Goal: Task Accomplishment & Management: Use online tool/utility

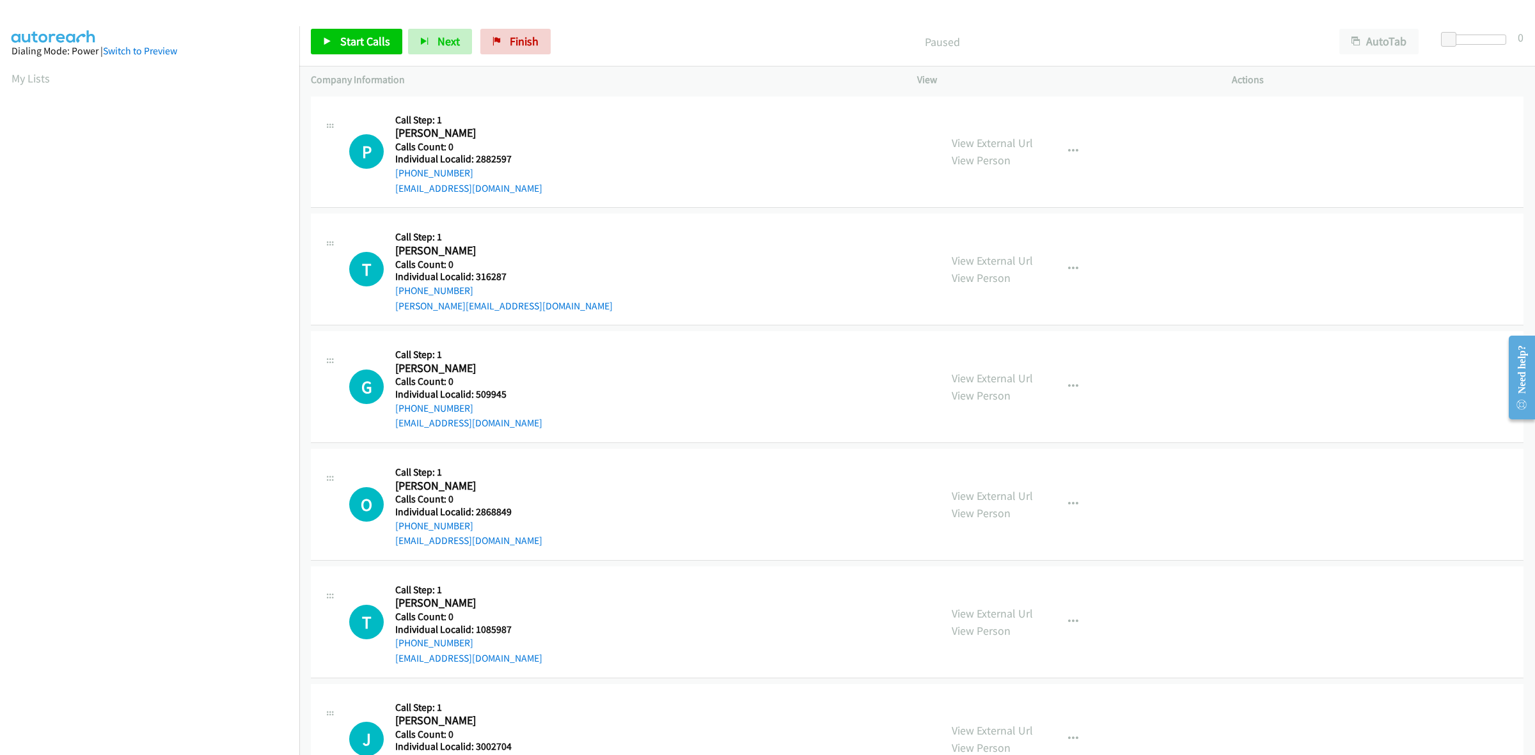
drag, startPoint x: 42, startPoint y: 81, endPoint x: 75, endPoint y: 50, distance: 45.3
click at [42, 81] on link "My Lists" at bounding box center [31, 78] width 38 height 15
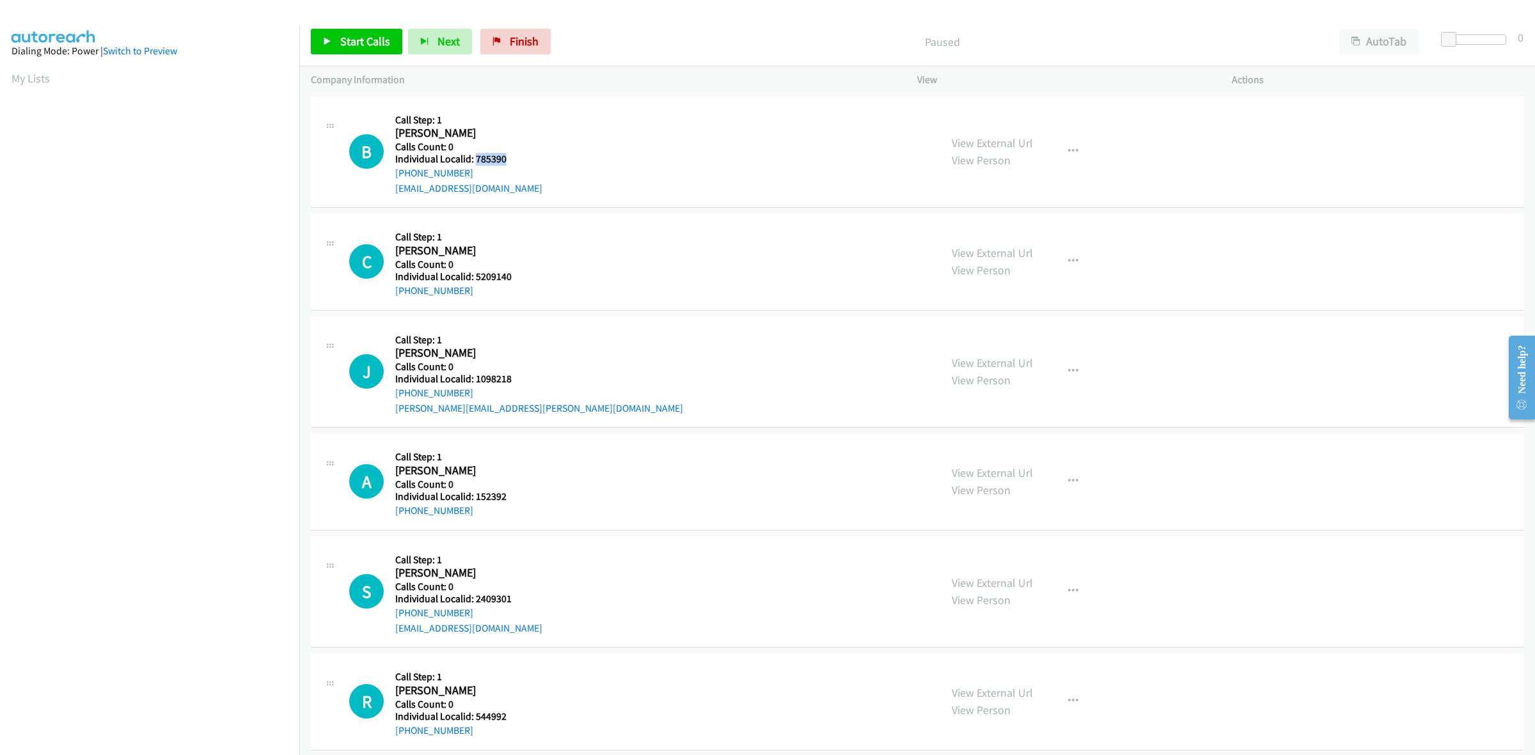
drag, startPoint x: 505, startPoint y: 160, endPoint x: 474, endPoint y: 155, distance: 31.8
click at [474, 155] on h5 "Individual Localid: 785390" at bounding box center [468, 159] width 147 height 13
copy h5 "785390"
click at [1075, 154] on button "button" at bounding box center [1073, 152] width 35 height 26
click at [998, 232] on link "Skip Call" at bounding box center [1005, 236] width 170 height 26
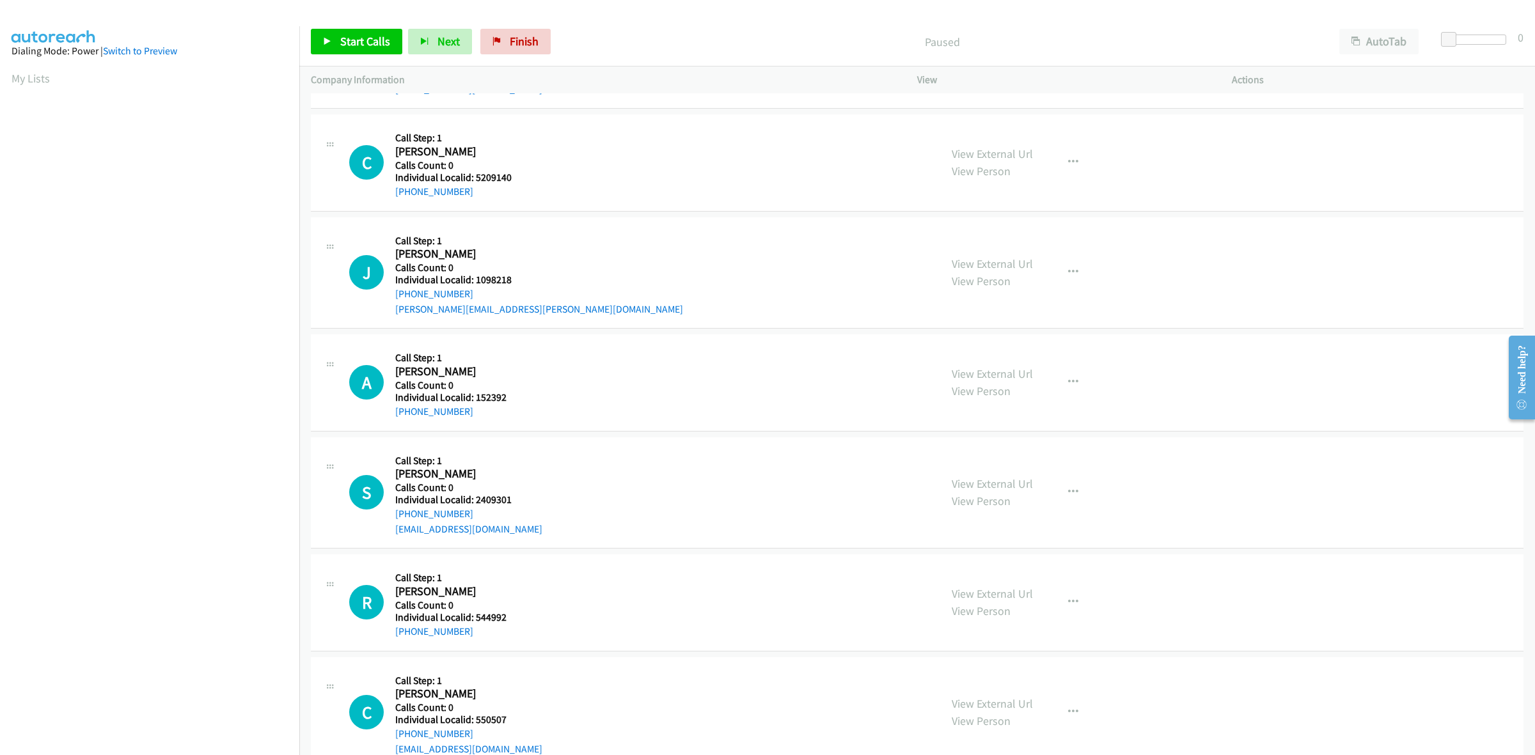
scroll to position [120, 0]
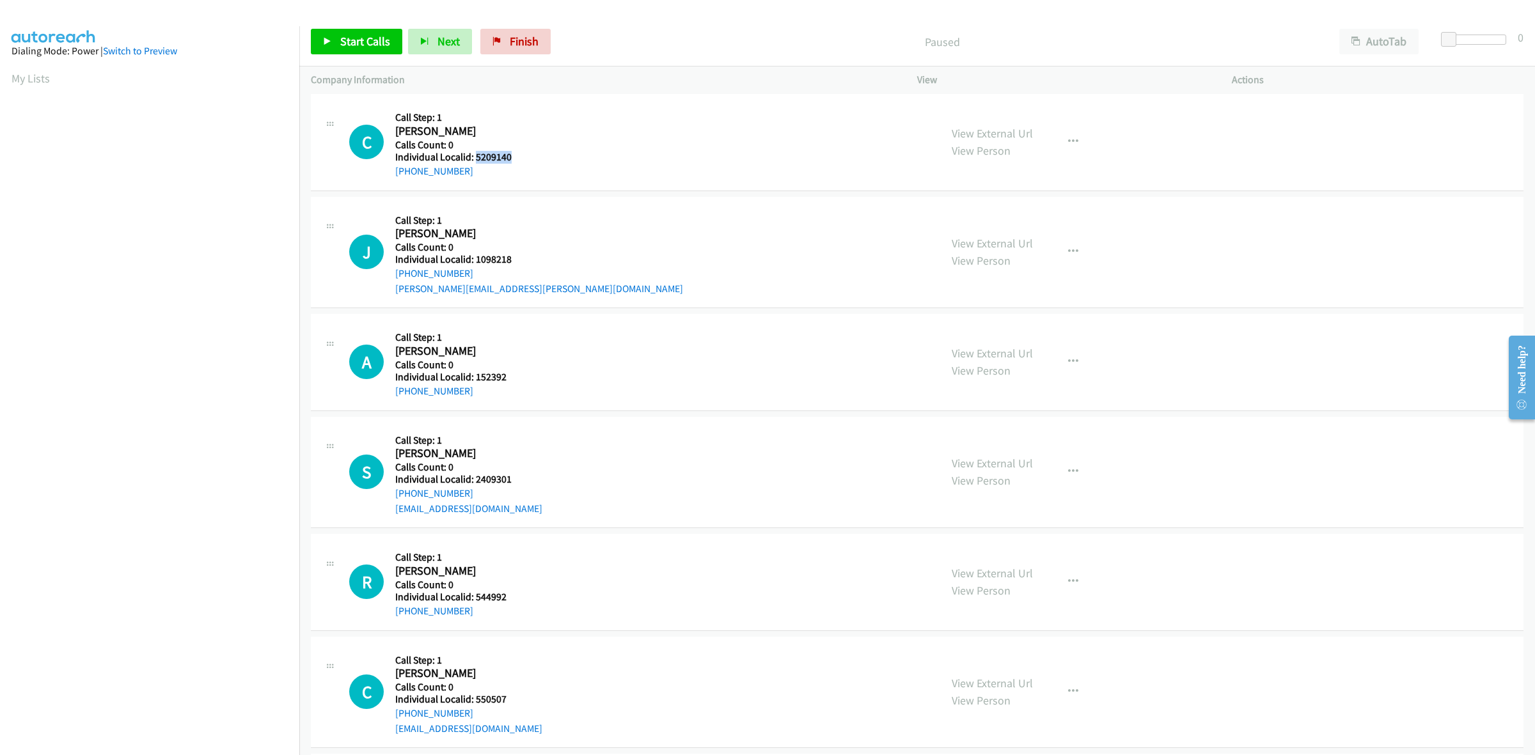
drag, startPoint x: 515, startPoint y: 158, endPoint x: 473, endPoint y: 158, distance: 41.6
click at [473, 158] on h5 "Individual Localid: 5209140" at bounding box center [464, 157] width 138 height 13
copy h5 "5209140"
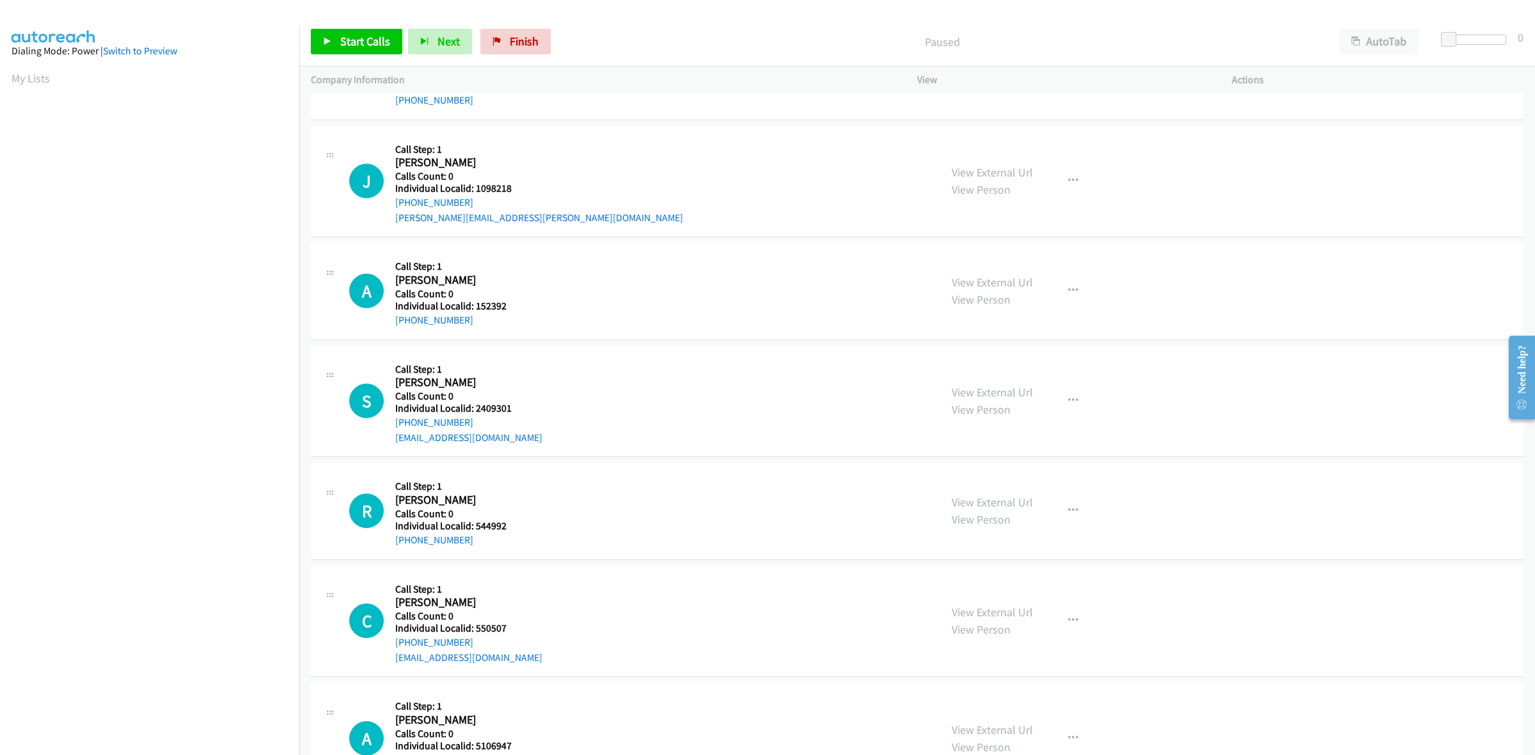
scroll to position [219, 0]
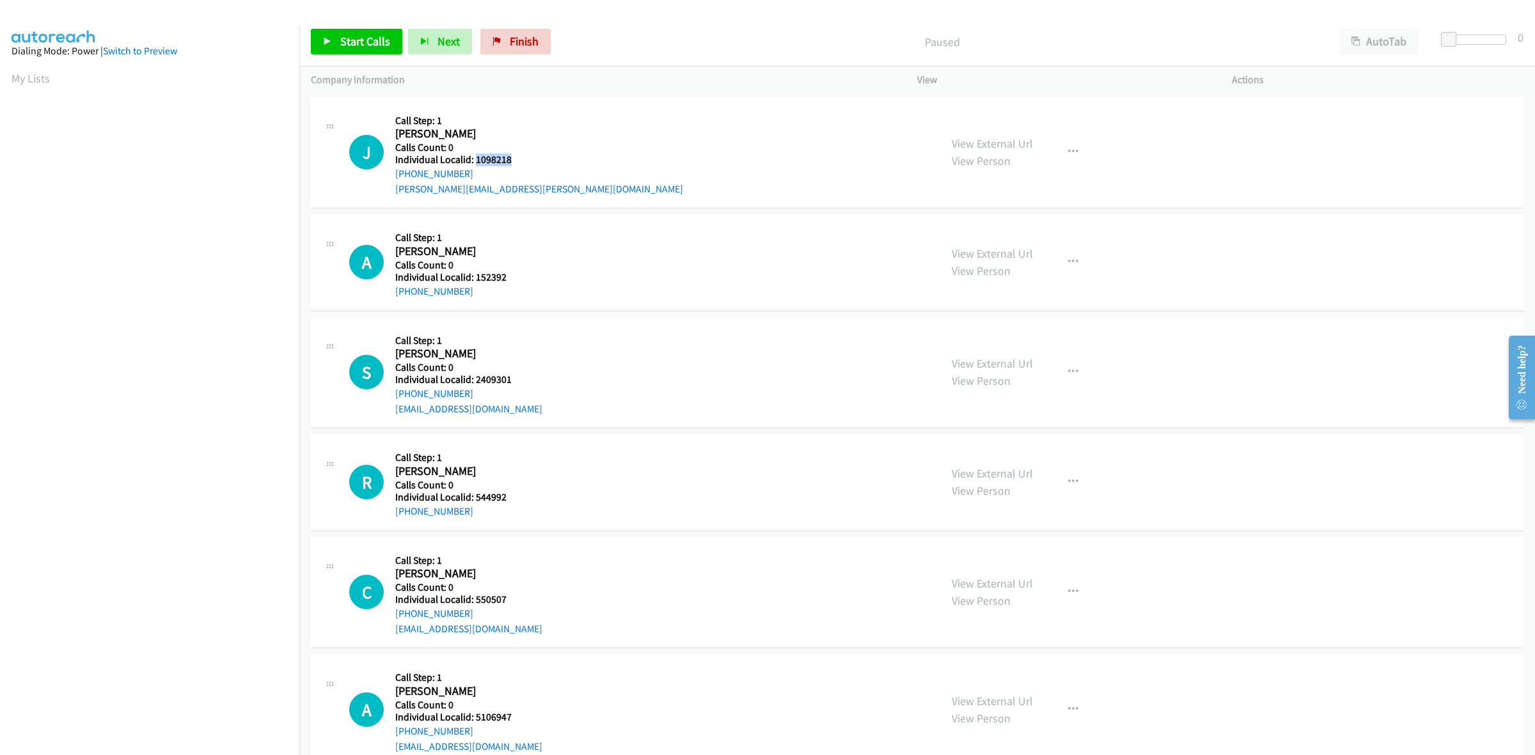
drag, startPoint x: 523, startPoint y: 163, endPoint x: 475, endPoint y: 155, distance: 48.7
click at [475, 155] on h5 "Individual Localid: 1098218" at bounding box center [539, 160] width 288 height 13
copy h5 "1098218"
drag, startPoint x: 539, startPoint y: 147, endPoint x: 464, endPoint y: 177, distance: 80.1
click at [539, 147] on div "J Callback Scheduled Call Step: 1 Justin Beers America/New_York Calls Count: 0 …" at bounding box center [639, 153] width 580 height 88
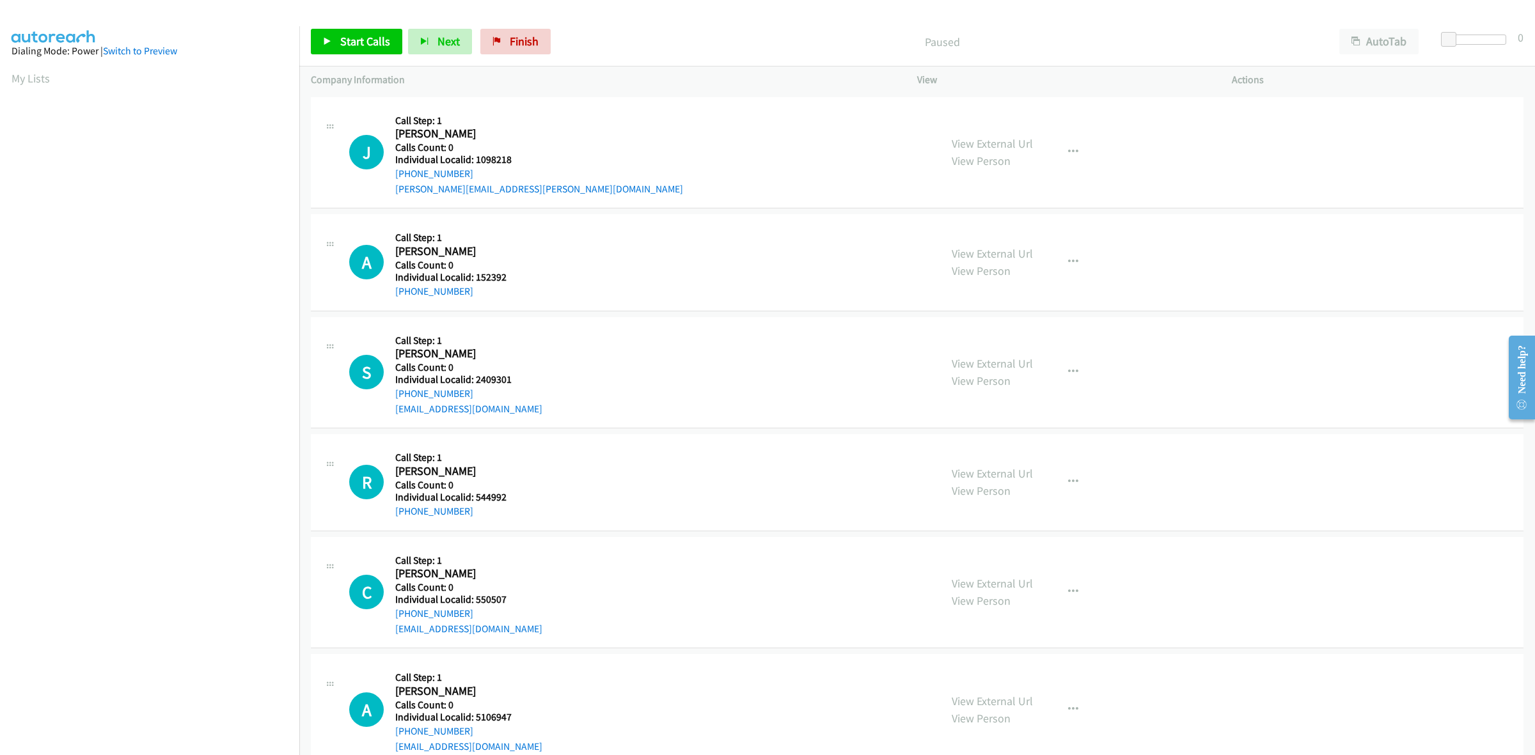
drag, startPoint x: 471, startPoint y: 177, endPoint x: 393, endPoint y: 178, distance: 77.4
click at [391, 179] on div "J Callback Scheduled Call Step: 1 Justin Beers America/New_York Calls Count: 0 …" at bounding box center [639, 153] width 580 height 88
copy link "+1 315-436-8324"
click at [612, 210] on td "J Callback Scheduled Call Step: 1 Justin Beers America/New_York Calls Count: 0 …" at bounding box center [917, 153] width 1236 height 118
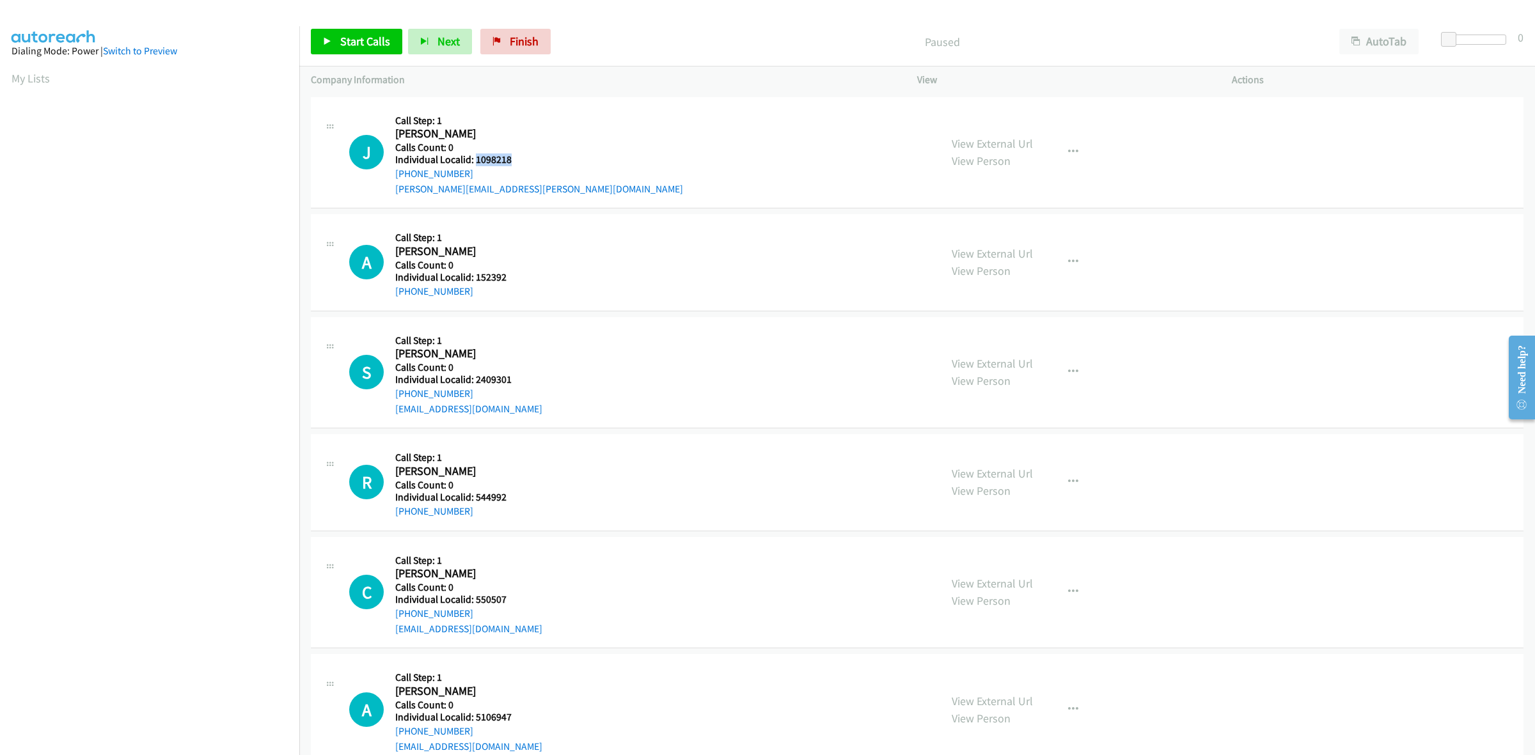
drag, startPoint x: 517, startPoint y: 159, endPoint x: 475, endPoint y: 160, distance: 41.6
click at [475, 160] on h5 "Individual Localid: 1098218" at bounding box center [539, 160] width 288 height 13
copy h5 "1098218"
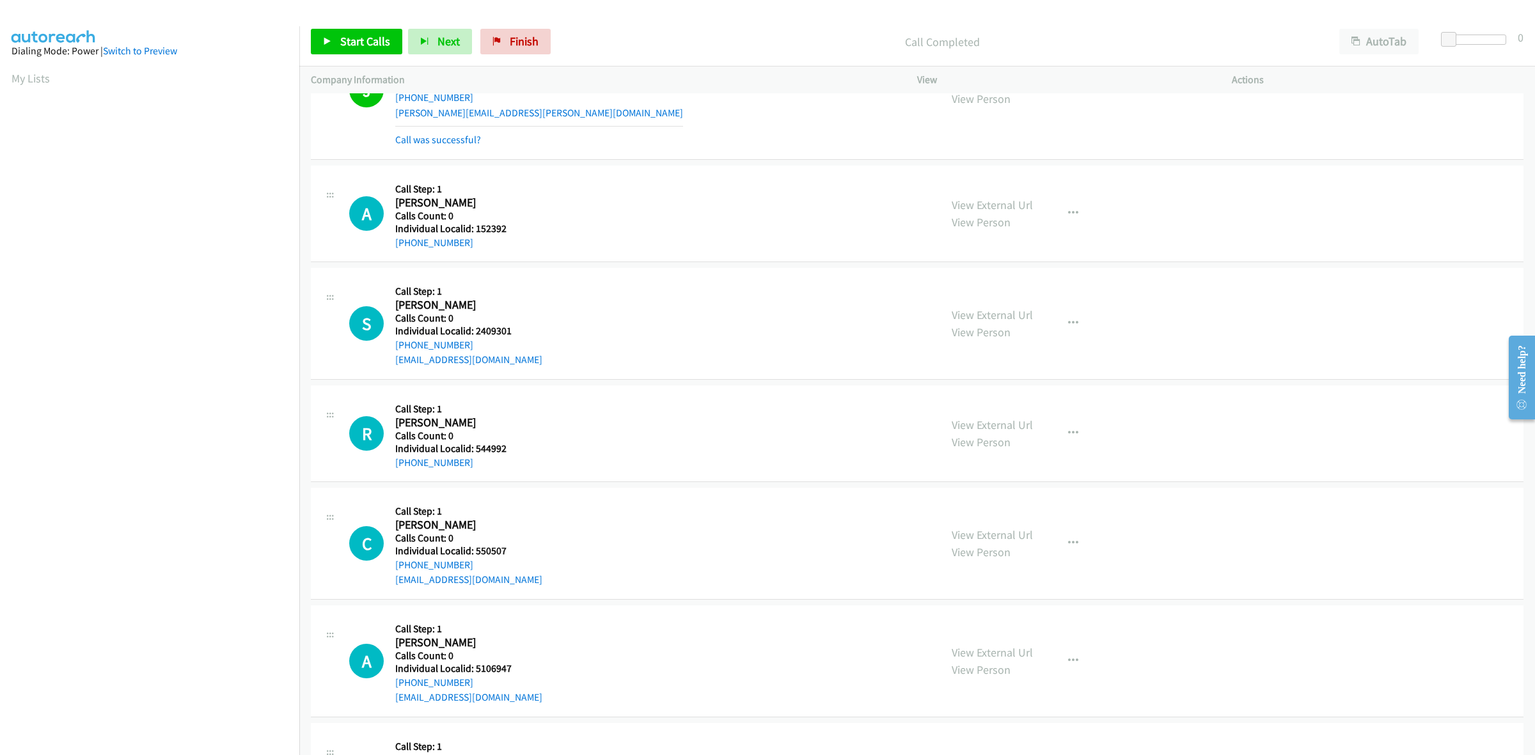
scroll to position [320, 0]
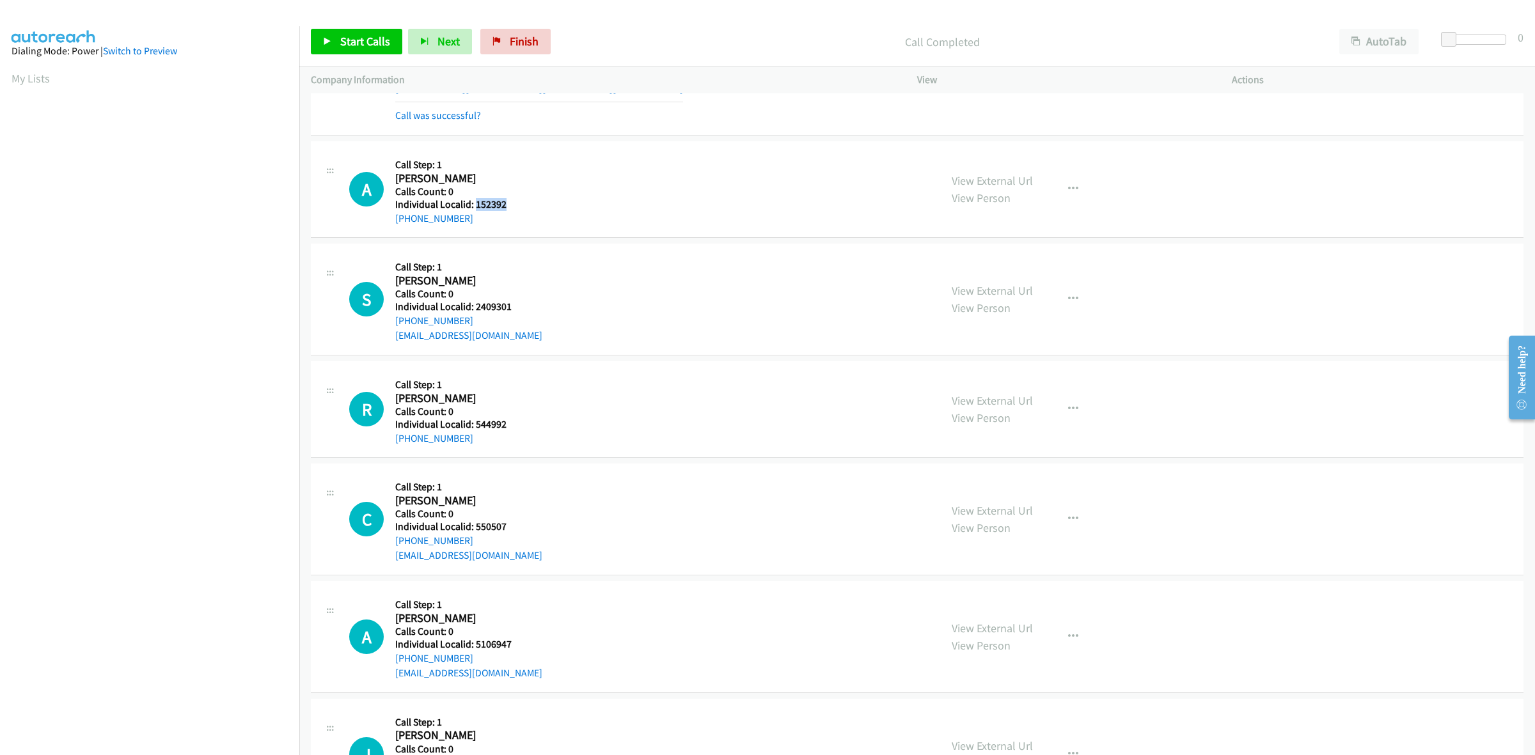
drag, startPoint x: 513, startPoint y: 202, endPoint x: 474, endPoint y: 203, distance: 39.0
click at [474, 203] on h5 "Individual Localid: 152392" at bounding box center [464, 204] width 138 height 13
copy h5 "152392"
drag, startPoint x: 1070, startPoint y: 190, endPoint x: 985, endPoint y: 235, distance: 95.9
click at [1070, 190] on icon "button" at bounding box center [1073, 189] width 10 height 10
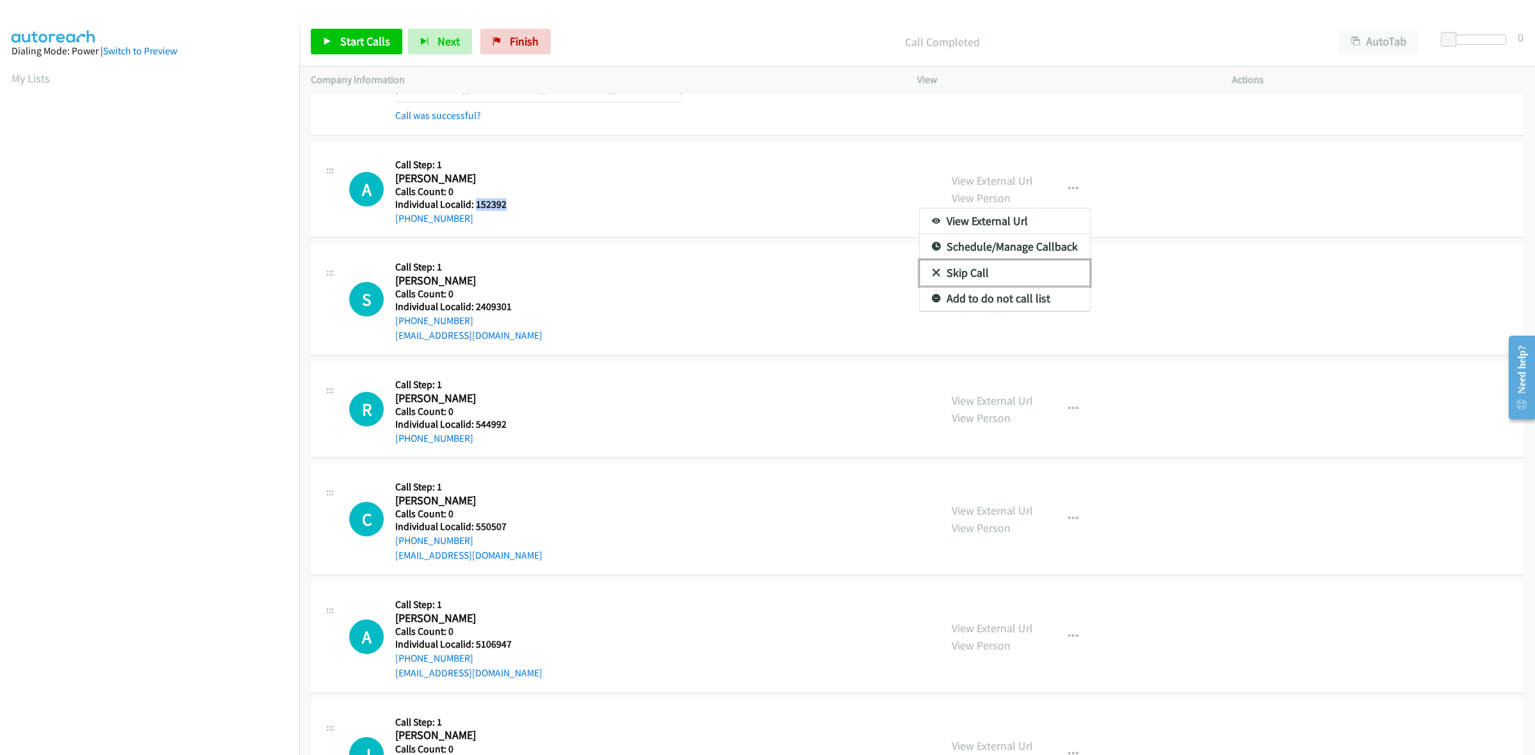
drag, startPoint x: 948, startPoint y: 275, endPoint x: 899, endPoint y: 258, distance: 51.6
click at [948, 275] on link "Skip Call" at bounding box center [1005, 273] width 170 height 26
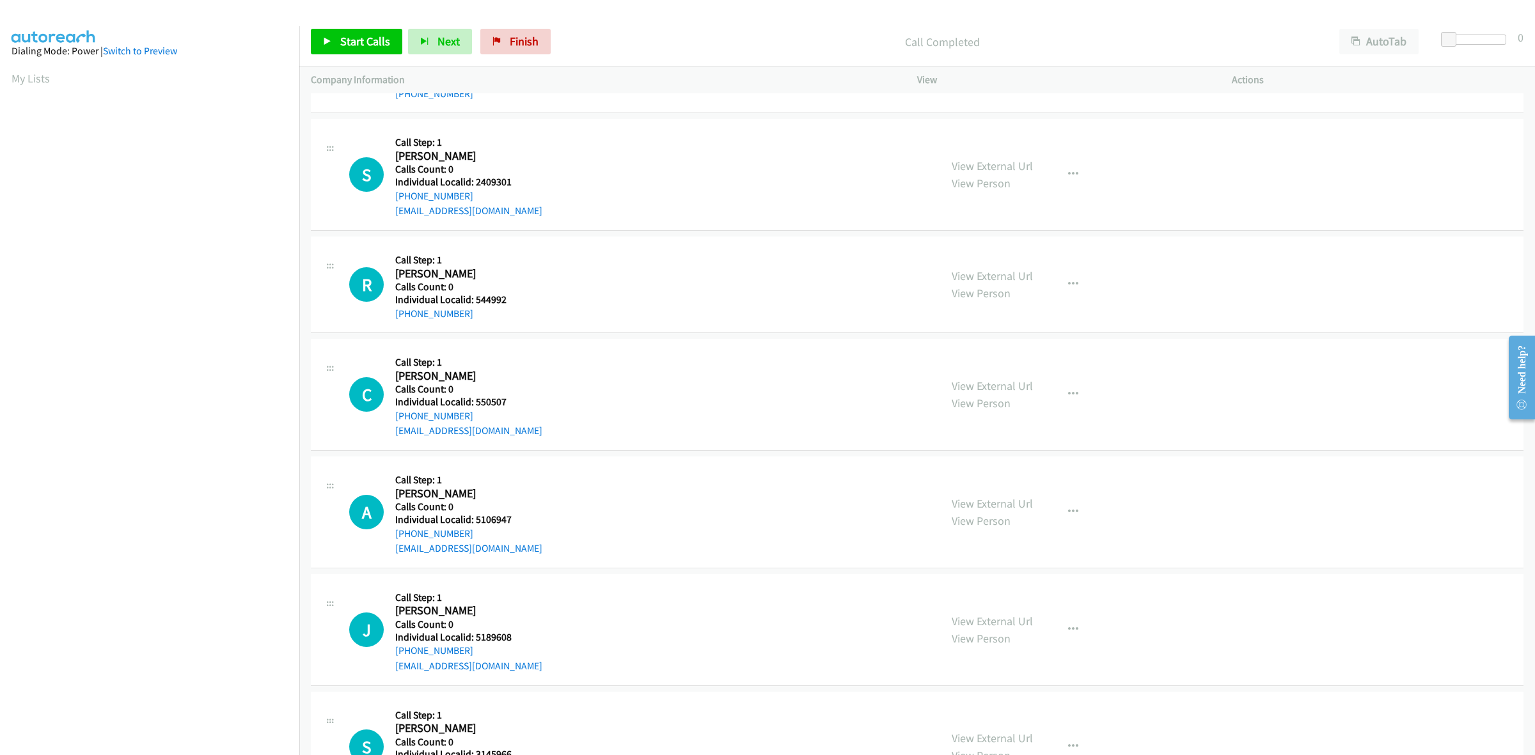
scroll to position [480, 0]
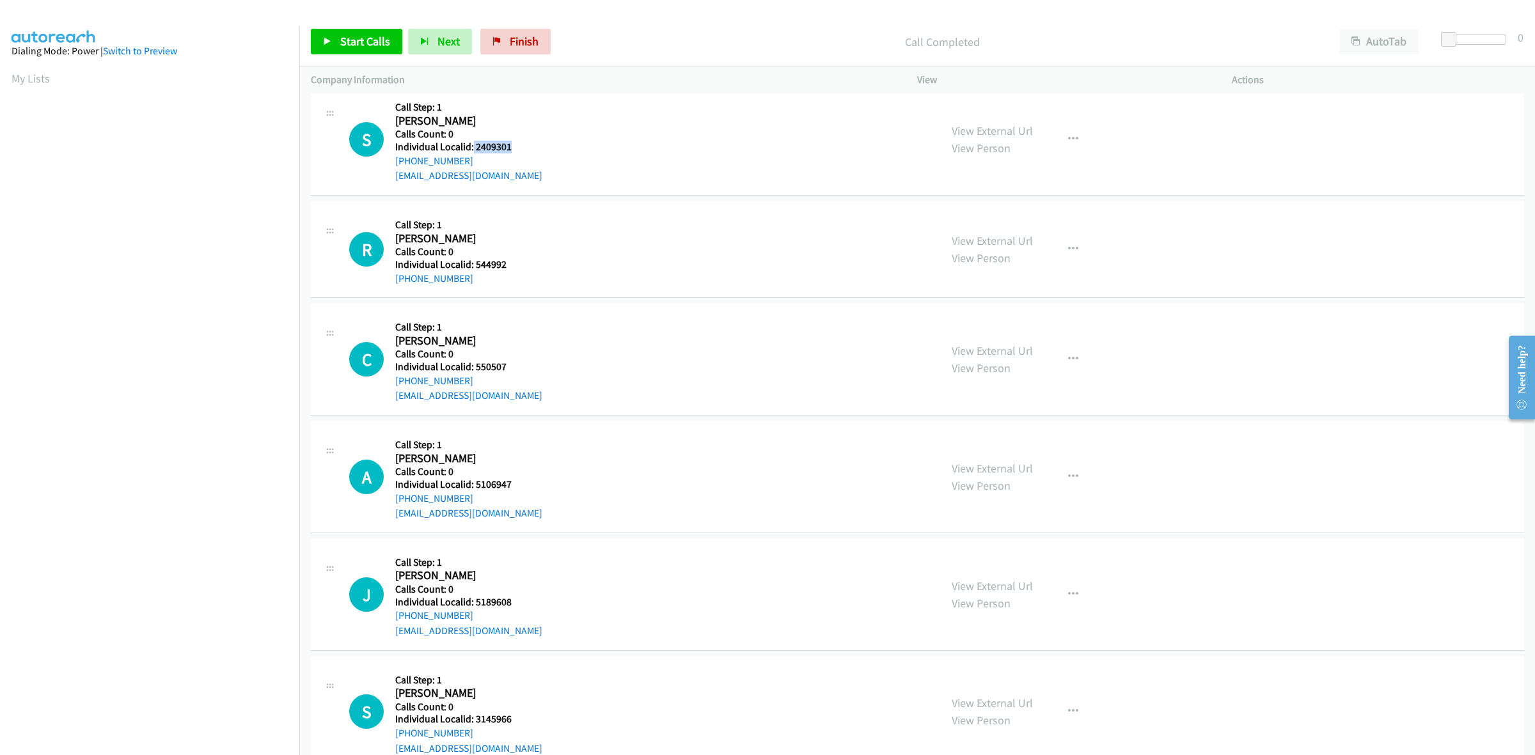
drag, startPoint x: 510, startPoint y: 144, endPoint x: 472, endPoint y: 145, distance: 38.4
click at [472, 145] on h5 "Individual Localid: 2409301" at bounding box center [468, 147] width 147 height 13
copy h5 "2409301"
drag, startPoint x: 468, startPoint y: 157, endPoint x: 389, endPoint y: 163, distance: 78.9
click at [389, 163] on div "S Callback Scheduled Call Step: 1 Sean Andrews America/New_York Calls Count: 0 …" at bounding box center [639, 139] width 580 height 88
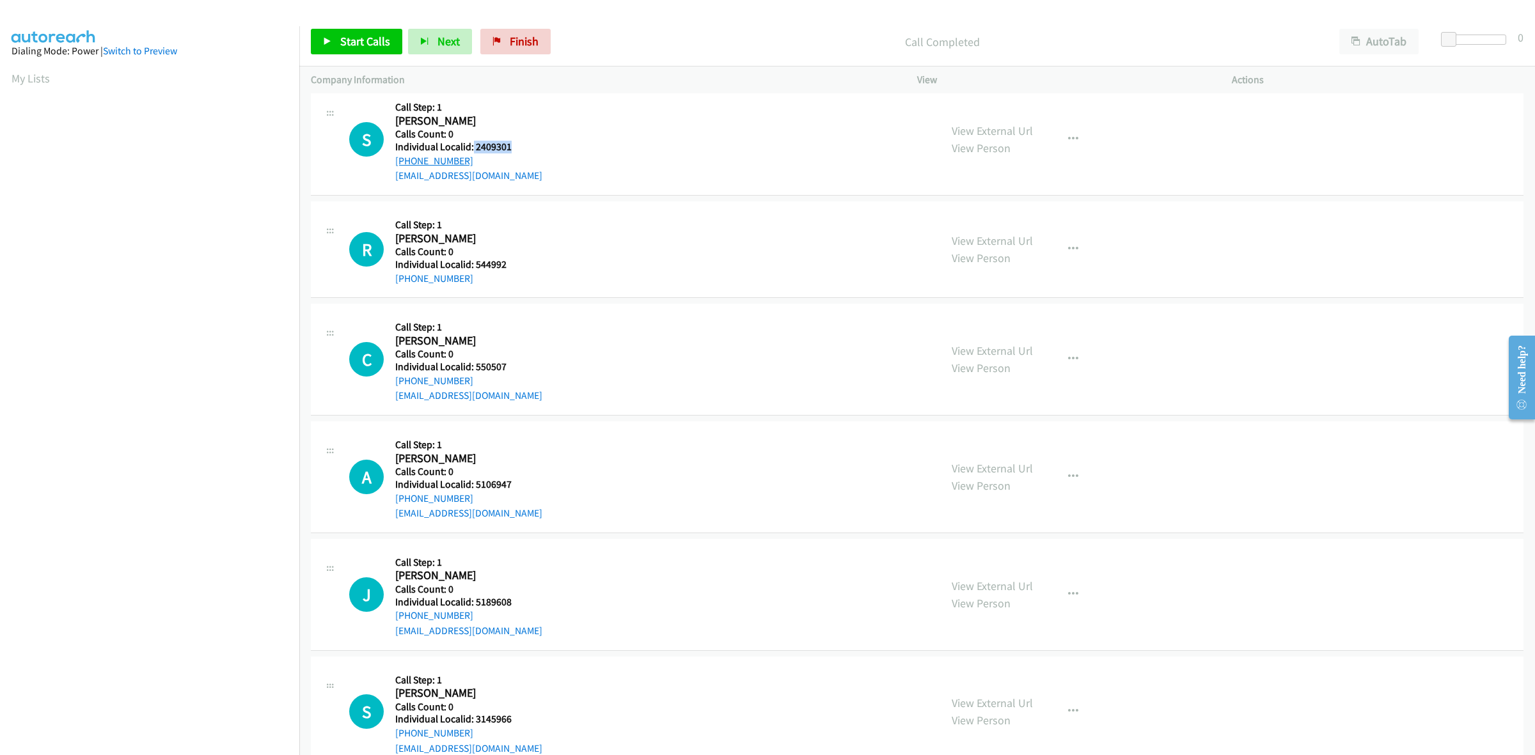
copy link "+1 570-419-9511"
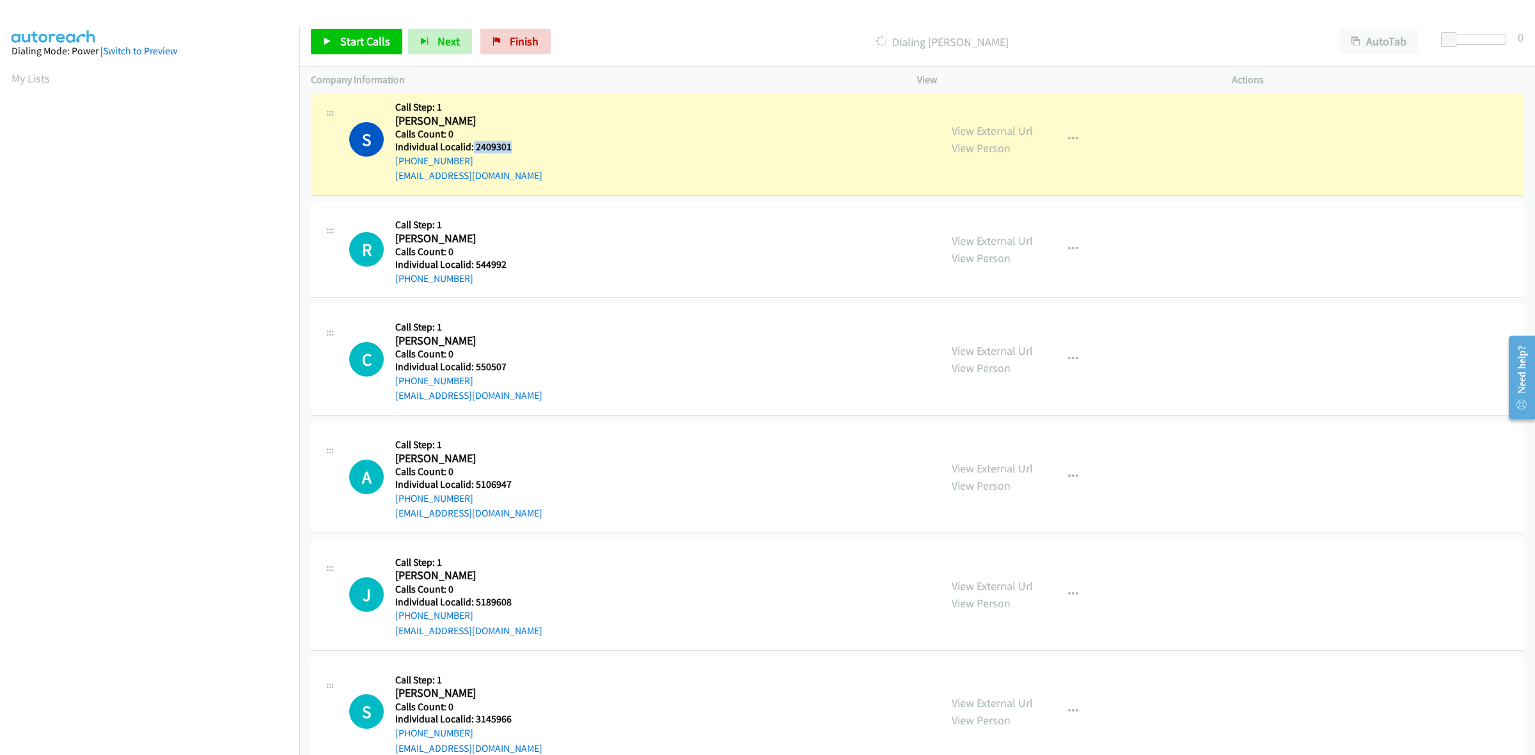
drag, startPoint x: 516, startPoint y: 152, endPoint x: 472, endPoint y: 148, distance: 44.3
click at [472, 148] on h5 "Individual Localid: 2409301" at bounding box center [468, 147] width 147 height 13
copy h5 "2409301"
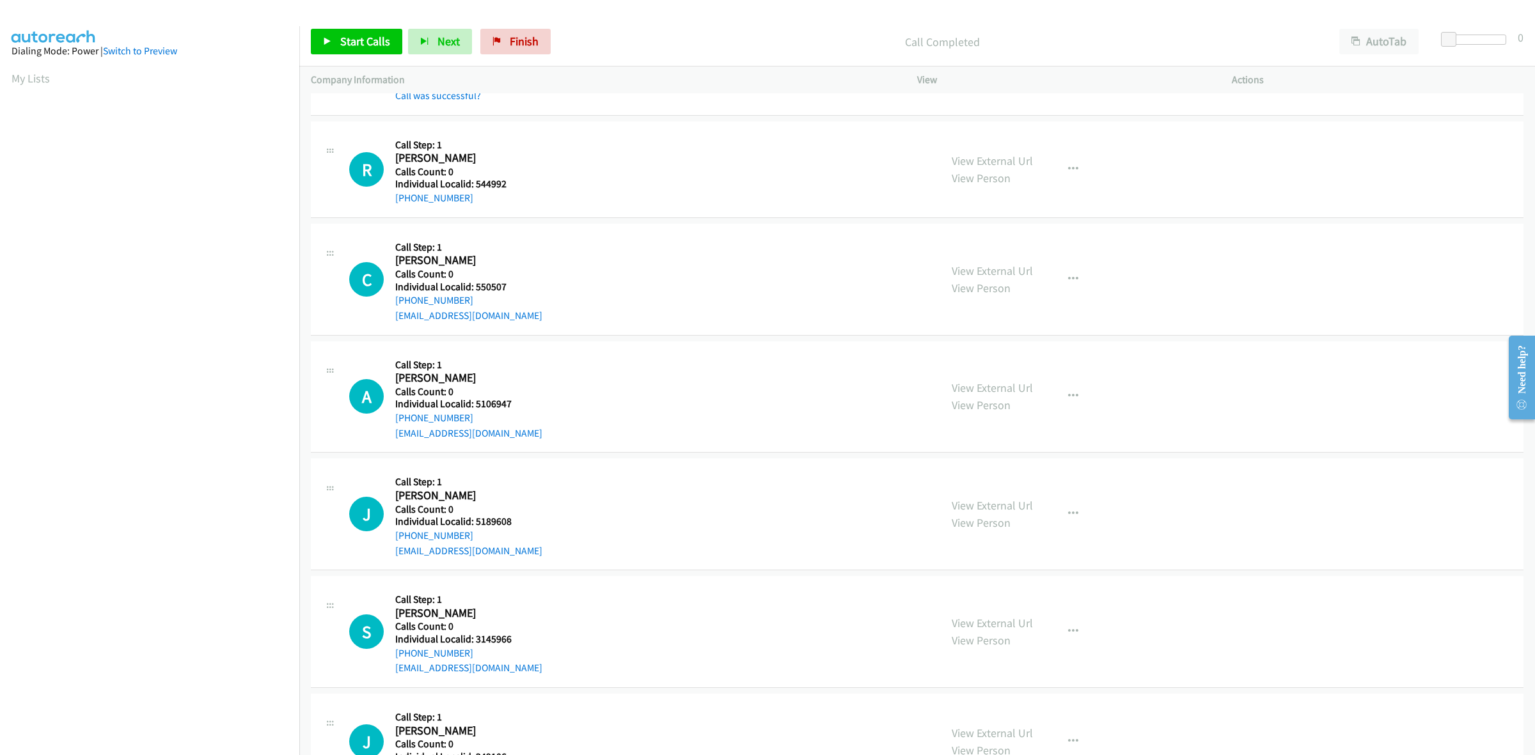
scroll to position [599, 0]
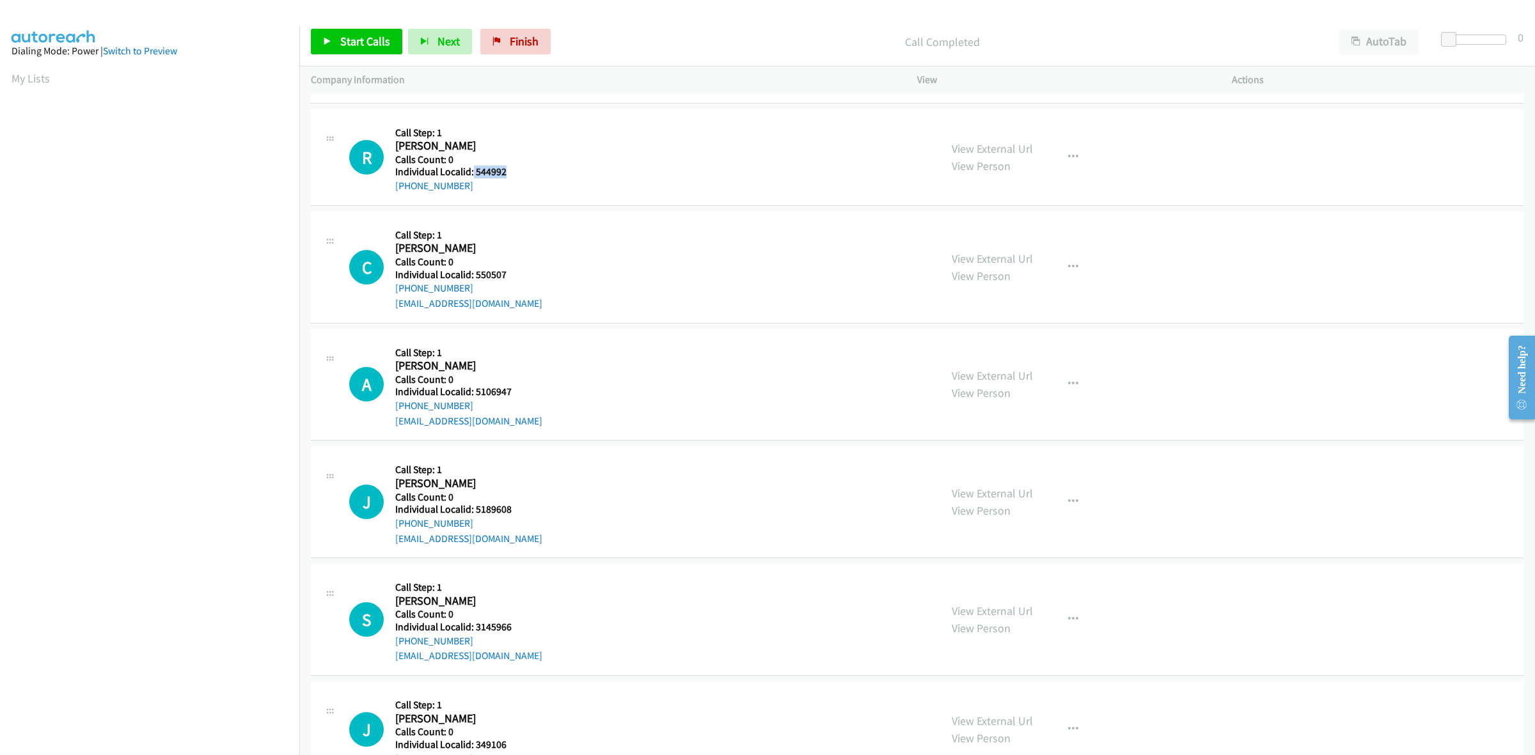
drag, startPoint x: 507, startPoint y: 173, endPoint x: 472, endPoint y: 171, distance: 35.2
click at [472, 171] on h5 "Individual Localid: 544992" at bounding box center [464, 172] width 138 height 13
drag, startPoint x: 474, startPoint y: 189, endPoint x: 389, endPoint y: 196, distance: 85.4
click at [389, 196] on div "R Callback Scheduled Call Step: 1 Richard Zober America/New_York Calls Count: 0…" at bounding box center [917, 157] width 1213 height 97
drag, startPoint x: 490, startPoint y: 170, endPoint x: 475, endPoint y: 170, distance: 14.7
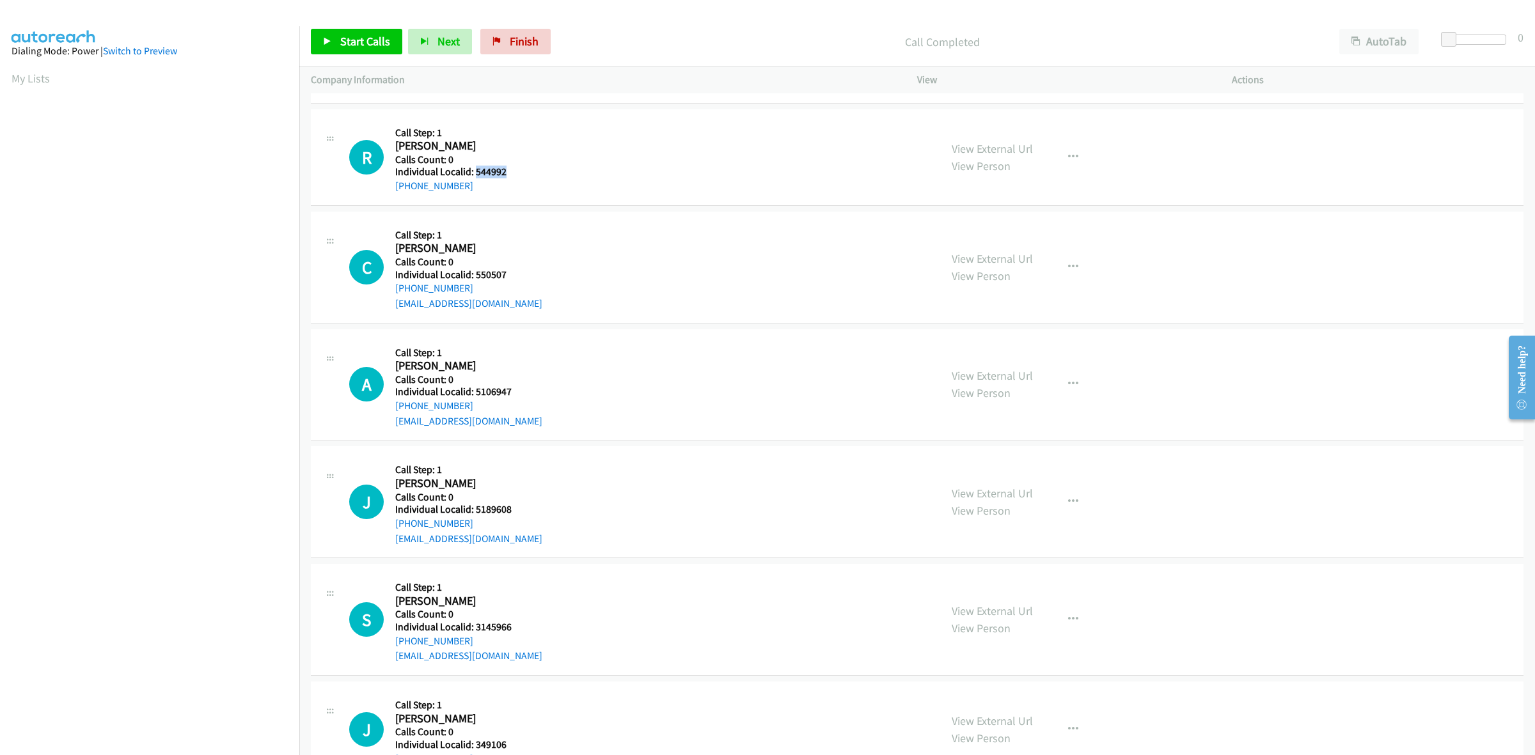
click at [475, 170] on h5 "Individual Localid: 544992" at bounding box center [464, 172] width 138 height 13
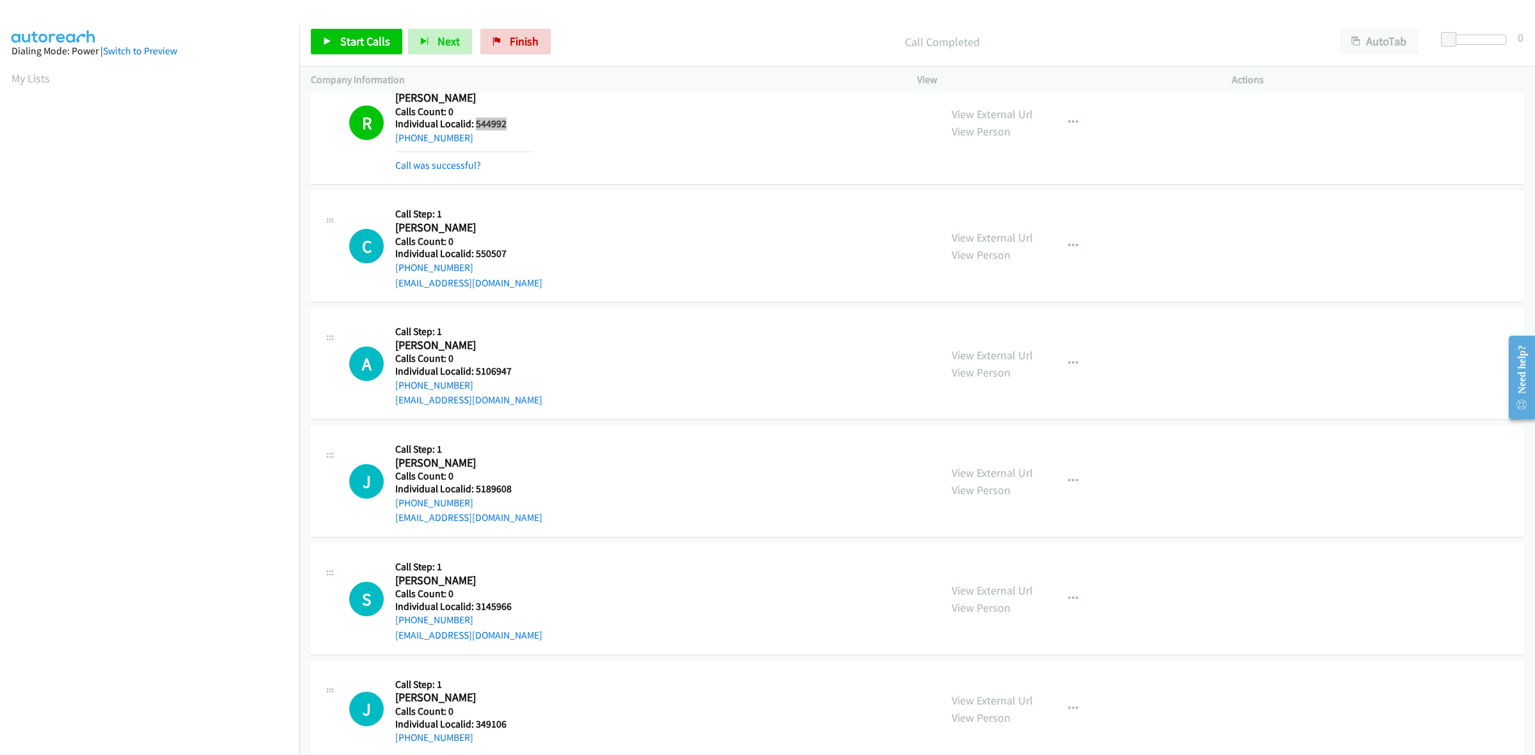
scroll to position [660, 0]
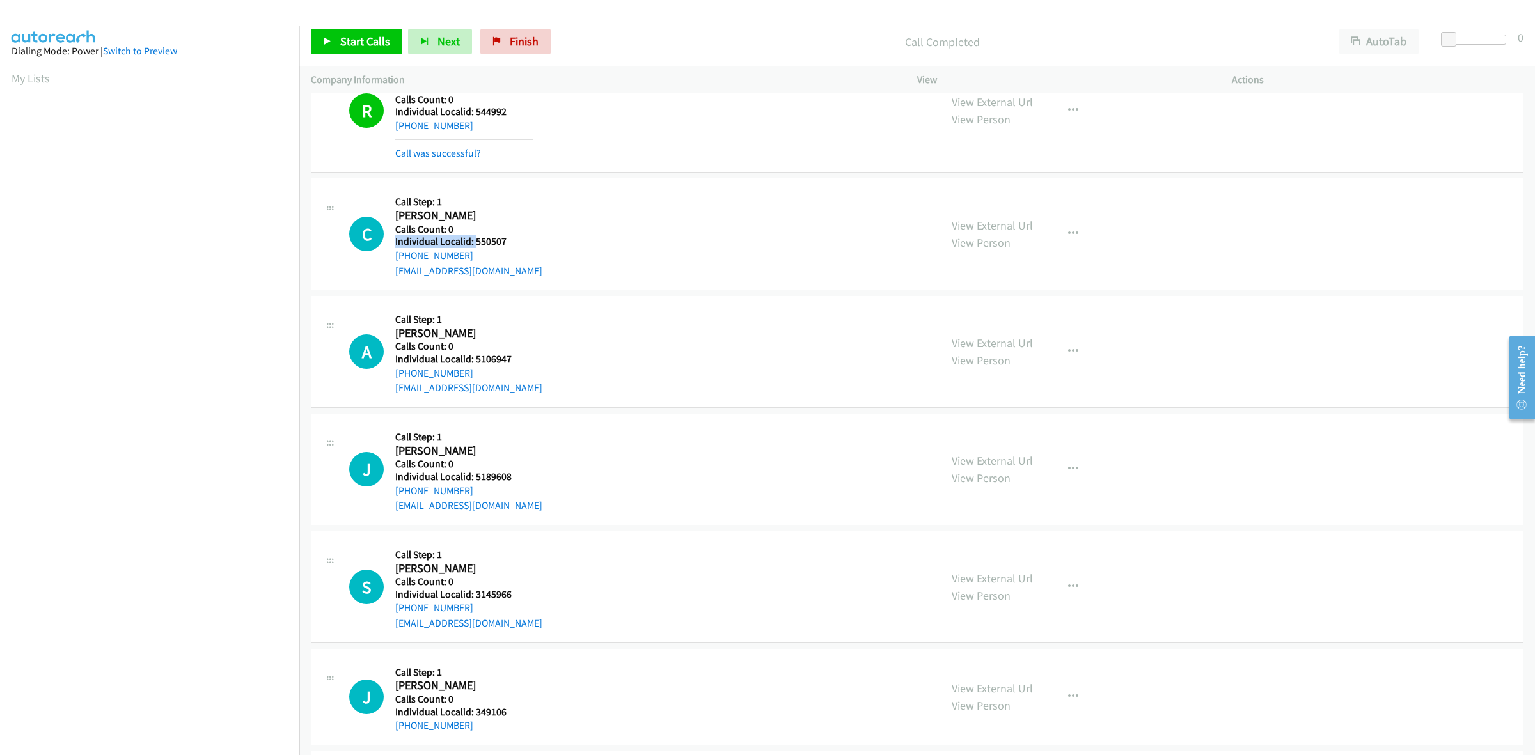
drag, startPoint x: 510, startPoint y: 235, endPoint x: 475, endPoint y: 241, distance: 35.1
click at [475, 241] on div "Callback Scheduled Call Step: 1 Collin Beverly America/New_York Calls Count: 0 …" at bounding box center [468, 234] width 147 height 88
click at [514, 239] on h5 "Individual Localid: 550507" at bounding box center [468, 241] width 147 height 13
drag, startPoint x: 507, startPoint y: 240, endPoint x: 475, endPoint y: 240, distance: 32.0
click at [475, 240] on h5 "Individual Localid: 550507" at bounding box center [468, 241] width 147 height 13
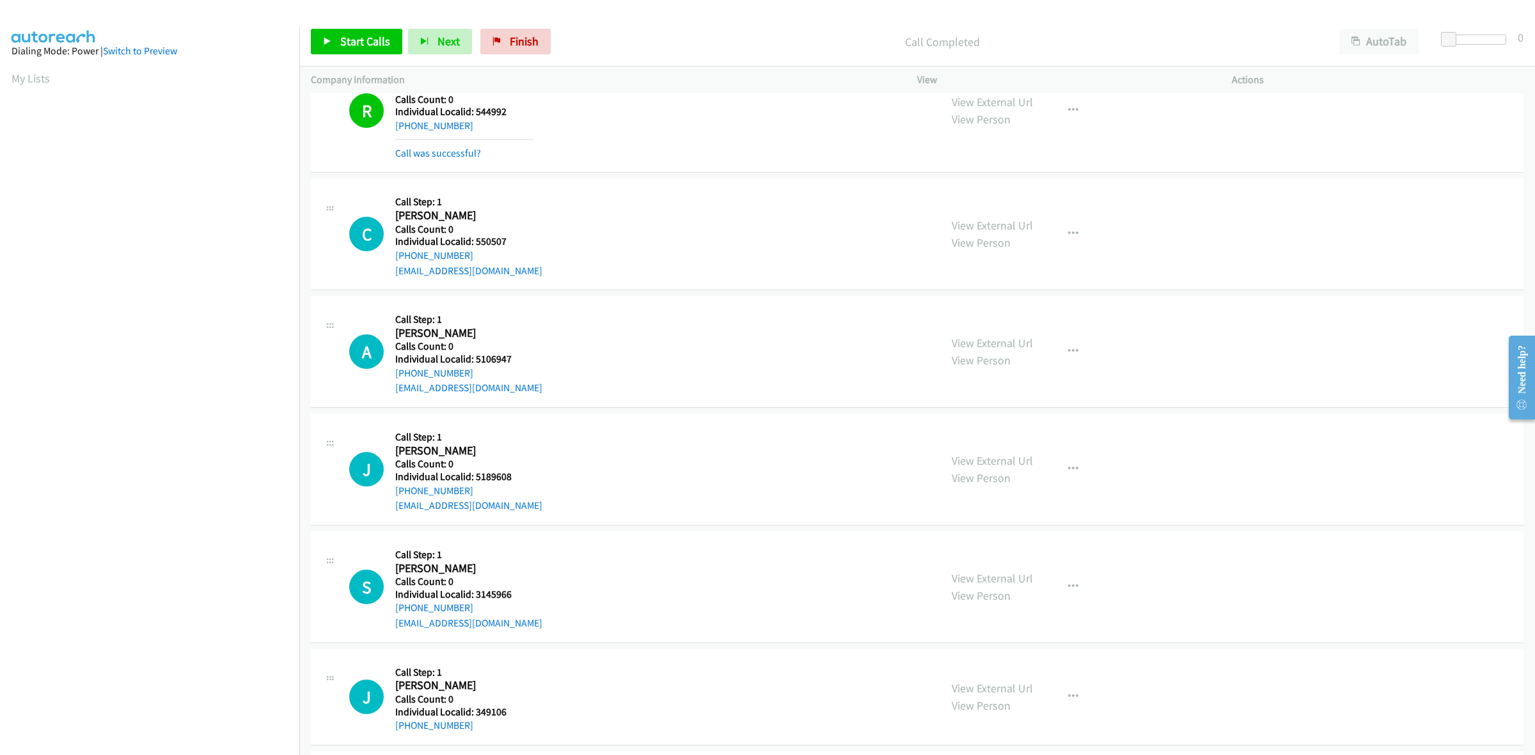
drag, startPoint x: 477, startPoint y: 196, endPoint x: 477, endPoint y: 205, distance: 9.0
click at [477, 196] on h5 "Call Step: 1" at bounding box center [468, 202] width 147 height 13
drag, startPoint x: 478, startPoint y: 254, endPoint x: 397, endPoint y: 256, distance: 81.3
click at [397, 256] on div "+1 614-747-5249" at bounding box center [468, 255] width 147 height 15
drag, startPoint x: 510, startPoint y: 241, endPoint x: 474, endPoint y: 239, distance: 36.6
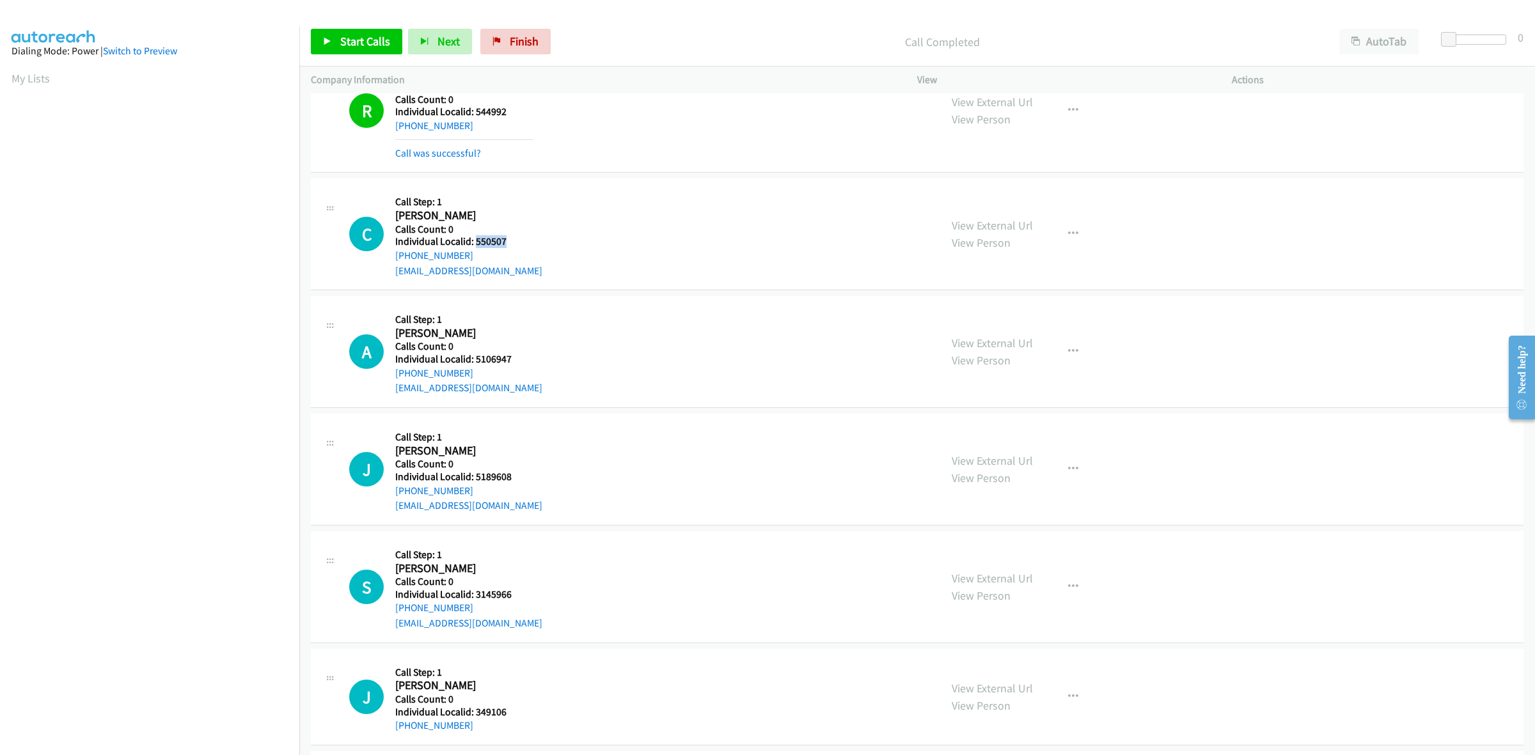
click at [474, 239] on h5 "Individual Localid: 550507" at bounding box center [468, 241] width 147 height 13
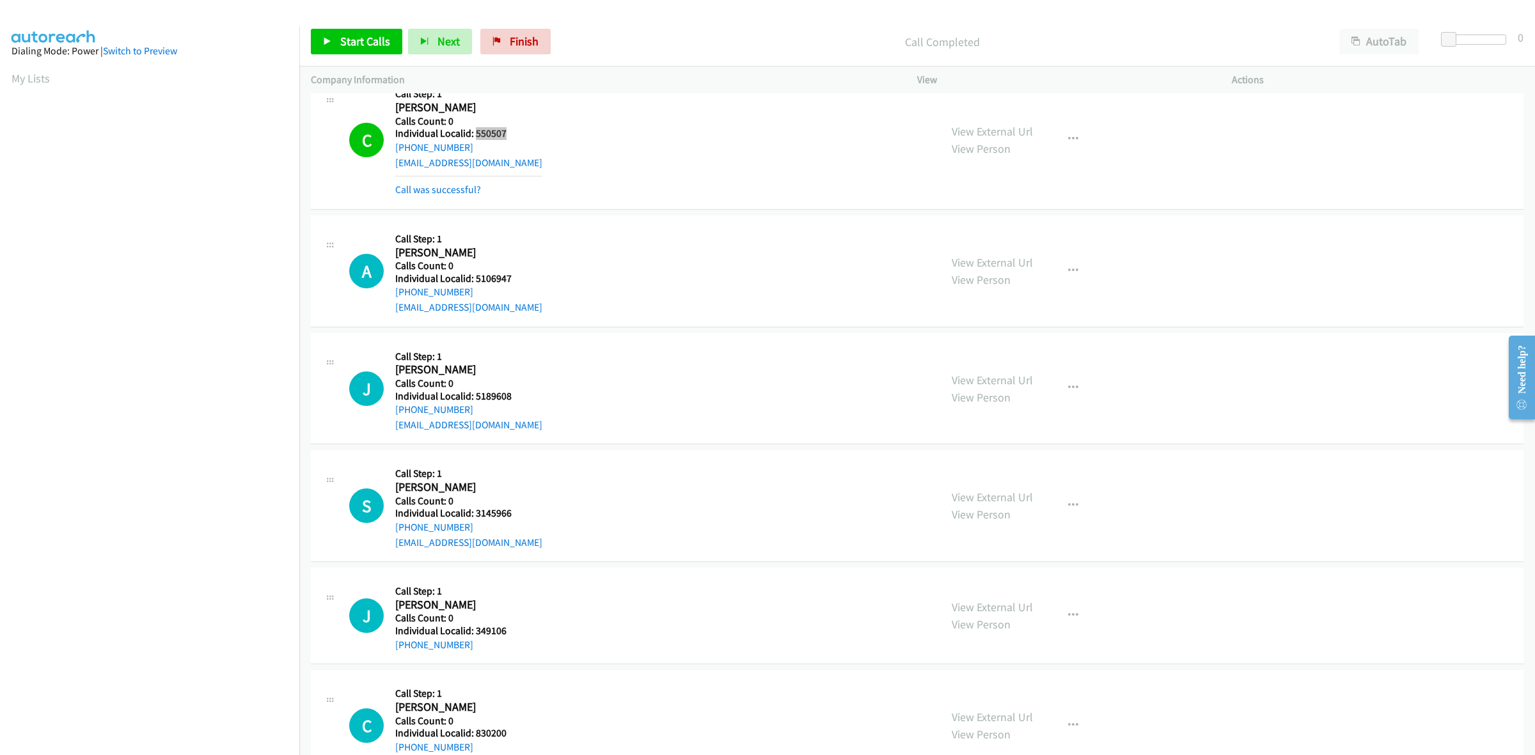
scroll to position [800, 0]
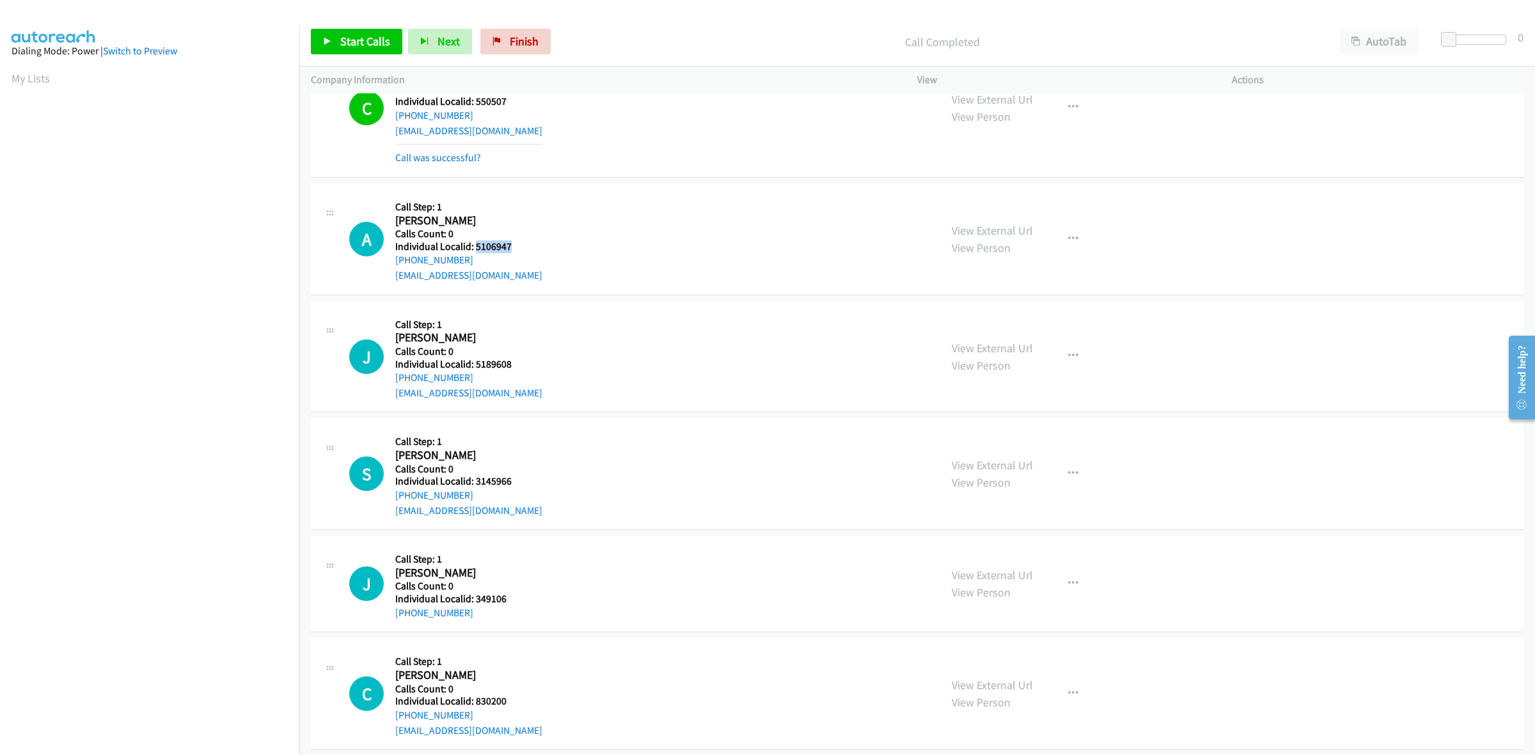
drag, startPoint x: 523, startPoint y: 248, endPoint x: 474, endPoint y: 250, distance: 48.7
click at [474, 250] on h5 "Individual Localid: 5106947" at bounding box center [468, 247] width 147 height 13
click at [1068, 237] on icon "button" at bounding box center [1073, 239] width 10 height 10
click at [985, 320] on link "Skip Call" at bounding box center [1005, 323] width 170 height 26
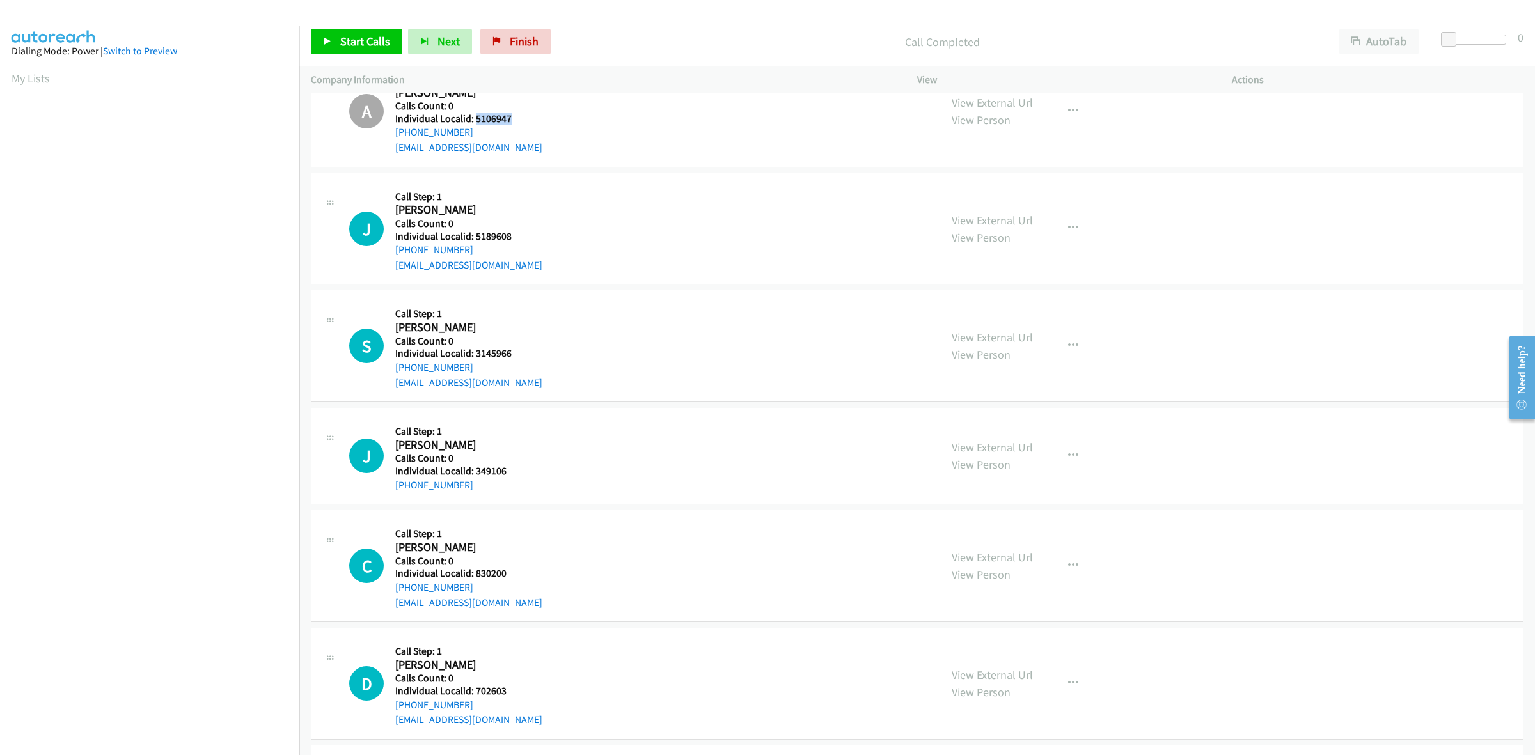
scroll to position [999, 0]
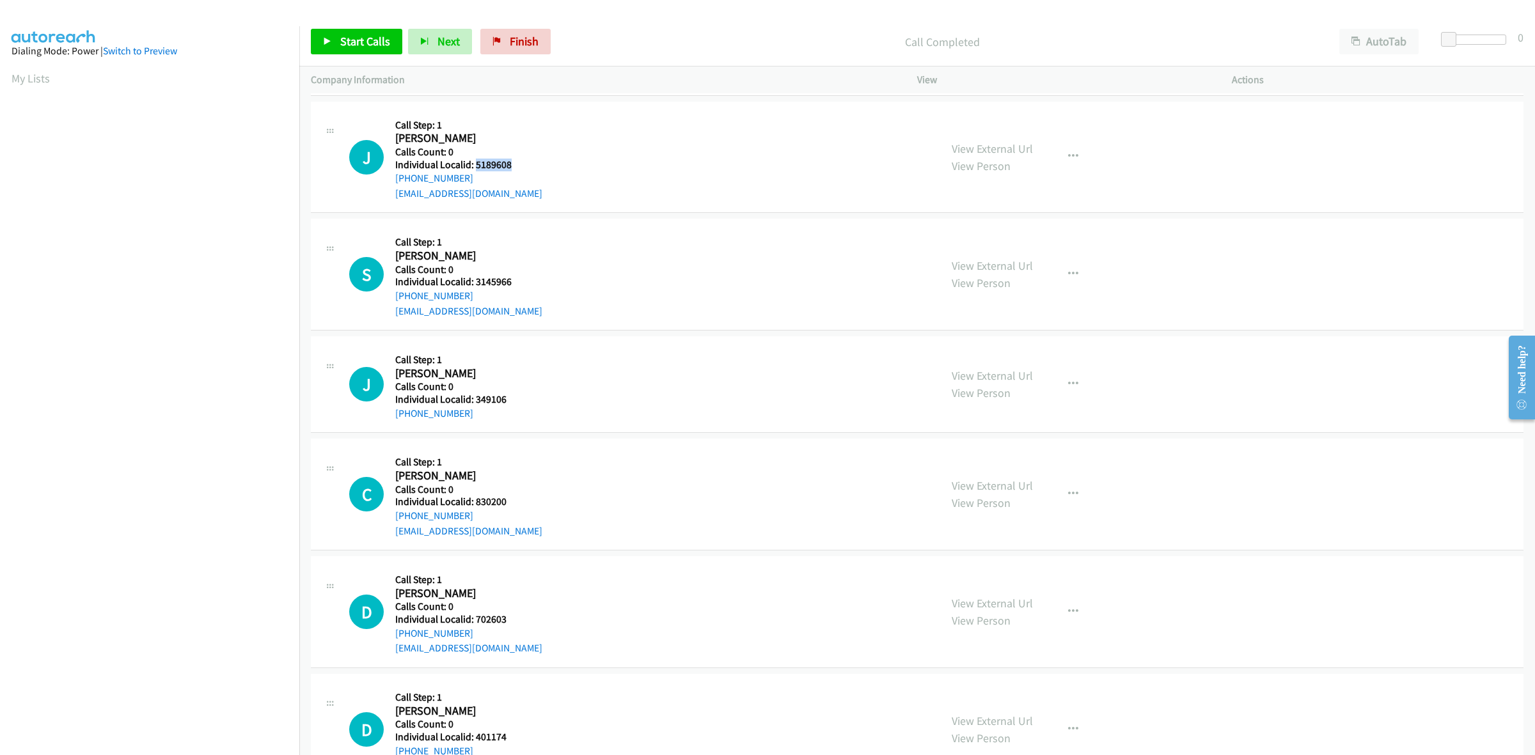
drag, startPoint x: 510, startPoint y: 163, endPoint x: 475, endPoint y: 163, distance: 35.2
click at [475, 163] on h5 "Individual Localid: 5189608" at bounding box center [468, 165] width 147 height 13
click at [1062, 150] on button "button" at bounding box center [1073, 157] width 35 height 26
click at [987, 231] on link "Skip Call" at bounding box center [1005, 241] width 170 height 26
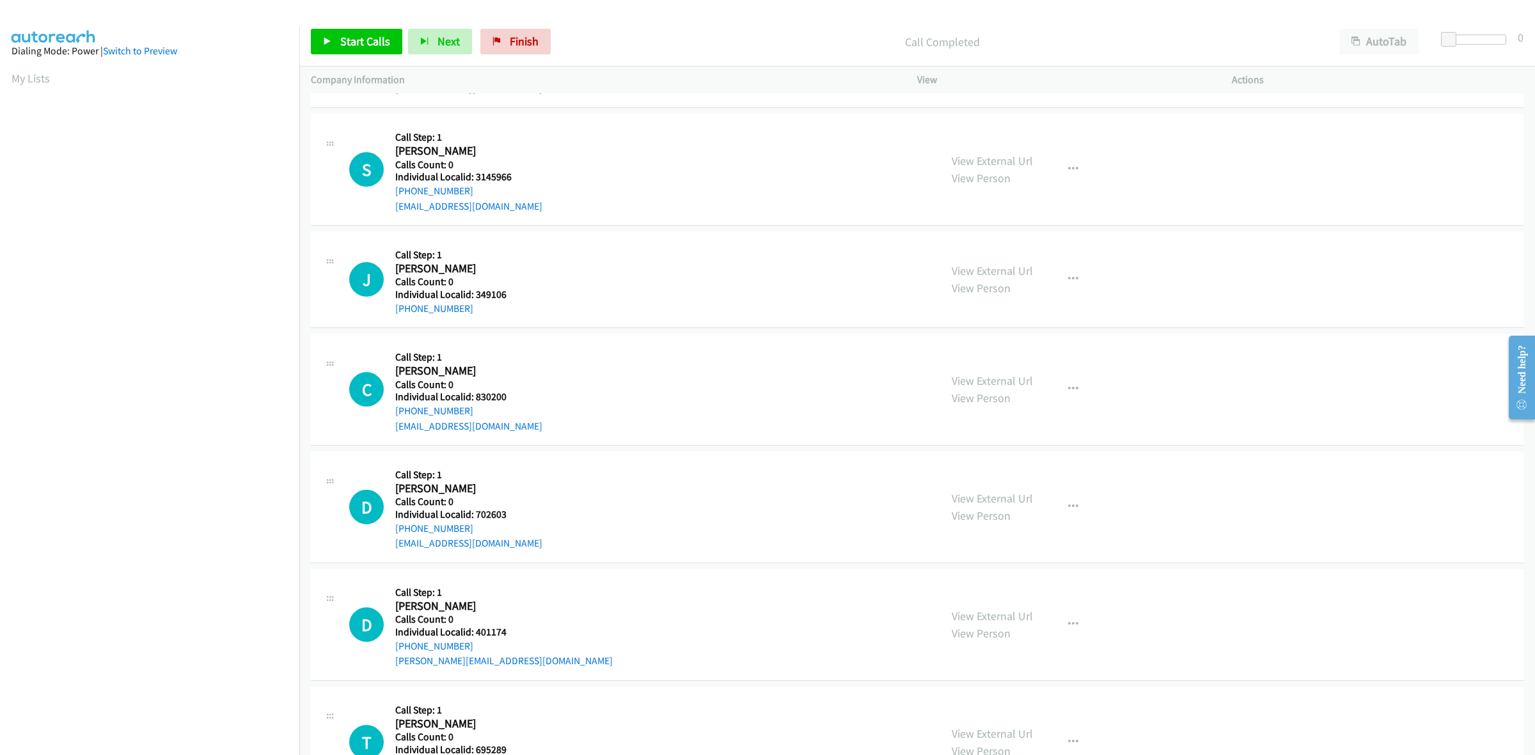
scroll to position [1119, 0]
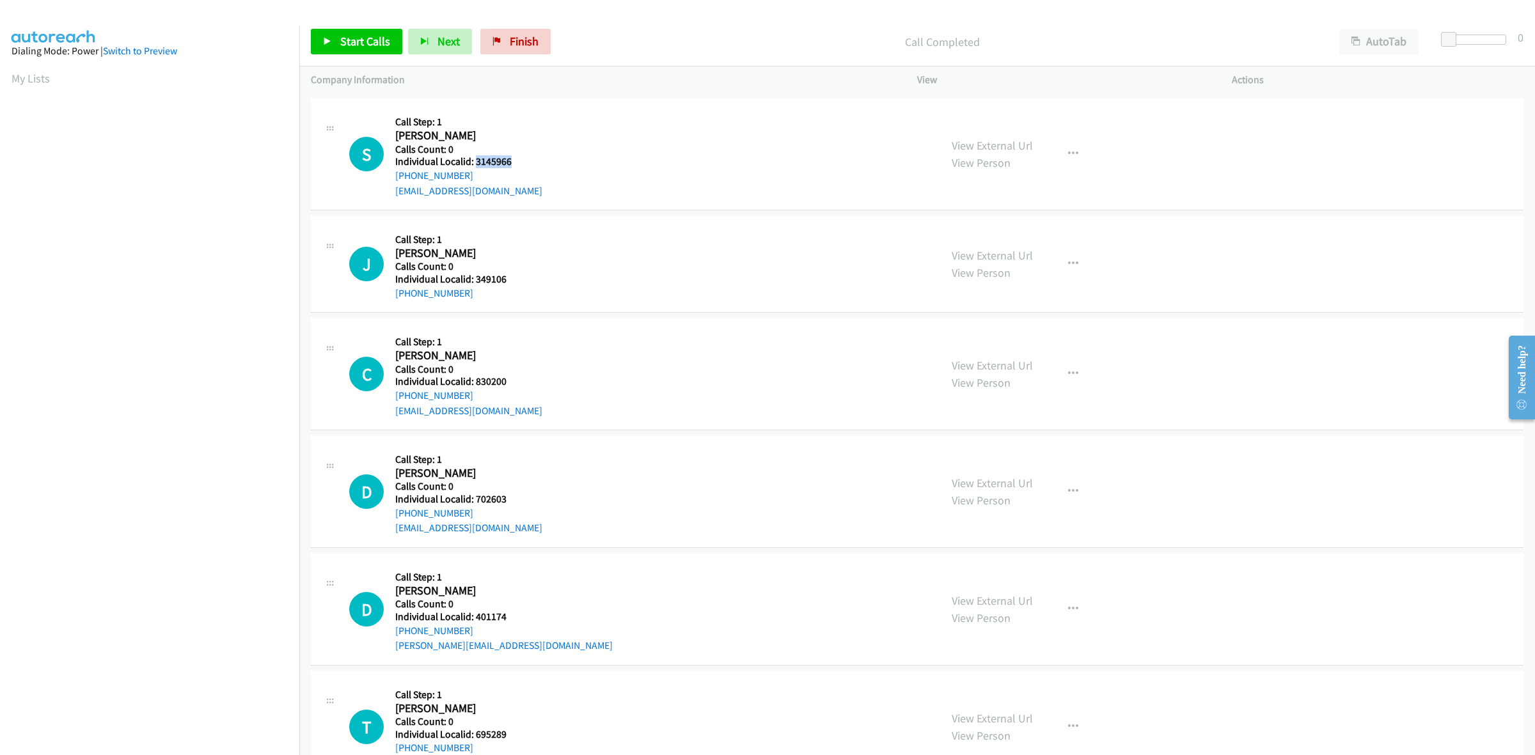
drag, startPoint x: 501, startPoint y: 161, endPoint x: 473, endPoint y: 161, distance: 27.5
click at [473, 161] on h5 "Individual Localid: 3145966" at bounding box center [468, 161] width 147 height 13
drag, startPoint x: 478, startPoint y: 177, endPoint x: 384, endPoint y: 181, distance: 94.1
click at [384, 181] on div "S Callback Scheduled Call Step: 1 Scott Grubb America/New_York Calls Count: 0 I…" at bounding box center [639, 154] width 580 height 88
click at [387, 181] on div "S Callback Scheduled Call Step: 1 Scott Grubb America/New_York Calls Count: 0 I…" at bounding box center [639, 154] width 580 height 88
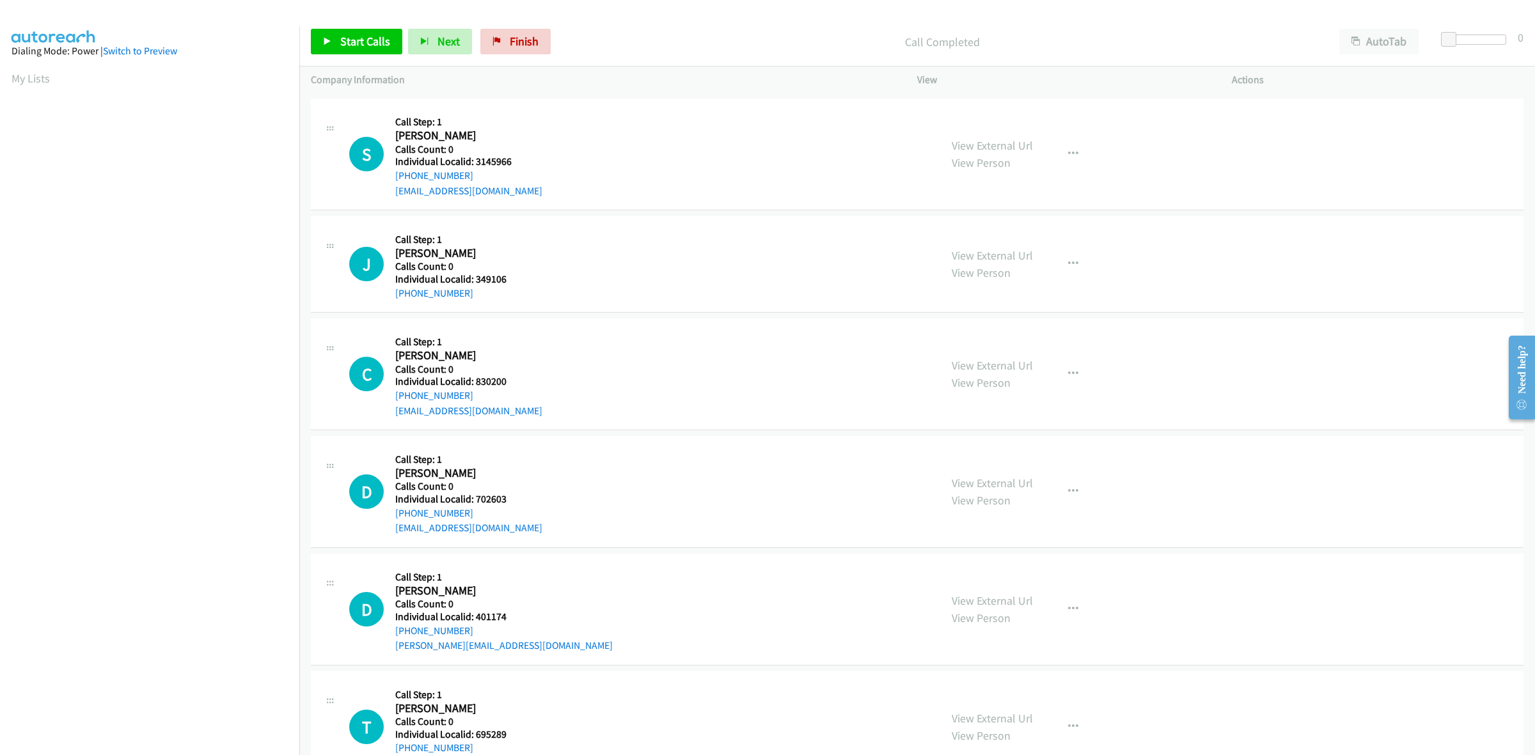
drag, startPoint x: 468, startPoint y: 177, endPoint x: 389, endPoint y: 179, distance: 78.7
click at [389, 179] on div "S Callback Scheduled Call Step: 1 Scott Grubb America/New_York Calls Count: 0 I…" at bounding box center [639, 154] width 580 height 88
drag, startPoint x: 519, startPoint y: 165, endPoint x: 475, endPoint y: 167, distance: 44.8
click at [475, 167] on h5 "Individual Localid: 3145966" at bounding box center [468, 161] width 147 height 13
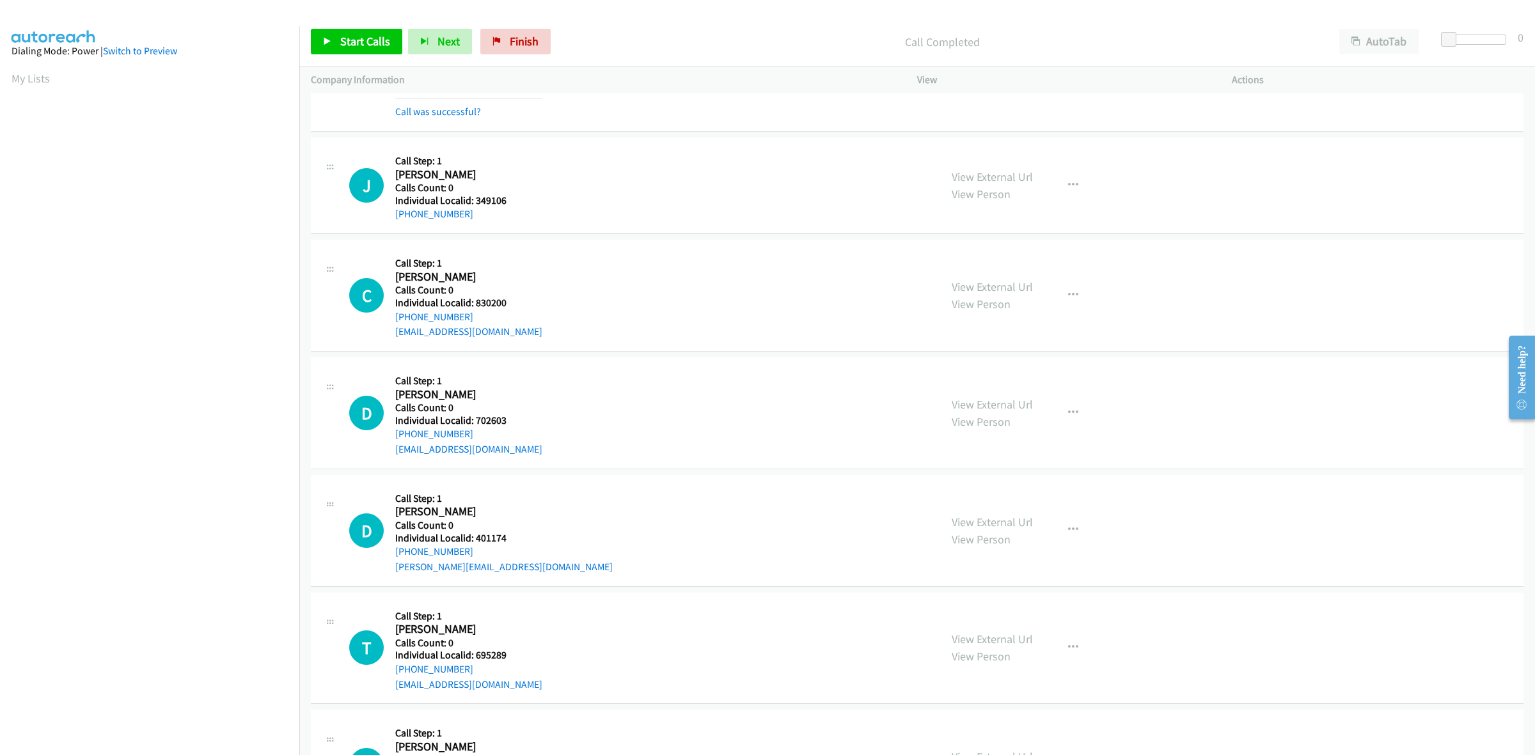
scroll to position [1259, 0]
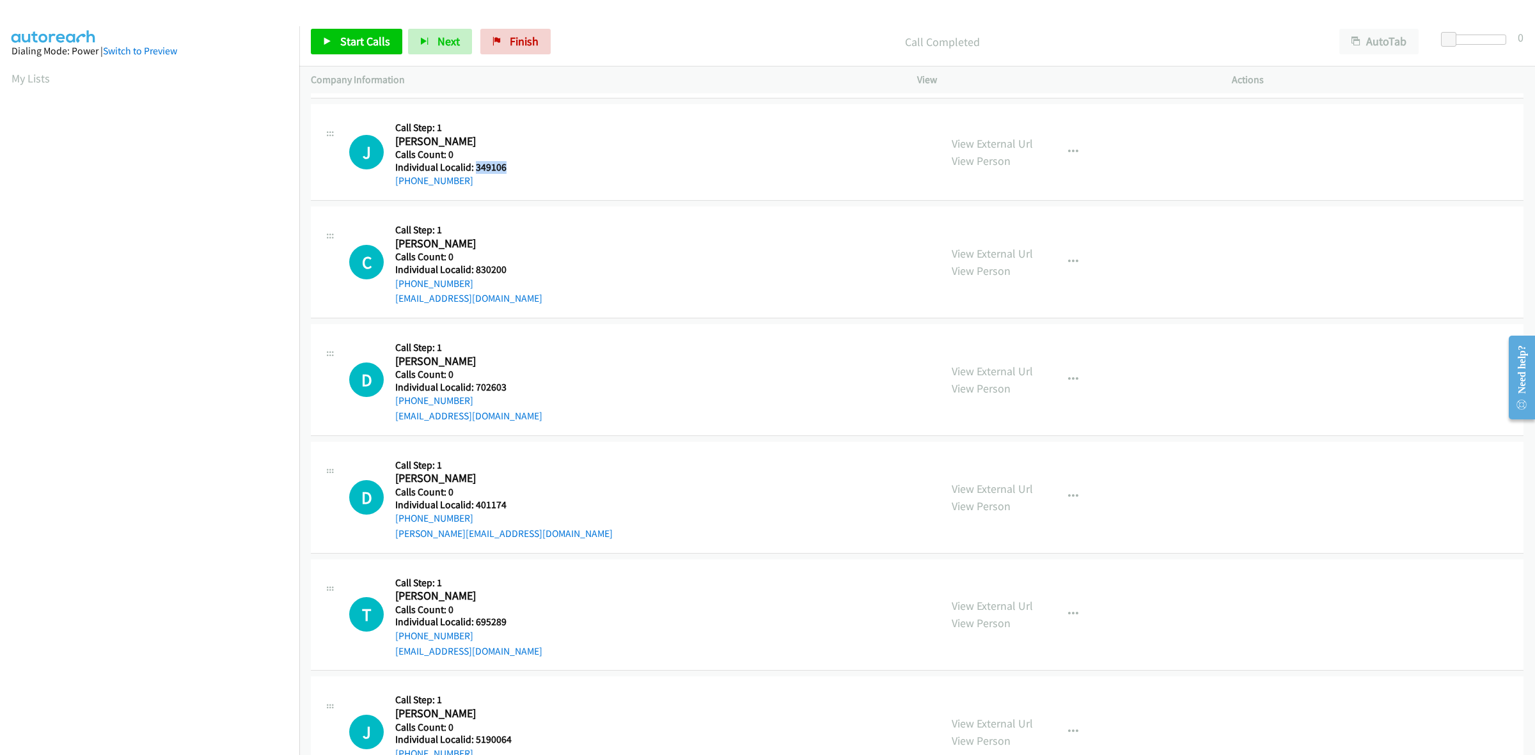
drag, startPoint x: 512, startPoint y: 168, endPoint x: 473, endPoint y: 171, distance: 39.2
click at [473, 171] on h5 "Individual Localid: 349106" at bounding box center [464, 167] width 138 height 13
drag, startPoint x: 464, startPoint y: 184, endPoint x: 392, endPoint y: 187, distance: 71.7
click at [392, 187] on div "J Callback Scheduled Call Step: 1 Jim Piaseczny America/New_York Calls Count: 0…" at bounding box center [639, 152] width 580 height 73
drag, startPoint x: 512, startPoint y: 168, endPoint x: 475, endPoint y: 167, distance: 37.1
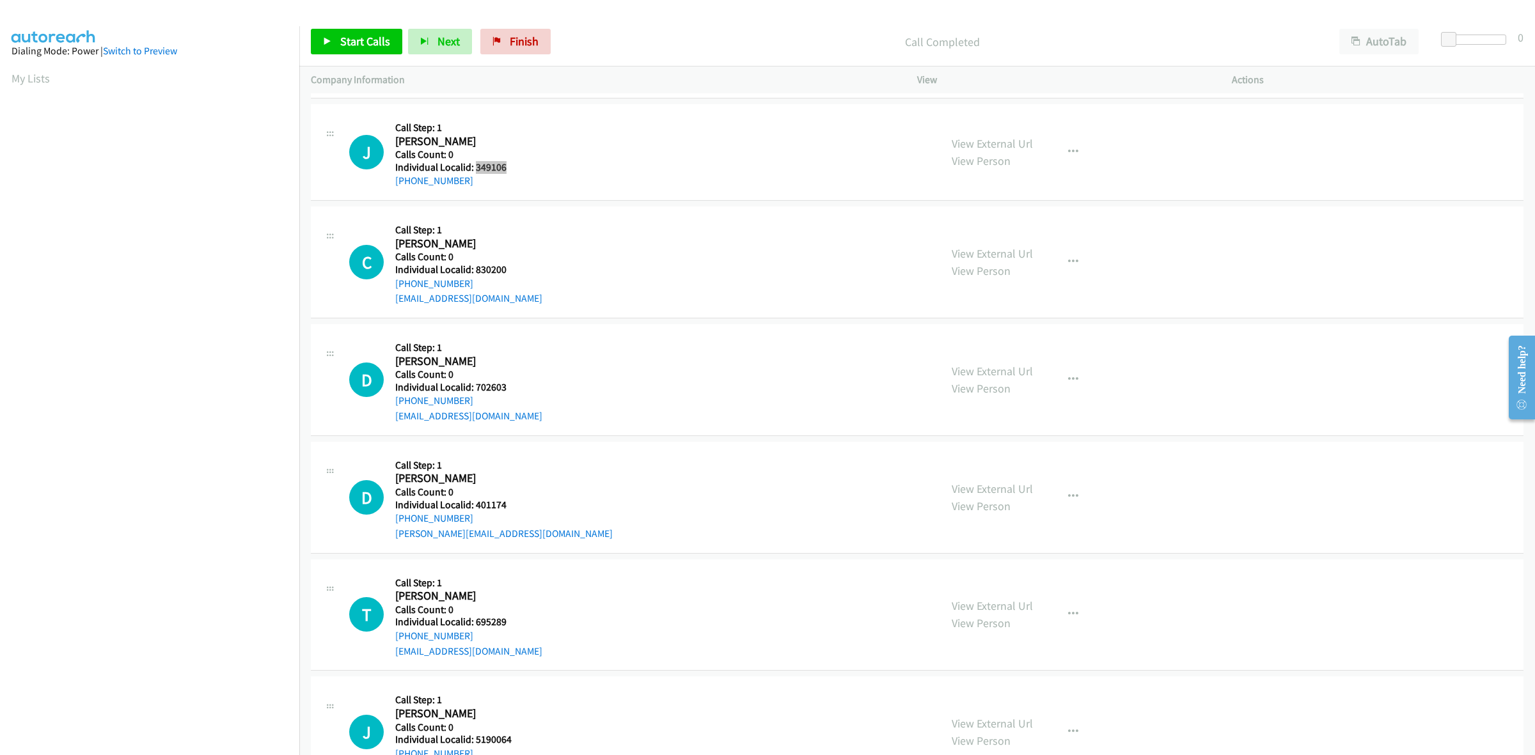
click at [475, 167] on h5 "Individual Localid: 349106" at bounding box center [464, 167] width 138 height 13
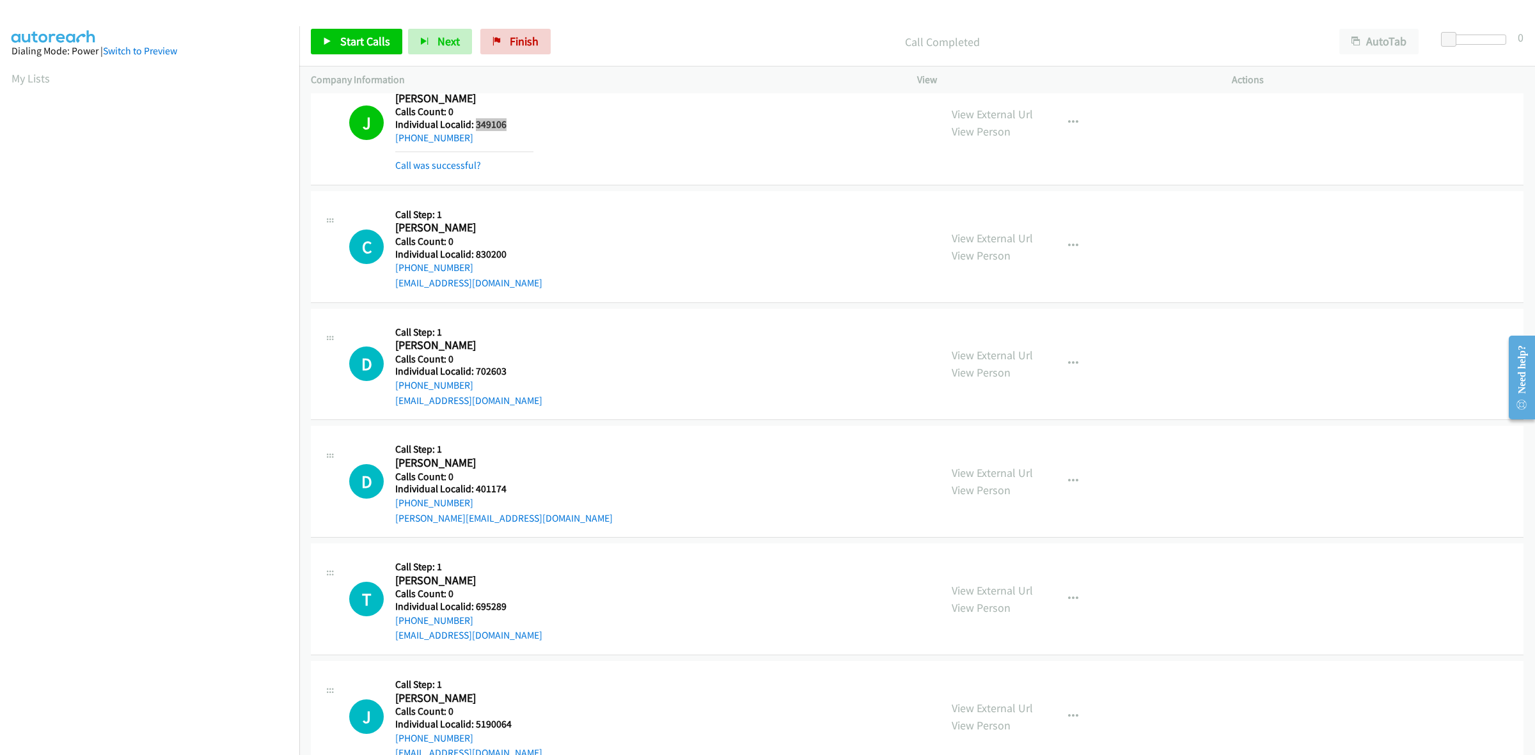
scroll to position [1319, 0]
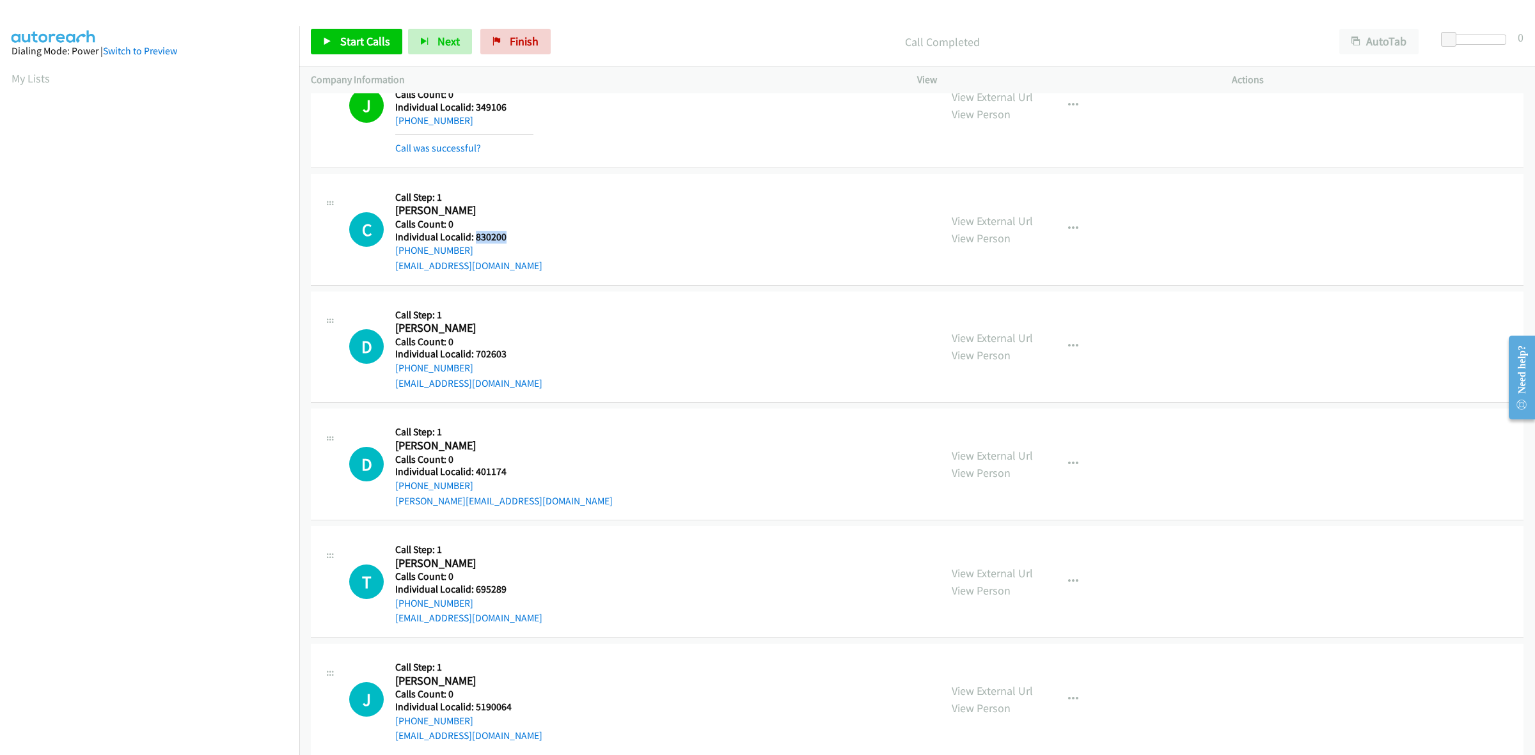
drag, startPoint x: 509, startPoint y: 235, endPoint x: 475, endPoint y: 238, distance: 33.4
click at [475, 238] on h5 "Individual Localid: 830200" at bounding box center [468, 237] width 147 height 13
drag, startPoint x: 470, startPoint y: 254, endPoint x: 391, endPoint y: 256, distance: 79.3
click at [391, 256] on div "C Callback Scheduled Call Step: 1 Cameron Pappas America/New_York Calls Count: …" at bounding box center [639, 230] width 580 height 88
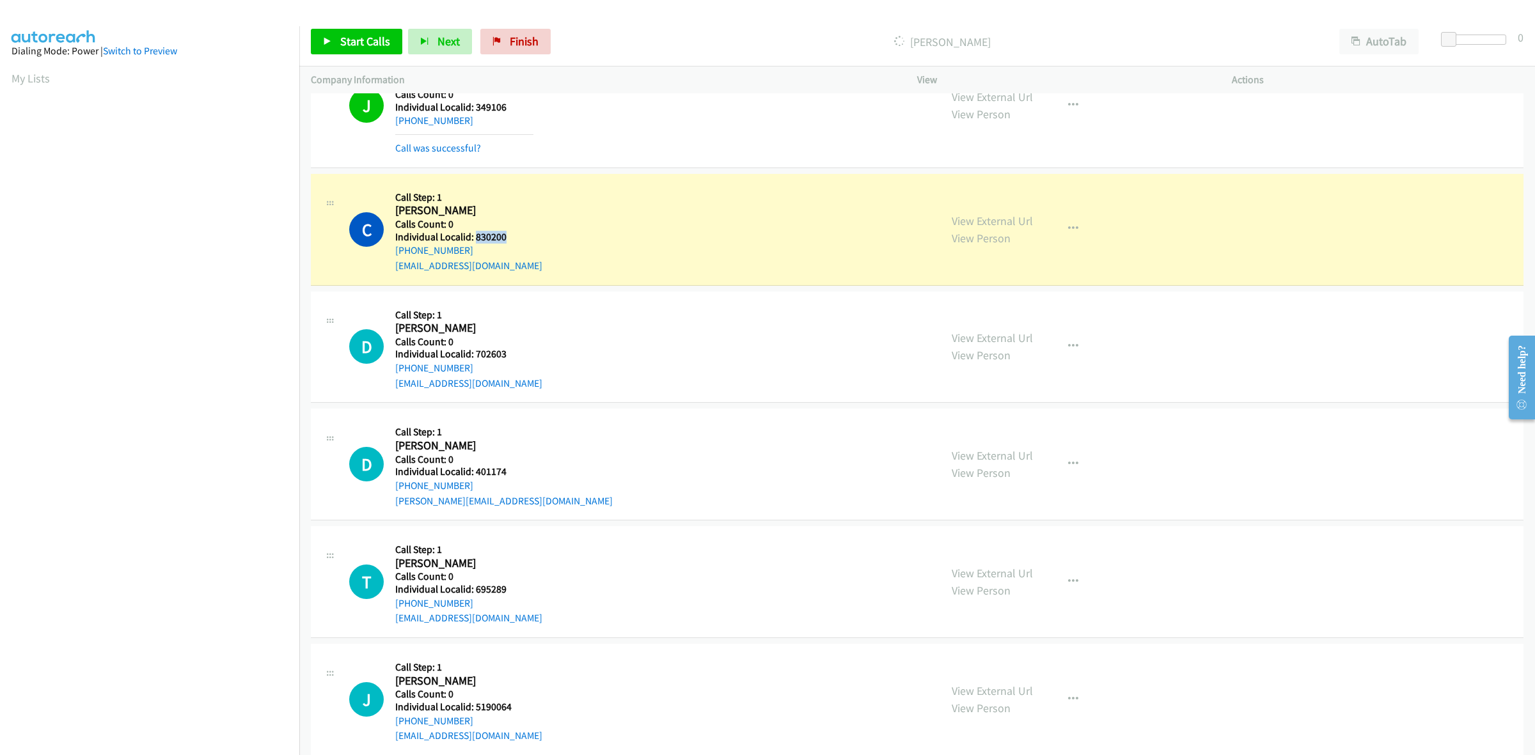
drag, startPoint x: 498, startPoint y: 235, endPoint x: 475, endPoint y: 240, distance: 23.0
click at [475, 240] on h5 "Individual Localid: 830200" at bounding box center [468, 237] width 147 height 13
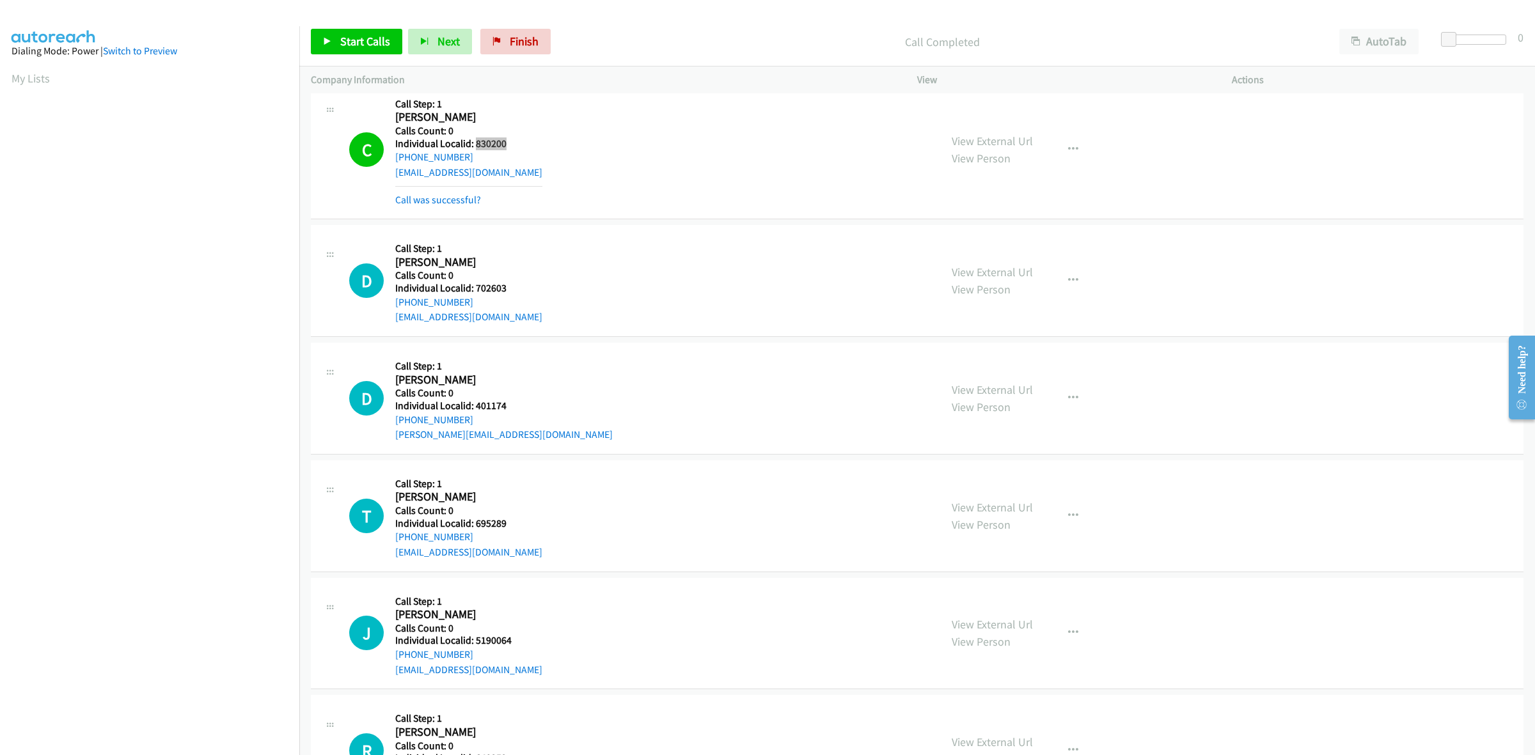
scroll to position [1479, 0]
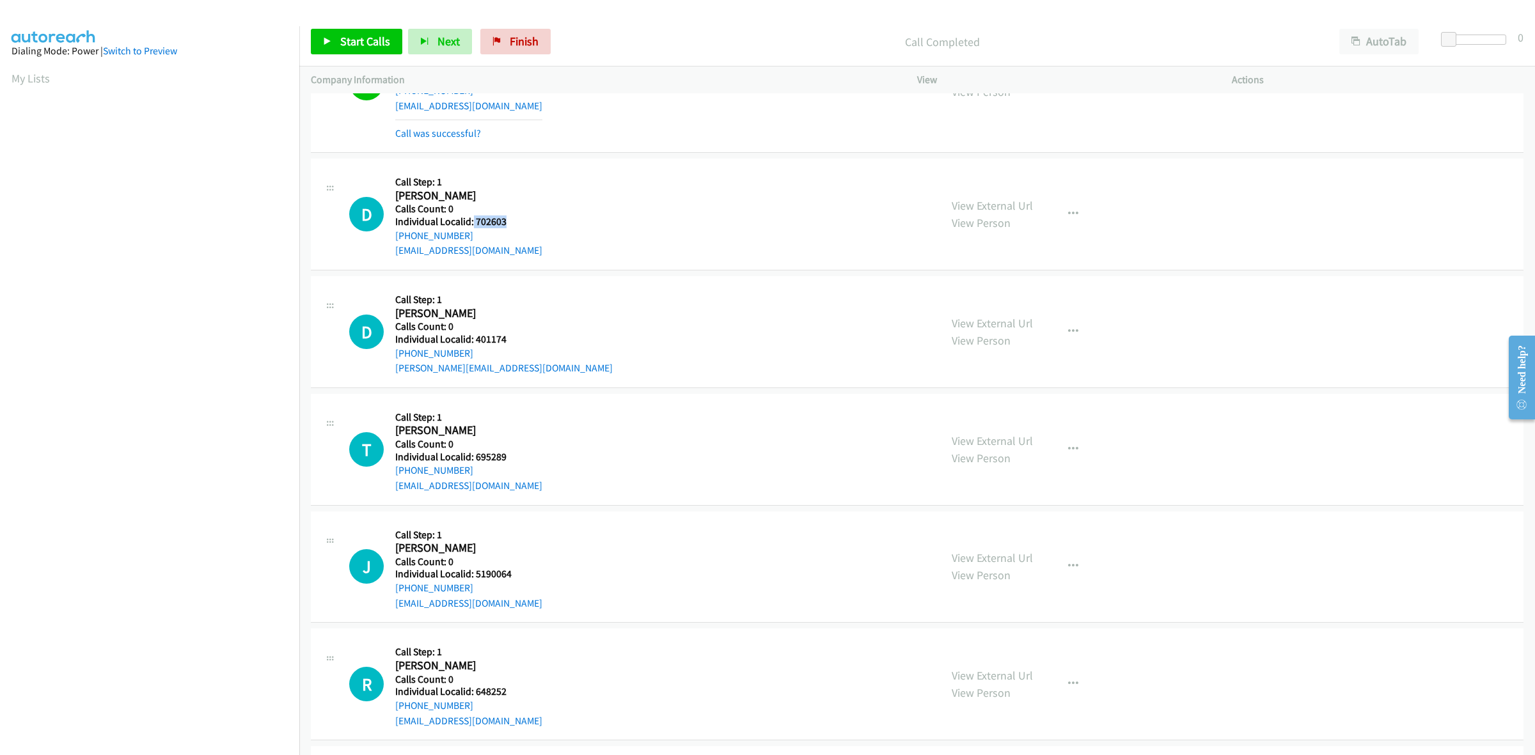
drag, startPoint x: 494, startPoint y: 216, endPoint x: 471, endPoint y: 221, distance: 23.6
click at [471, 221] on h5 "Individual Localid: 702603" at bounding box center [468, 222] width 147 height 13
drag, startPoint x: 477, startPoint y: 239, endPoint x: 387, endPoint y: 242, distance: 89.6
click at [387, 242] on div "D Callback Scheduled Call Step: 1 Dennis Brewer America/New_York Calls Count: 0…" at bounding box center [639, 214] width 580 height 88
drag, startPoint x: 1070, startPoint y: 205, endPoint x: 1011, endPoint y: 260, distance: 79.7
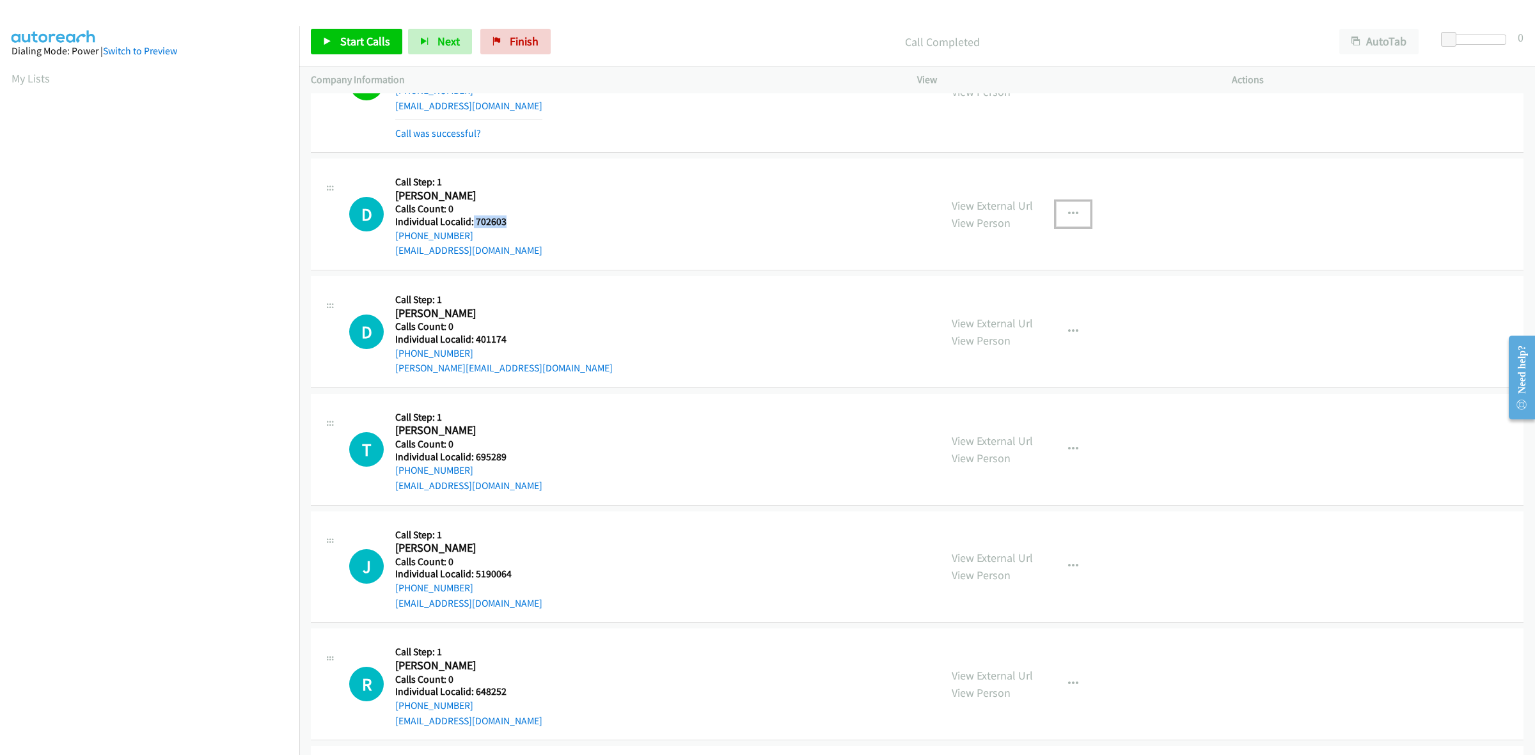
click at [1070, 205] on button "button" at bounding box center [1073, 215] width 35 height 26
click at [972, 293] on link "Skip Call" at bounding box center [1005, 298] width 170 height 26
click at [590, 205] on div "D Callback Scheduled Call Step: 1 Dennis Brewer America/New_York Calls Count: 0…" at bounding box center [639, 214] width 580 height 88
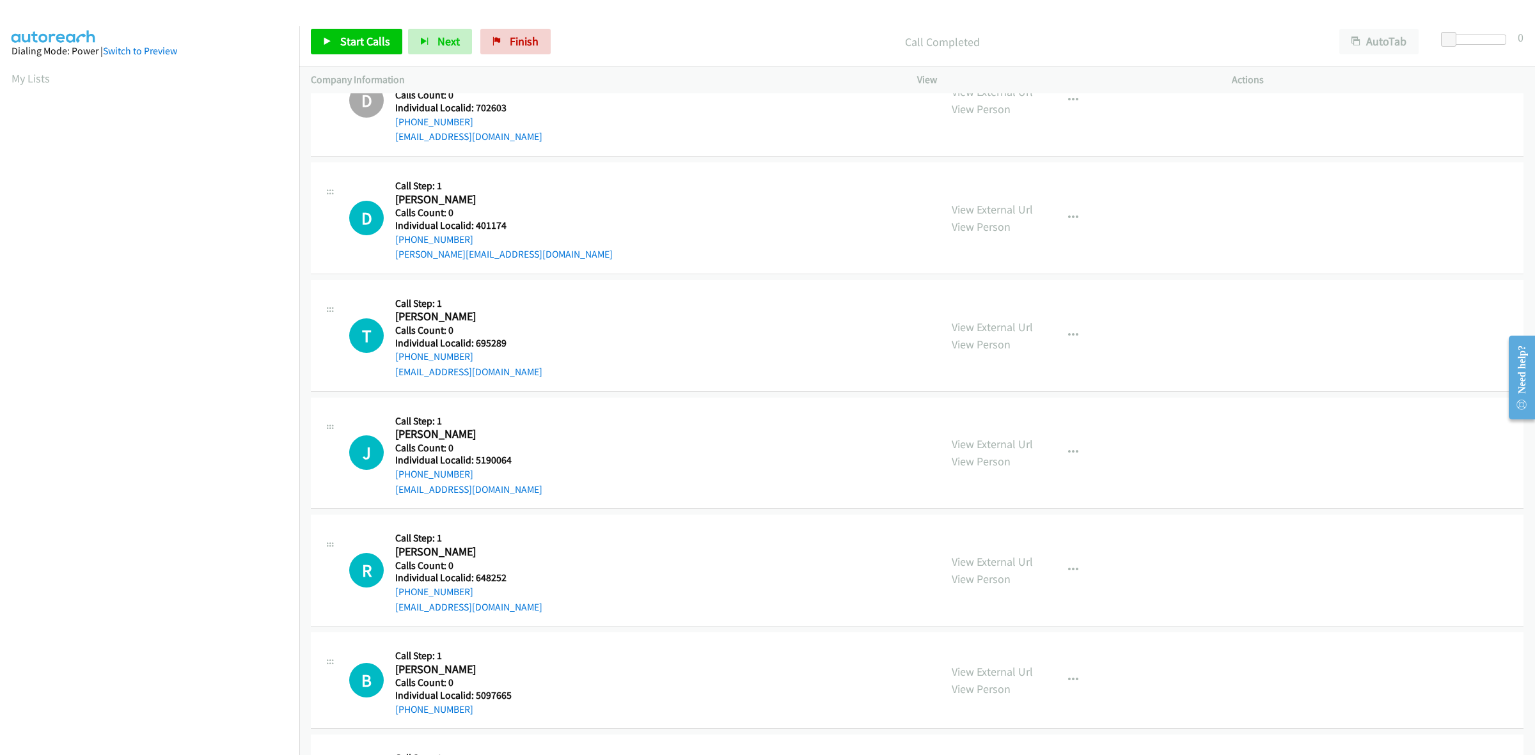
scroll to position [1639, 0]
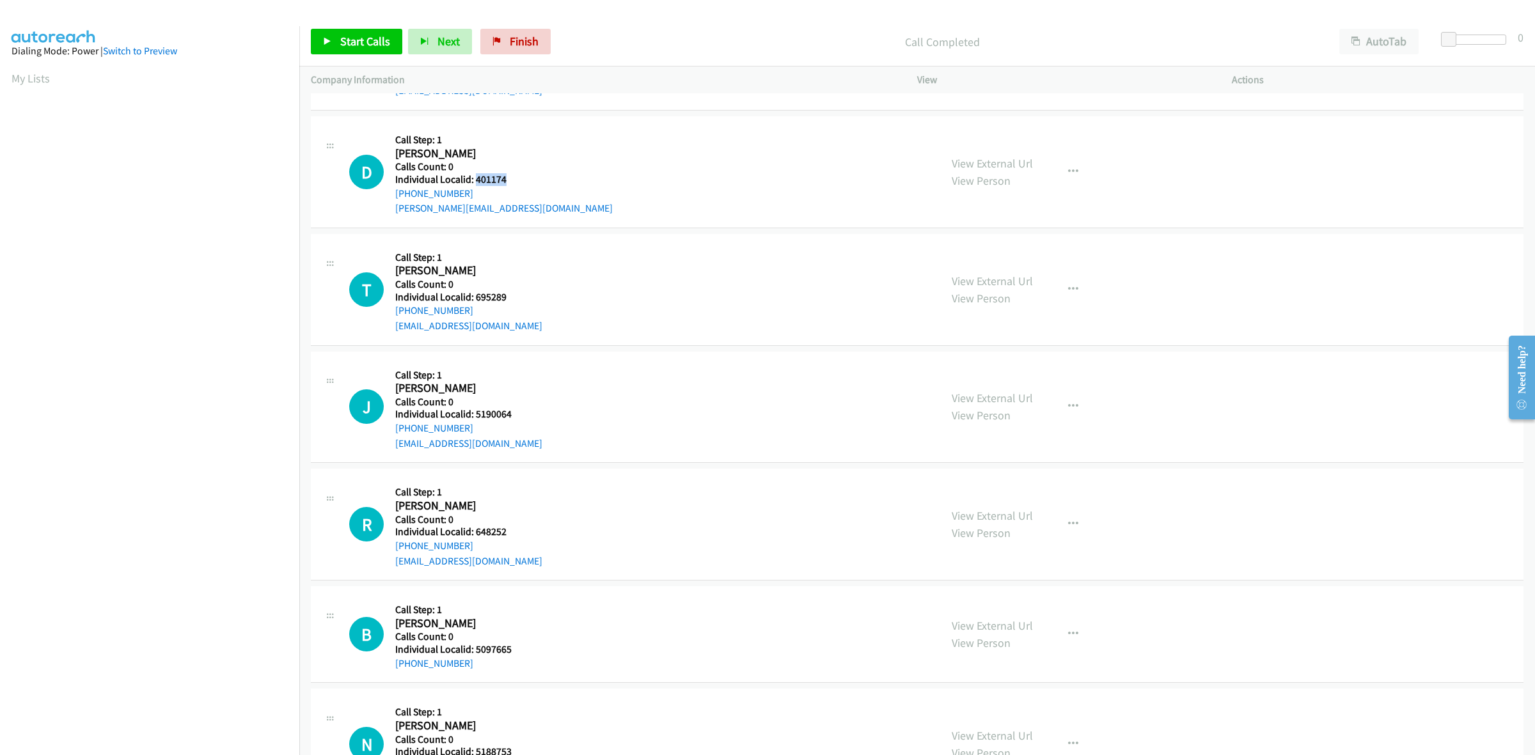
drag, startPoint x: 488, startPoint y: 179, endPoint x: 474, endPoint y: 180, distance: 14.1
click at [474, 180] on h5 "Individual Localid: 401174" at bounding box center [503, 179] width 217 height 13
drag, startPoint x: 477, startPoint y: 191, endPoint x: 394, endPoint y: 194, distance: 82.6
click at [394, 194] on div "D Callback Scheduled Call Step: 1 Dan Harding America/New_York Calls Count: 0 I…" at bounding box center [639, 172] width 580 height 88
drag, startPoint x: 513, startPoint y: 177, endPoint x: 473, endPoint y: 180, distance: 39.7
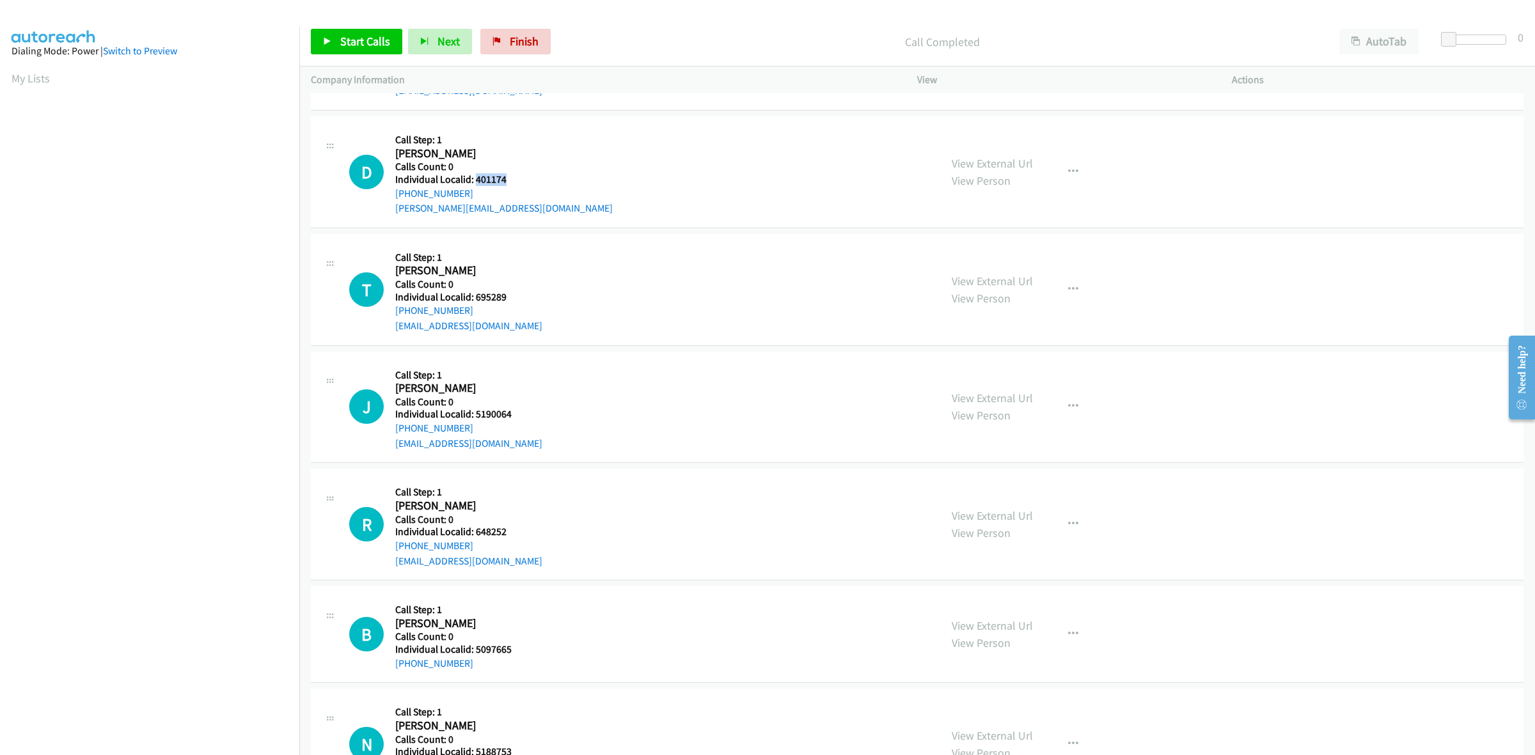
click at [473, 180] on h5 "Individual Localid: 401174" at bounding box center [503, 179] width 217 height 13
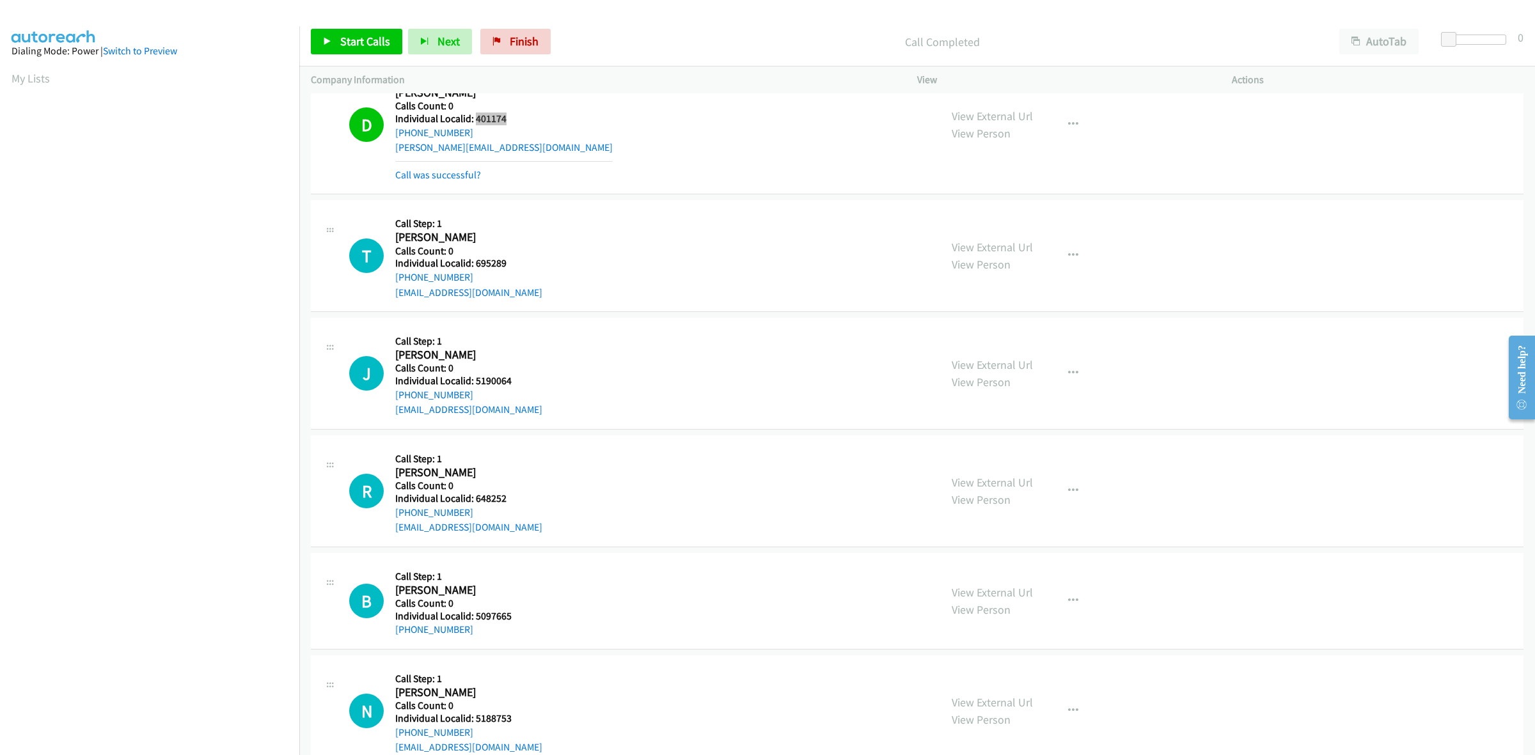
scroll to position [1739, 0]
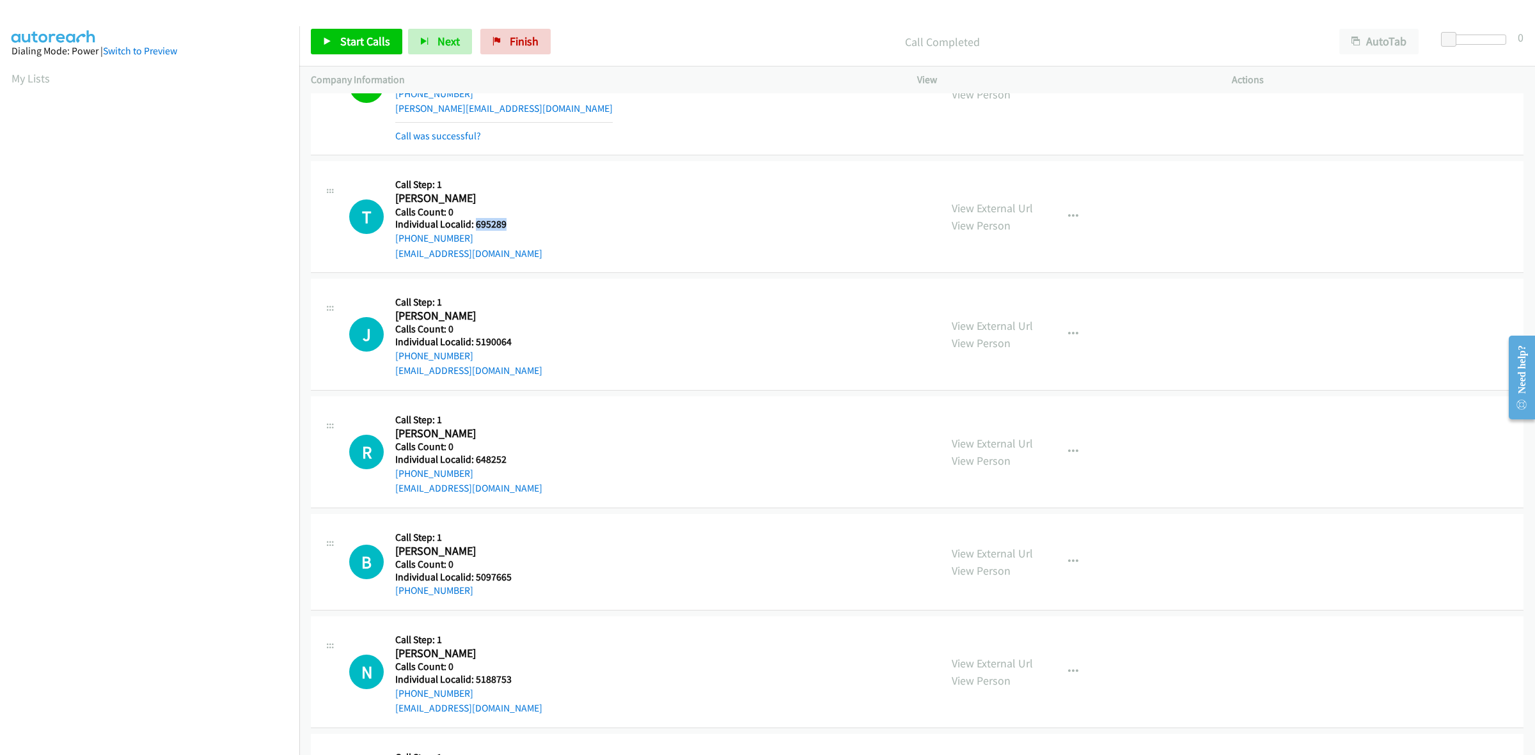
drag, startPoint x: 500, startPoint y: 225, endPoint x: 474, endPoint y: 225, distance: 25.6
click at [474, 225] on h5 "Individual Localid: 695289" at bounding box center [468, 224] width 147 height 13
drag, startPoint x: 465, startPoint y: 241, endPoint x: 384, endPoint y: 245, distance: 80.7
click at [384, 245] on div "T Callback Scheduled Call Step: 1 Ted Gilfert America/New_York Calls Count: 0 I…" at bounding box center [639, 217] width 580 height 88
click at [571, 189] on div "T Callback Scheduled Call Step: 1 Ted Gilfert America/New_York Calls Count: 0 I…" at bounding box center [639, 217] width 580 height 88
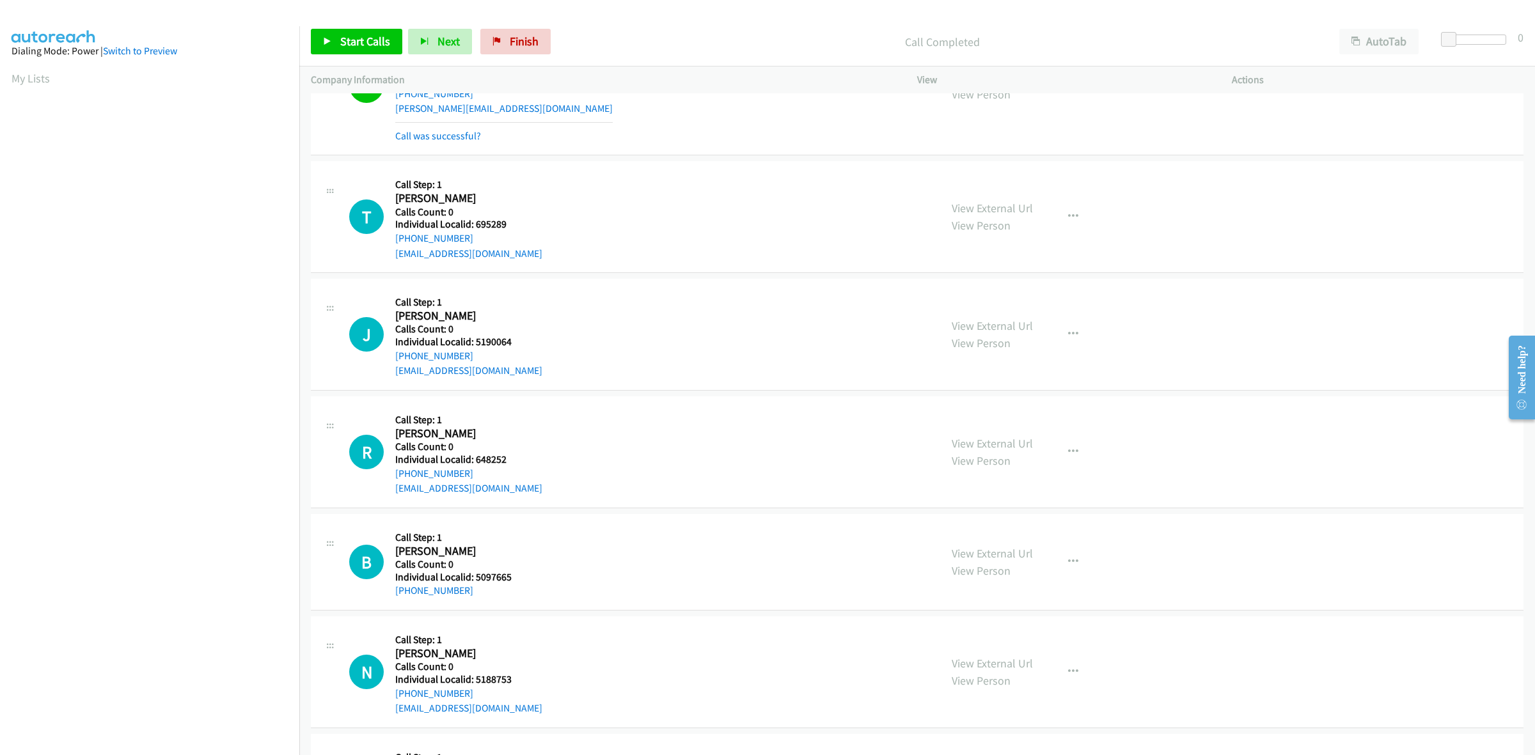
drag, startPoint x: 475, startPoint y: 241, endPoint x: 391, endPoint y: 244, distance: 83.9
click at [391, 244] on div "T Callback Scheduled Call Step: 1 Ted Gilfert America/New_York Calls Count: 0 I…" at bounding box center [639, 217] width 580 height 88
drag, startPoint x: 510, startPoint y: 225, endPoint x: 474, endPoint y: 225, distance: 36.5
click at [474, 225] on h5 "Individual Localid: 695289" at bounding box center [468, 224] width 147 height 13
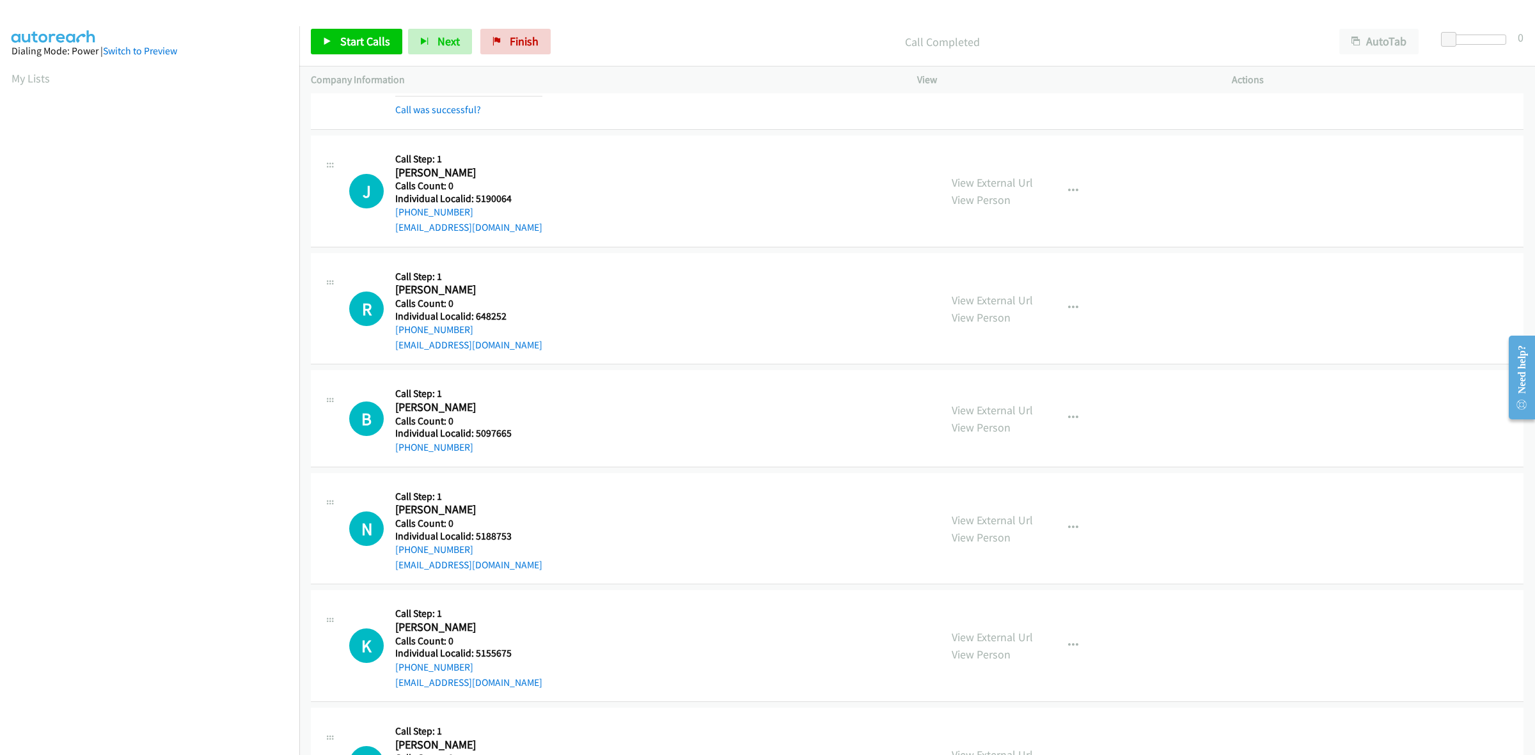
scroll to position [1919, 0]
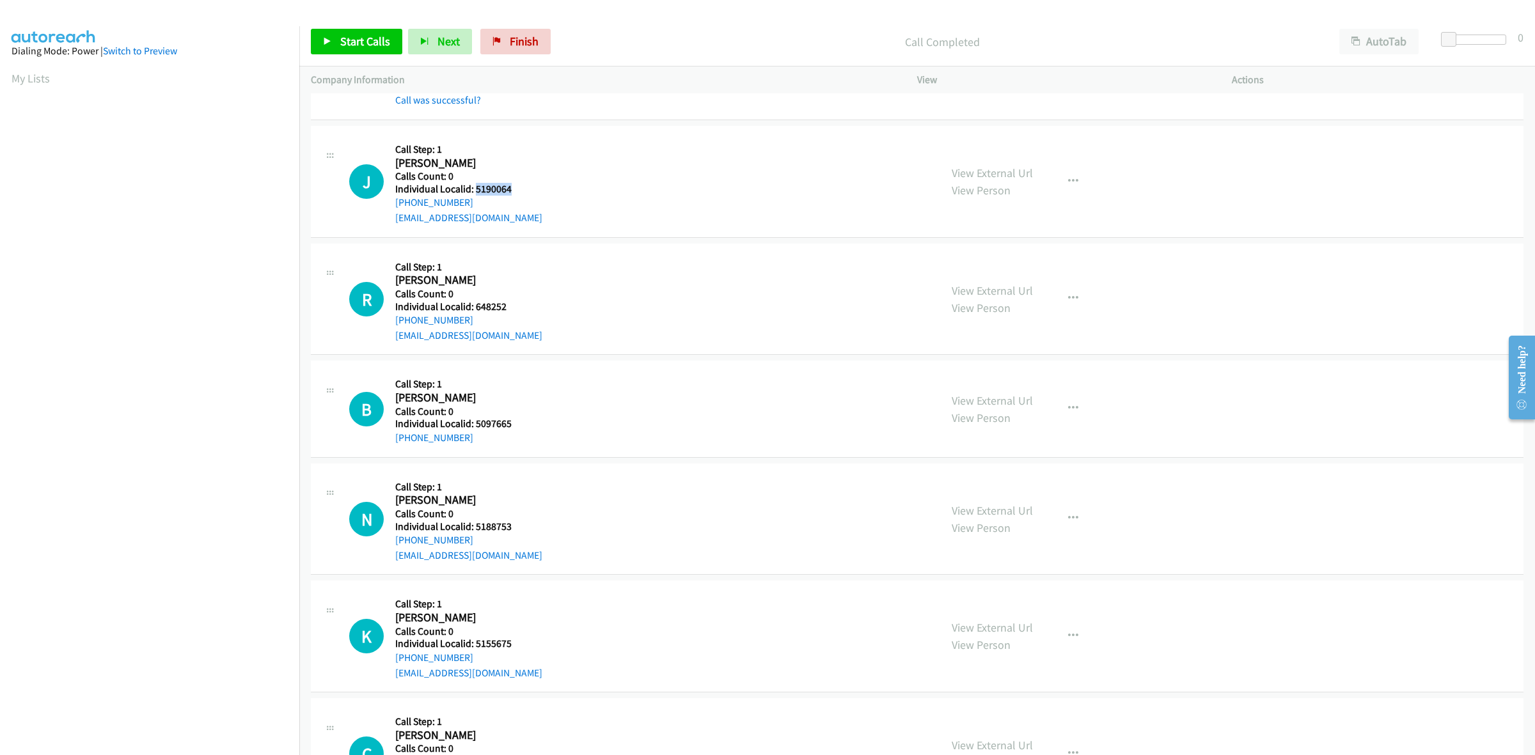
drag, startPoint x: 515, startPoint y: 192, endPoint x: 473, endPoint y: 189, distance: 41.7
click at [473, 189] on h5 "Individual Localid: 5190064" at bounding box center [468, 189] width 147 height 13
drag, startPoint x: 1069, startPoint y: 190, endPoint x: 1059, endPoint y: 194, distance: 10.9
click at [1069, 190] on button "button" at bounding box center [1073, 182] width 35 height 26
click at [1009, 257] on link "Skip Call" at bounding box center [1005, 265] width 170 height 26
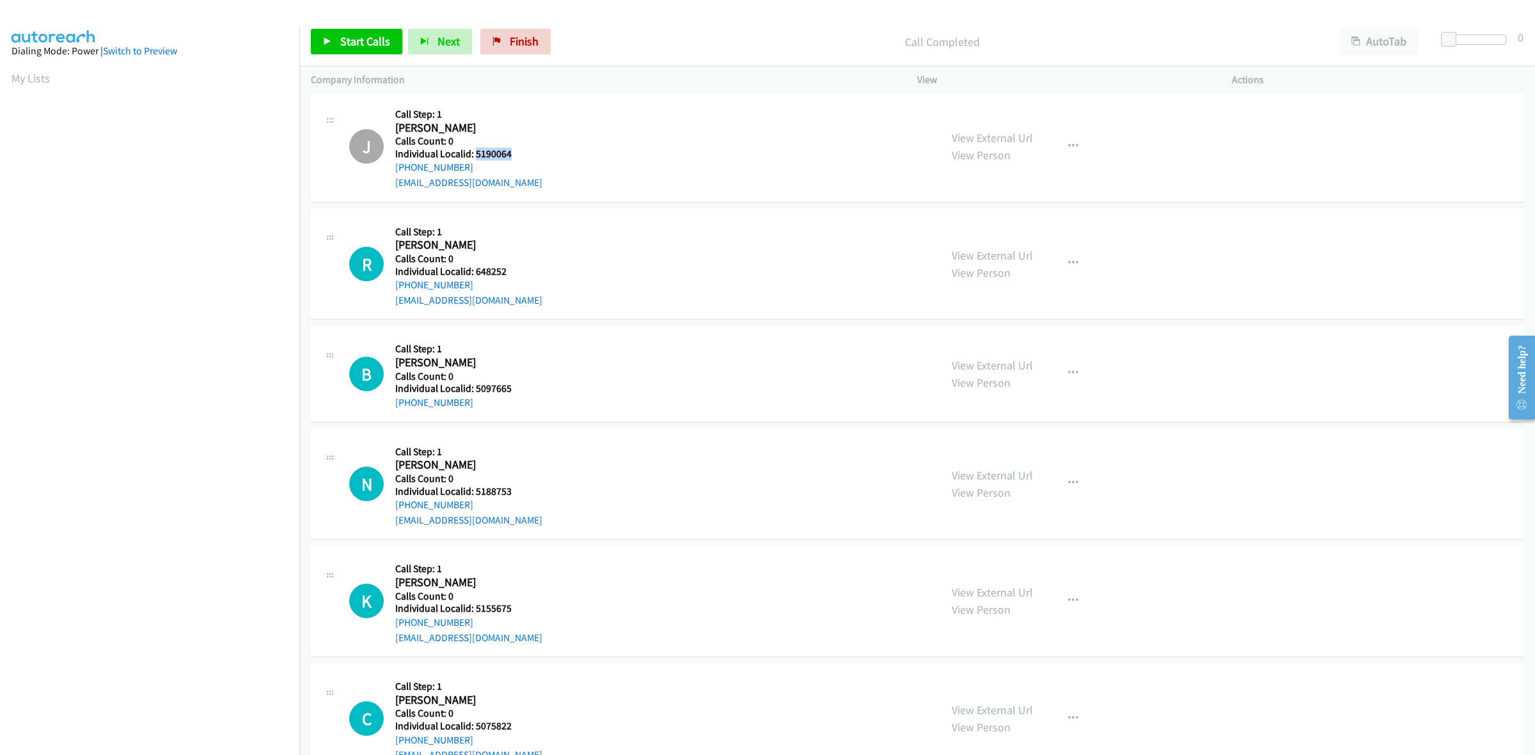
scroll to position [2019, 0]
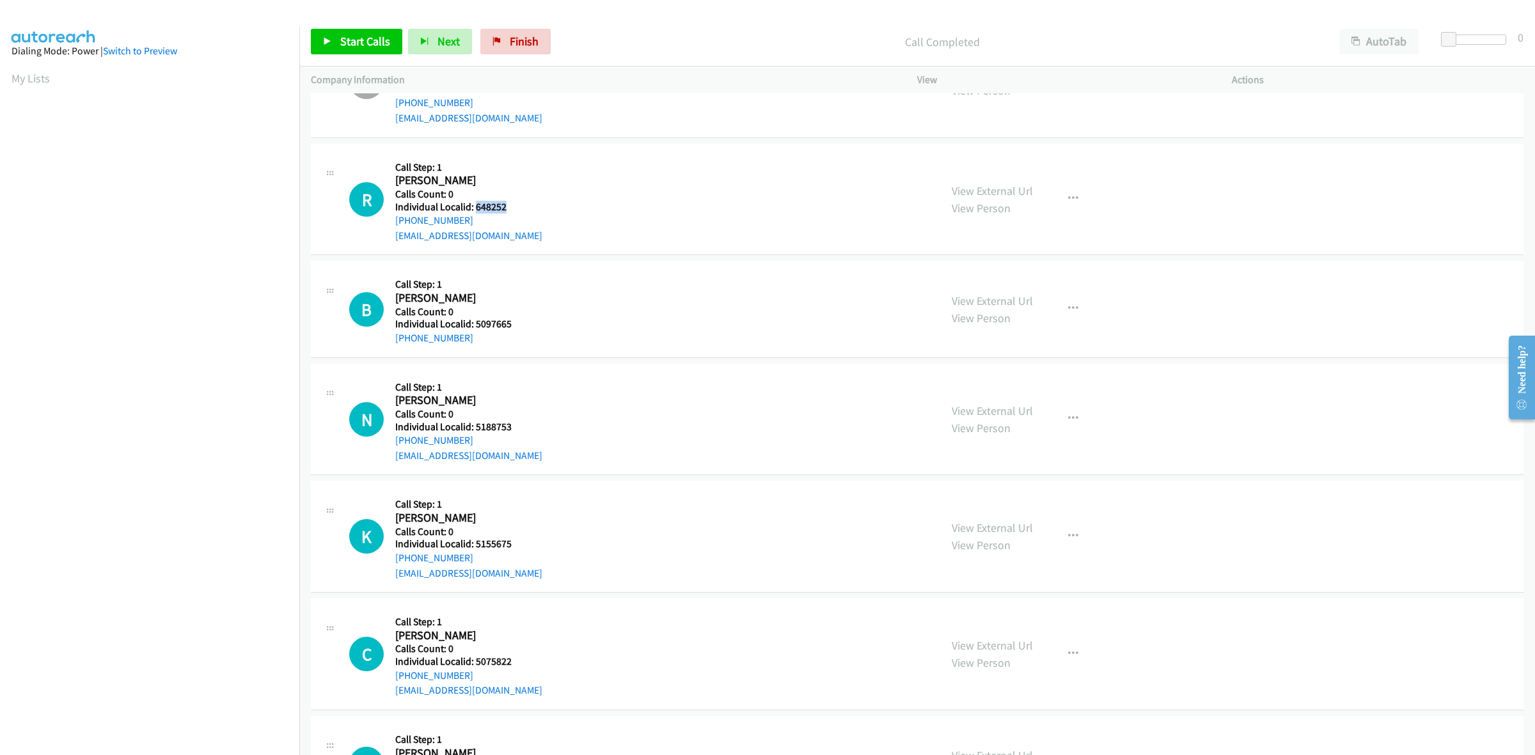
drag, startPoint x: 507, startPoint y: 209, endPoint x: 475, endPoint y: 209, distance: 32.6
click at [475, 209] on h5 "Individual Localid: 648252" at bounding box center [468, 207] width 147 height 13
drag, startPoint x: 466, startPoint y: 222, endPoint x: 393, endPoint y: 224, distance: 72.3
click at [393, 224] on div "R Callback Scheduled Call Step: 1 Richard Lins America/New_York Calls Count: 0 …" at bounding box center [639, 199] width 580 height 88
drag, startPoint x: 503, startPoint y: 207, endPoint x: 475, endPoint y: 207, distance: 28.1
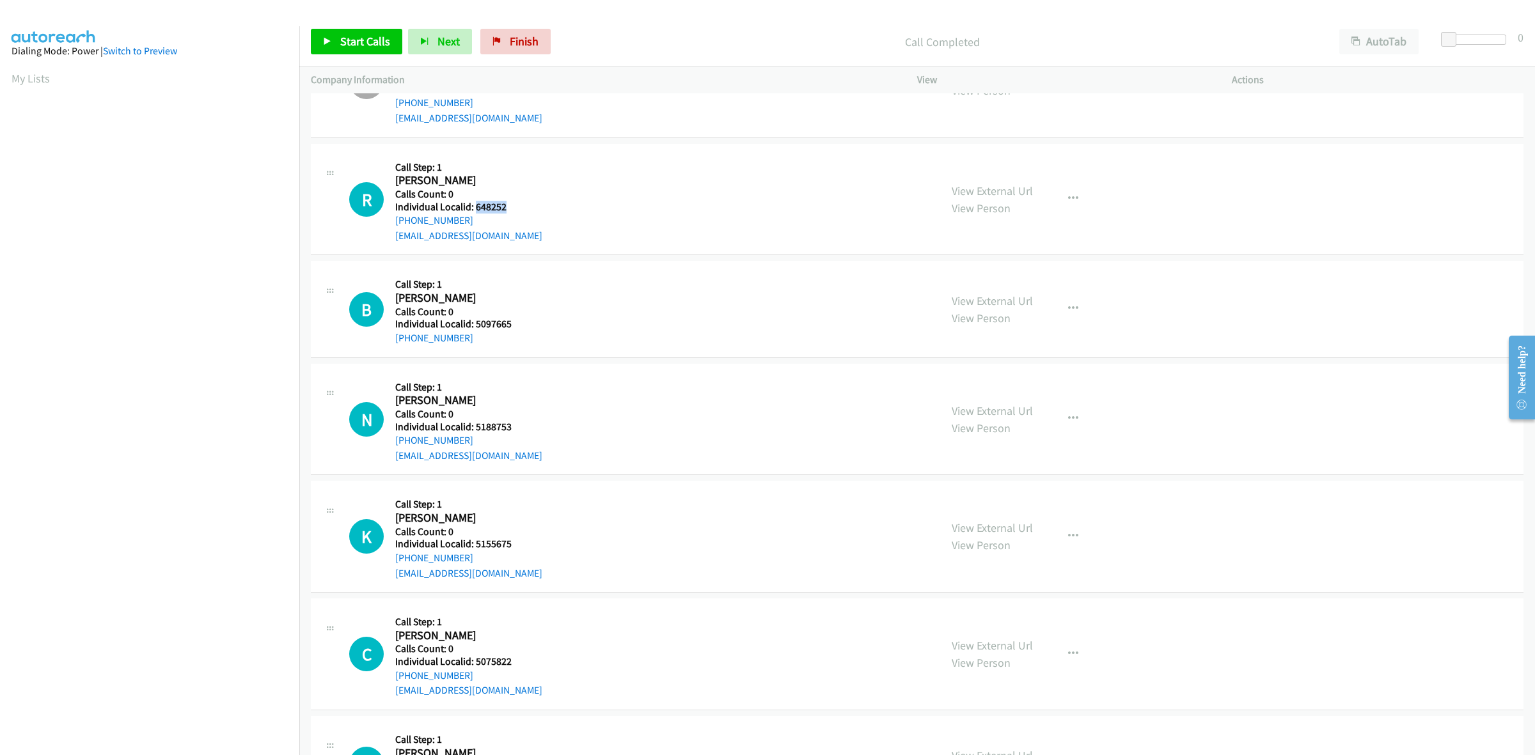
click at [475, 207] on h5 "Individual Localid: 648252" at bounding box center [468, 207] width 147 height 13
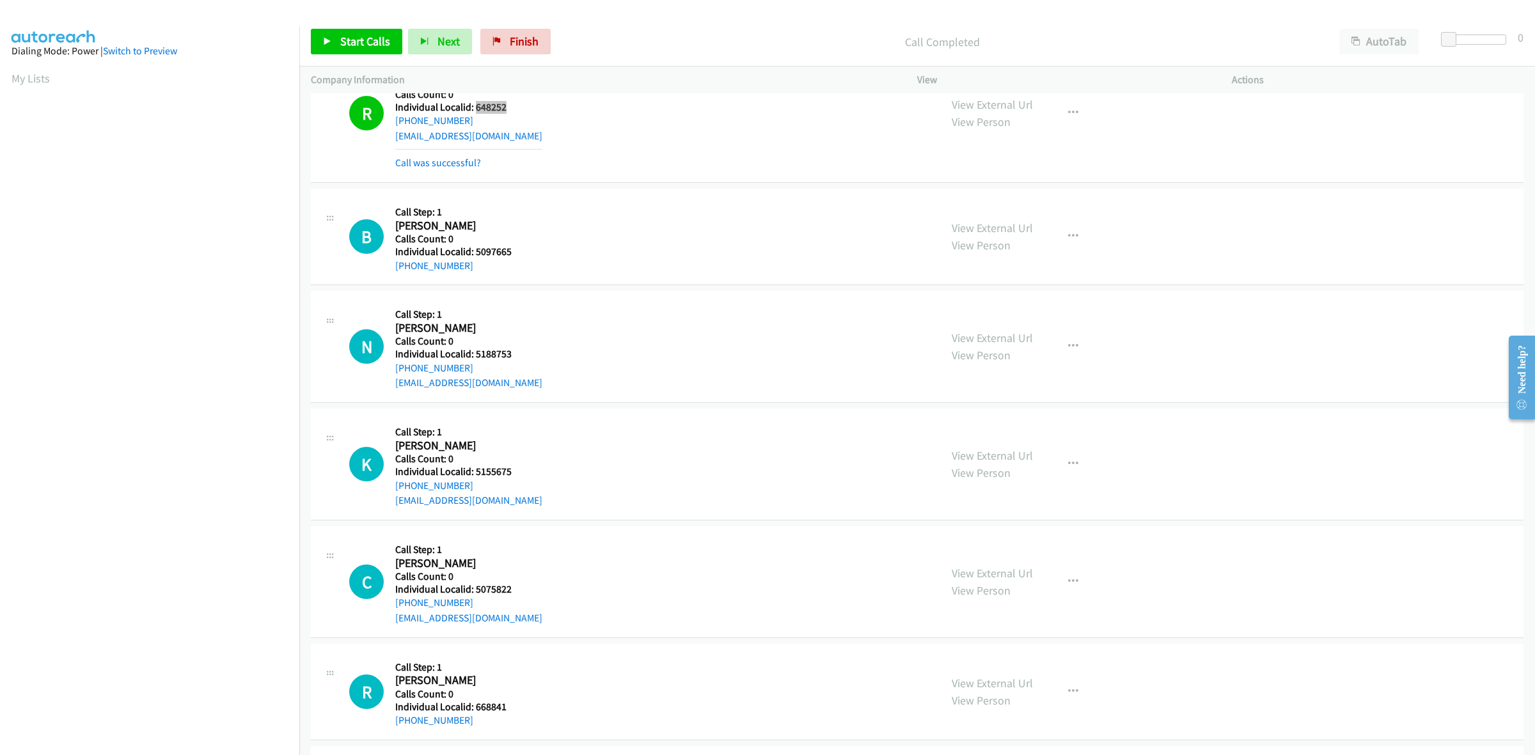
scroll to position [2159, 0]
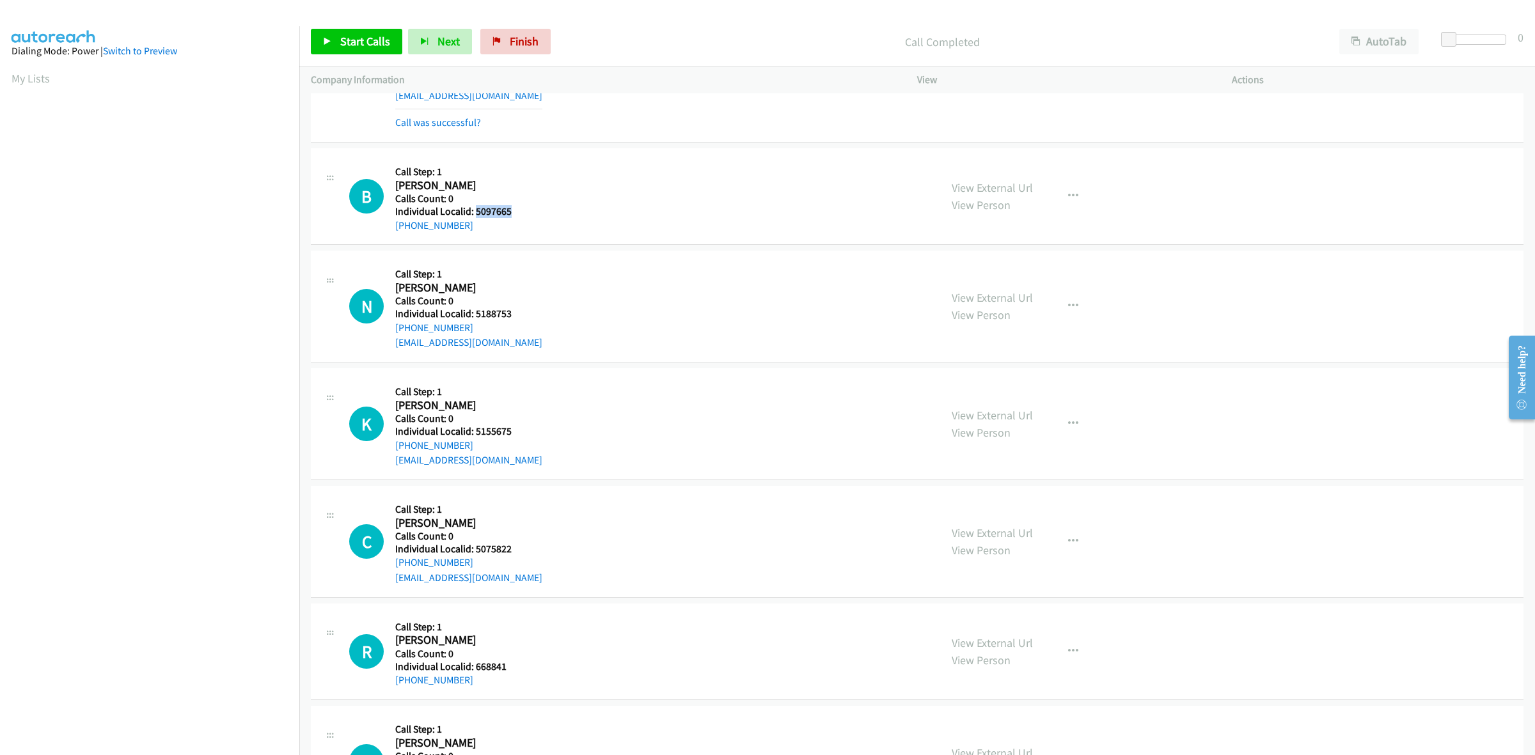
drag, startPoint x: 513, startPoint y: 215, endPoint x: 475, endPoint y: 215, distance: 38.4
click at [475, 215] on h5 "Individual Localid: 5097665" at bounding box center [464, 211] width 138 height 13
drag, startPoint x: 470, startPoint y: 227, endPoint x: 395, endPoint y: 230, distance: 75.6
click at [395, 230] on div "+1 304-641-3219" at bounding box center [464, 225] width 138 height 15
drag, startPoint x: 512, startPoint y: 215, endPoint x: 475, endPoint y: 217, distance: 37.8
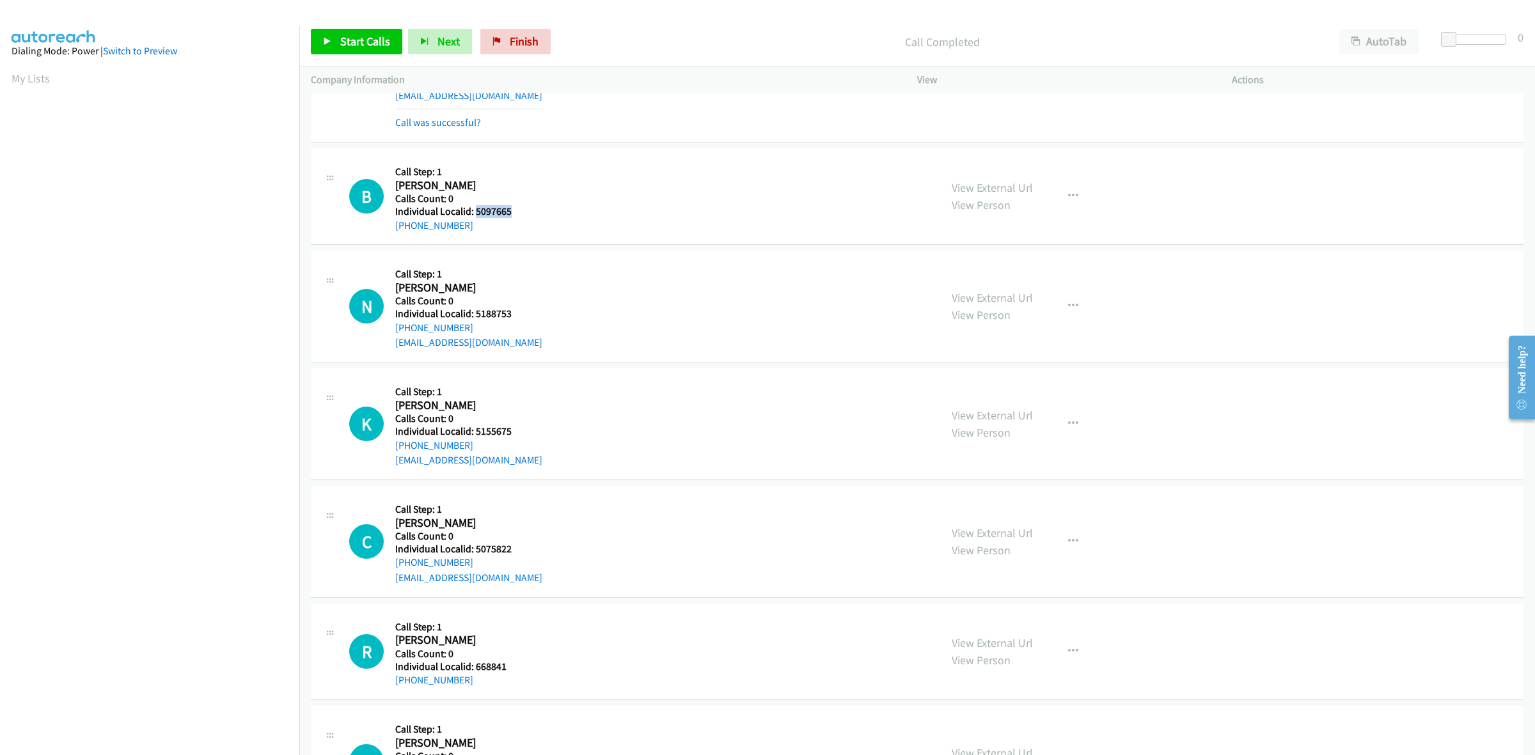
click at [475, 217] on h5 "Individual Localid: 5097665" at bounding box center [464, 211] width 138 height 13
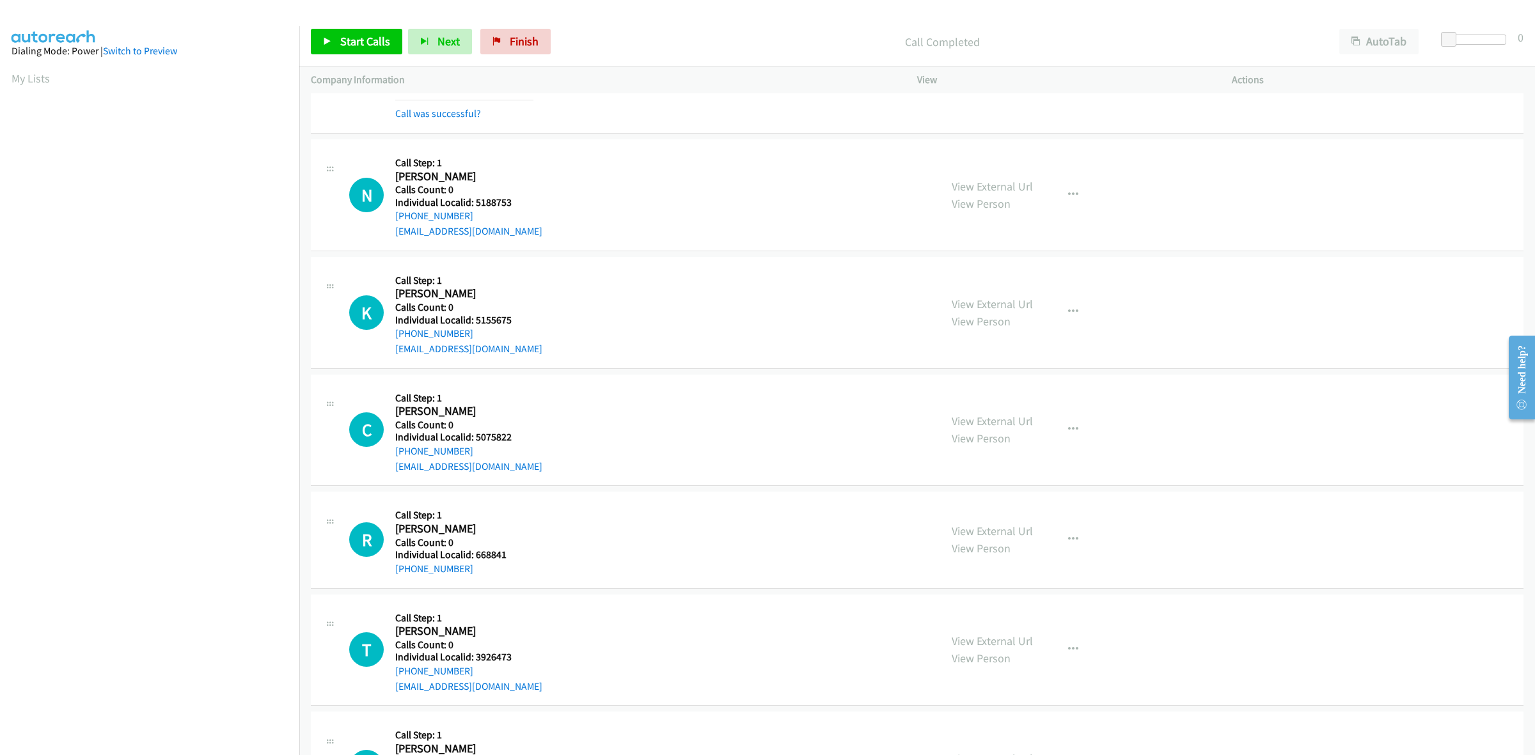
scroll to position [2298, 0]
drag, startPoint x: 499, startPoint y: 202, endPoint x: 475, endPoint y: 202, distance: 24.3
click at [475, 202] on h5 "Individual Localid: 5188753" at bounding box center [468, 202] width 147 height 13
drag, startPoint x: 470, startPoint y: 218, endPoint x: 392, endPoint y: 221, distance: 78.1
click at [392, 221] on div "N Callback Scheduled Call Step: 1 Nik Nicoletos America/New_York Calls Count: 0…" at bounding box center [639, 194] width 580 height 88
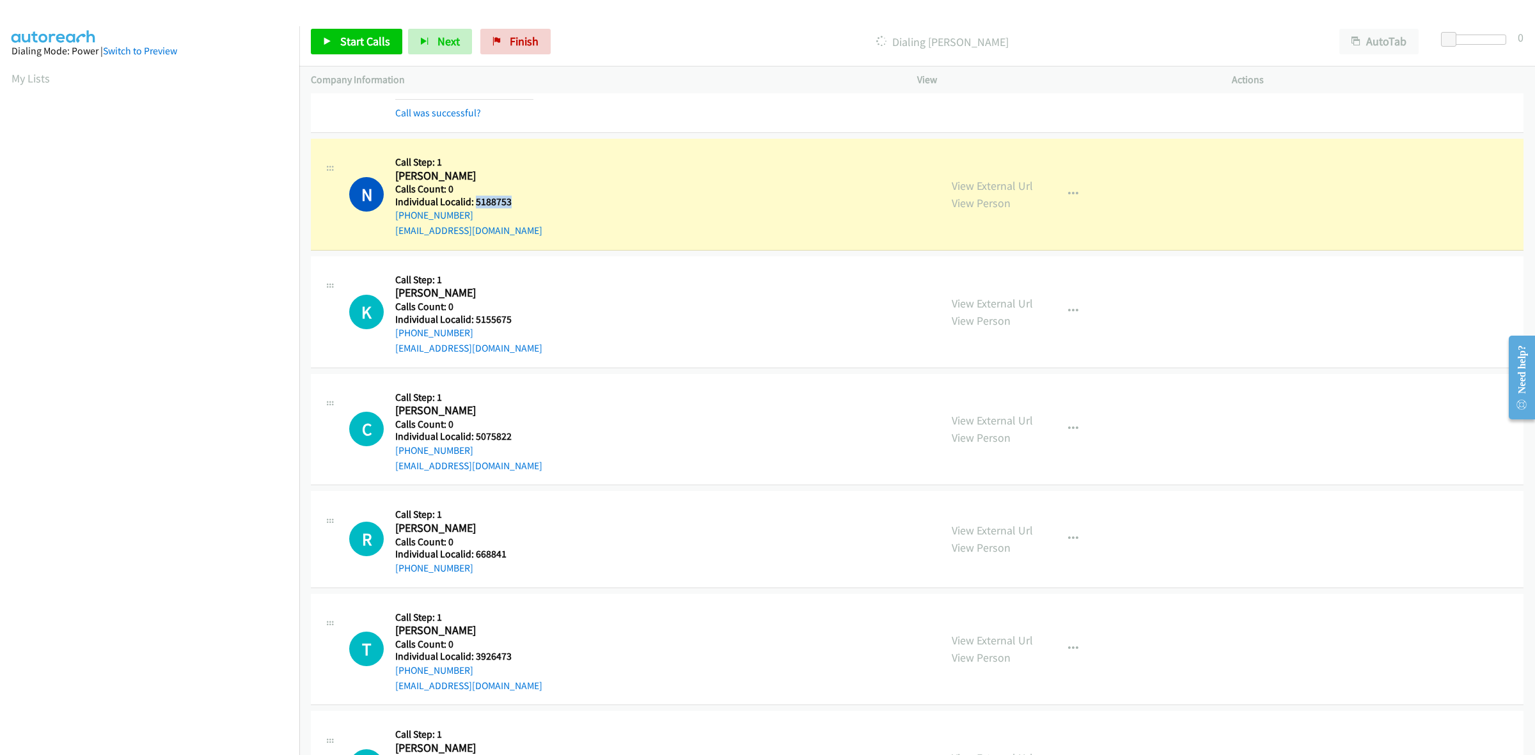
drag, startPoint x: 517, startPoint y: 200, endPoint x: 477, endPoint y: 203, distance: 40.4
click at [477, 203] on h5 "Individual Localid: 5188753" at bounding box center [468, 202] width 147 height 13
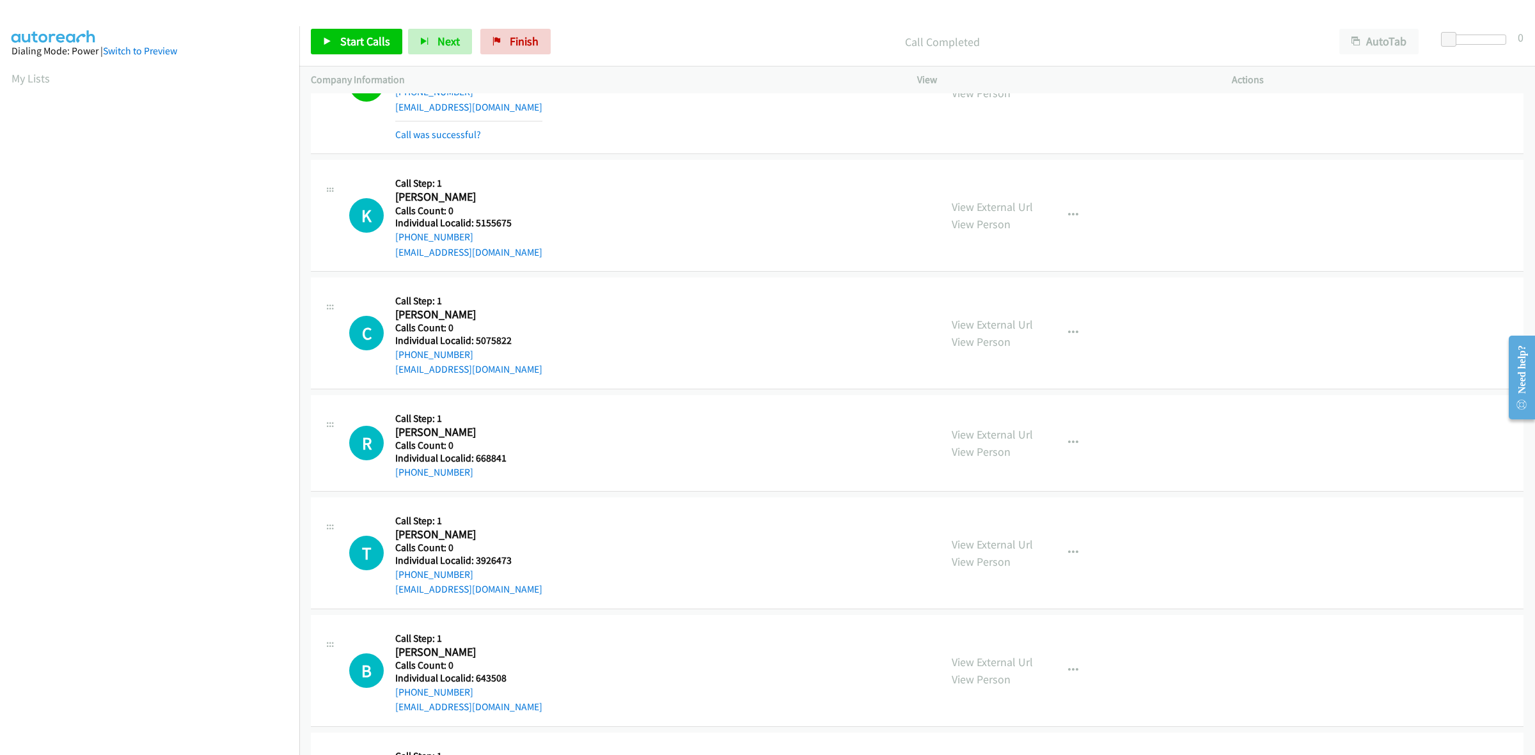
scroll to position [2438, 0]
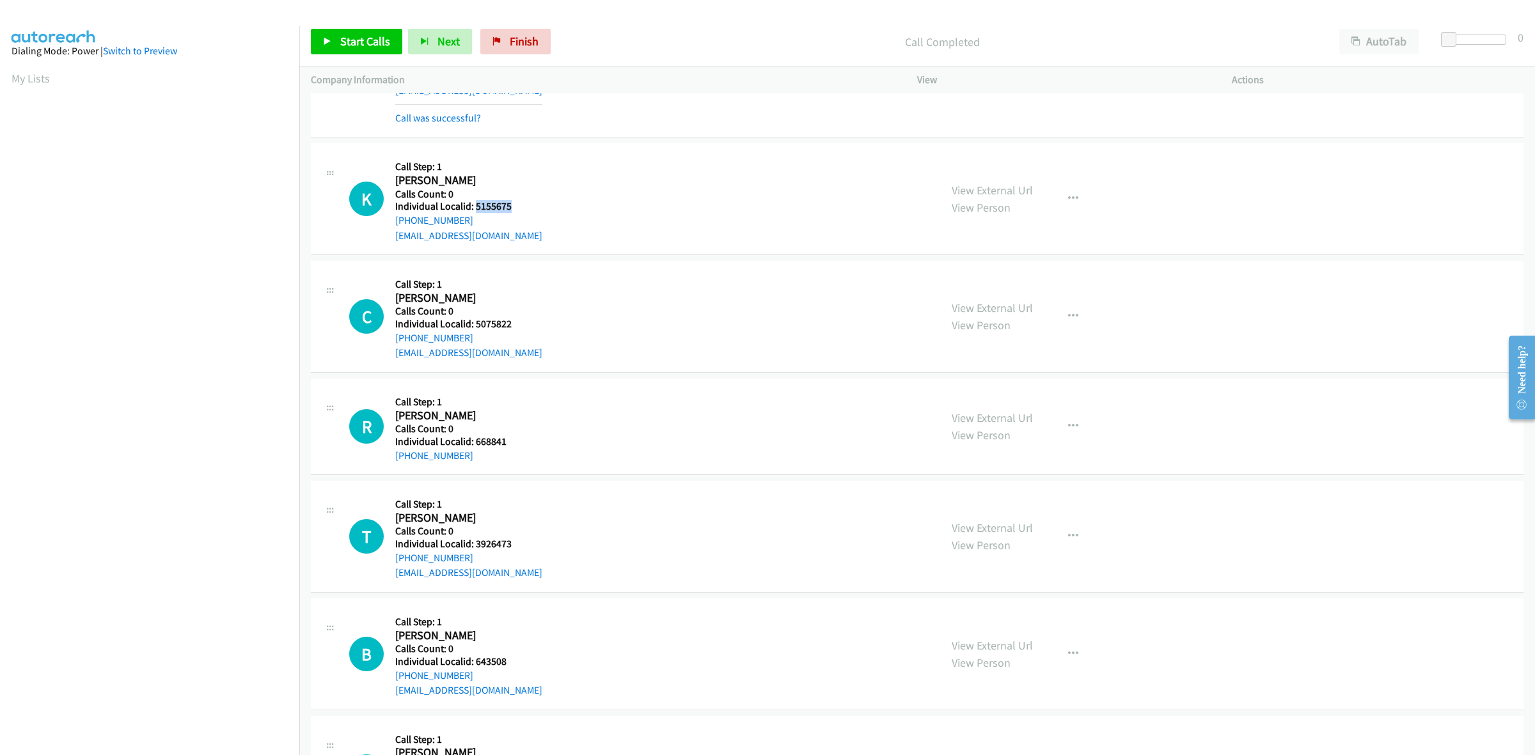
drag, startPoint x: 514, startPoint y: 211, endPoint x: 474, endPoint y: 207, distance: 39.9
click at [474, 207] on h5 "Individual Localid: 5155675" at bounding box center [468, 206] width 147 height 13
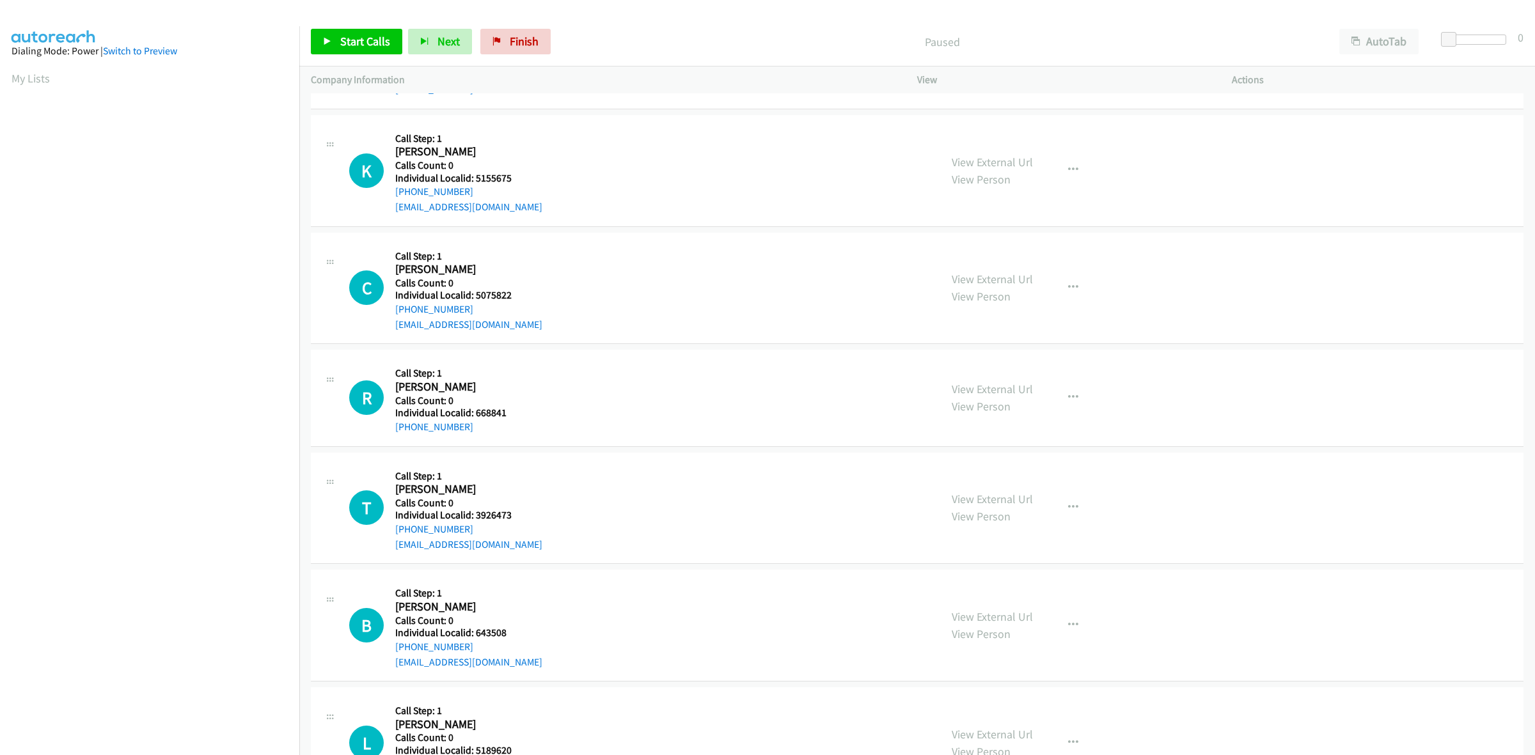
scroll to position [100, 0]
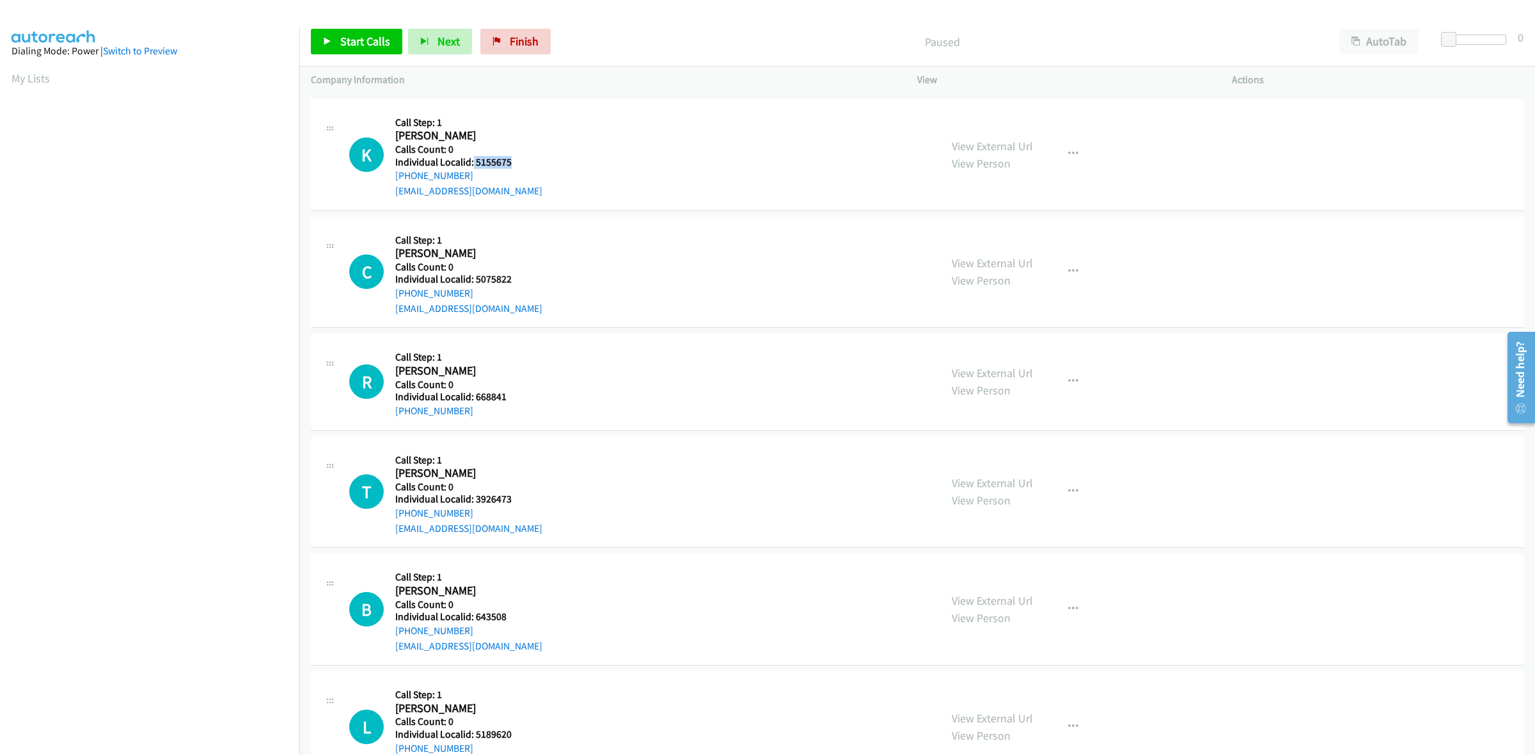
drag, startPoint x: 518, startPoint y: 164, endPoint x: 472, endPoint y: 164, distance: 46.1
click at [472, 164] on h5 "Individual Localid: 5155675" at bounding box center [468, 162] width 147 height 13
copy h5 "5155675"
drag, startPoint x: 445, startPoint y: 173, endPoint x: 388, endPoint y: 177, distance: 56.4
click at [388, 177] on div "K Callback Scheduled Call Step: 1 Kyle Homik America/New_York Calls Count: 0 In…" at bounding box center [639, 155] width 580 height 88
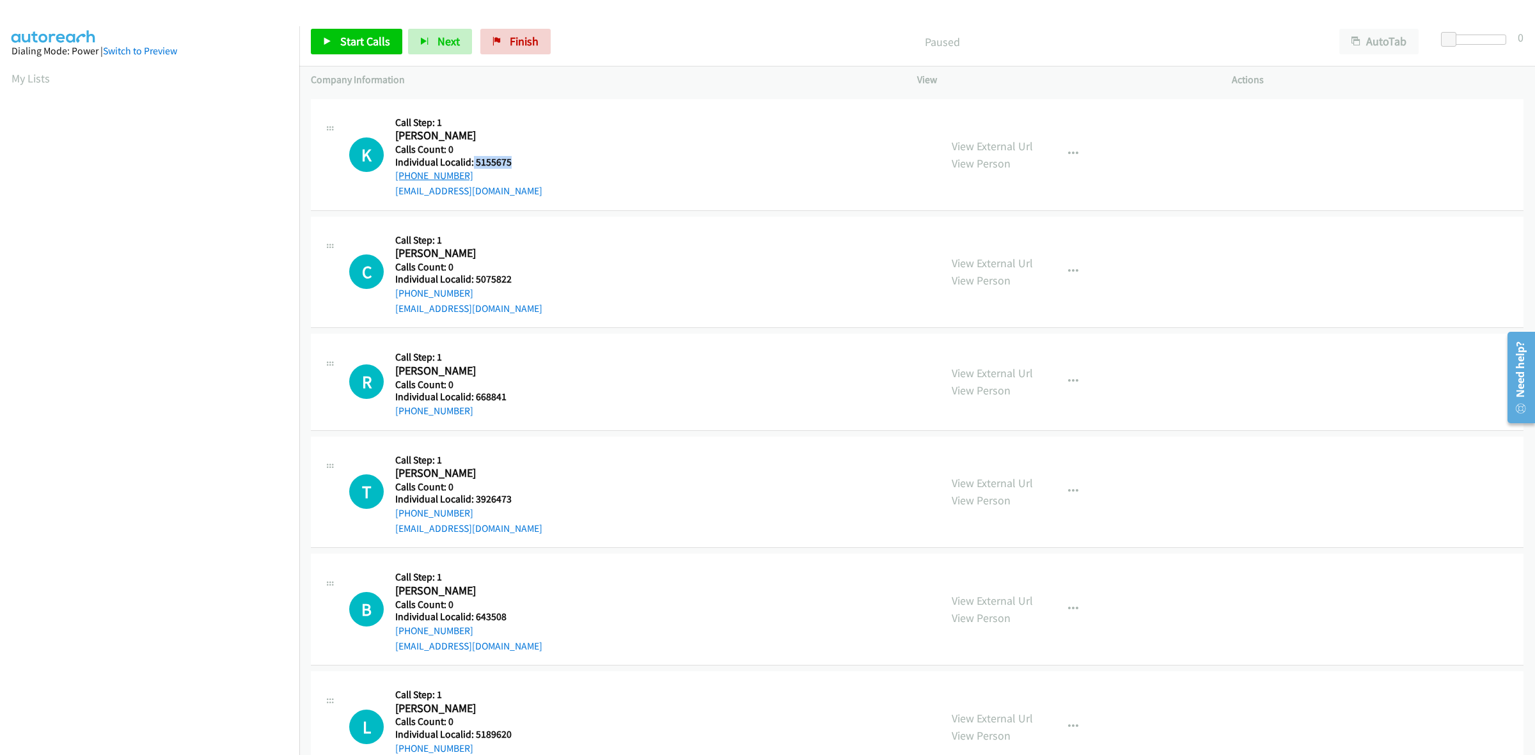
copy link "+1 616-422-0570"
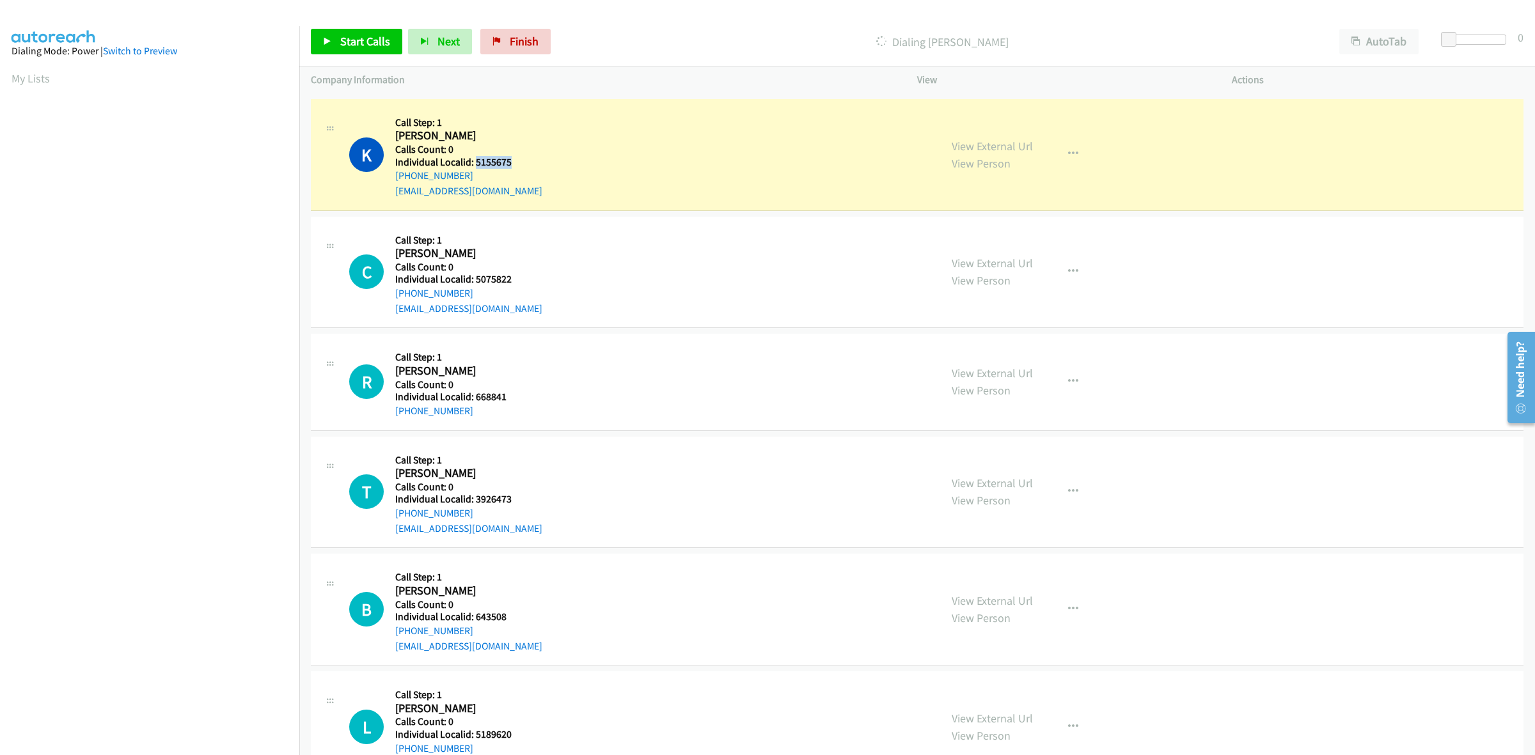
drag, startPoint x: 516, startPoint y: 161, endPoint x: 475, endPoint y: 161, distance: 41.6
click at [475, 161] on h5 "Individual Localid: 5155675" at bounding box center [468, 162] width 147 height 13
copy h5 "5155675"
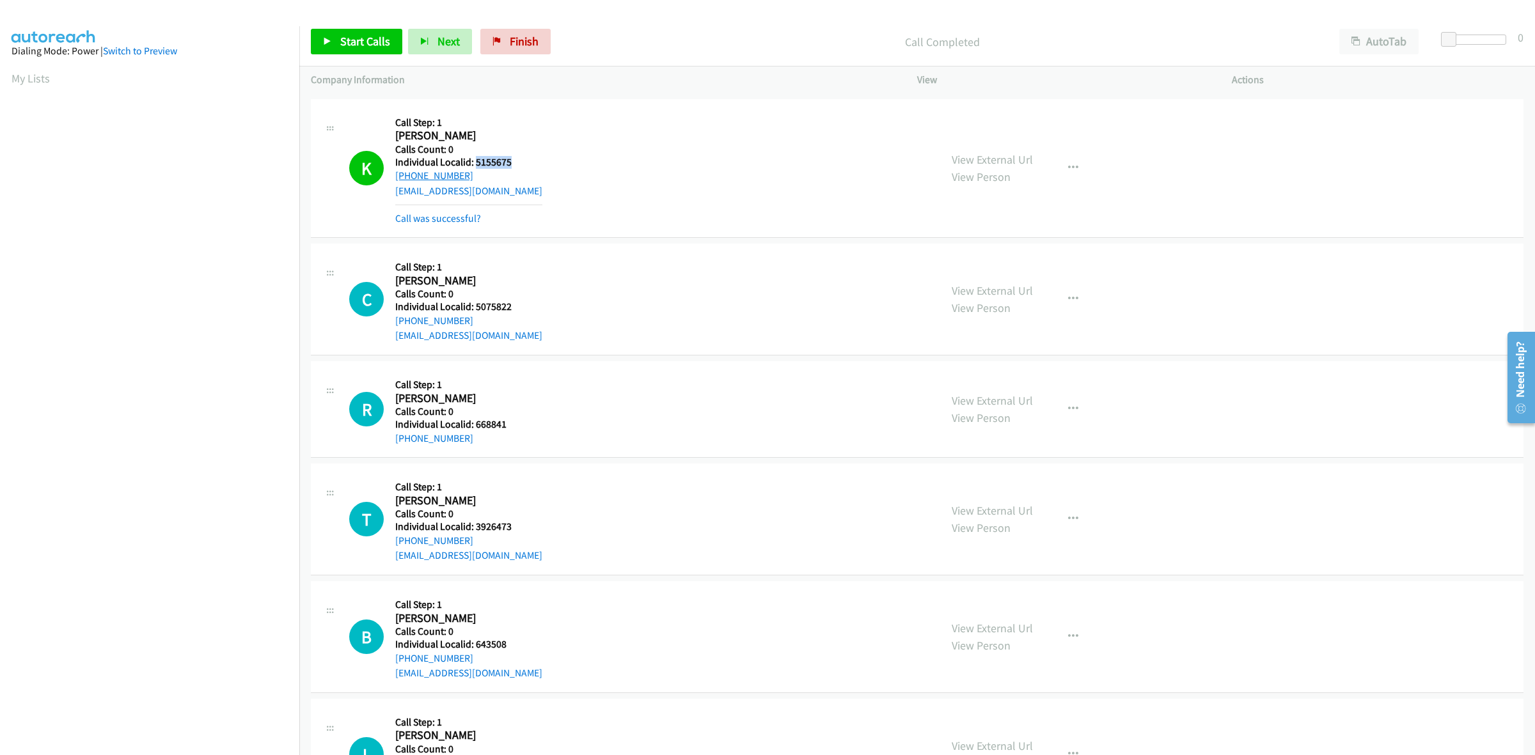
drag, startPoint x: 471, startPoint y: 175, endPoint x: 395, endPoint y: 174, distance: 76.1
click at [395, 174] on div "+1 616-422-0570" at bounding box center [468, 175] width 147 height 15
copy link "+1 616-422-0570"
click at [688, 213] on div "K Callback Scheduled Call Step: 1 Kyle Homik America/New_York Calls Count: 0 In…" at bounding box center [639, 168] width 580 height 115
click at [1066, 161] on button "button" at bounding box center [1073, 168] width 35 height 26
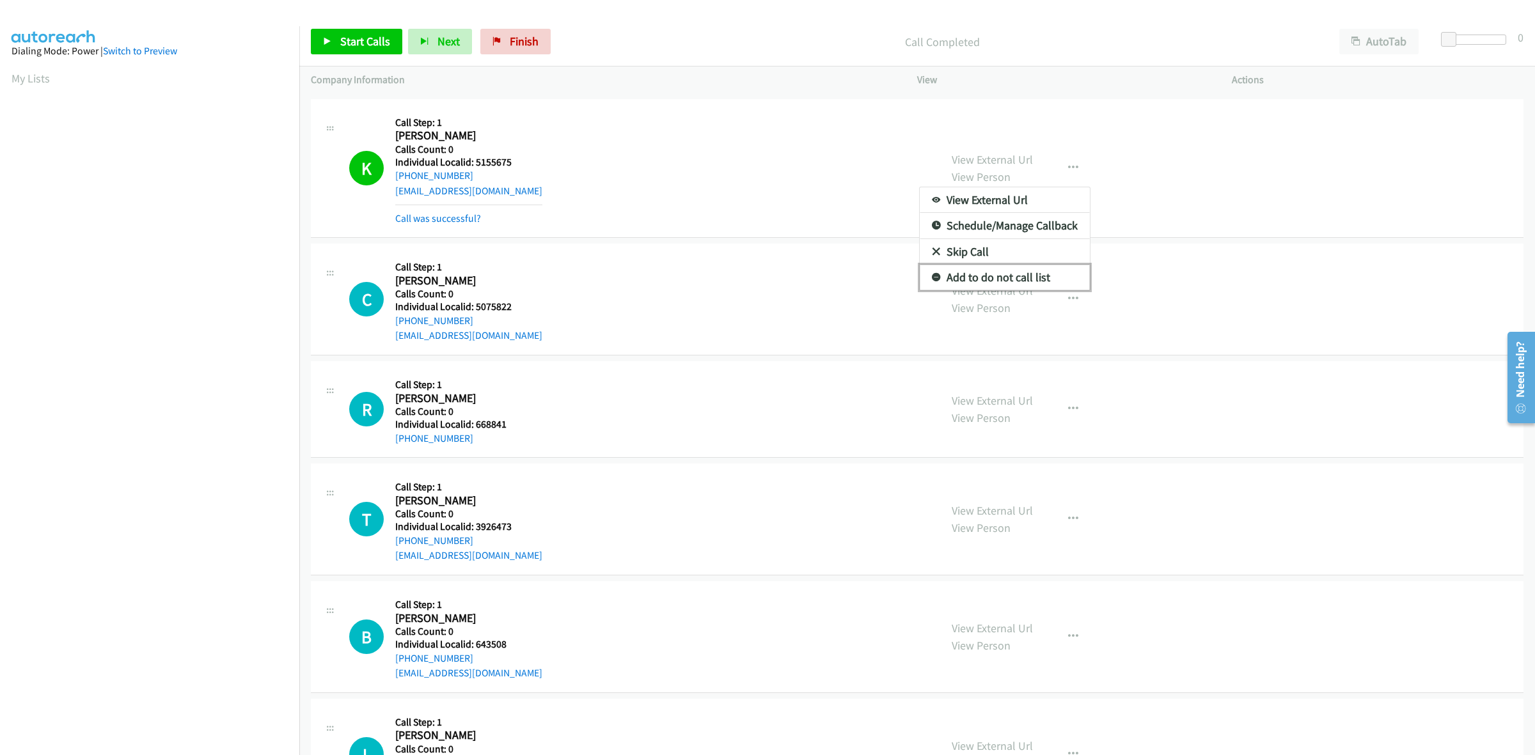
click at [945, 283] on link "Add to do not call list" at bounding box center [1005, 278] width 170 height 26
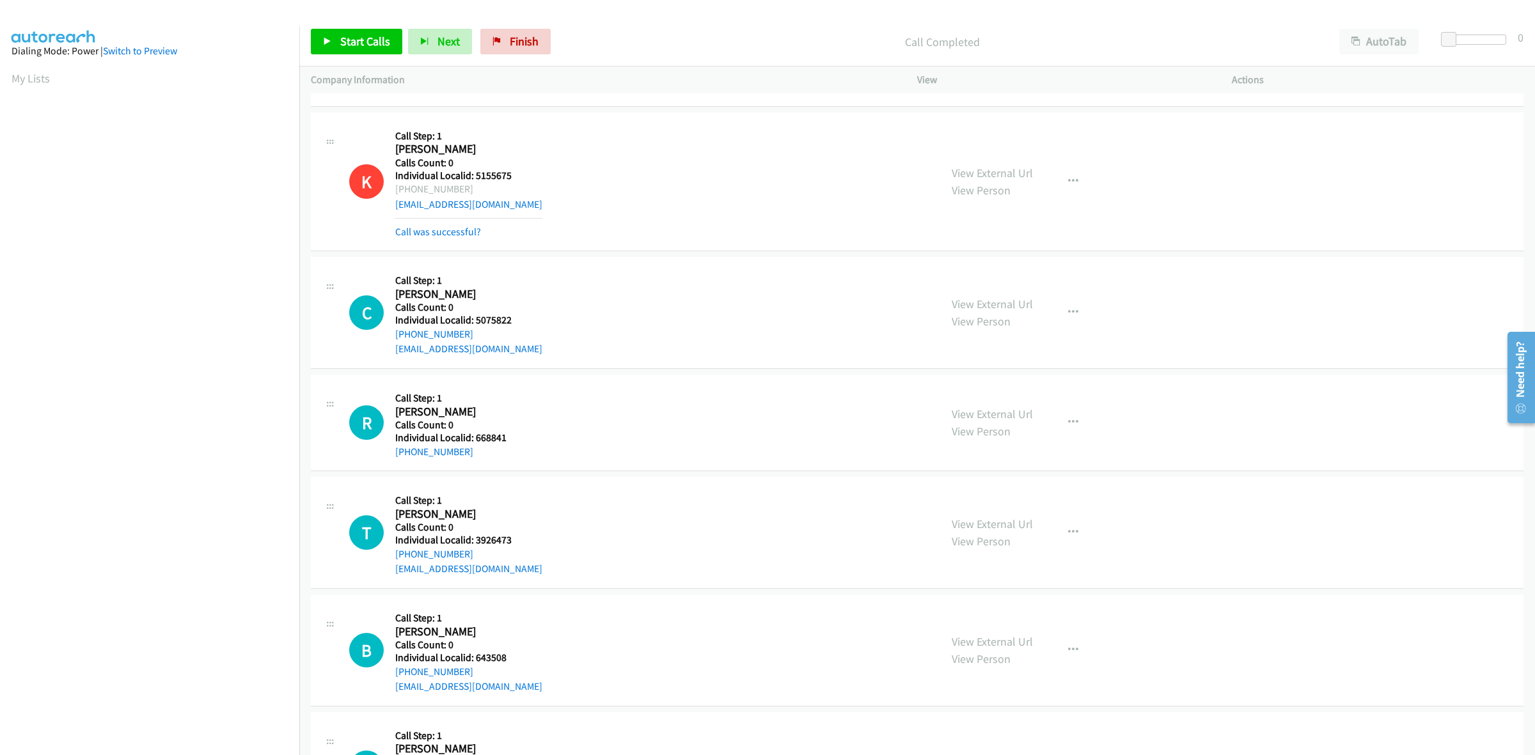
scroll to position [59, 0]
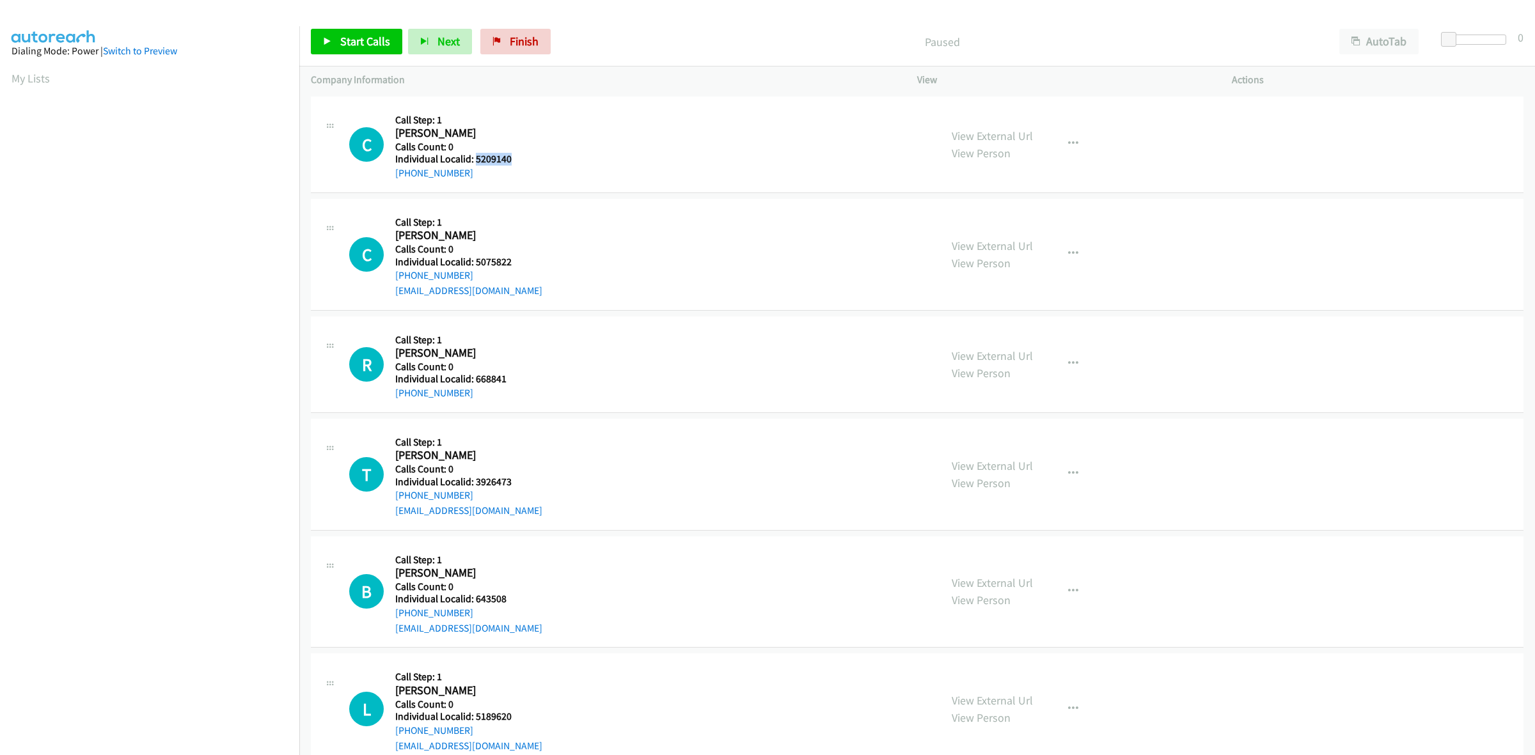
drag, startPoint x: 502, startPoint y: 155, endPoint x: 475, endPoint y: 155, distance: 26.9
click at [475, 155] on h5 "Individual Localid: 5209140" at bounding box center [464, 159] width 138 height 13
copy h5 "5209140"
drag, startPoint x: 500, startPoint y: 263, endPoint x: 471, endPoint y: 264, distance: 28.8
click at [471, 264] on h5 "Individual Localid: 5075822" at bounding box center [468, 262] width 147 height 13
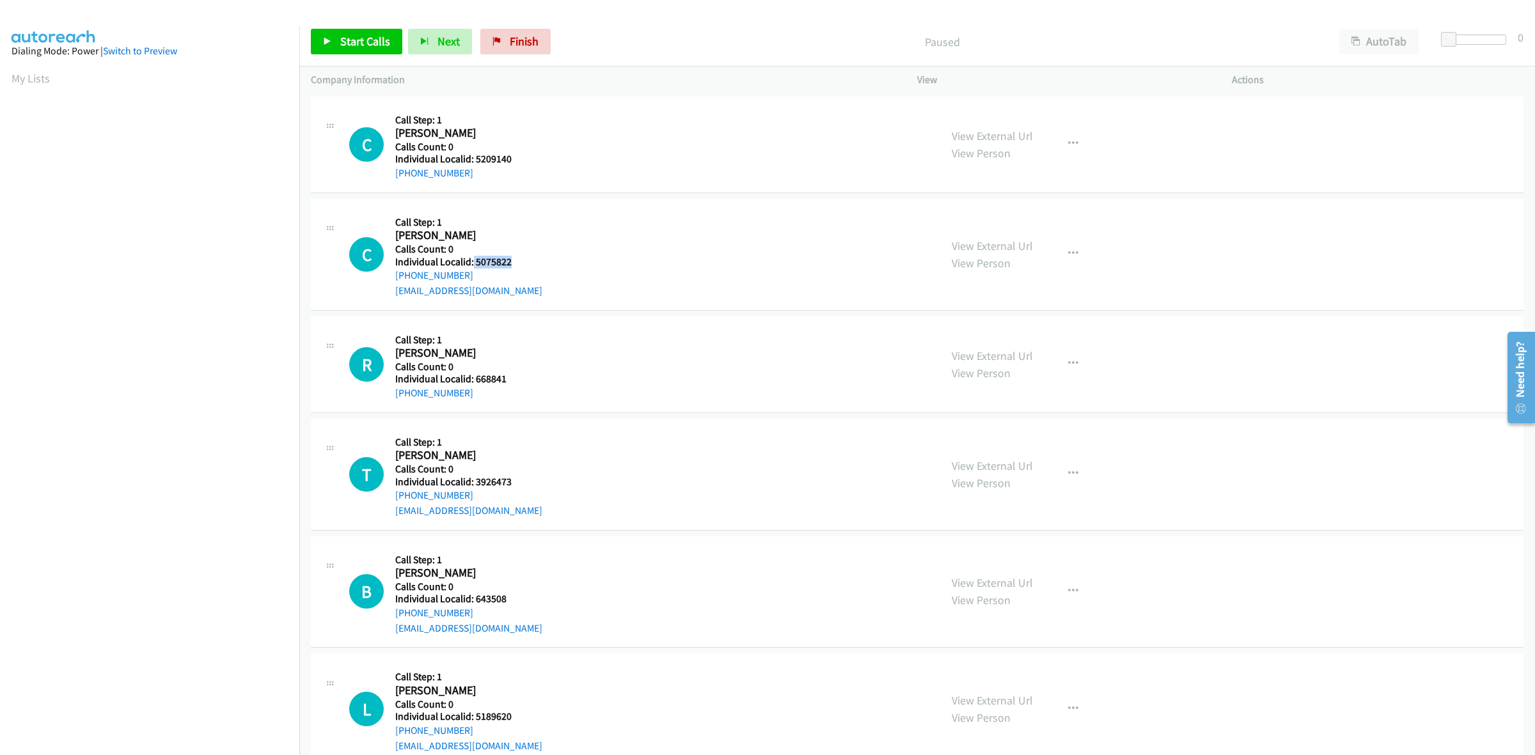
copy h5 "5075822"
drag, startPoint x: 471, startPoint y: 280, endPoint x: 392, endPoint y: 280, distance: 79.3
click at [392, 280] on div "C Callback Scheduled Call Step: 1 [PERSON_NAME] America/[GEOGRAPHIC_DATA] Calls…" at bounding box center [639, 254] width 580 height 88
copy link "[PHONE_NUMBER]"
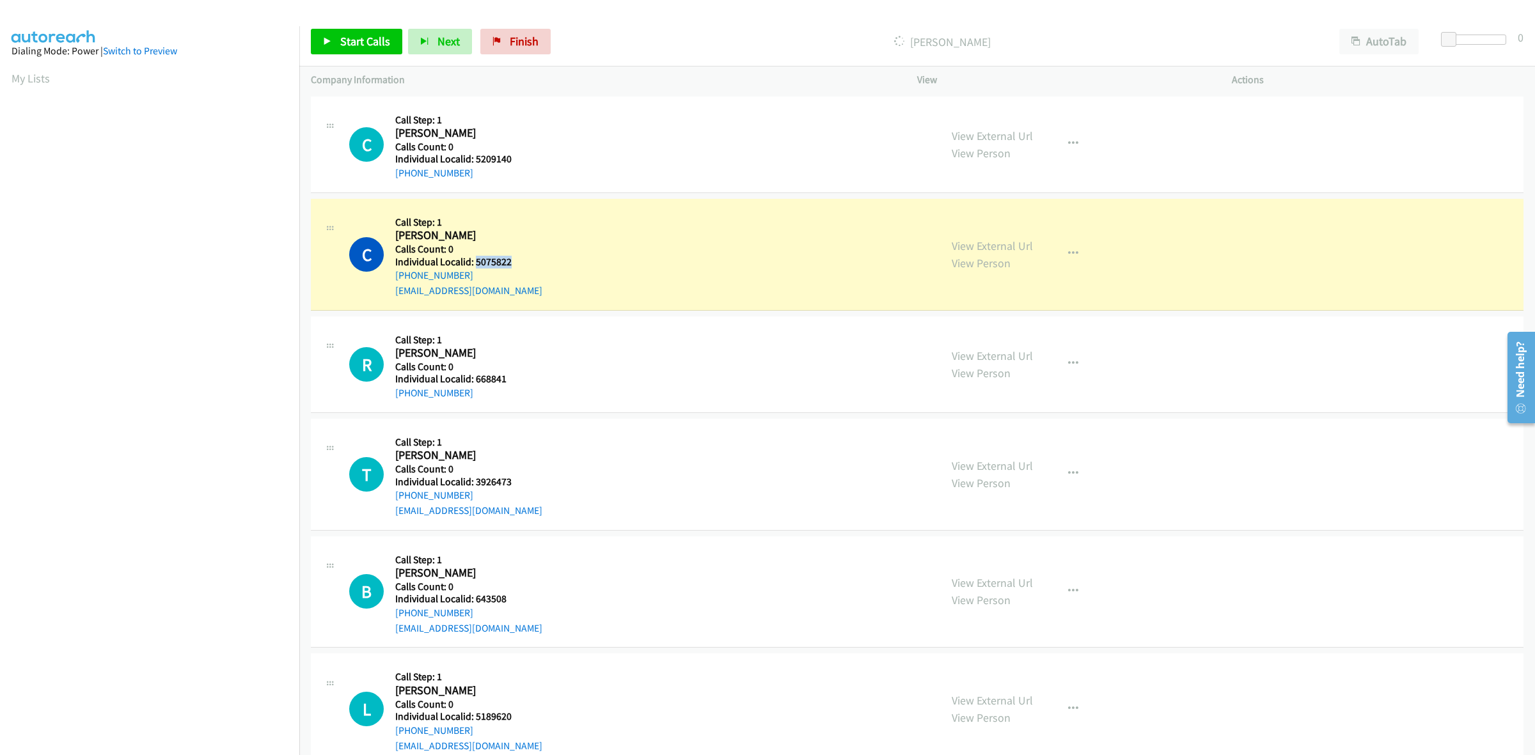
drag, startPoint x: 516, startPoint y: 266, endPoint x: 475, endPoint y: 259, distance: 40.9
click at [475, 259] on h5 "Individual Localid: 5075822" at bounding box center [468, 262] width 147 height 13
copy h5 "5075822"
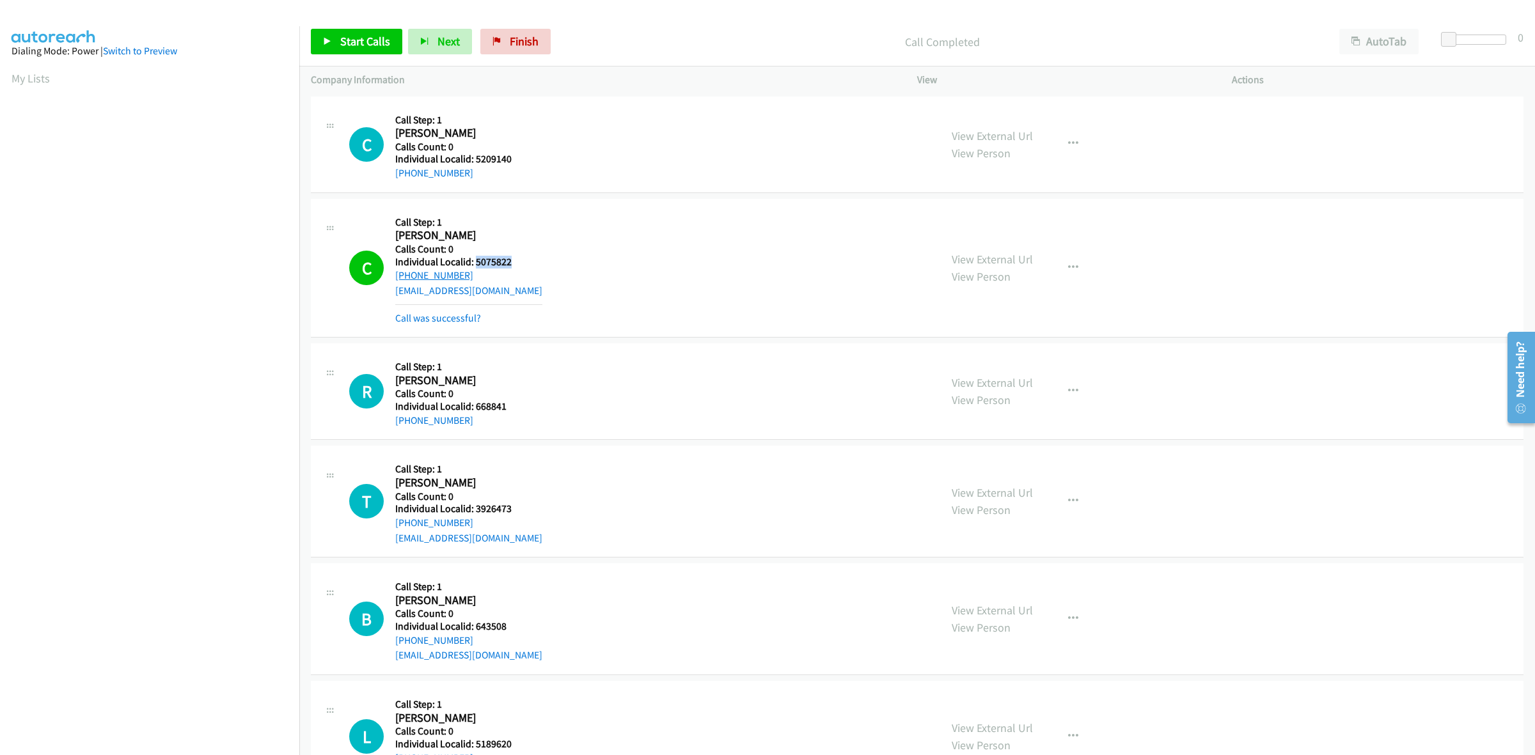
drag, startPoint x: 468, startPoint y: 275, endPoint x: 395, endPoint y: 275, distance: 72.3
click at [395, 275] on div "[PHONE_NUMBER]" at bounding box center [468, 275] width 147 height 15
copy link "[PHONE_NUMBER]"
click at [624, 430] on div "R Callback Scheduled Call Step: 1 [PERSON_NAME] America/New_York Calls Count: 0…" at bounding box center [917, 392] width 1213 height 97
click at [1065, 275] on button "button" at bounding box center [1073, 268] width 35 height 26
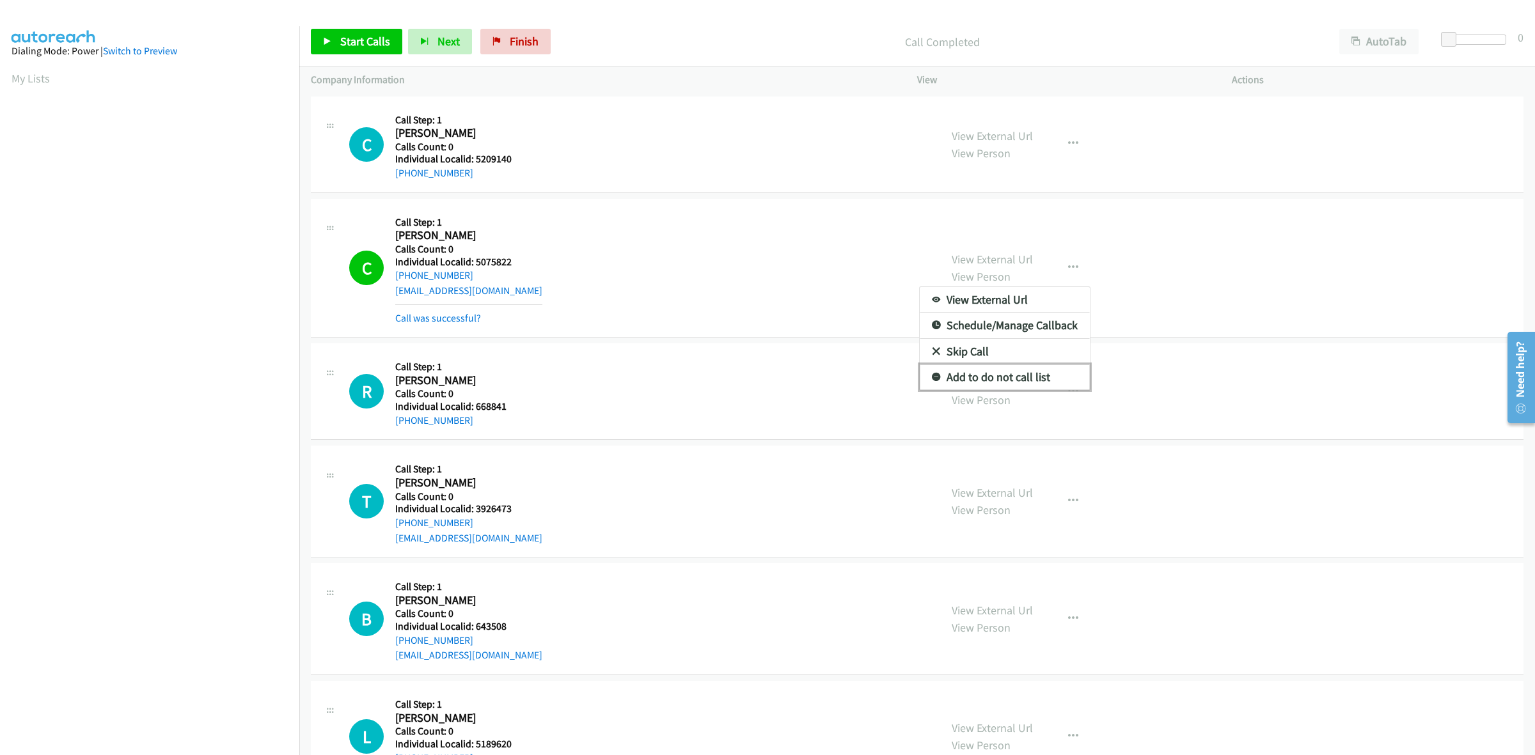
click at [986, 377] on link "Add to do not call list" at bounding box center [1005, 378] width 170 height 26
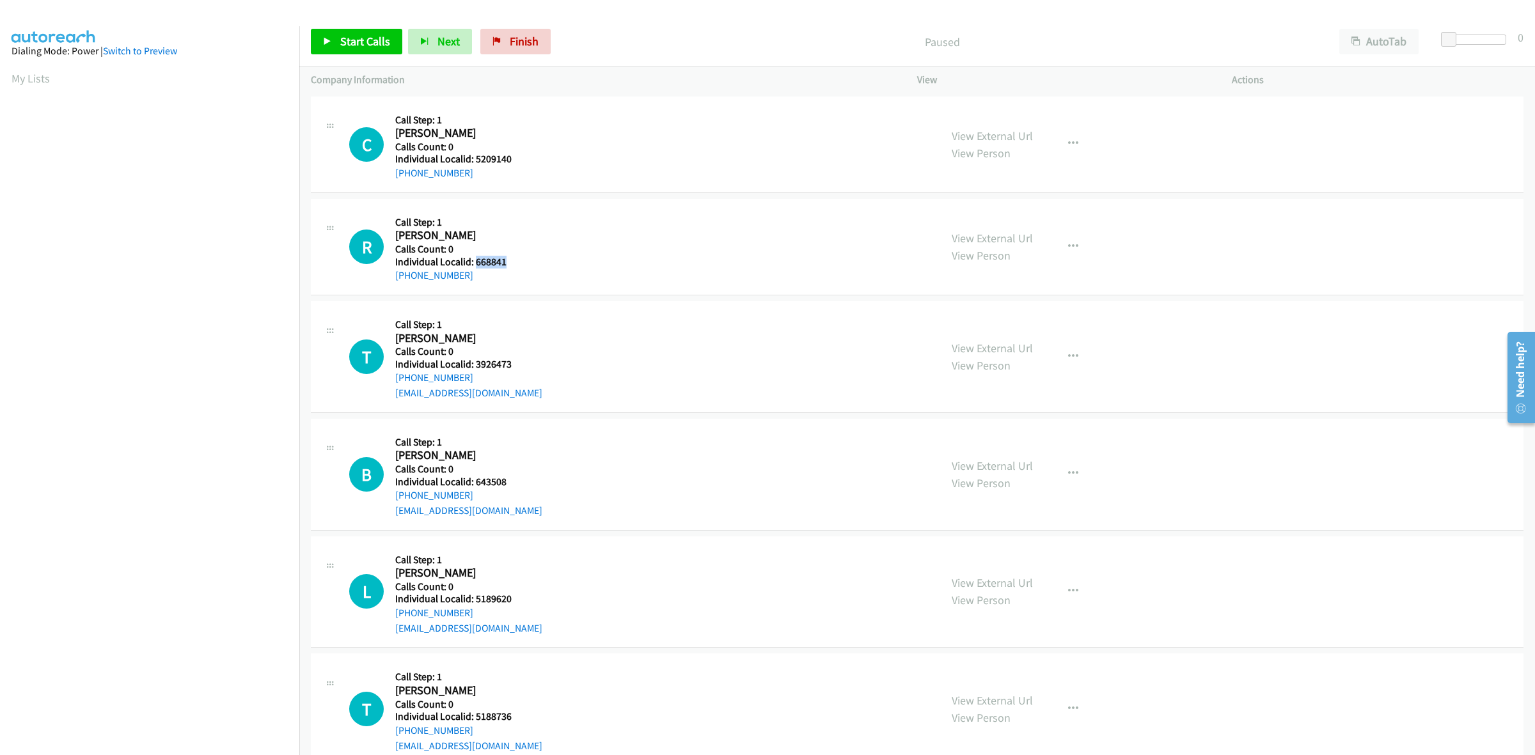
drag, startPoint x: 516, startPoint y: 263, endPoint x: 477, endPoint y: 264, distance: 39.7
click at [477, 264] on h5 "Individual Localid: 668841" at bounding box center [462, 262] width 134 height 13
copy h5 "668841"
drag, startPoint x: 478, startPoint y: 277, endPoint x: 388, endPoint y: 285, distance: 91.2
click at [388, 285] on div "R Callback Scheduled Call Step: 1 Robert Erskine America/New_York Calls Count: …" at bounding box center [917, 247] width 1213 height 97
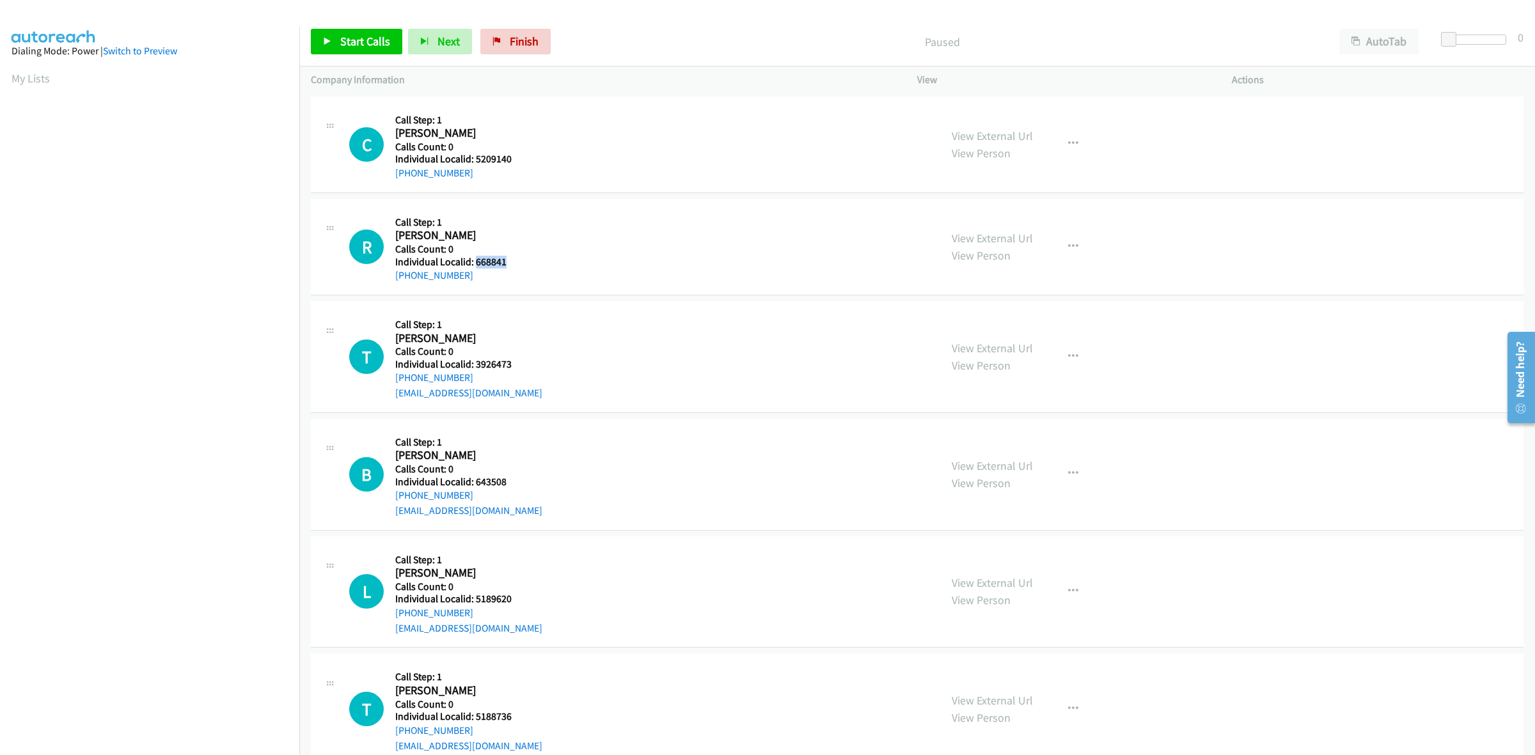
copy link "+1 304-937-2461"
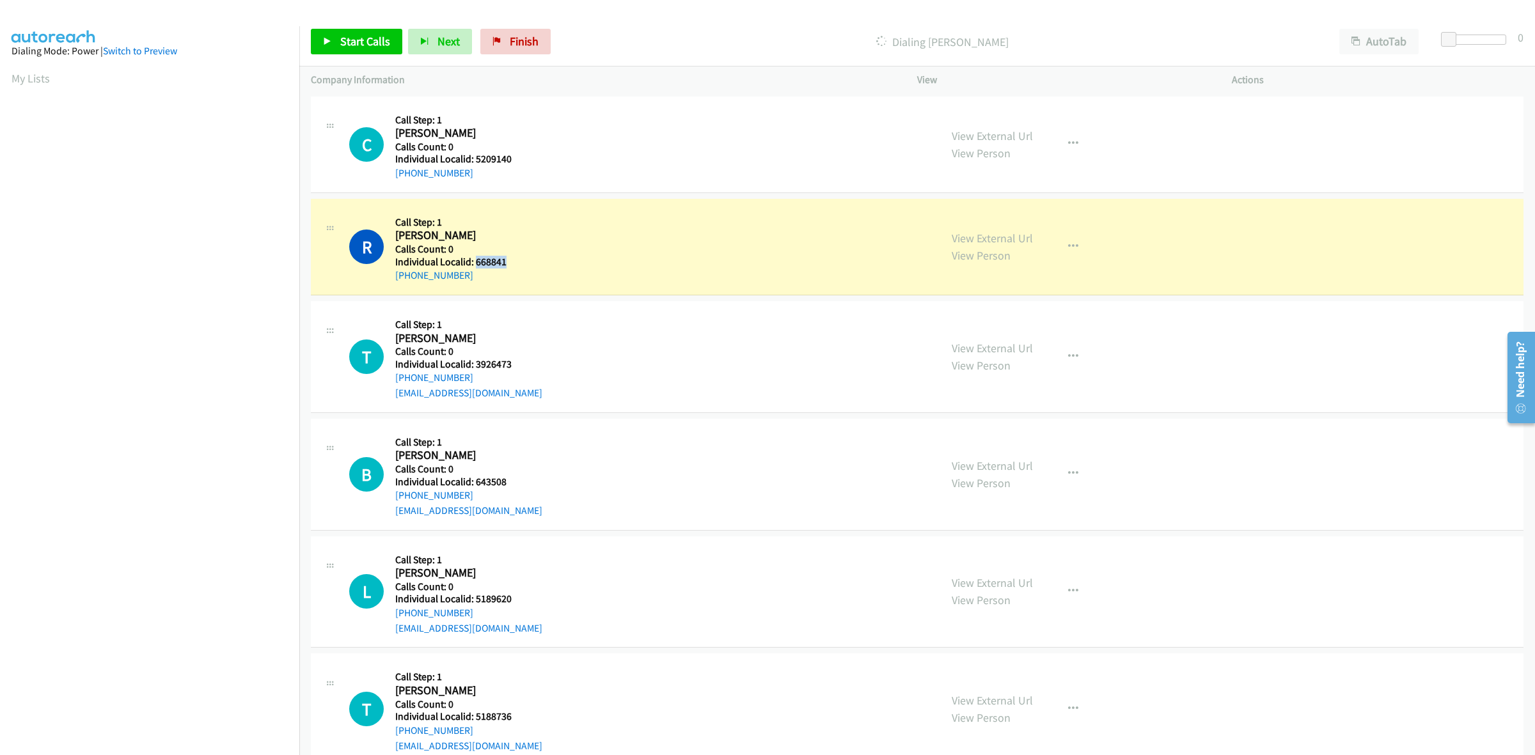
drag, startPoint x: 506, startPoint y: 260, endPoint x: 477, endPoint y: 260, distance: 29.4
click at [477, 260] on h5 "Individual Localid: 668841" at bounding box center [462, 262] width 134 height 13
copy h5 "668841"
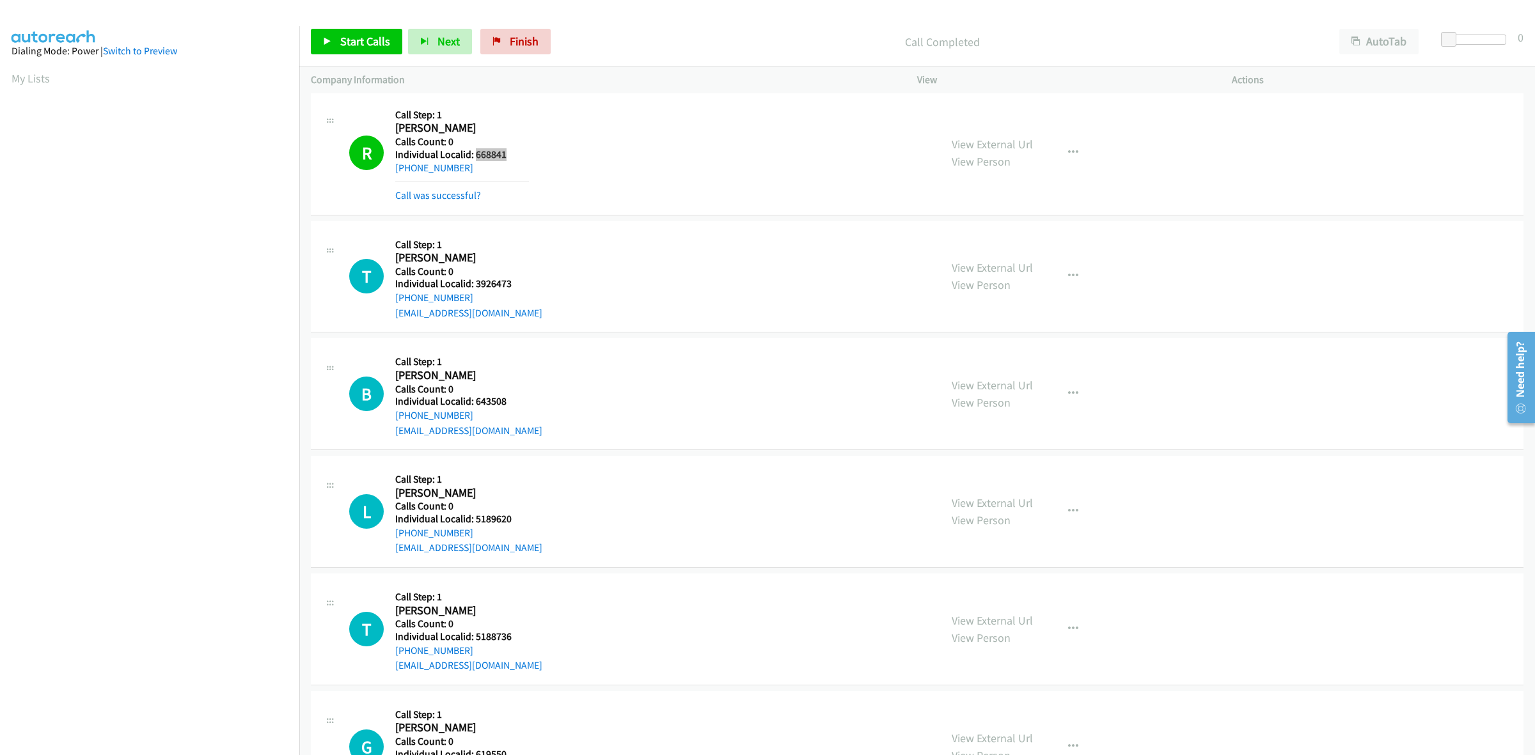
scroll to position [139, 0]
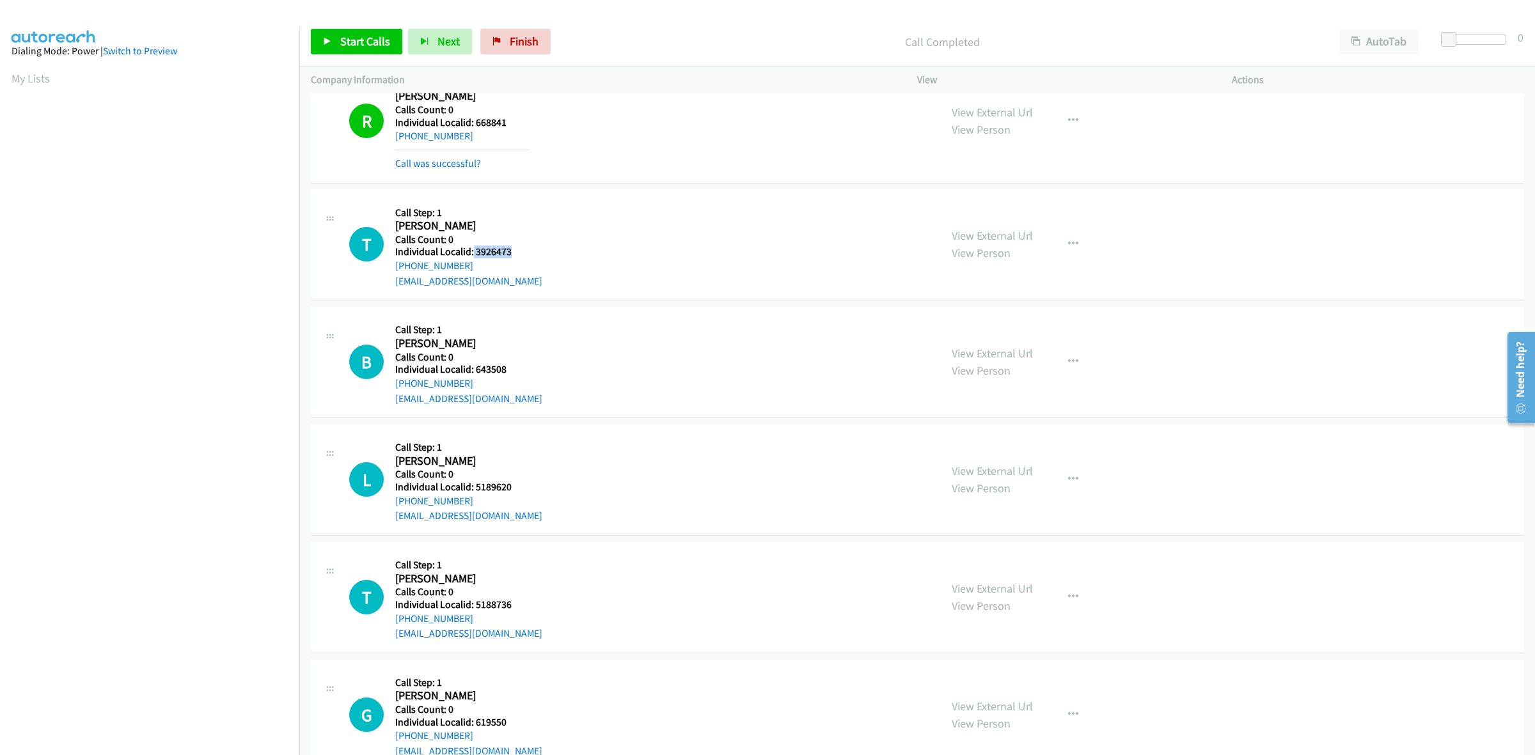
drag, startPoint x: 513, startPoint y: 250, endPoint x: 472, endPoint y: 248, distance: 41.0
click at [472, 248] on h5 "Individual Localid: 3926473" at bounding box center [468, 252] width 147 height 13
copy h5 "3926473"
drag, startPoint x: 471, startPoint y: 262, endPoint x: 389, endPoint y: 269, distance: 82.1
click at [389, 269] on div "T Callback Scheduled Call Step: 1 Trevor Bowden America/New_York Calls Count: 0…" at bounding box center [639, 245] width 580 height 88
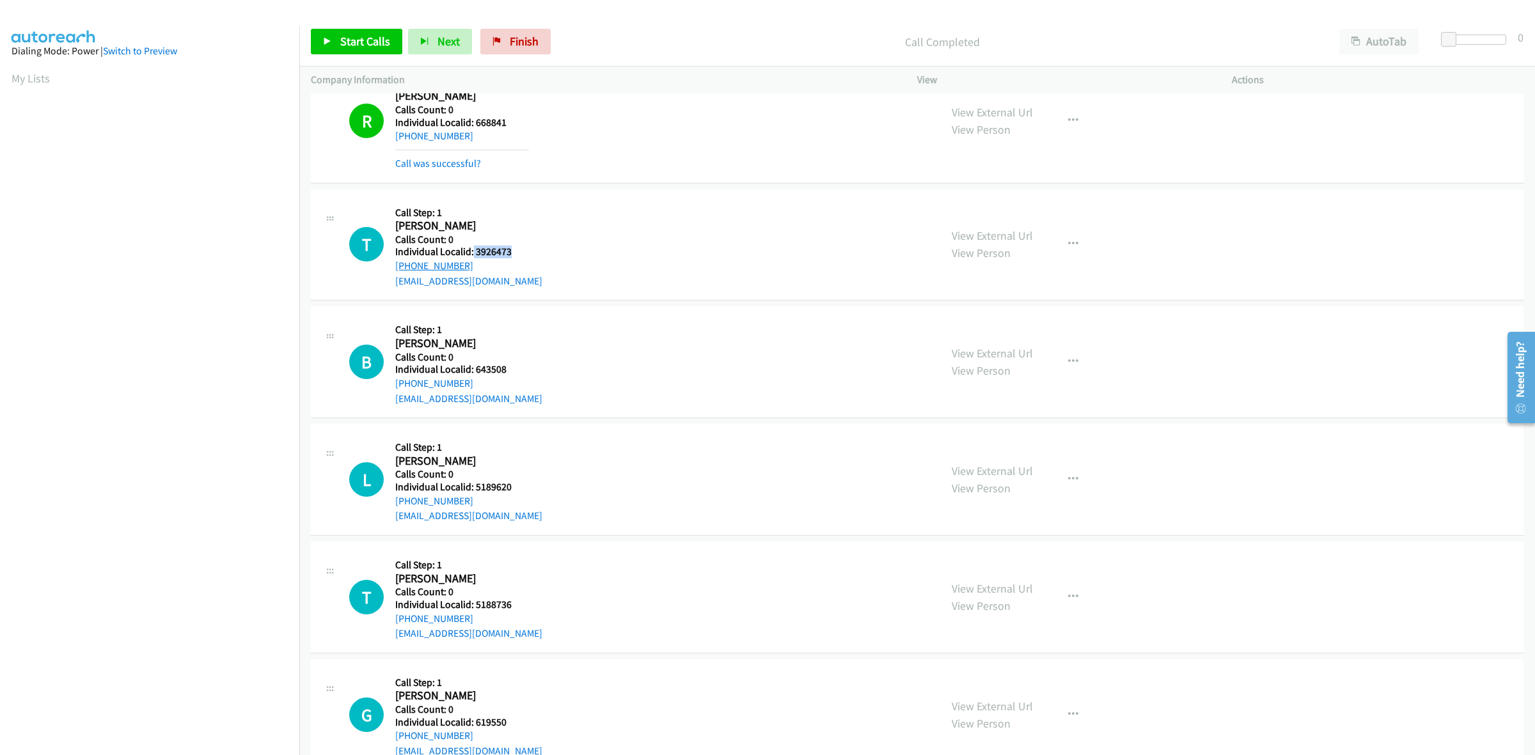
copy link "+1 336-451-1310"
drag, startPoint x: 516, startPoint y: 251, endPoint x: 473, endPoint y: 251, distance: 42.9
click at [473, 251] on h5 "Individual Localid: 3926473" at bounding box center [468, 252] width 147 height 13
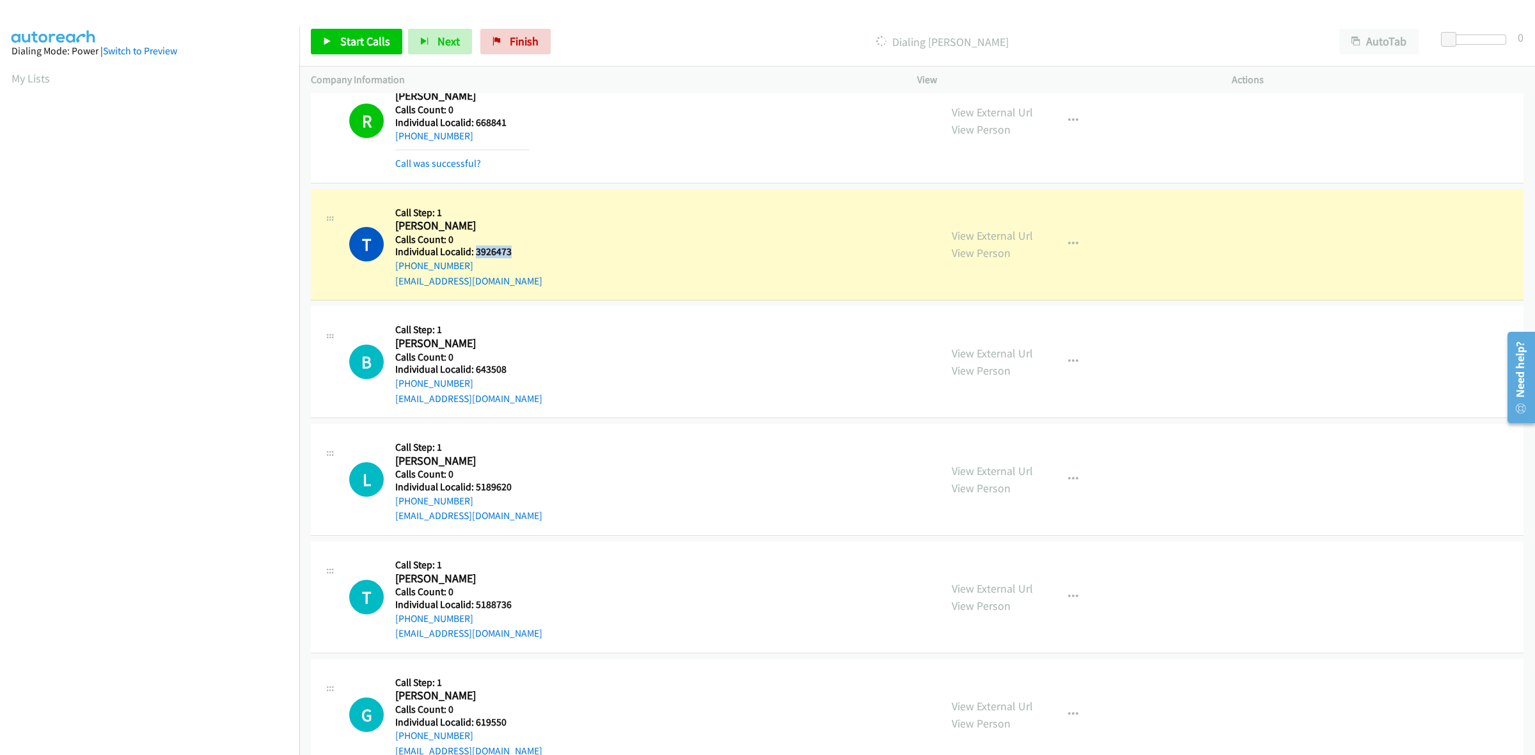
copy h5 "3926473"
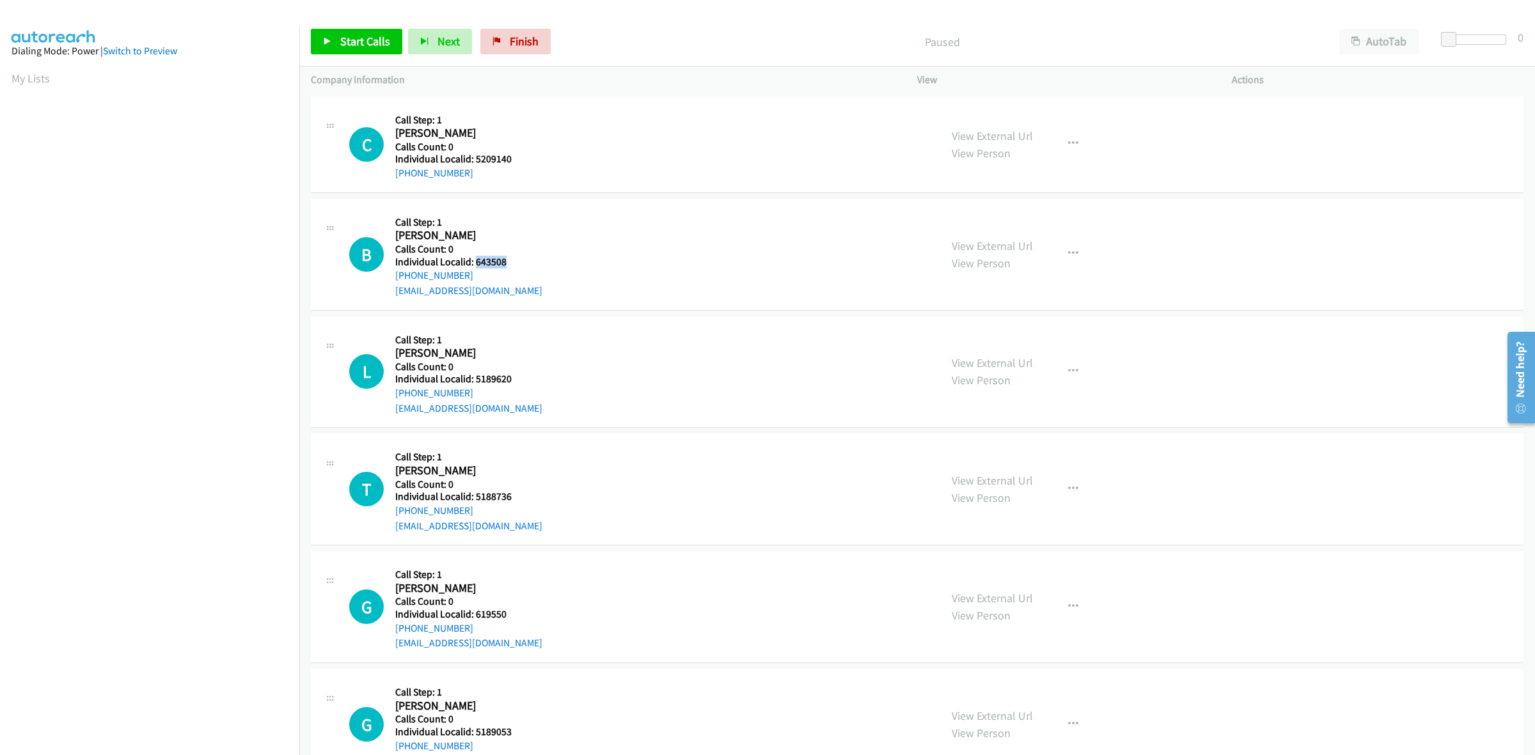
drag, startPoint x: 500, startPoint y: 264, endPoint x: 477, endPoint y: 264, distance: 23.0
click at [477, 264] on h5 "Individual Localid: 643508" at bounding box center [468, 262] width 147 height 13
copy h5 "643508"
click at [1056, 250] on button "button" at bounding box center [1073, 254] width 35 height 26
click at [1013, 334] on link "Skip Call" at bounding box center [1005, 338] width 170 height 26
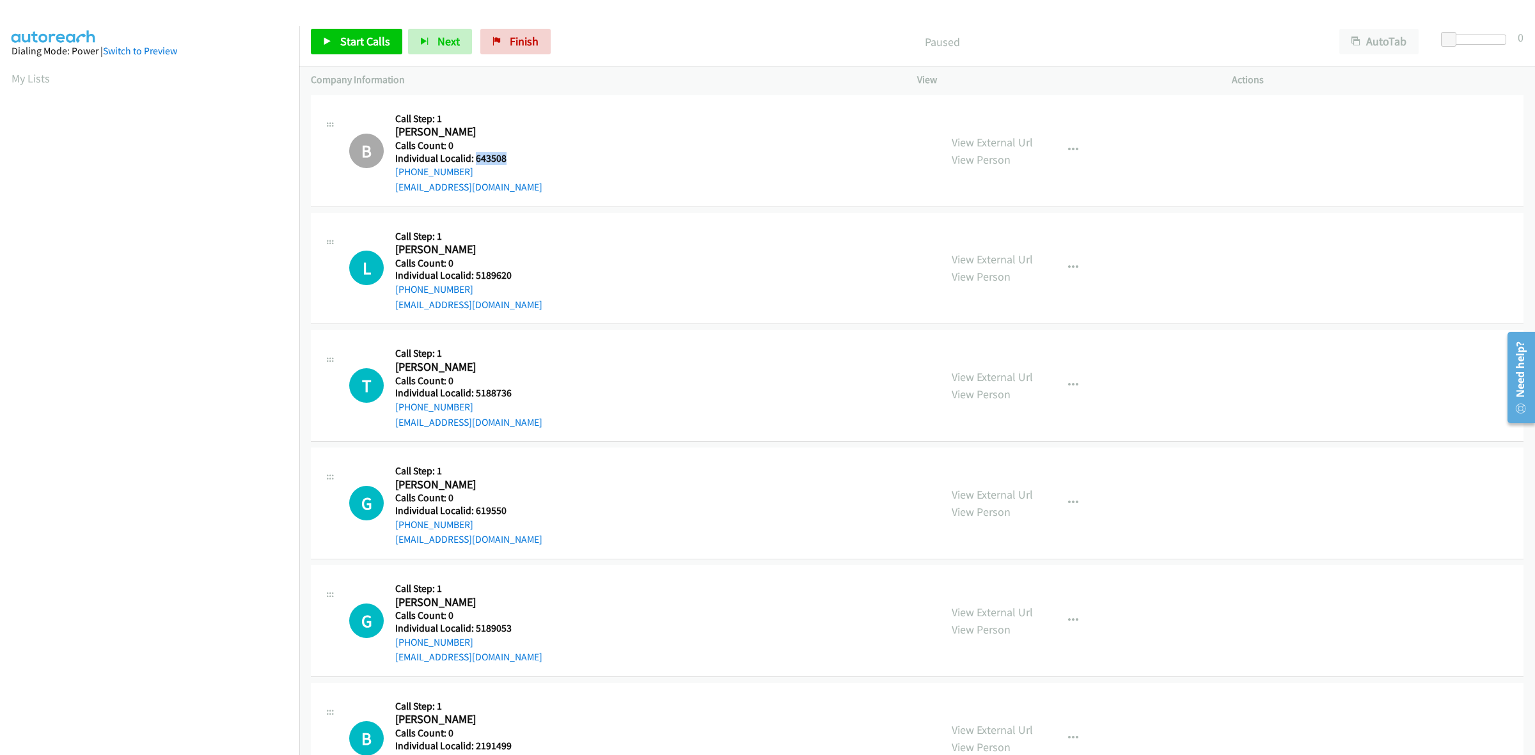
scroll to position [120, 0]
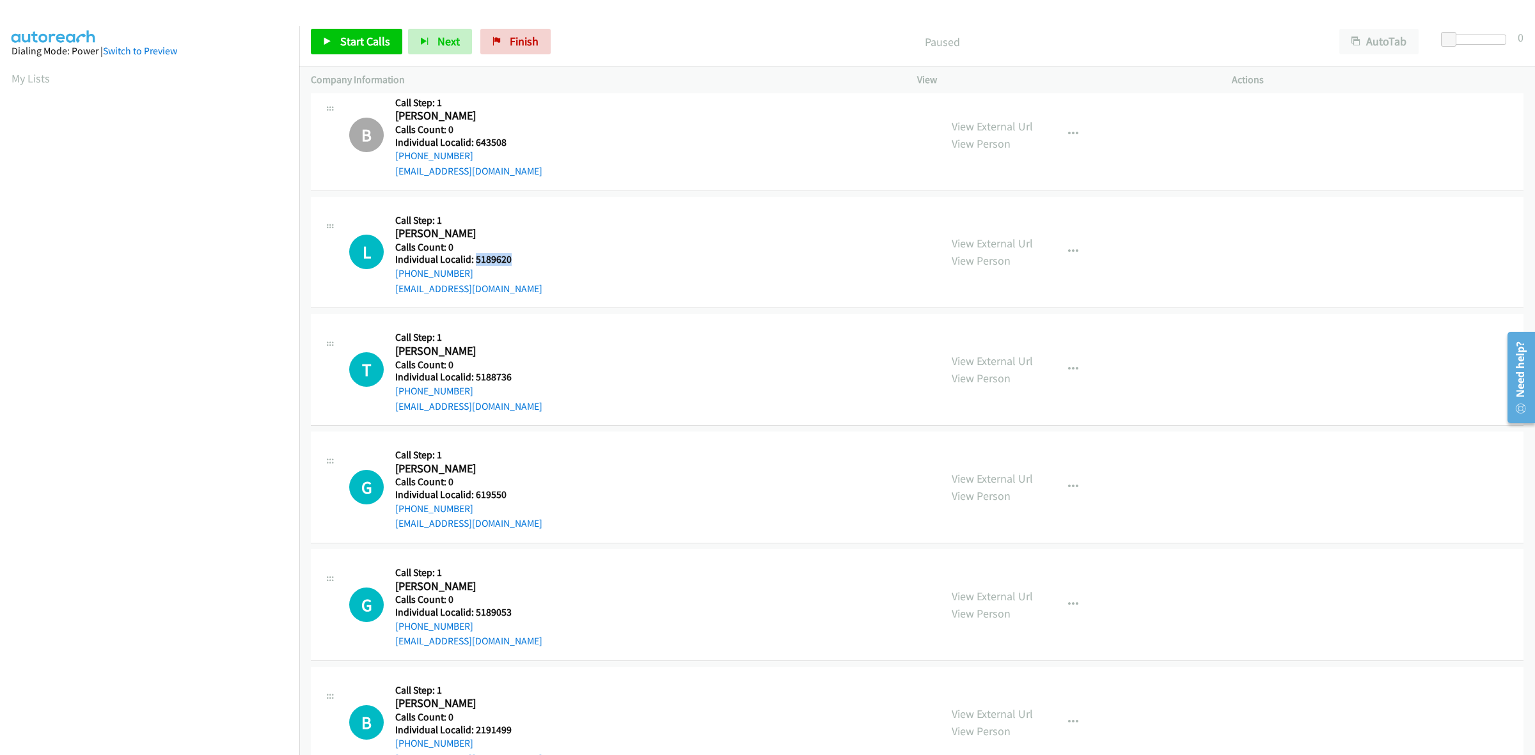
drag, startPoint x: 521, startPoint y: 257, endPoint x: 475, endPoint y: 259, distance: 46.1
click at [475, 259] on h5 "Individual Localid: 5189620" at bounding box center [468, 259] width 147 height 13
copy h5 "5189620"
drag, startPoint x: 1075, startPoint y: 244, endPoint x: 1037, endPoint y: 272, distance: 47.6
click at [1075, 244] on button "button" at bounding box center [1073, 252] width 35 height 26
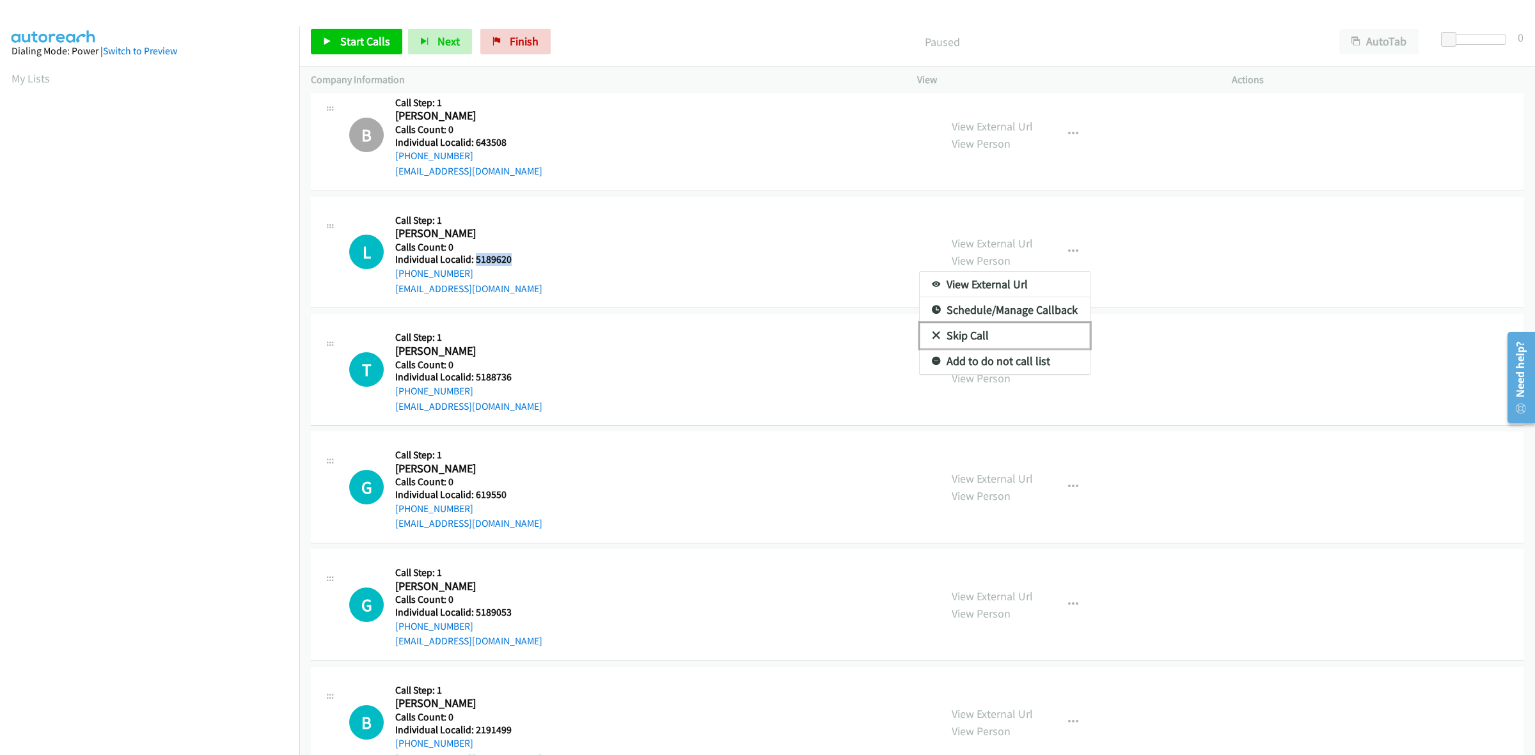
click at [985, 335] on link "Skip Call" at bounding box center [1005, 336] width 170 height 26
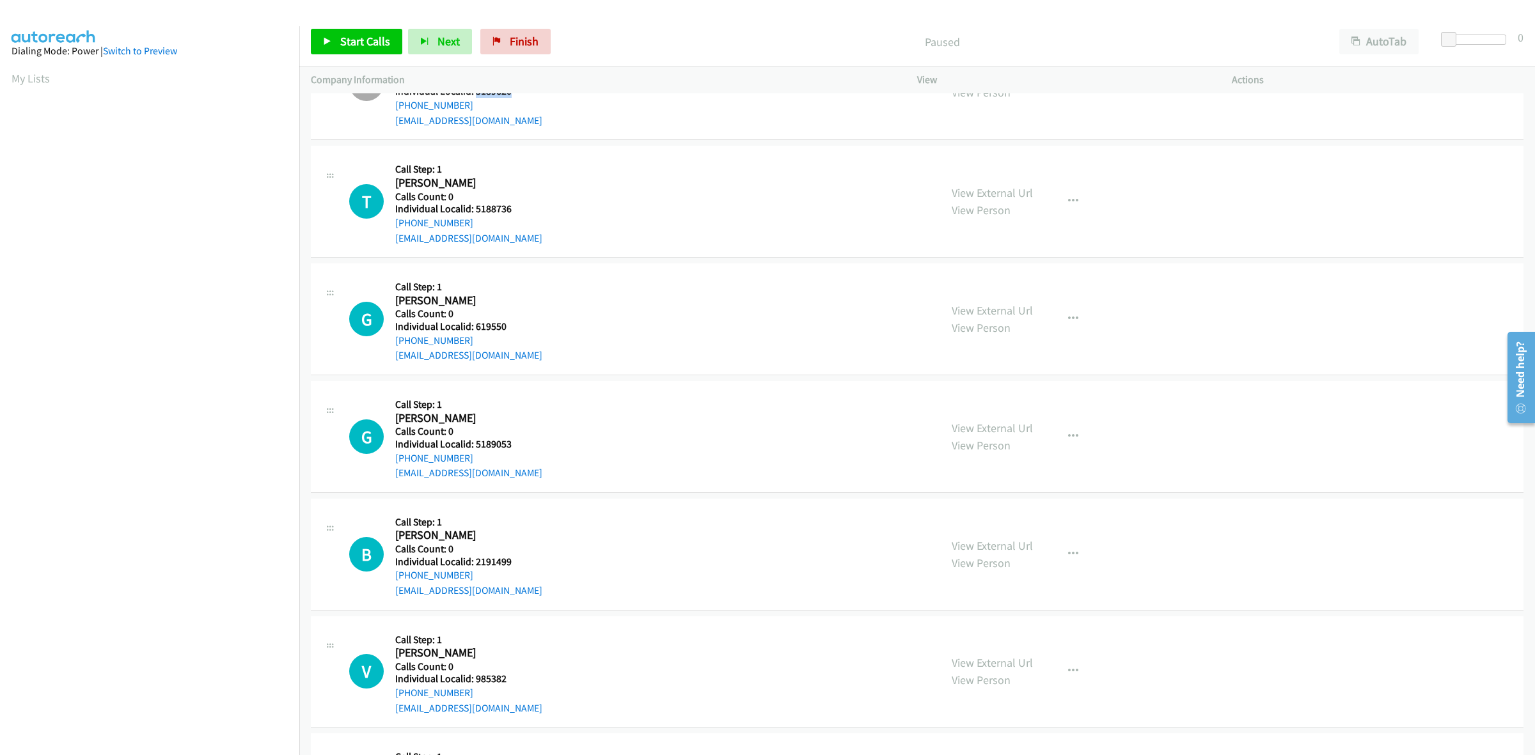
scroll to position [320, 0]
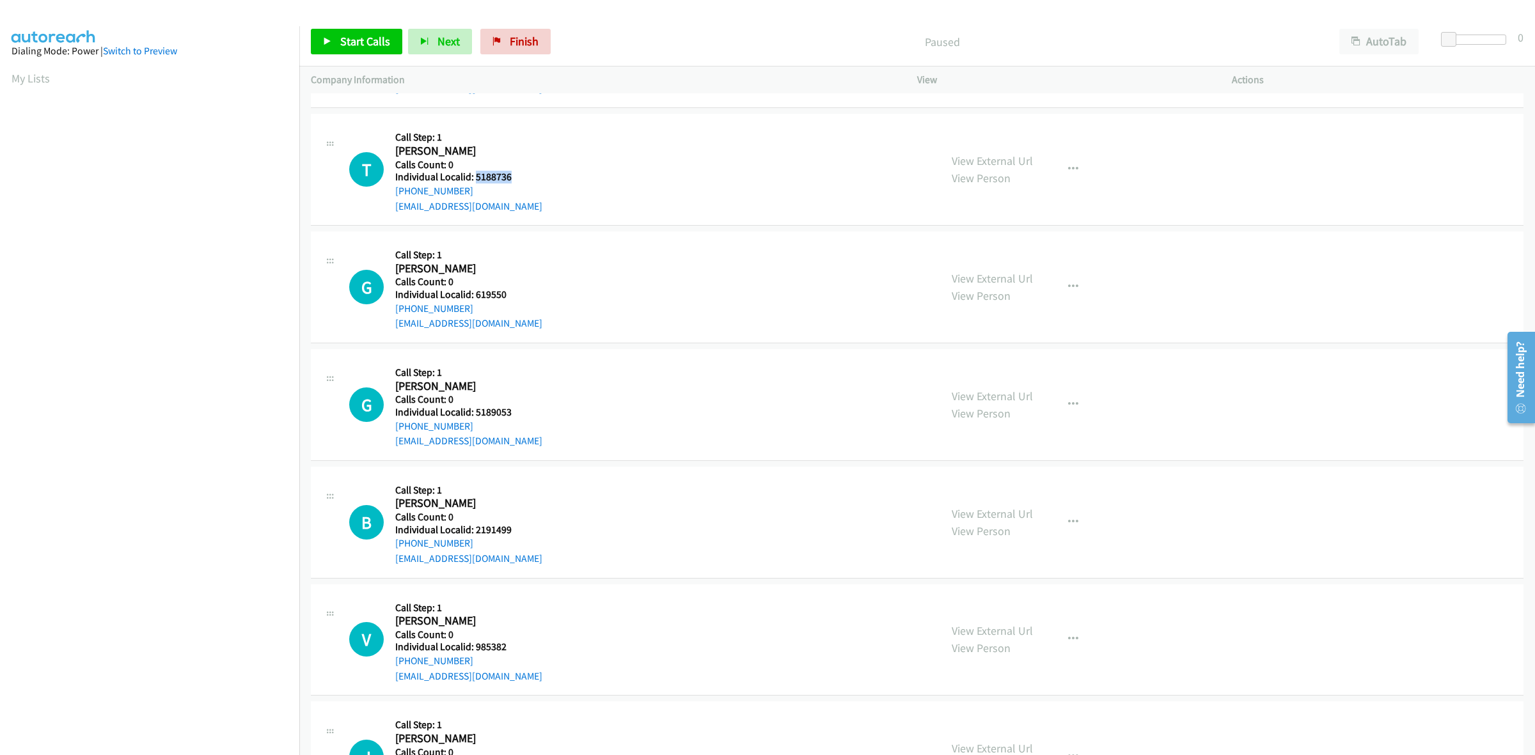
drag, startPoint x: 510, startPoint y: 173, endPoint x: 475, endPoint y: 173, distance: 35.8
click at [475, 173] on h5 "Individual Localid: 5188736" at bounding box center [468, 177] width 147 height 13
copy h5 "5188736"
drag, startPoint x: 477, startPoint y: 193, endPoint x: 389, endPoint y: 195, distance: 88.3
click at [389, 195] on div "T Callback Scheduled Call Step: 1 Tyler Marlin America/New_York Calls Count: 0 …" at bounding box center [639, 169] width 580 height 88
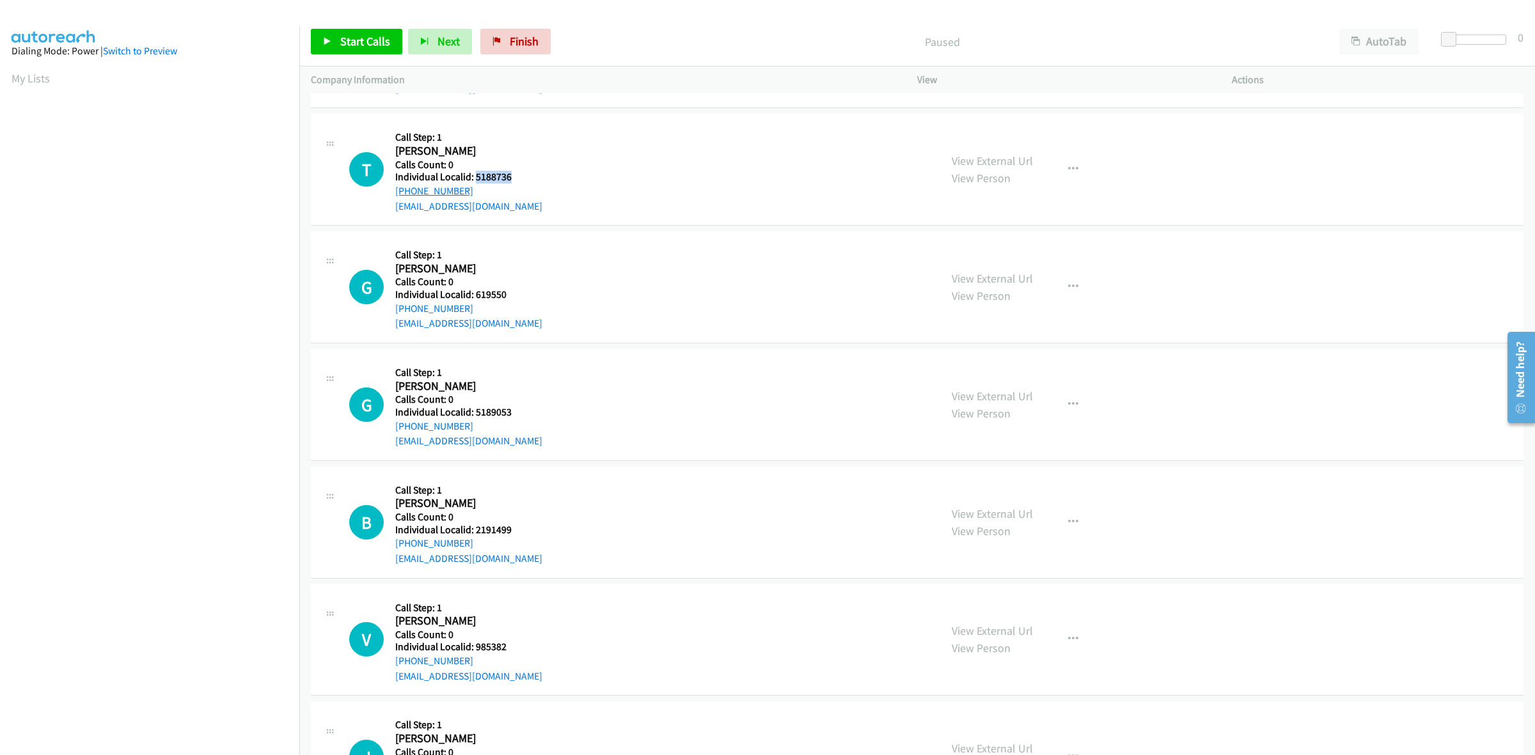
copy link "+1 609-288-0680"
drag, startPoint x: 520, startPoint y: 176, endPoint x: 475, endPoint y: 177, distance: 44.8
click at [475, 177] on h5 "Individual Localid: 5188736" at bounding box center [468, 177] width 147 height 13
copy h5 "5188736"
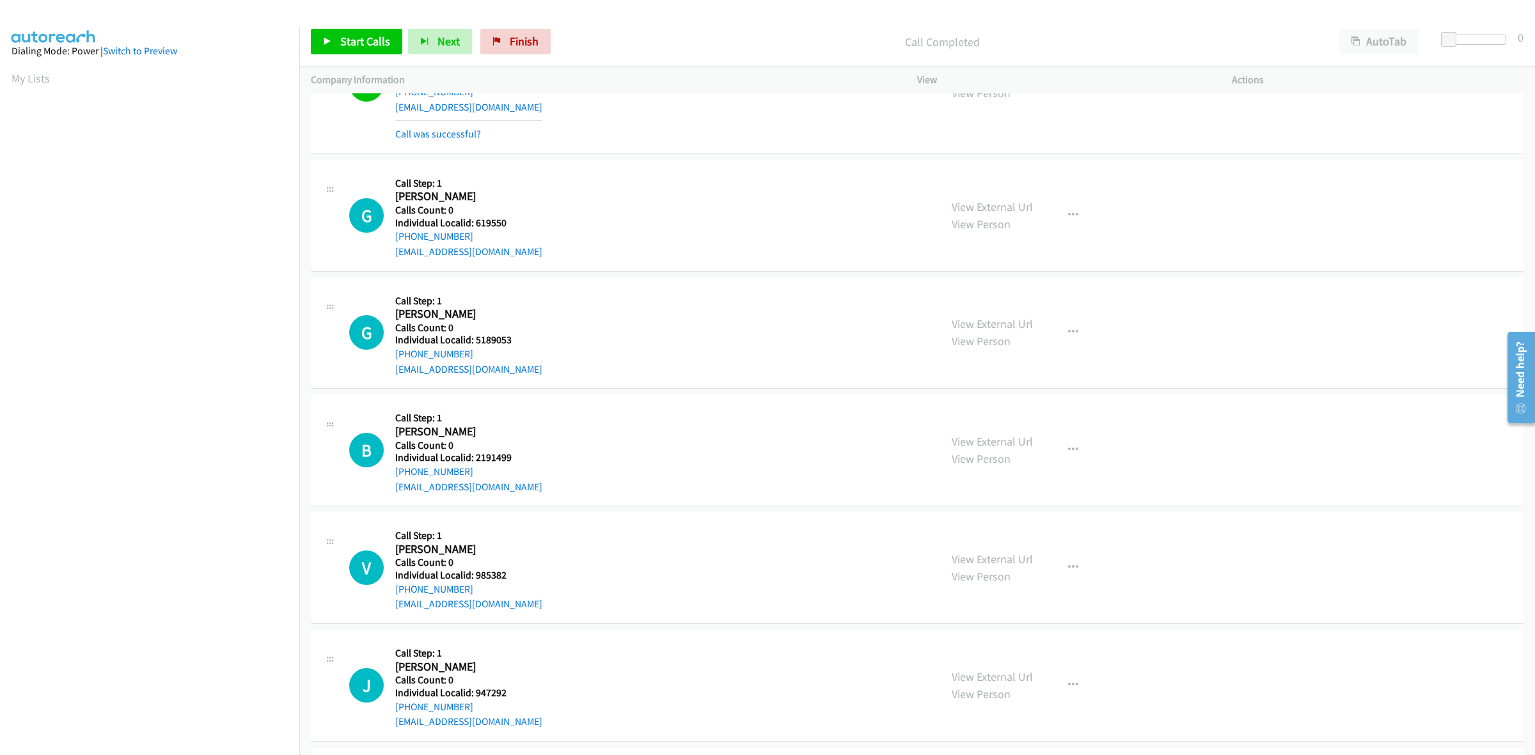
scroll to position [439, 0]
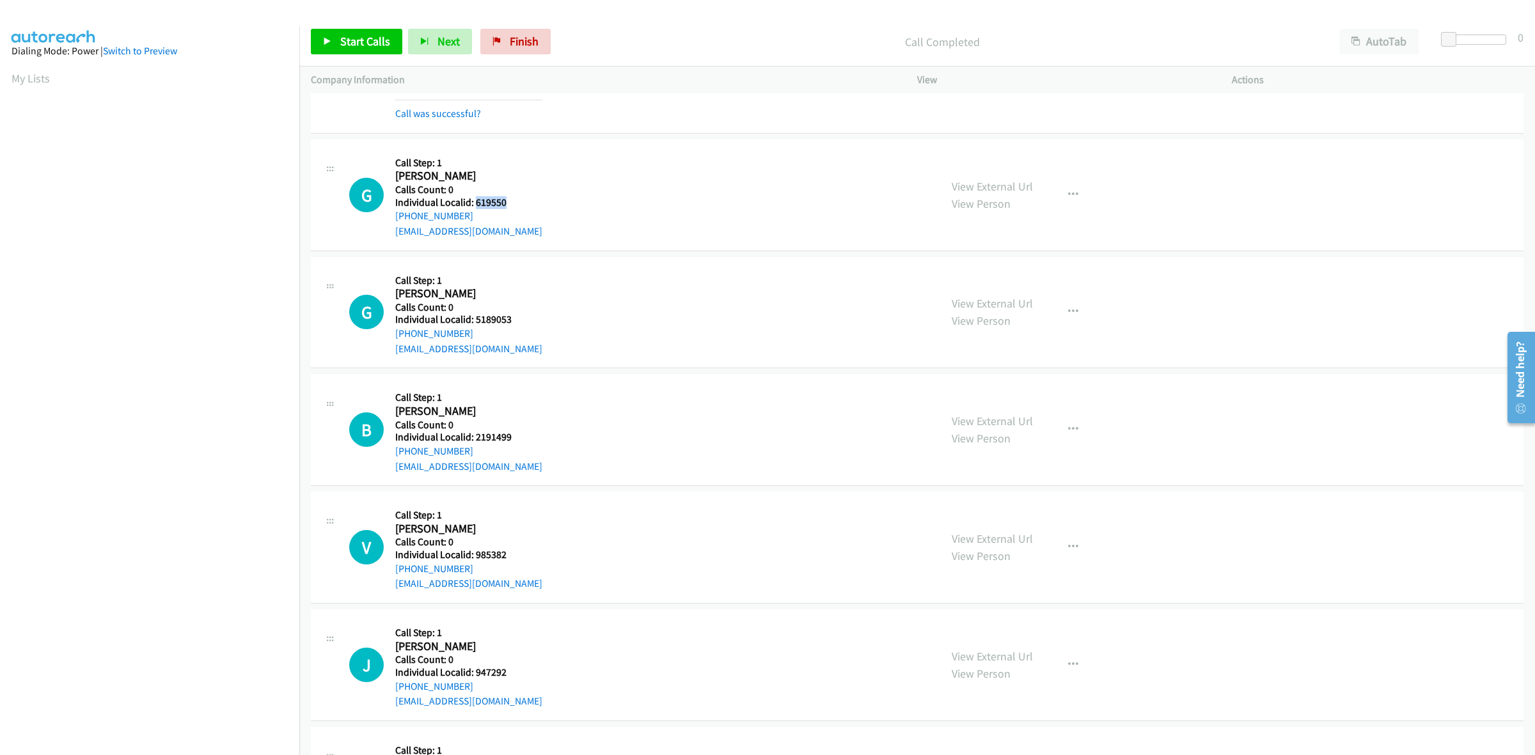
drag, startPoint x: 507, startPoint y: 203, endPoint x: 473, endPoint y: 203, distance: 33.3
click at [473, 203] on h5 "Individual Localid: 619550" at bounding box center [468, 202] width 147 height 13
copy h5 "619550"
click at [1086, 191] on div "View External Url View Person View External Url Email Schedule/Manage Callback …" at bounding box center [1103, 195] width 326 height 88
click at [1069, 192] on icon "button" at bounding box center [1073, 195] width 10 height 10
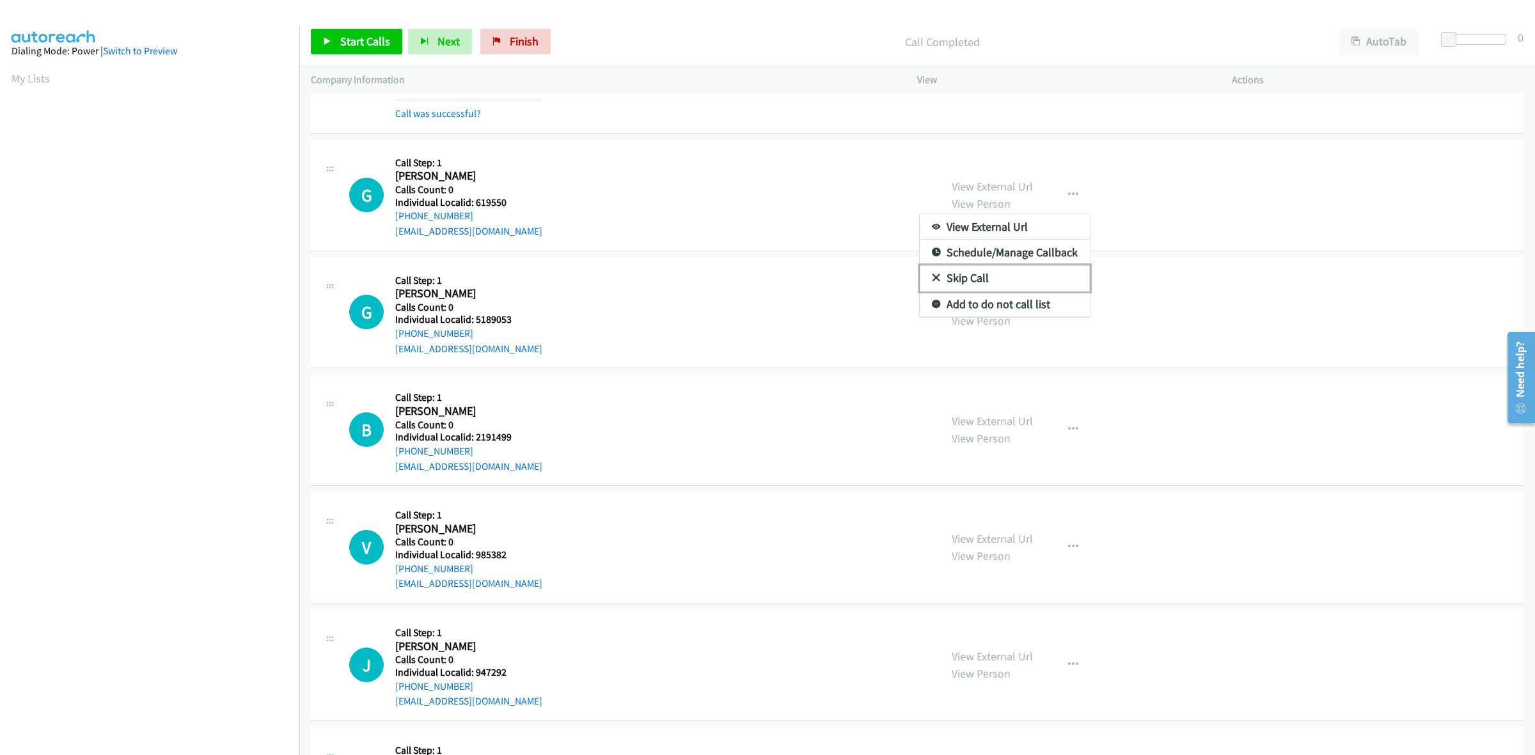
click at [968, 278] on link "Skip Call" at bounding box center [1005, 278] width 170 height 26
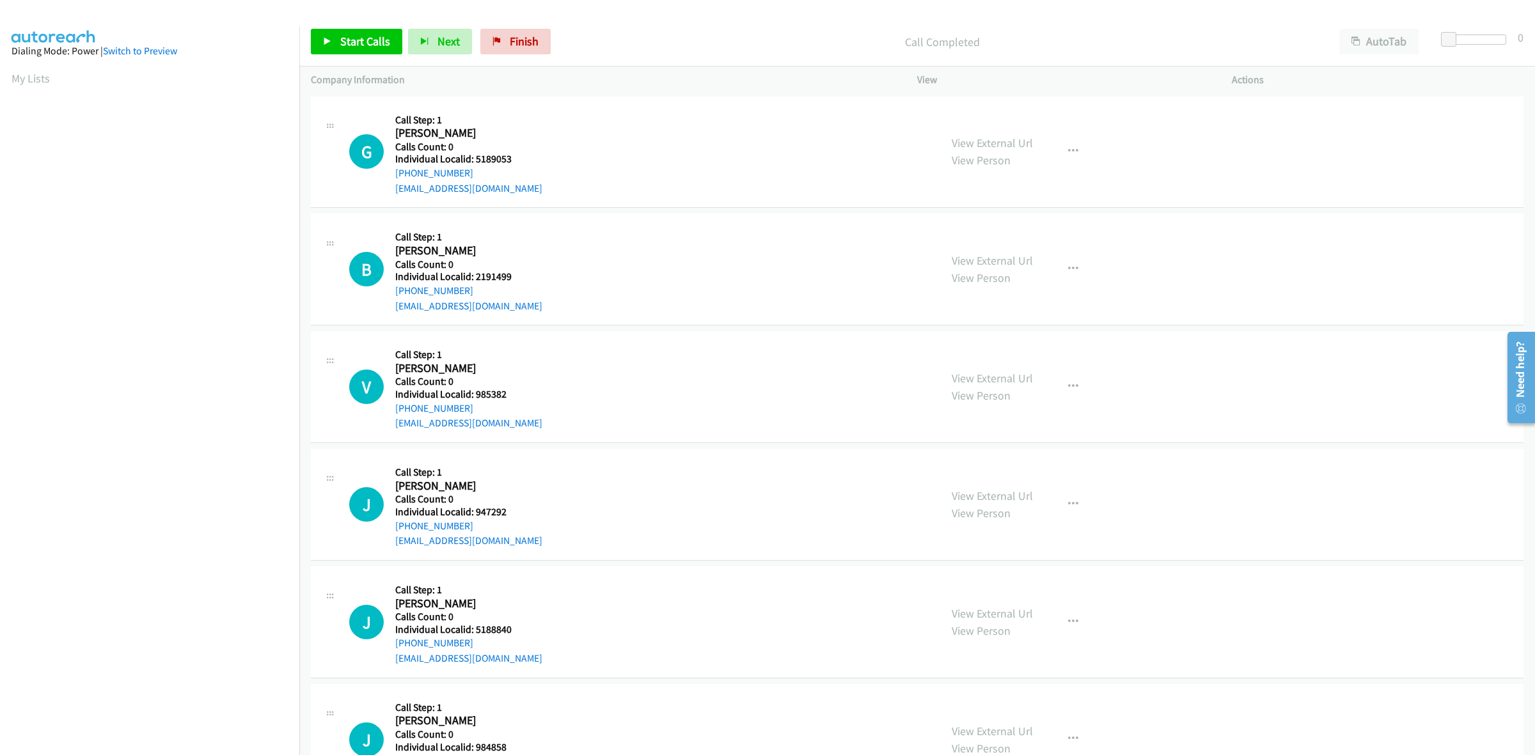
scroll to position [599, 0]
drag, startPoint x: 516, startPoint y: 164, endPoint x: 475, endPoint y: 161, distance: 41.1
click at [475, 161] on h5 "Individual Localid: 5189053" at bounding box center [468, 160] width 147 height 13
copy h5 "5189053"
drag, startPoint x: 475, startPoint y: 176, endPoint x: 391, endPoint y: 173, distance: 83.8
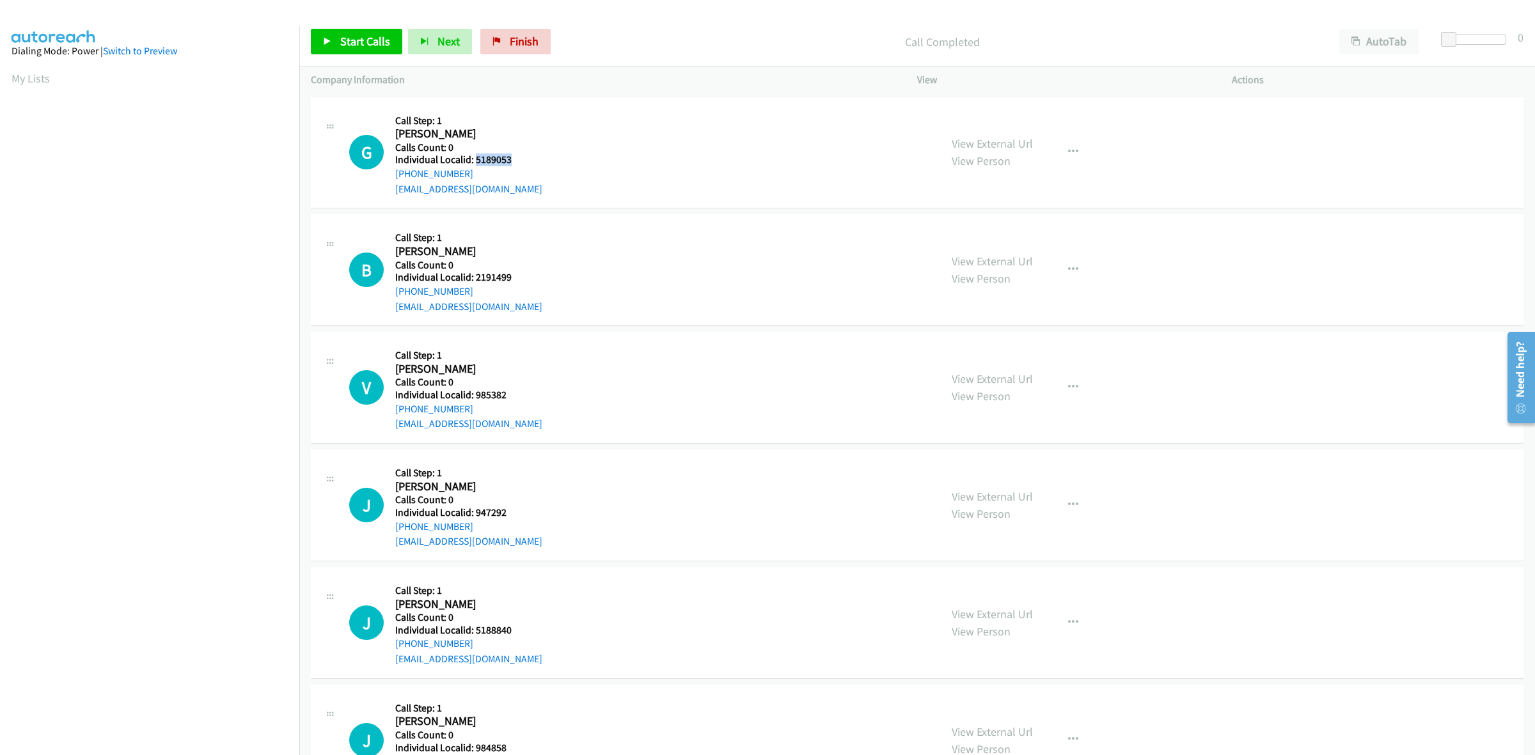
click at [391, 173] on div "G Callback Scheduled Call Step: 1 [PERSON_NAME] America/New_York Calls Count: 0…" at bounding box center [639, 153] width 580 height 88
copy link "[PHONE_NUMBER]"
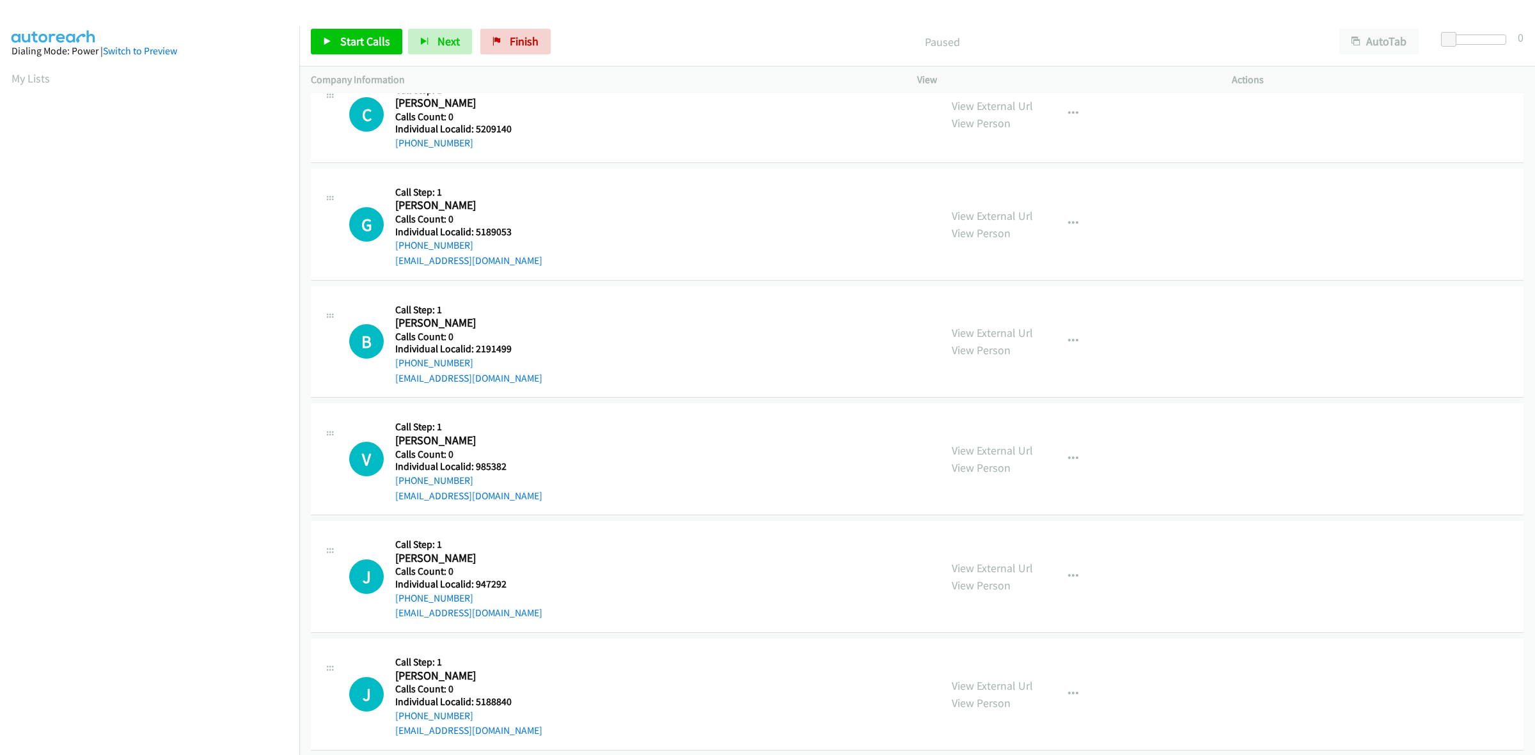
scroll to position [40, 0]
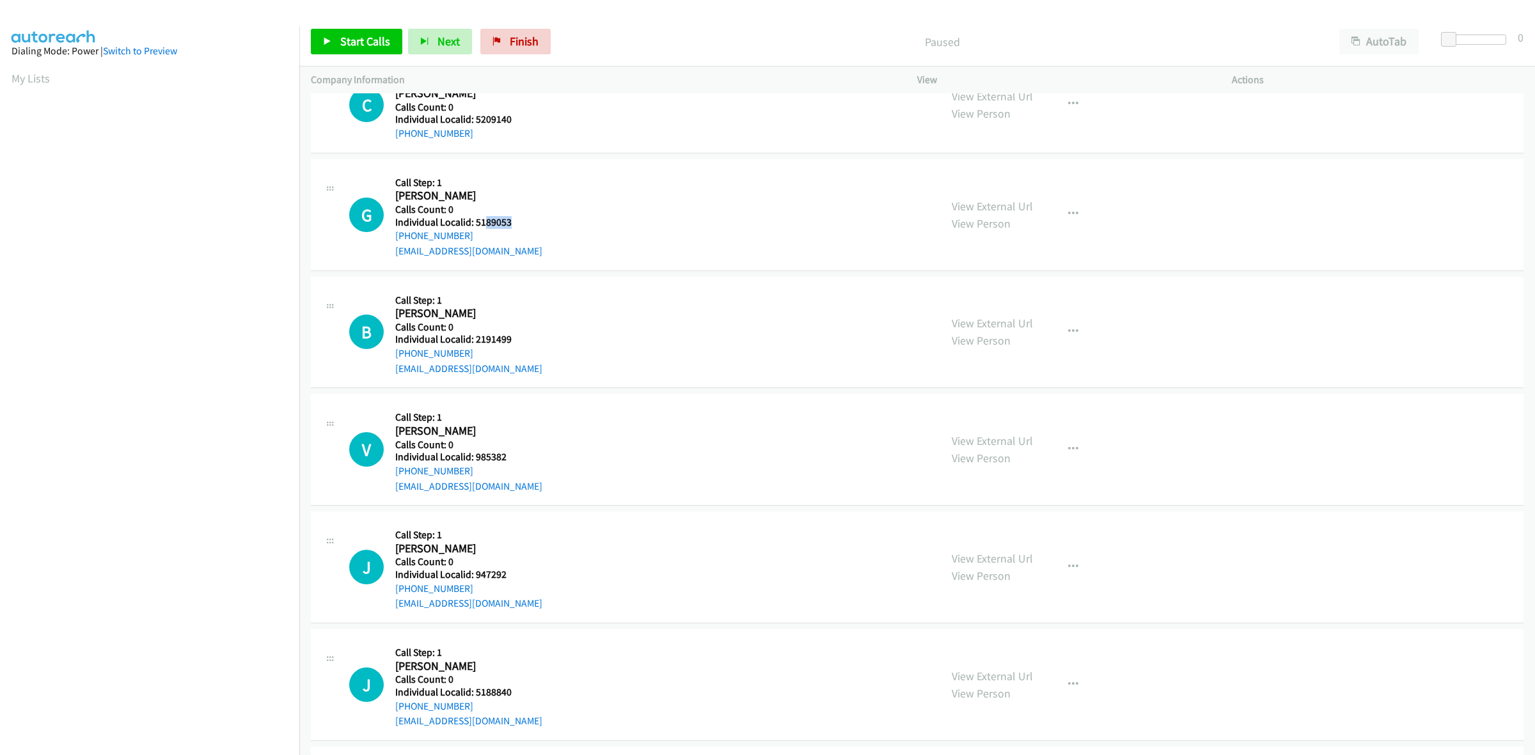
drag, startPoint x: 521, startPoint y: 224, endPoint x: 482, endPoint y: 221, distance: 39.8
click at [482, 221] on h5 "Individual Localid: 5189053" at bounding box center [468, 222] width 147 height 13
click at [523, 219] on h5 "Individual Localid: 5189053" at bounding box center [468, 222] width 147 height 13
drag, startPoint x: 519, startPoint y: 225, endPoint x: 473, endPoint y: 223, distance: 45.5
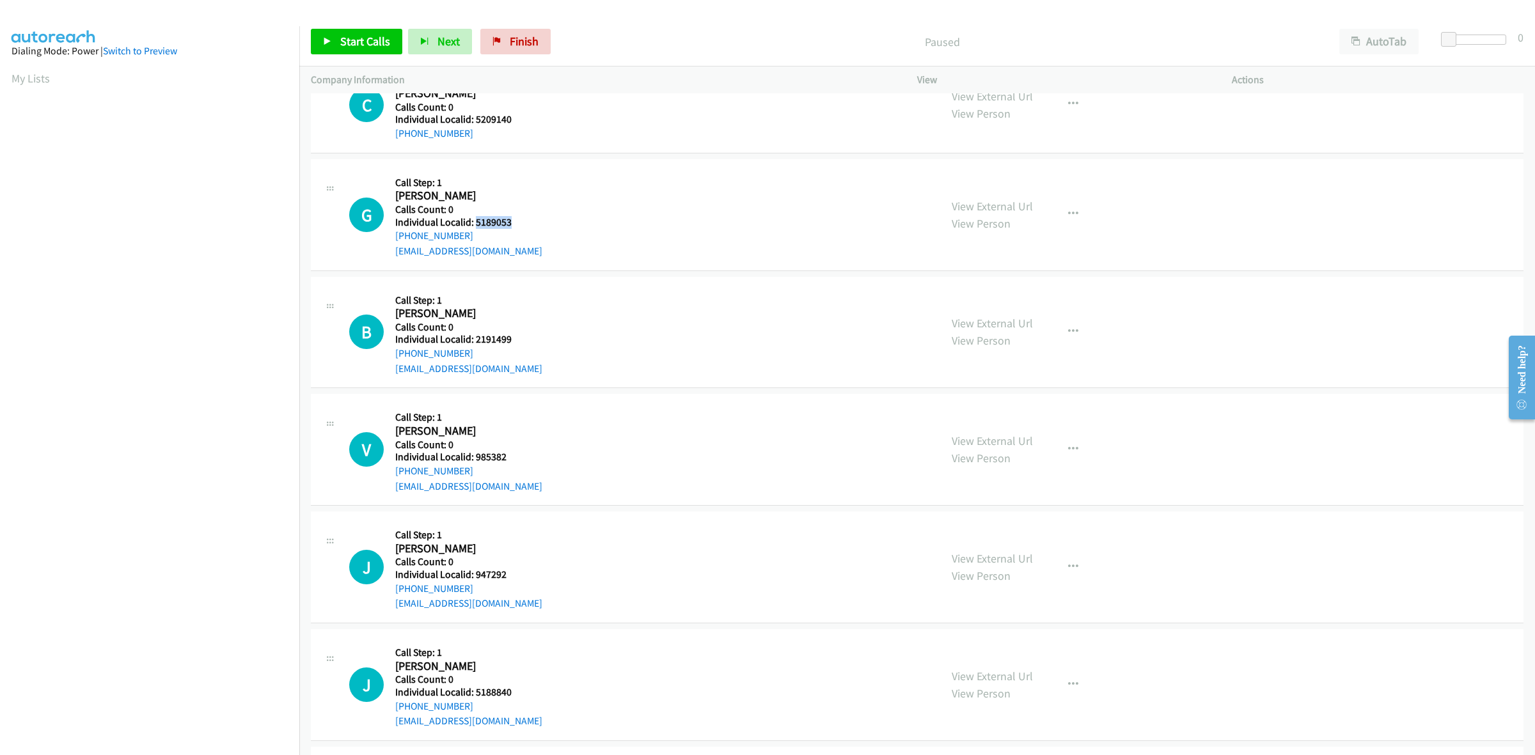
click at [473, 223] on h5 "Individual Localid: 5189053" at bounding box center [468, 222] width 147 height 13
copy h5 "5189053"
drag, startPoint x: 471, startPoint y: 237, endPoint x: 394, endPoint y: 234, distance: 77.4
click at [394, 234] on div "G Callback Scheduled Call Step: 1 [PERSON_NAME] America/New_York Calls Count: 0…" at bounding box center [639, 215] width 580 height 88
copy link "[PHONE_NUMBER]"
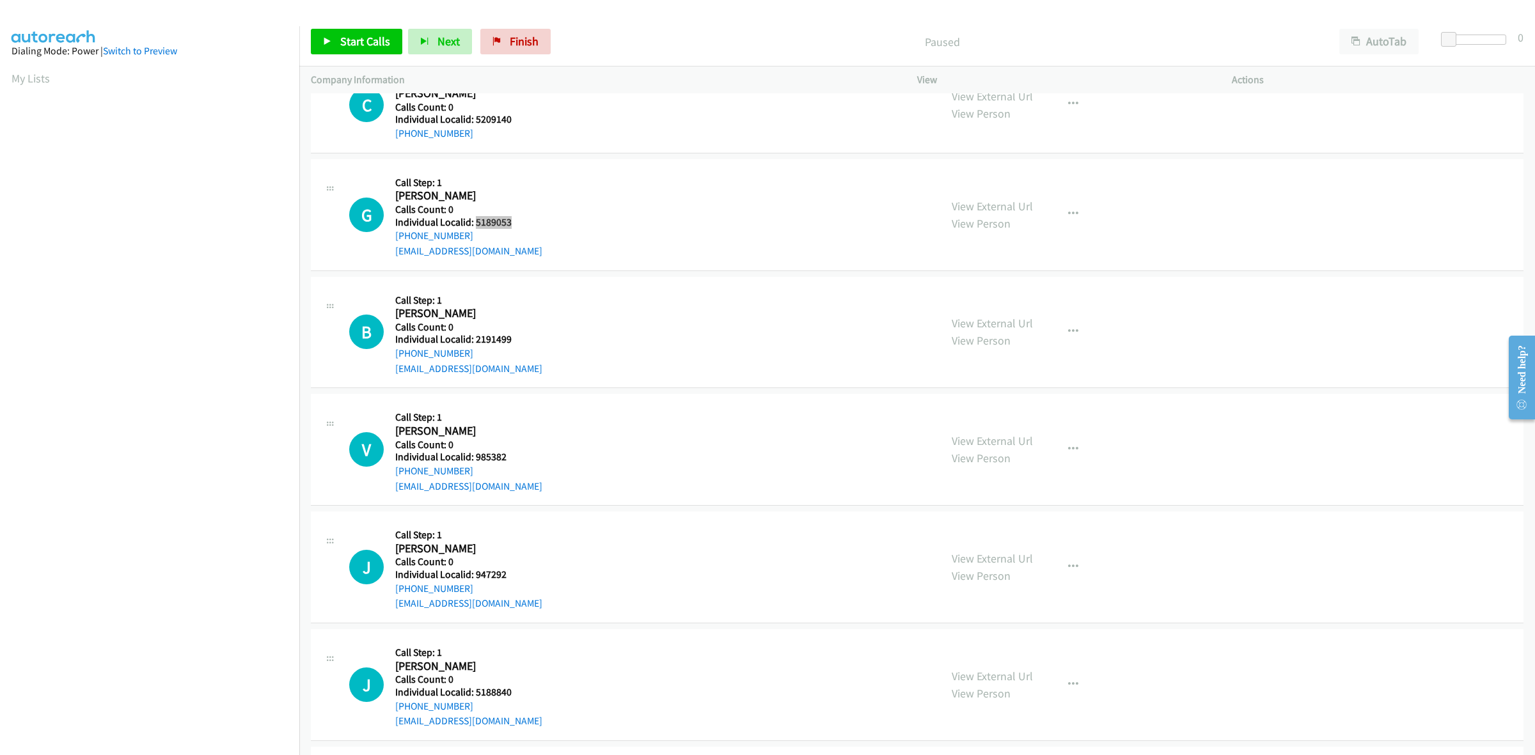
scroll to position [0, 2]
drag, startPoint x: 510, startPoint y: 224, endPoint x: 475, endPoint y: 225, distance: 35.8
click at [475, 225] on h5 "Individual Localid: 5189053" at bounding box center [468, 222] width 147 height 13
copy h5 "5189053"
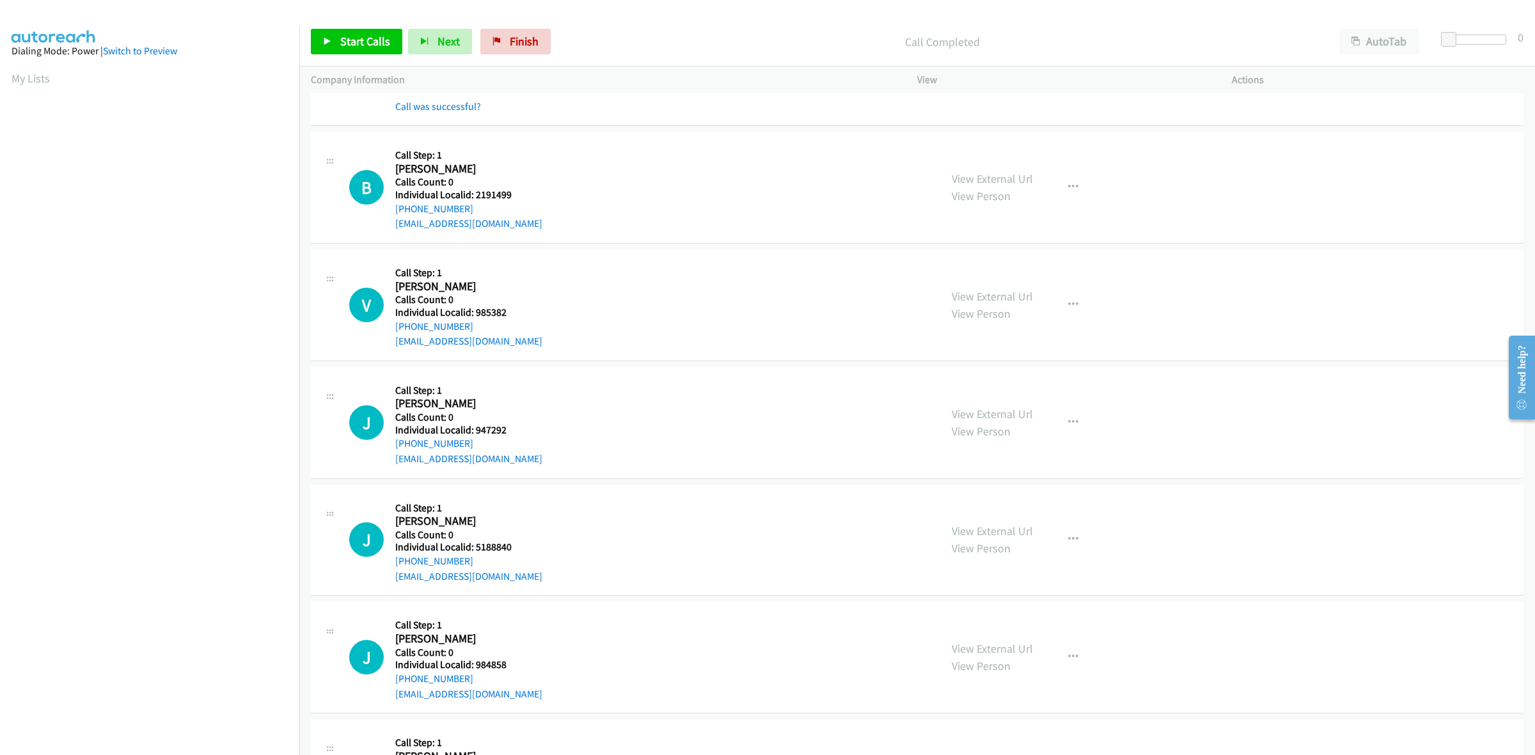
scroll to position [219, 0]
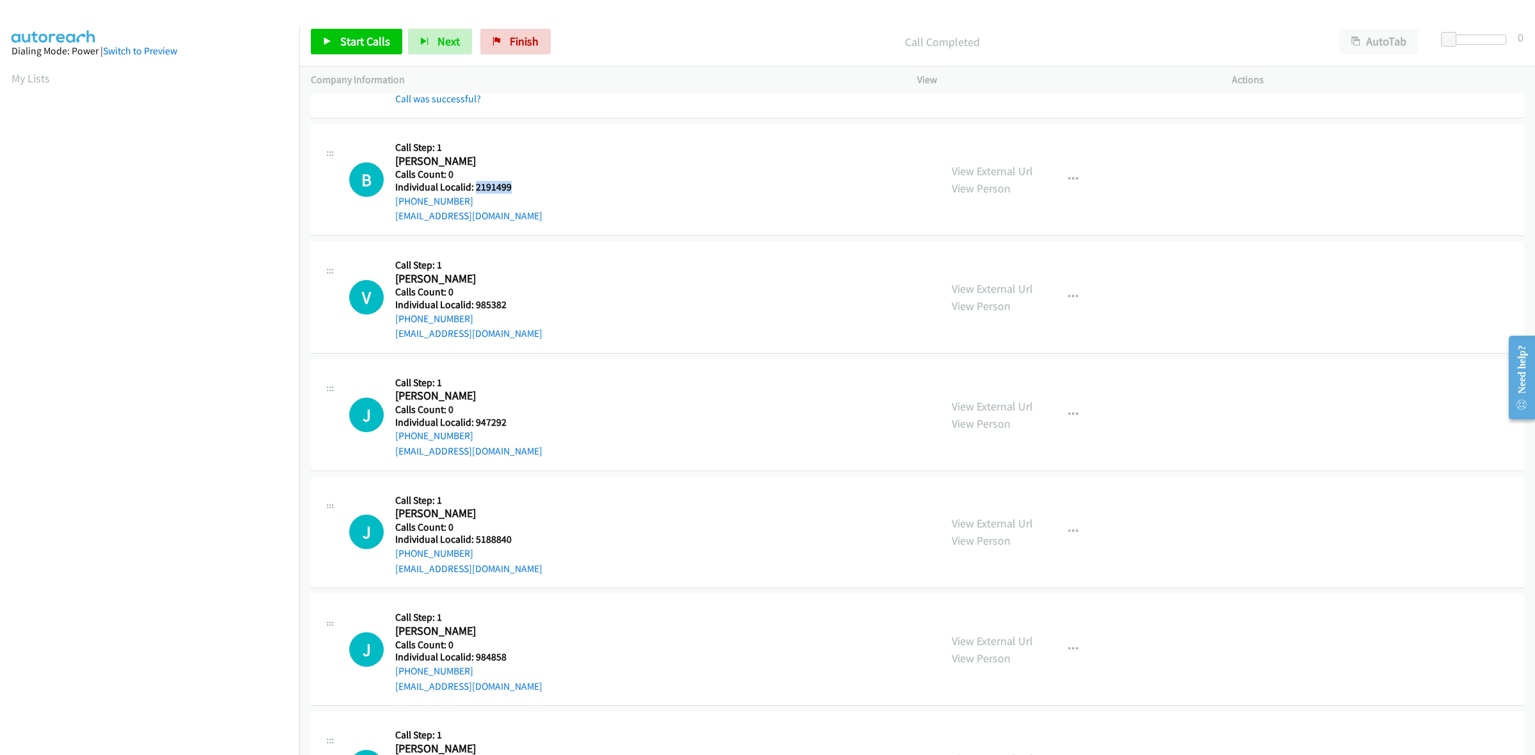
drag, startPoint x: 510, startPoint y: 184, endPoint x: 475, endPoint y: 186, distance: 35.2
click at [475, 186] on h5 "Individual Localid: 2191499" at bounding box center [468, 187] width 147 height 13
copy h5 "2191499"
drag, startPoint x: 461, startPoint y: 199, endPoint x: 394, endPoint y: 200, distance: 66.5
click at [394, 200] on div "B Callback Scheduled Call Step: 1 [PERSON_NAME] America/New_York Calls Count: 0…" at bounding box center [639, 180] width 580 height 88
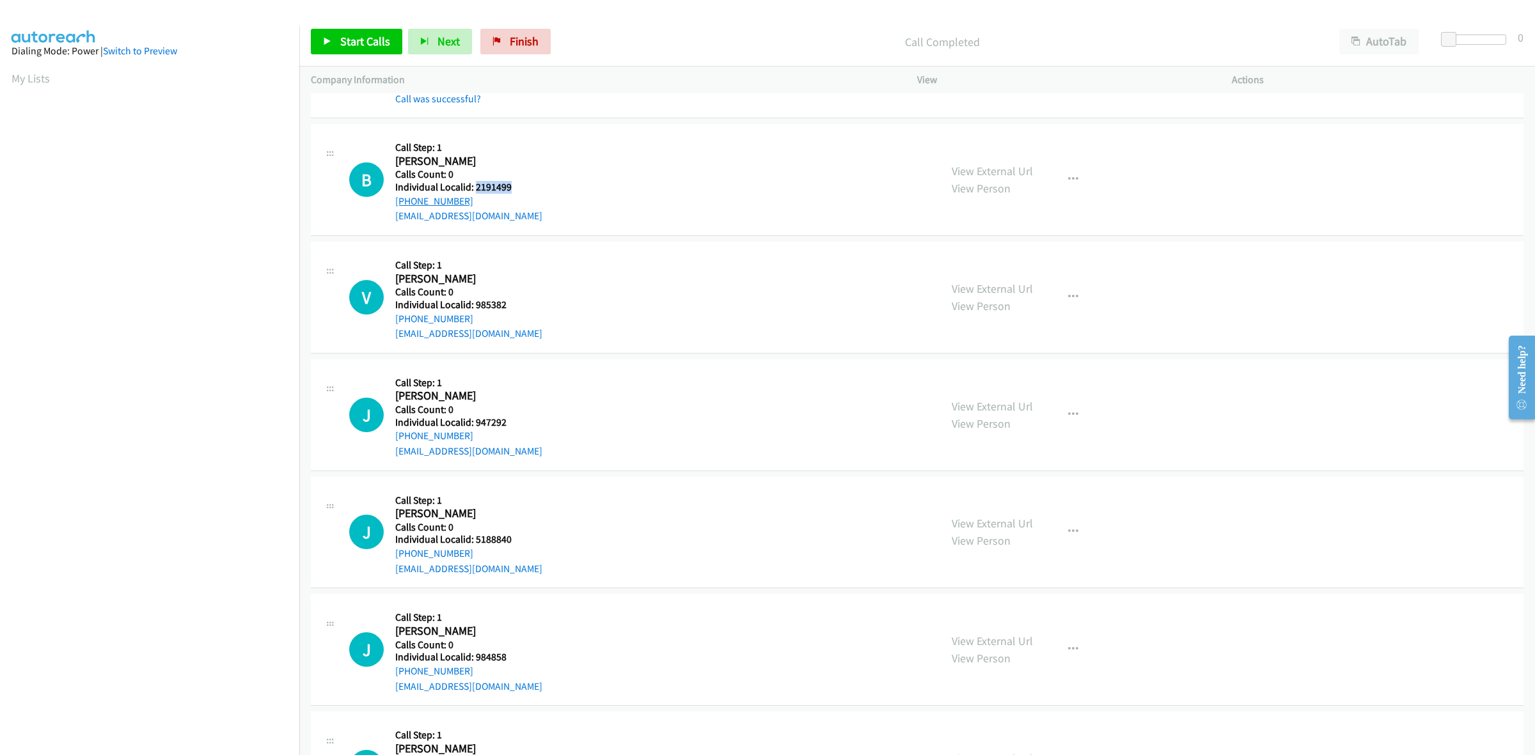
copy link "[PHONE_NUMBER]"
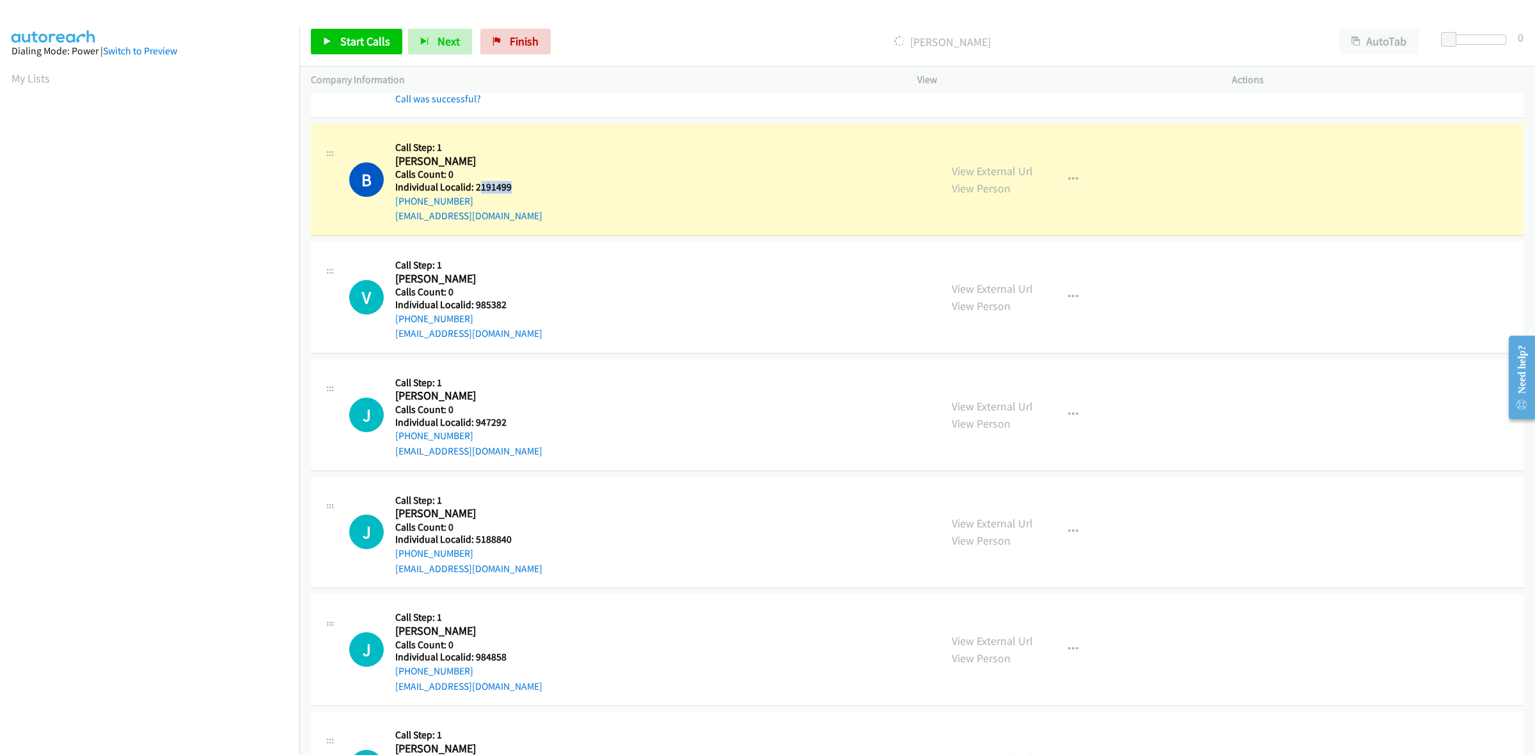
drag, startPoint x: 512, startPoint y: 184, endPoint x: 477, endPoint y: 183, distance: 34.6
click at [477, 183] on h5 "Individual Localid: 2191499" at bounding box center [468, 187] width 147 height 13
click at [532, 184] on div "B Callback Scheduled Call Step: 1 [PERSON_NAME] America/New_York Calls Count: 0…" at bounding box center [639, 180] width 580 height 88
click at [472, 184] on h5 "Individual Localid: 2191499" at bounding box center [468, 187] width 147 height 13
copy h5 "2191499"
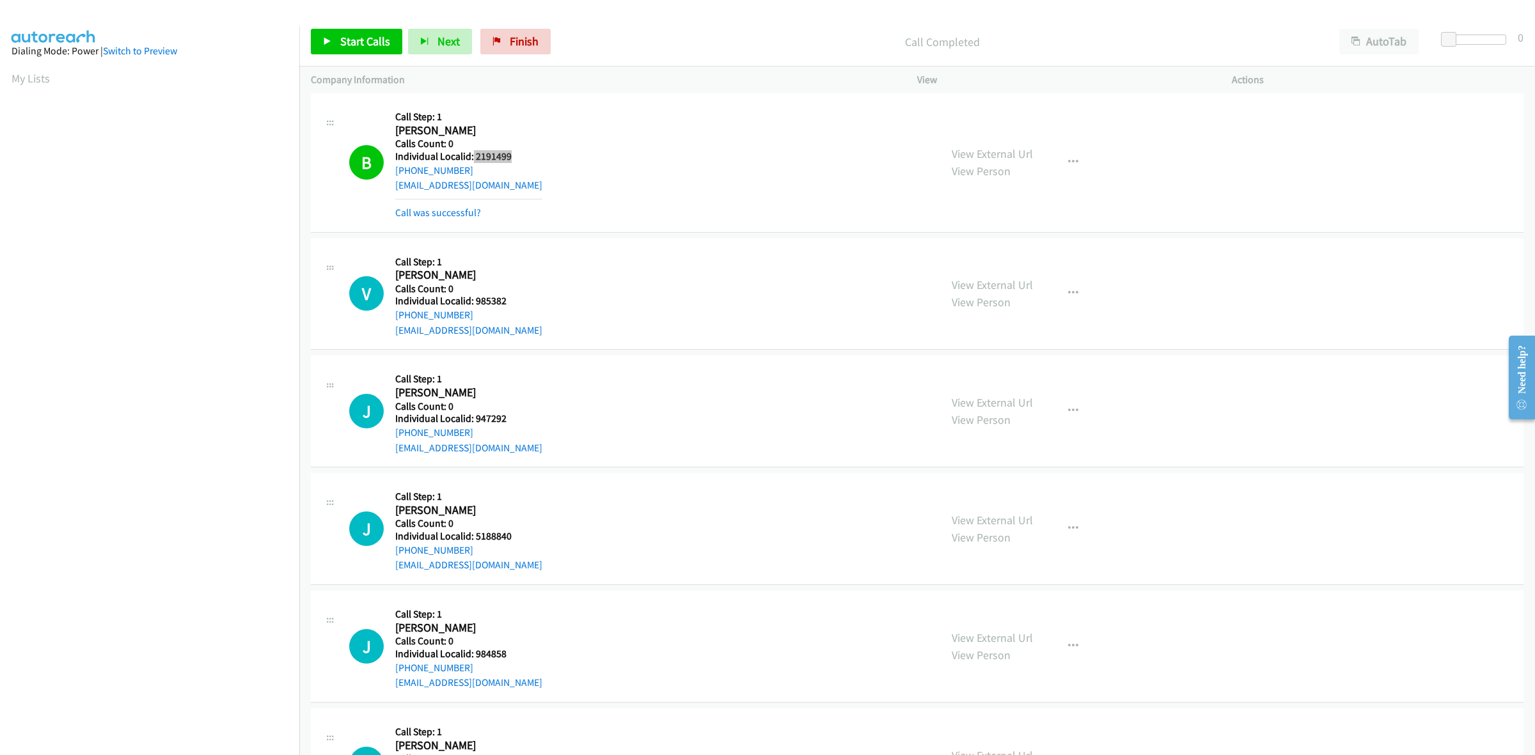
scroll to position [340, 0]
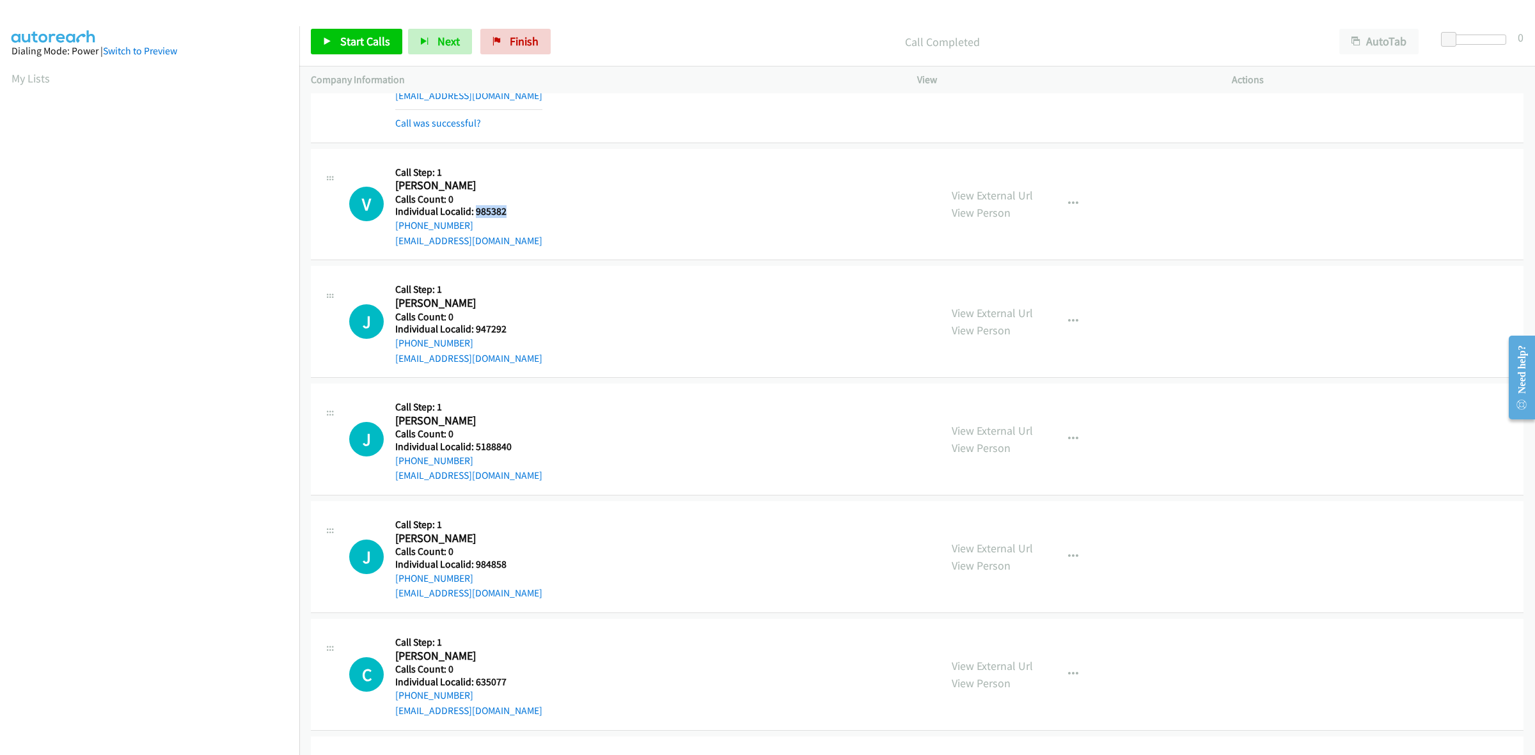
drag, startPoint x: 502, startPoint y: 207, endPoint x: 477, endPoint y: 209, distance: 25.7
click at [477, 209] on h5 "Individual Localid: 985382" at bounding box center [468, 211] width 147 height 13
copy h5 "985382"
drag, startPoint x: 1068, startPoint y: 206, endPoint x: 1036, endPoint y: 231, distance: 40.6
click at [1068, 206] on icon "button" at bounding box center [1073, 204] width 10 height 10
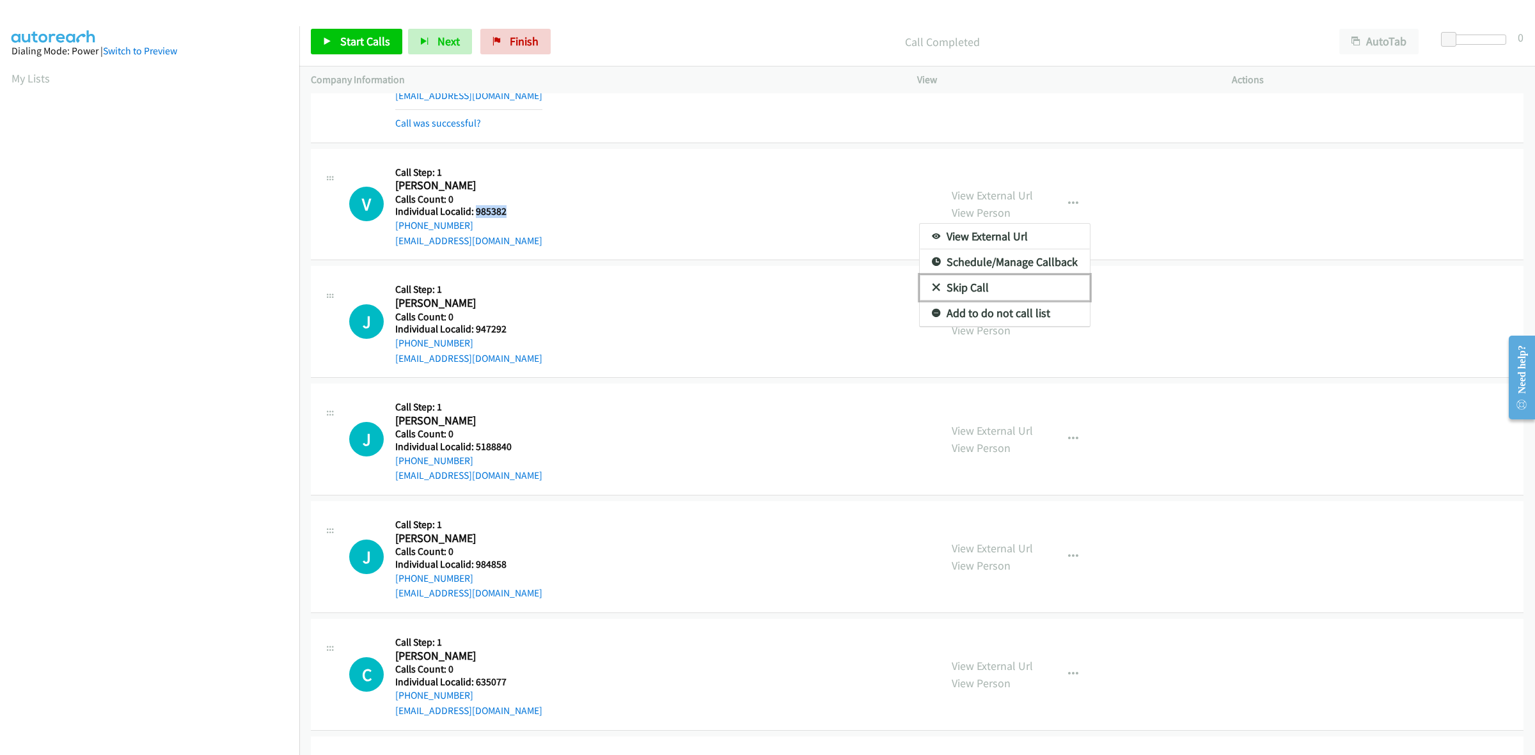
drag, startPoint x: 971, startPoint y: 282, endPoint x: 951, endPoint y: 286, distance: 20.2
click at [971, 282] on link "Skip Call" at bounding box center [1005, 288] width 170 height 26
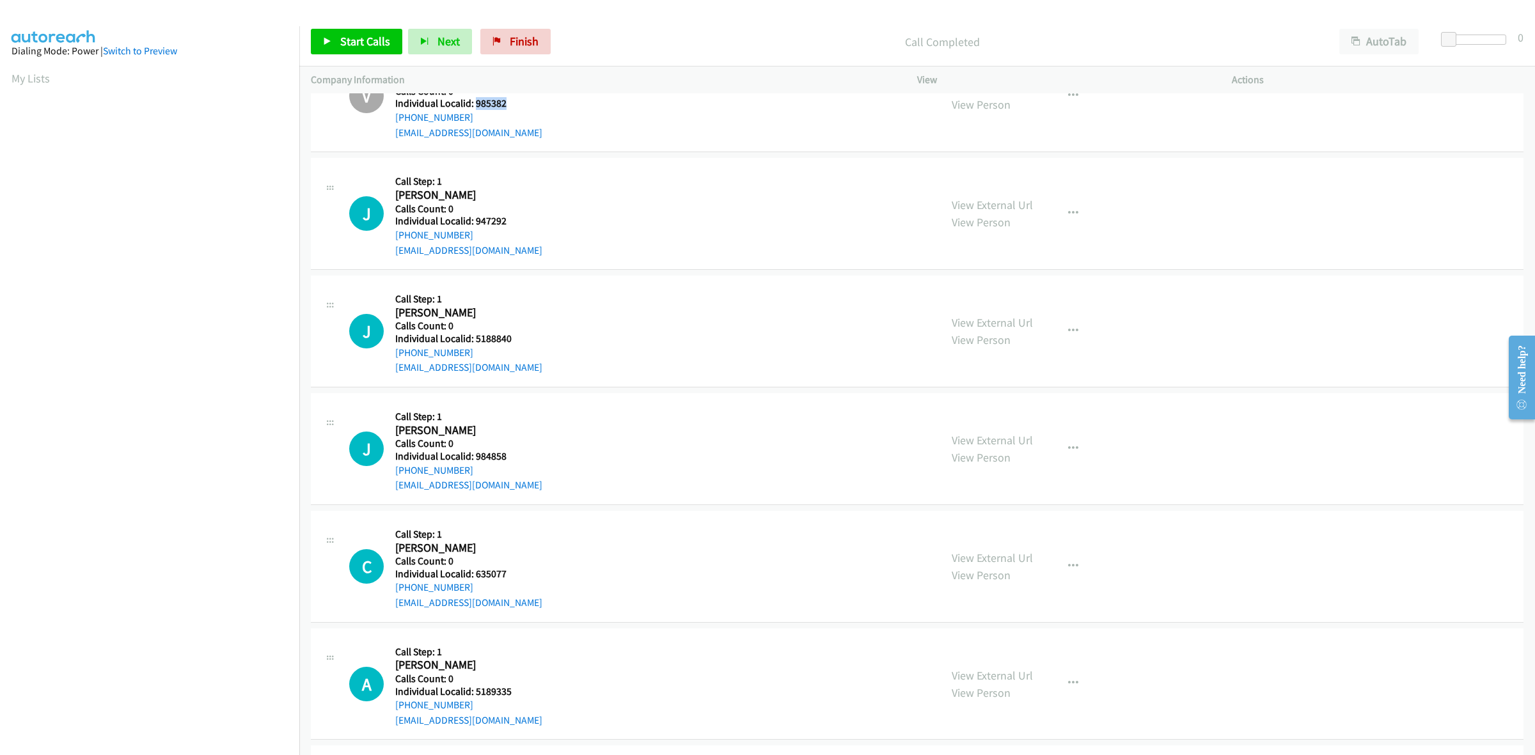
scroll to position [500, 0]
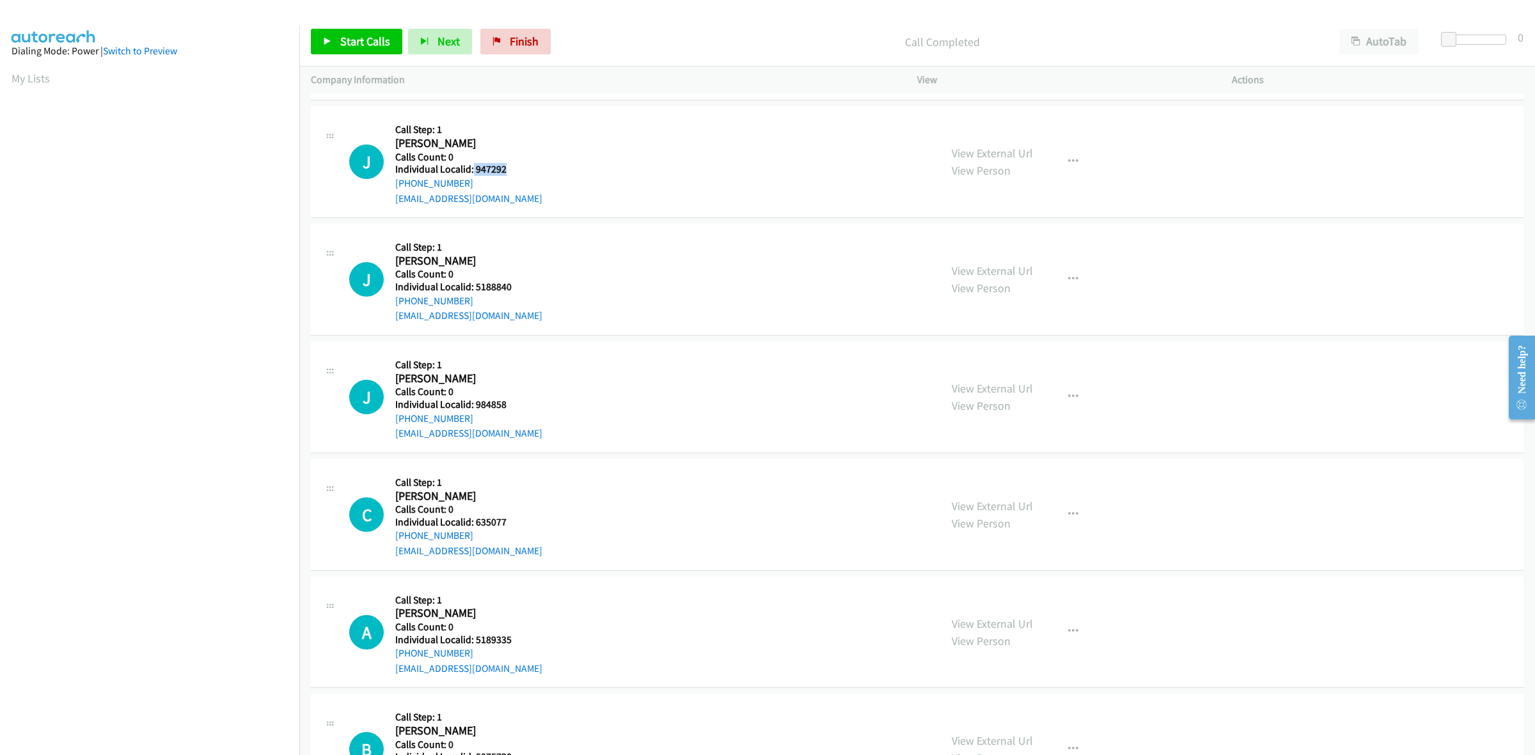
drag, startPoint x: 509, startPoint y: 168, endPoint x: 472, endPoint y: 170, distance: 36.5
click at [472, 170] on h5 "Individual Localid: 947292" at bounding box center [468, 169] width 147 height 13
copy h5 "947292"
drag, startPoint x: 468, startPoint y: 182, endPoint x: 392, endPoint y: 183, distance: 76.1
click at [392, 183] on div "J Callback Scheduled Call Step: 1 [PERSON_NAME] America/New_York Calls Count: 0…" at bounding box center [639, 162] width 580 height 88
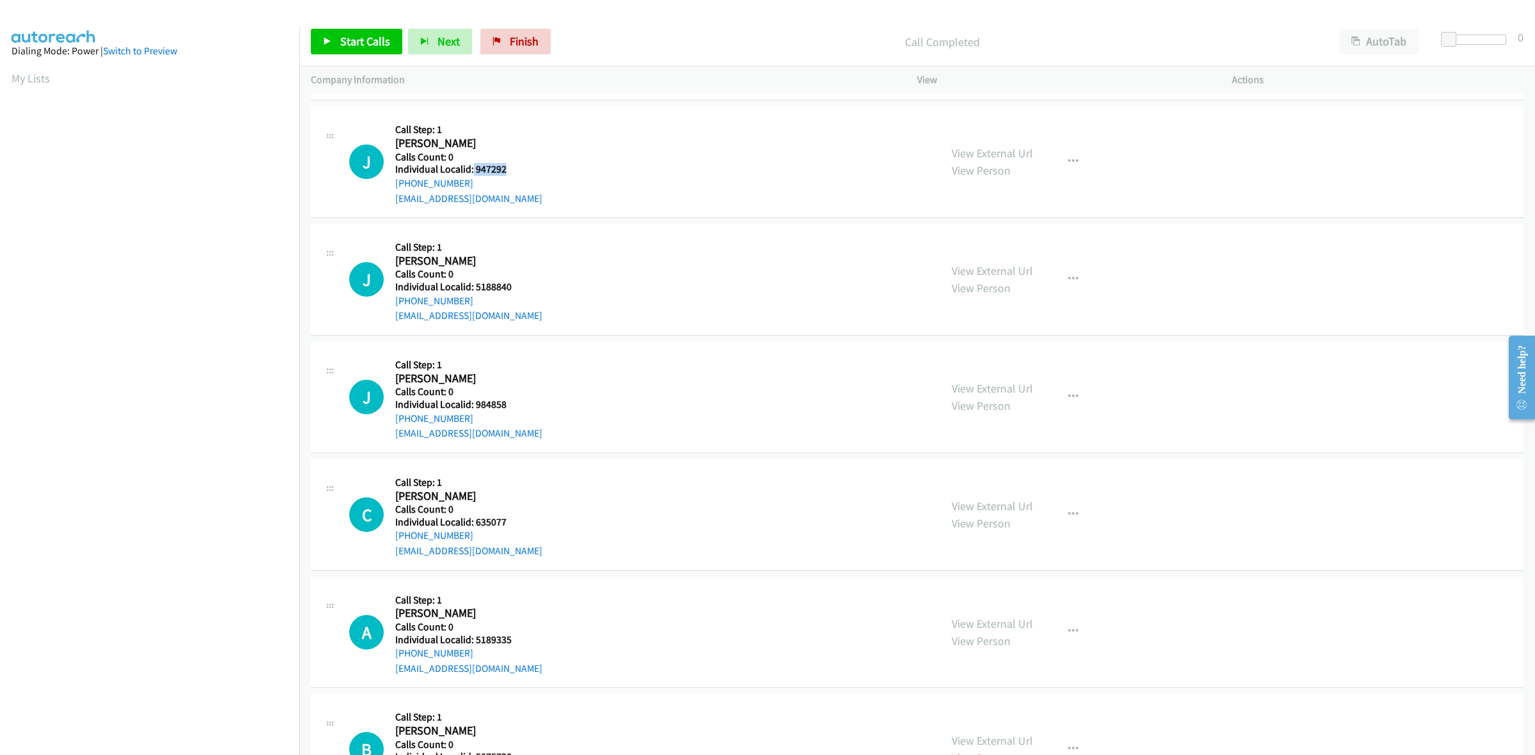
copy link "[PHONE_NUMBER]"
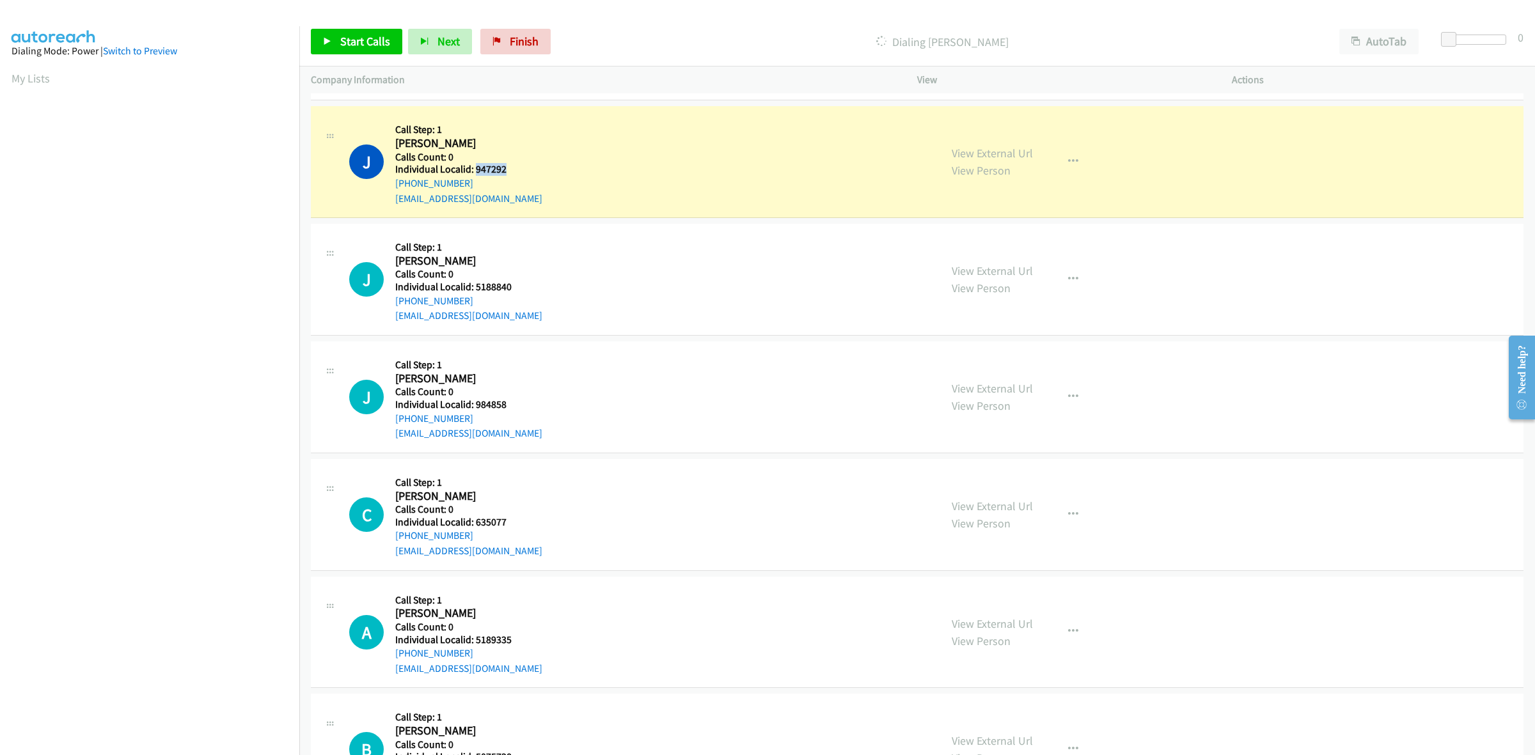
drag, startPoint x: 498, startPoint y: 165, endPoint x: 474, endPoint y: 167, distance: 23.7
click at [474, 167] on h5 "Individual Localid: 947292" at bounding box center [468, 169] width 147 height 13
copy h5 "947292"
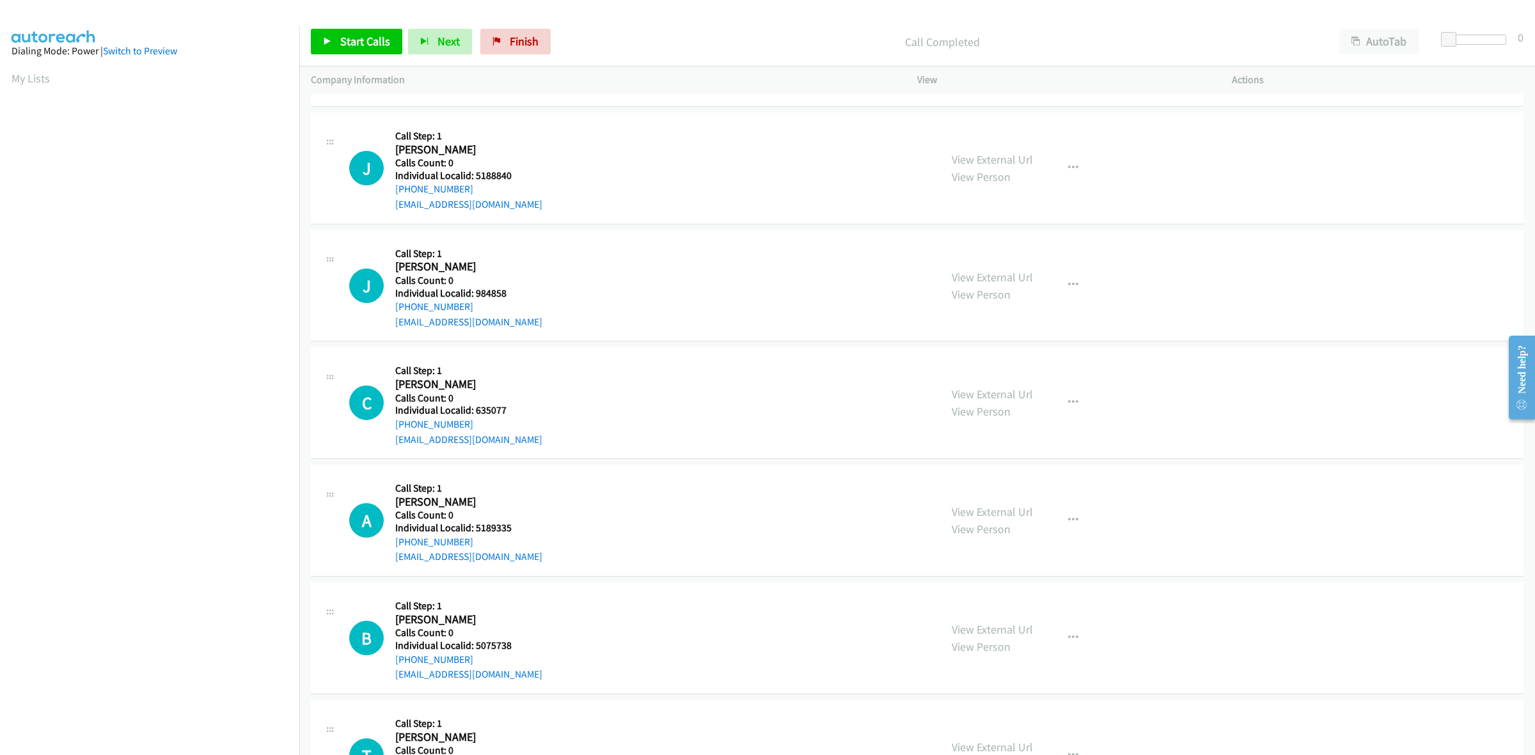
scroll to position [640, 0]
drag, startPoint x: 513, startPoint y: 173, endPoint x: 475, endPoint y: 175, distance: 37.8
click at [475, 175] on h5 "Individual Localid: 5188840" at bounding box center [468, 174] width 147 height 13
click at [1073, 170] on button "button" at bounding box center [1073, 167] width 35 height 26
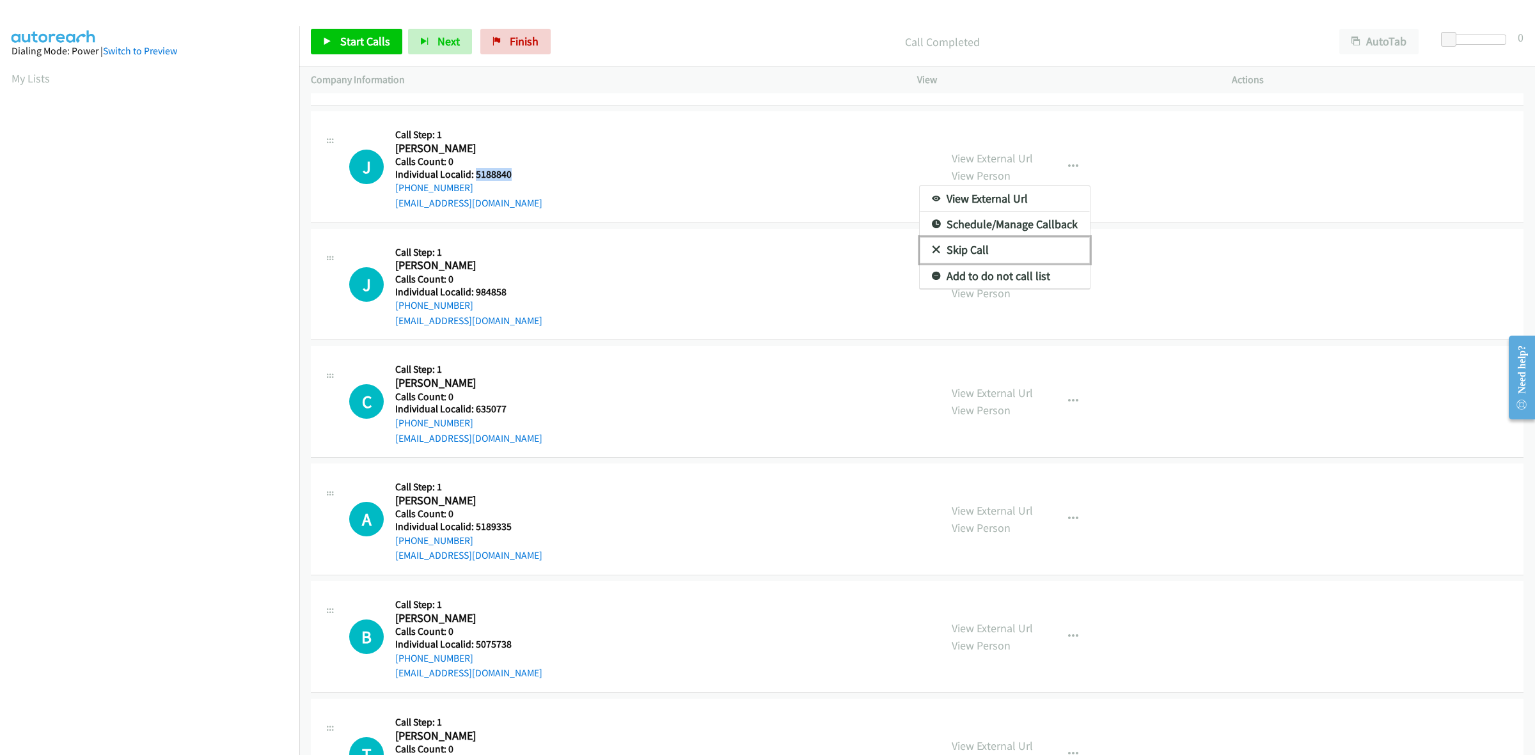
click at [1011, 248] on link "Skip Call" at bounding box center [1005, 250] width 170 height 26
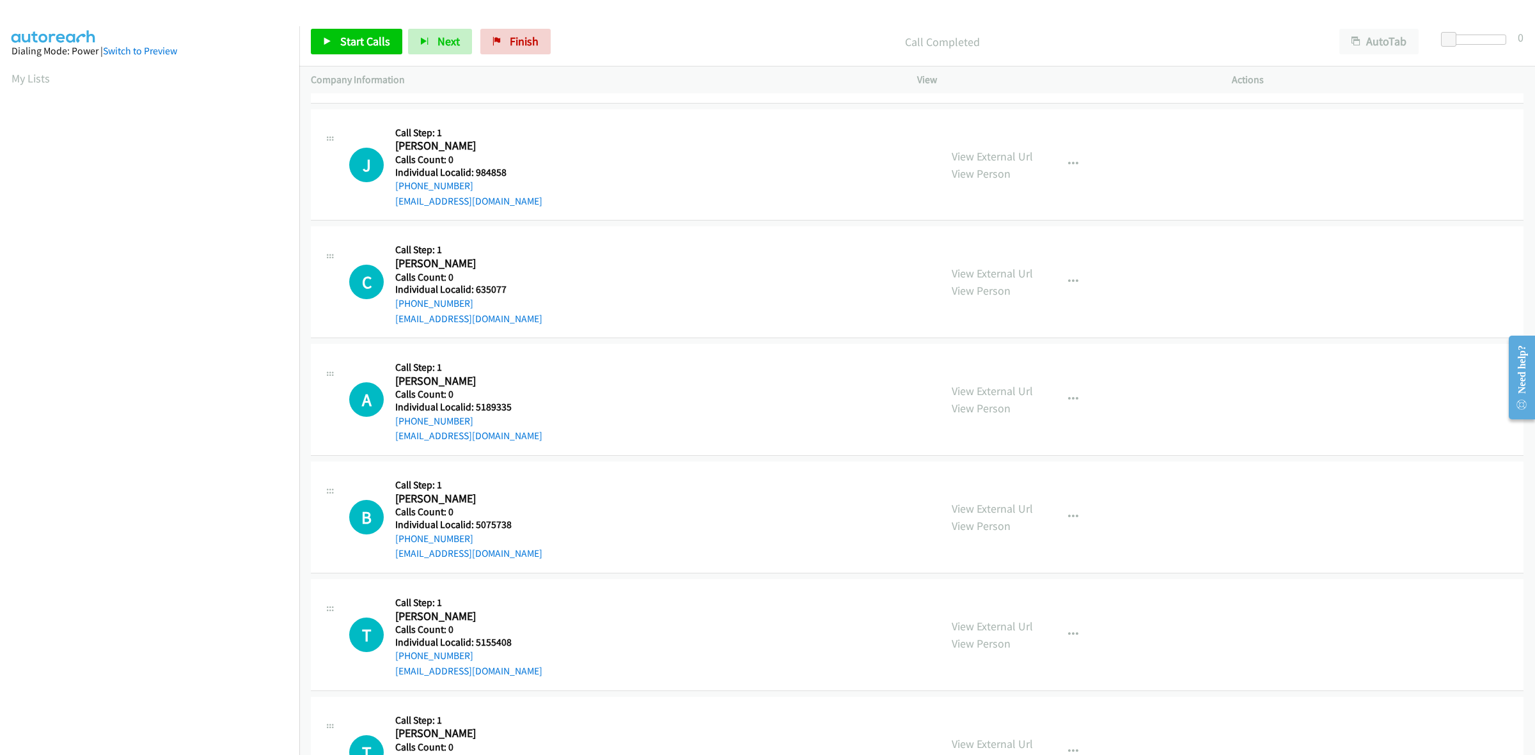
scroll to position [800, 0]
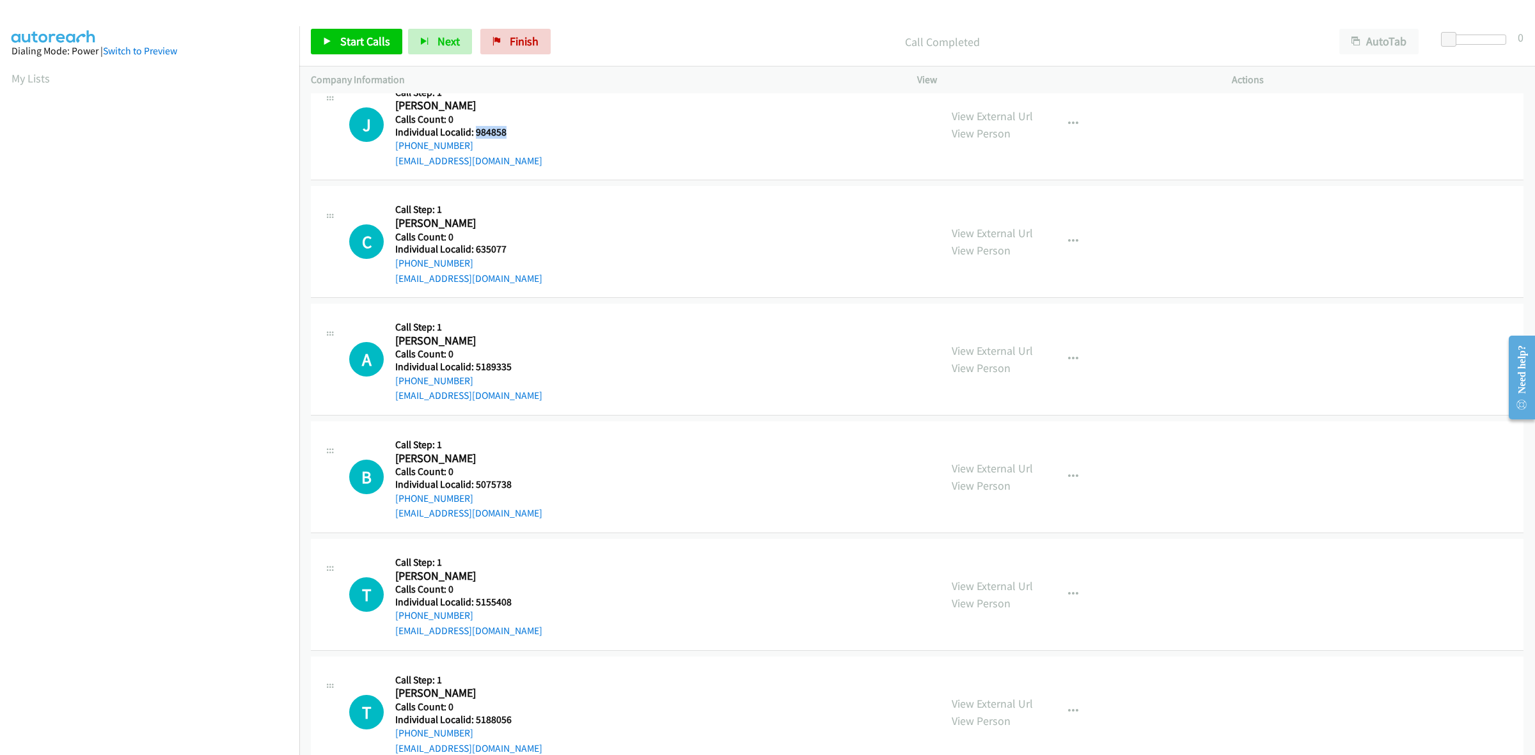
drag, startPoint x: 503, startPoint y: 128, endPoint x: 474, endPoint y: 132, distance: 29.0
click at [473, 132] on h5 "Individual Localid: 984858" at bounding box center [468, 132] width 147 height 13
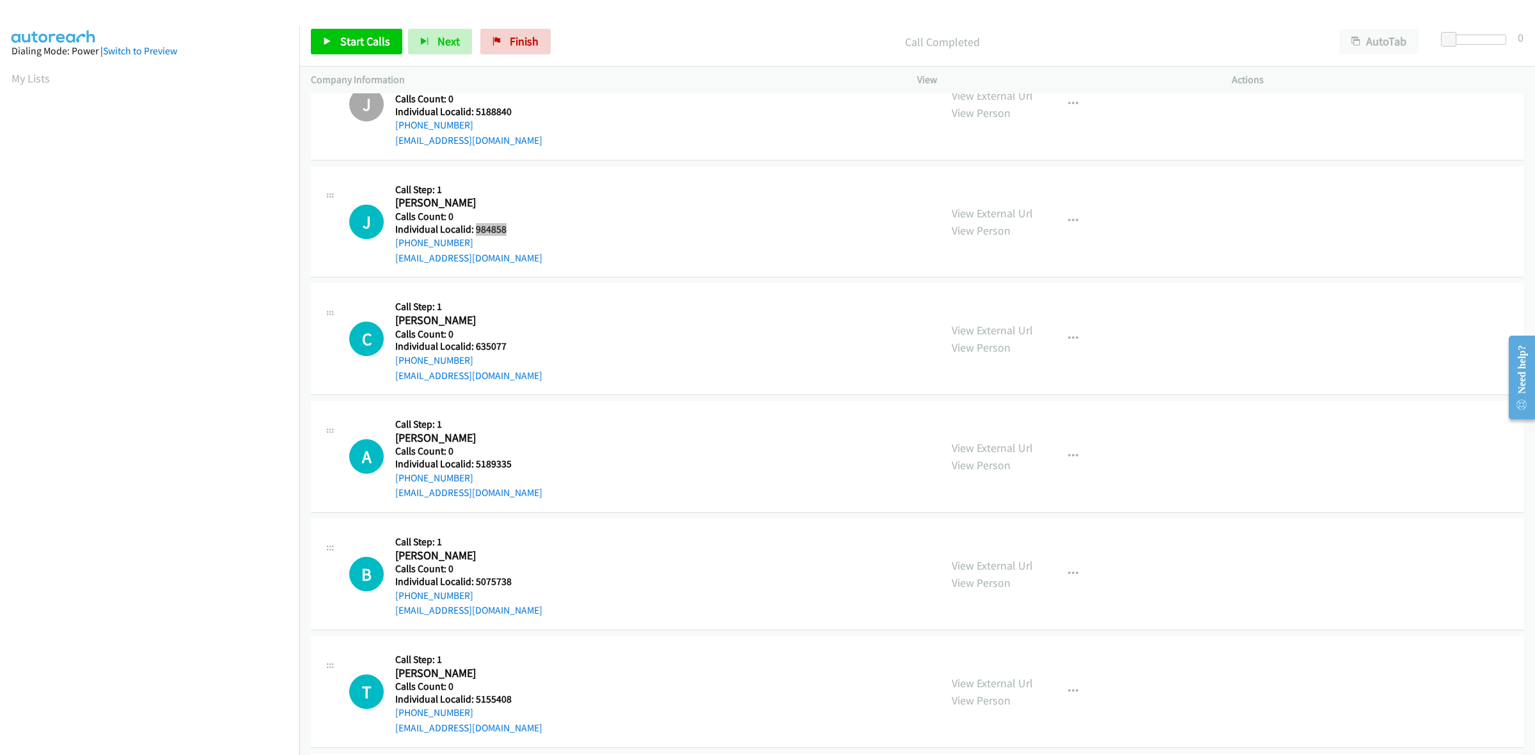
scroll to position [699, 0]
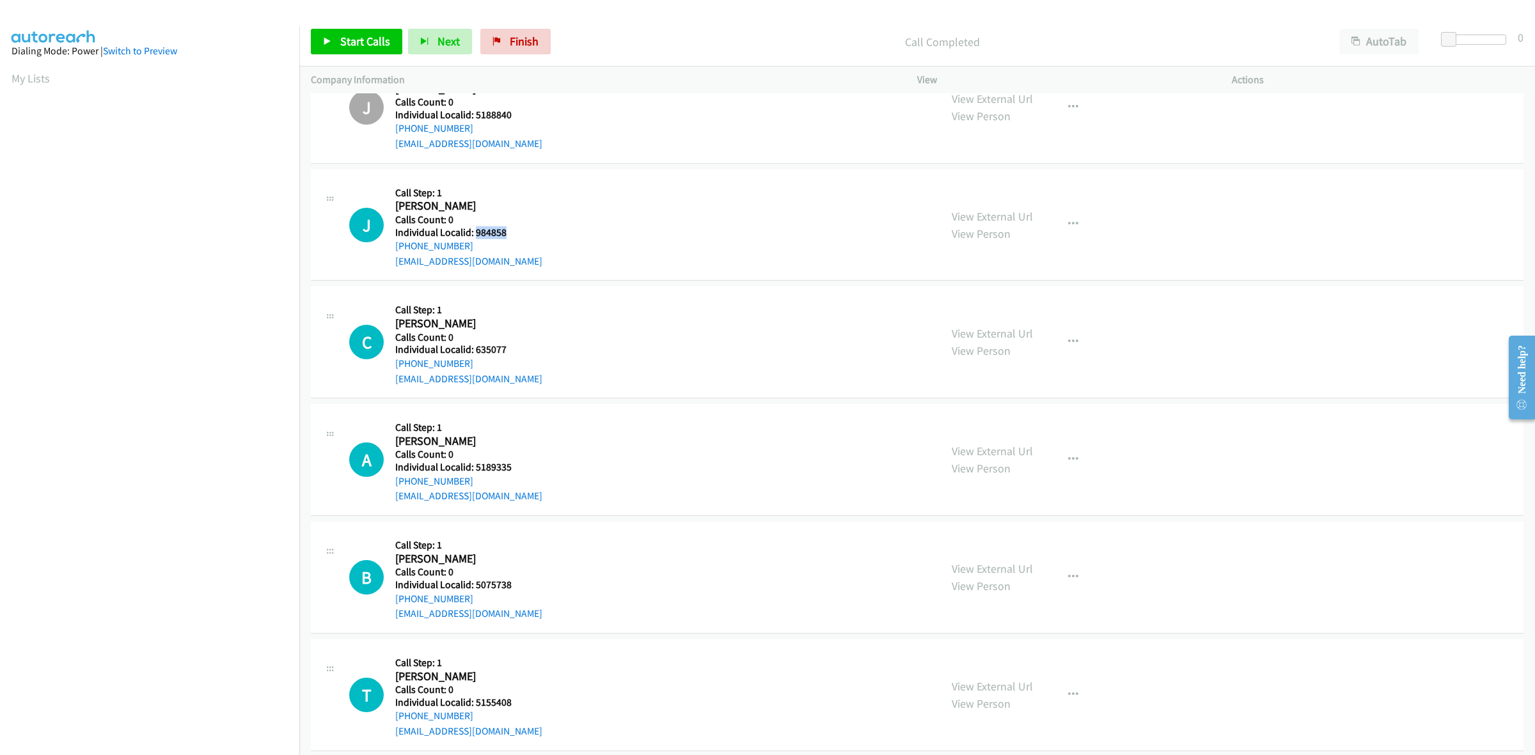
drag, startPoint x: 481, startPoint y: 244, endPoint x: 393, endPoint y: 248, distance: 87.7
click at [393, 248] on div "J Callback Scheduled Call Step: 1 Joshua Phillips America/New_York Calls Count:…" at bounding box center [639, 225] width 580 height 88
drag, startPoint x: 503, startPoint y: 231, endPoint x: 472, endPoint y: 231, distance: 31.3
click at [472, 231] on h5 "Individual Localid: 984858" at bounding box center [468, 232] width 147 height 13
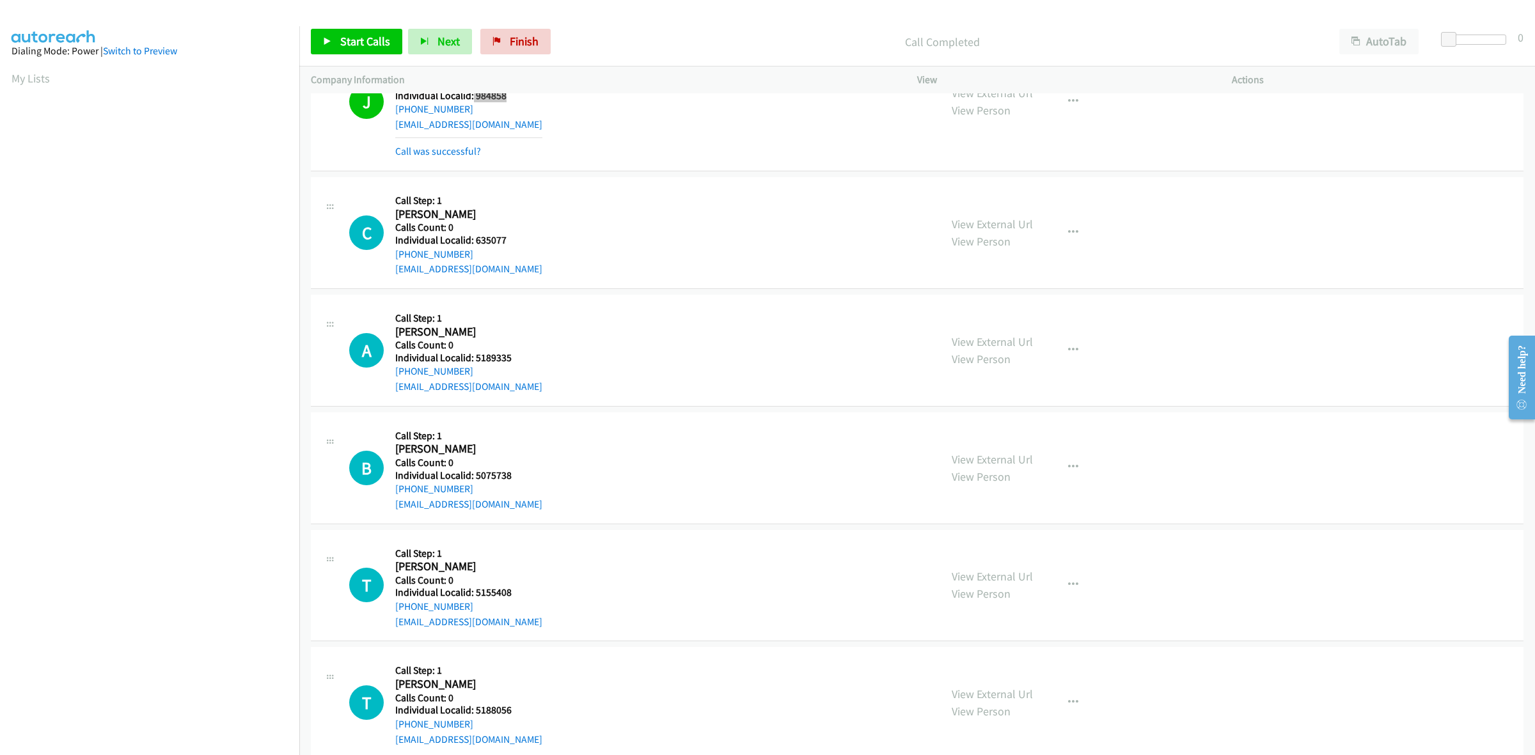
scroll to position [859, 0]
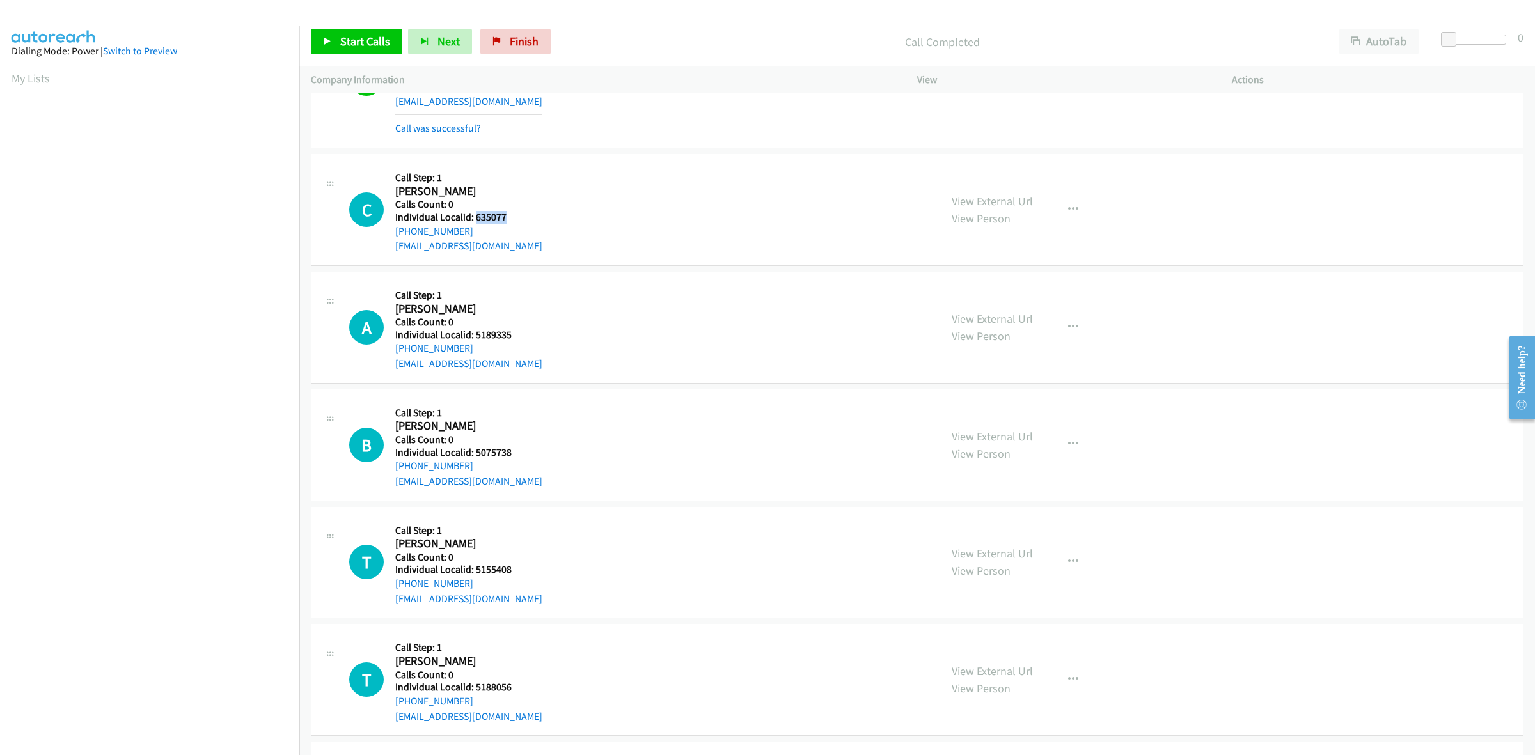
drag, startPoint x: 496, startPoint y: 212, endPoint x: 475, endPoint y: 215, distance: 21.3
click at [475, 215] on h5 "Individual Localid: 635077" at bounding box center [468, 217] width 147 height 13
drag, startPoint x: 465, startPoint y: 232, endPoint x: 393, endPoint y: 230, distance: 71.7
click at [393, 230] on div "C Callback Scheduled Call Step: 1 Christopher Quann America/New_York Calls Coun…" at bounding box center [639, 210] width 580 height 88
drag, startPoint x: 519, startPoint y: 216, endPoint x: 477, endPoint y: 221, distance: 42.5
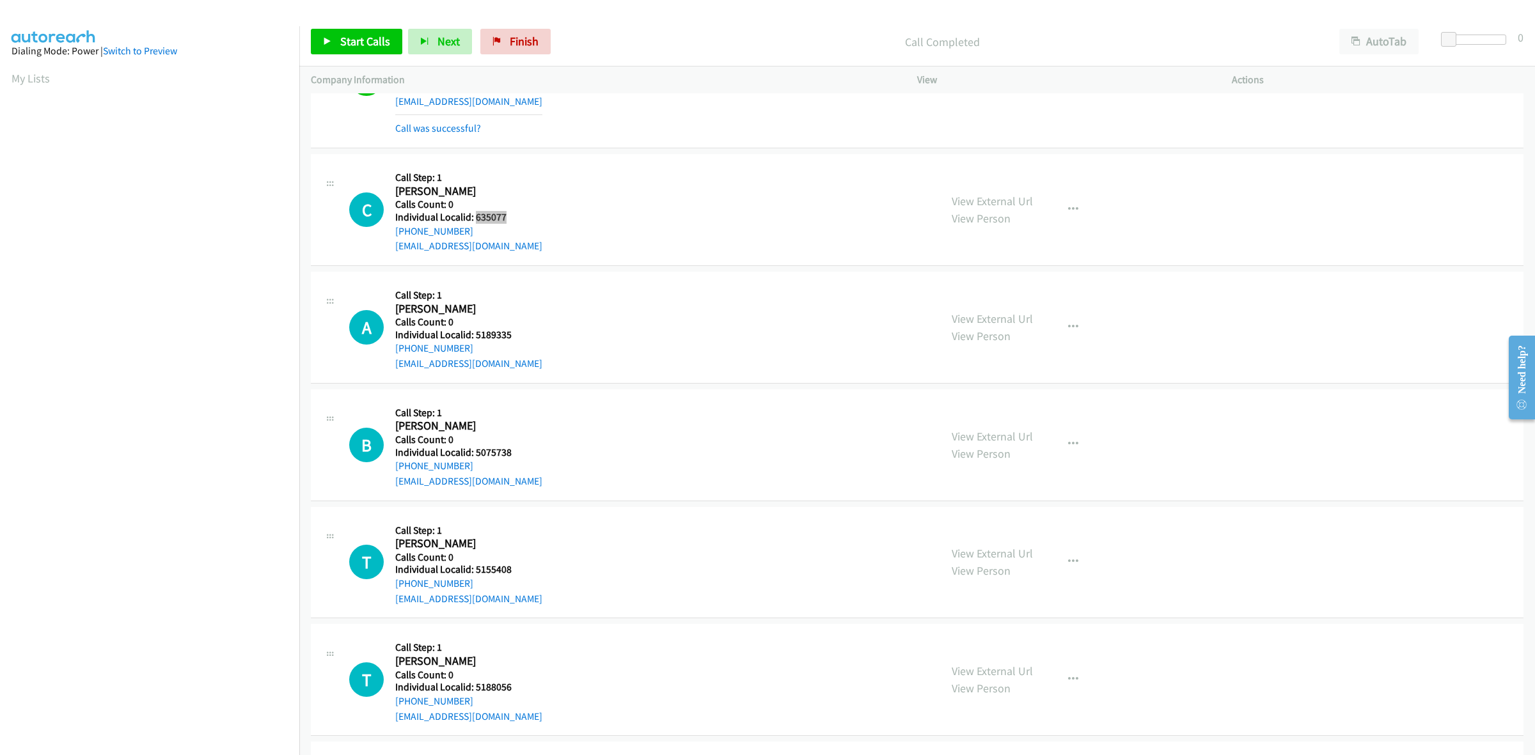
click at [477, 221] on h5 "Individual Localid: 635077" at bounding box center [468, 217] width 147 height 13
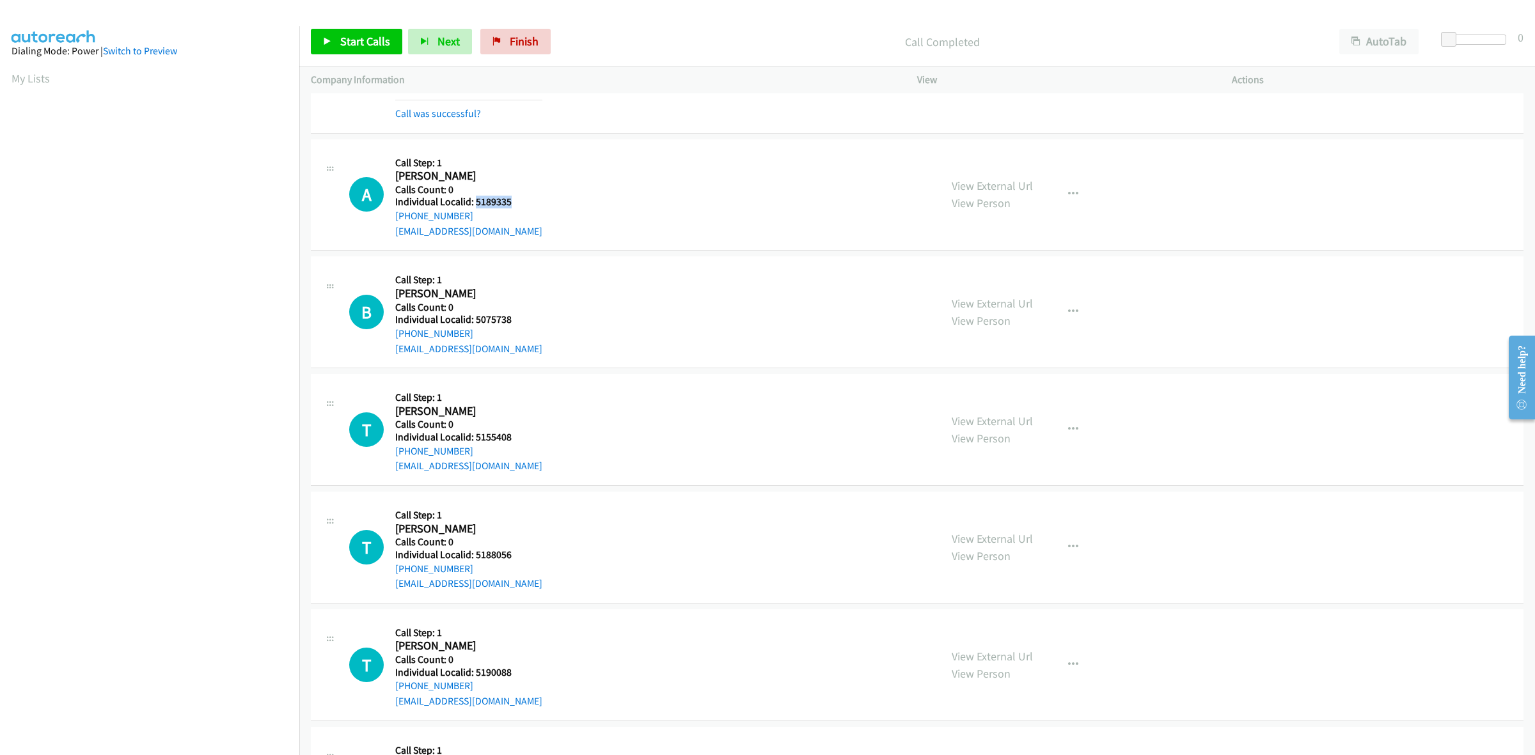
drag, startPoint x: 517, startPoint y: 205, endPoint x: 475, endPoint y: 209, distance: 42.3
click at [475, 209] on h5 "Individual Localid: 5189335" at bounding box center [468, 202] width 147 height 13
click at [1068, 190] on icon "button" at bounding box center [1073, 194] width 10 height 10
click at [977, 278] on link "Skip Call" at bounding box center [1005, 278] width 170 height 26
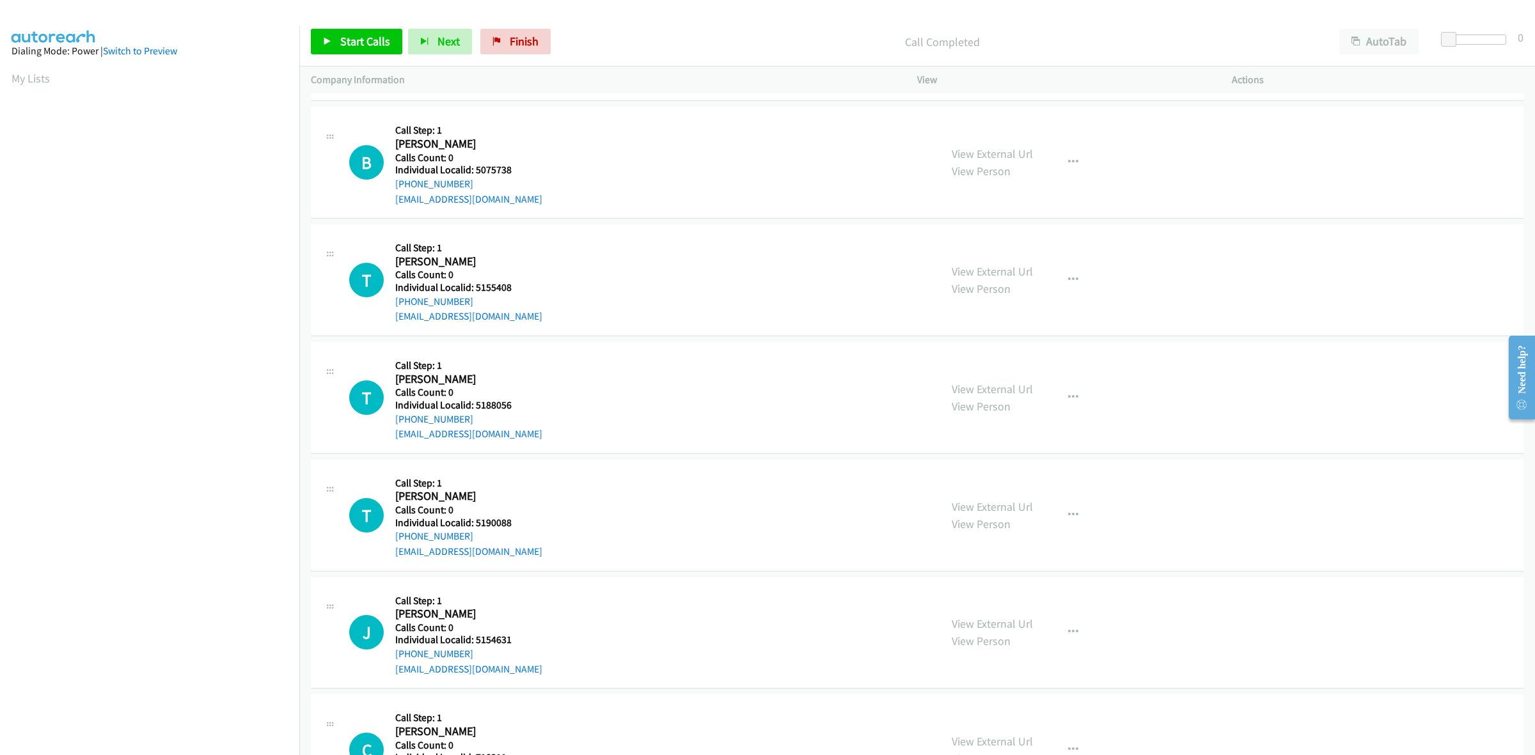
scroll to position [1179, 0]
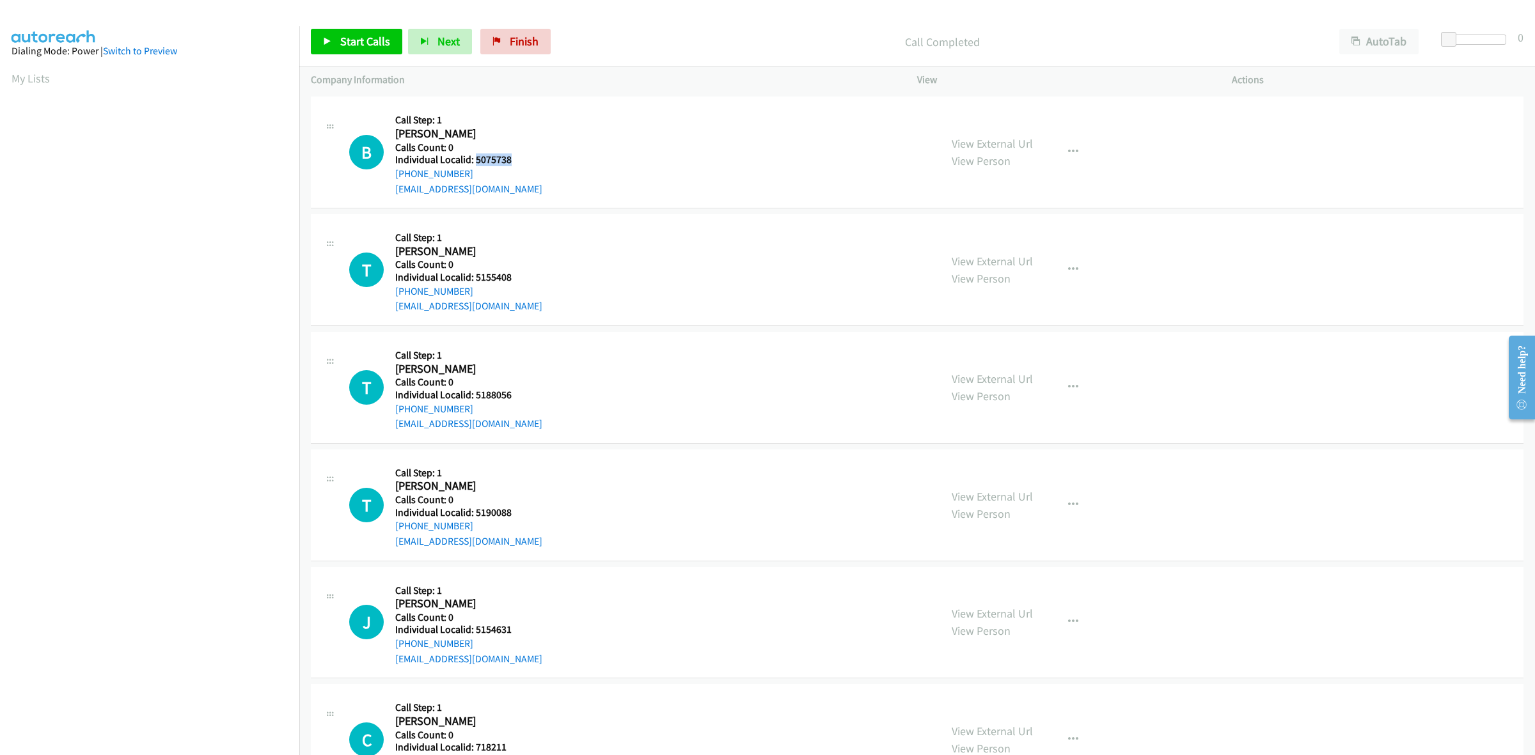
drag, startPoint x: 517, startPoint y: 163, endPoint x: 473, endPoint y: 155, distance: 44.3
click at [473, 155] on h5 "Individual Localid: 5075738" at bounding box center [468, 160] width 147 height 13
click at [1059, 150] on button "button" at bounding box center [1073, 152] width 35 height 26
click at [990, 241] on link "Skip Call" at bounding box center [1005, 236] width 170 height 26
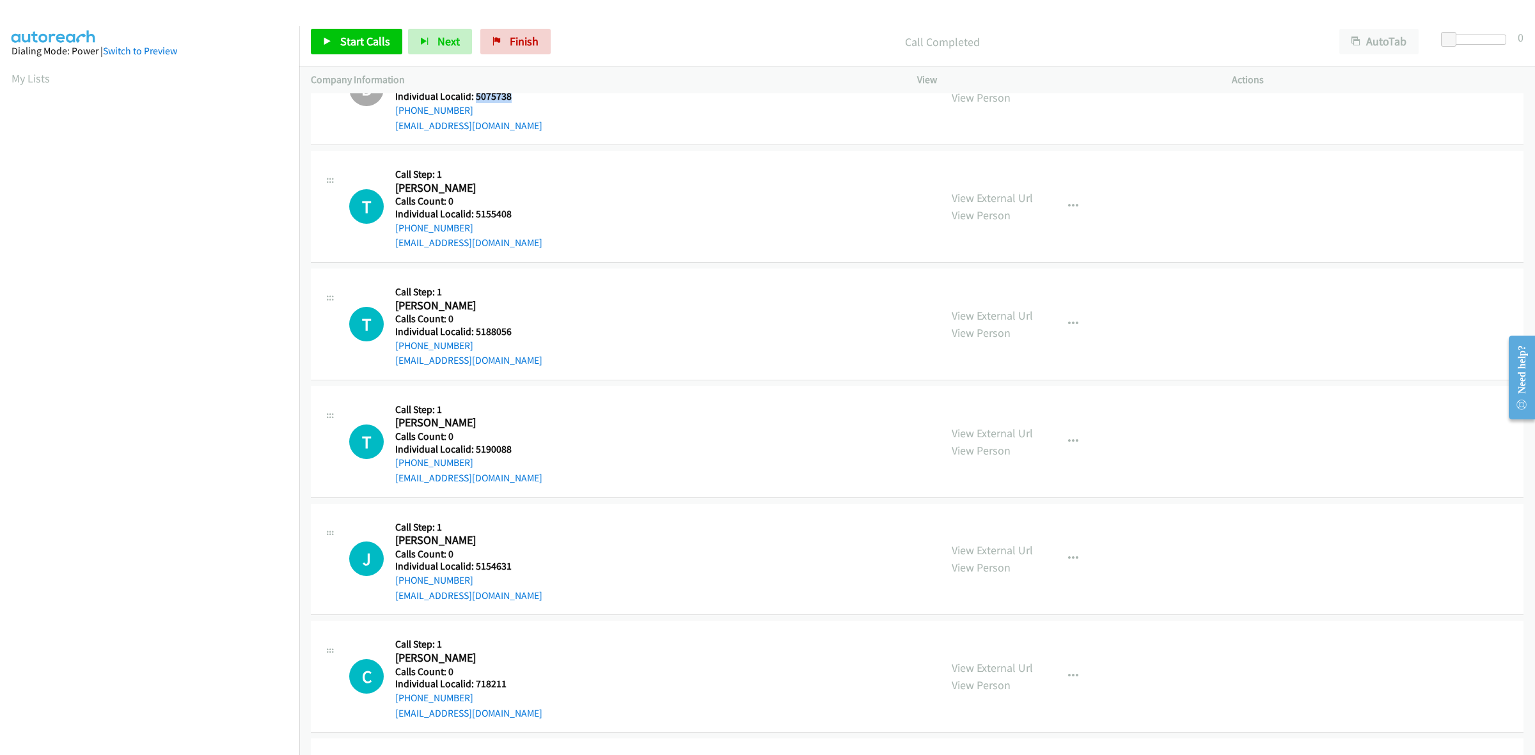
scroll to position [1279, 0]
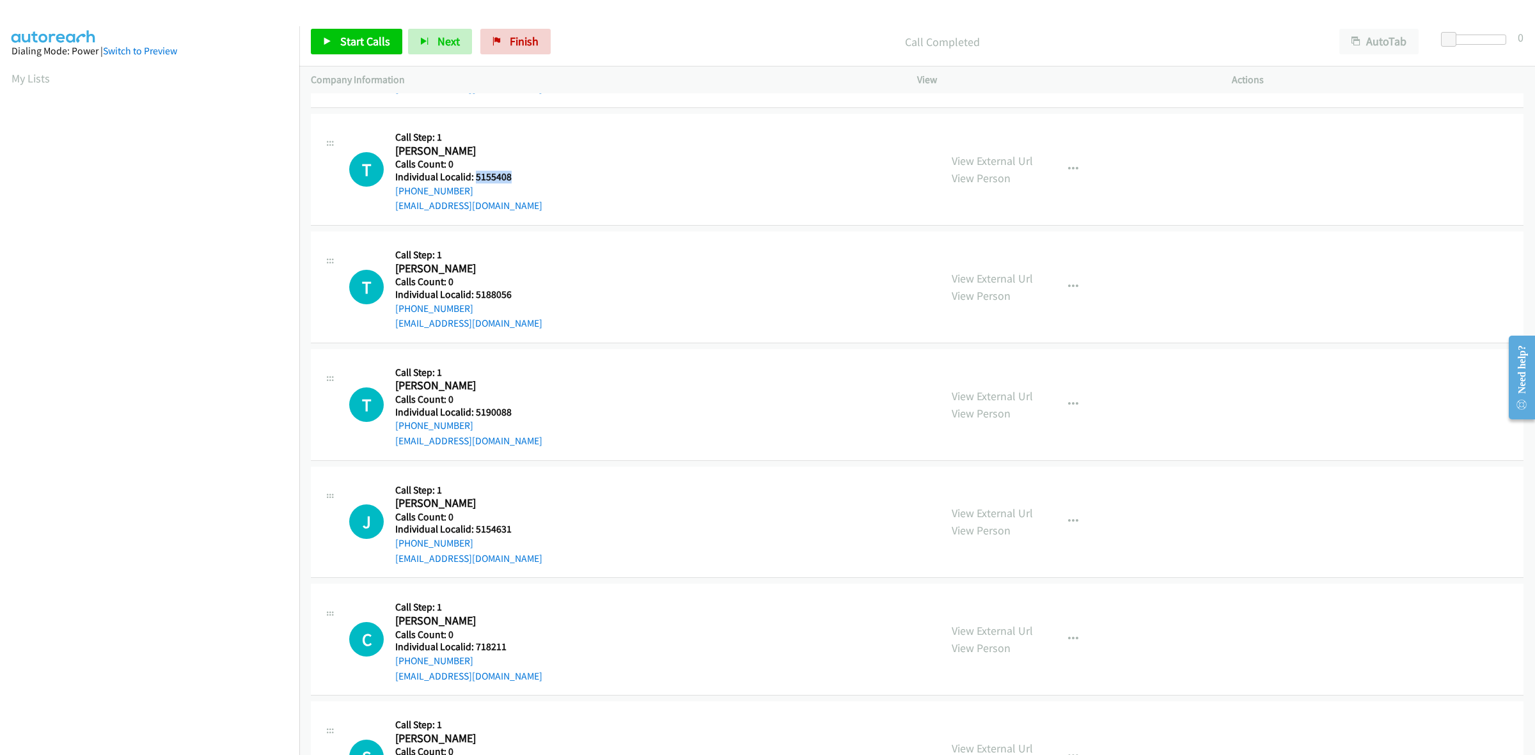
drag, startPoint x: 519, startPoint y: 177, endPoint x: 473, endPoint y: 179, distance: 45.5
click at [473, 179] on h5 "Individual Localid: 5155408" at bounding box center [468, 177] width 147 height 13
drag, startPoint x: 469, startPoint y: 193, endPoint x: 397, endPoint y: 193, distance: 71.6
click at [397, 193] on div "+1 571-888-1710" at bounding box center [468, 191] width 147 height 15
drag, startPoint x: 509, startPoint y: 178, endPoint x: 474, endPoint y: 173, distance: 35.5
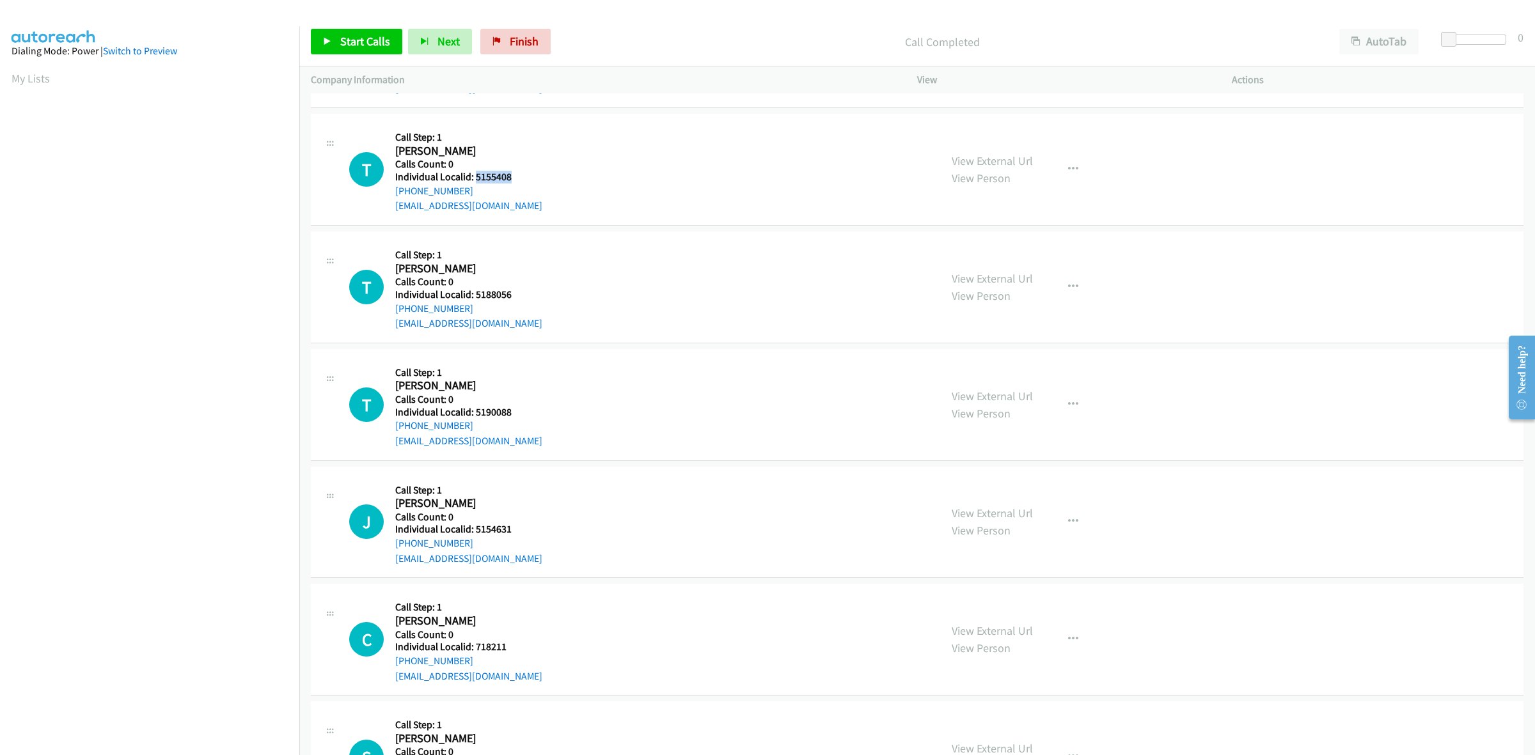
click at [474, 173] on h5 "Individual Localid: 5155408" at bounding box center [468, 177] width 147 height 13
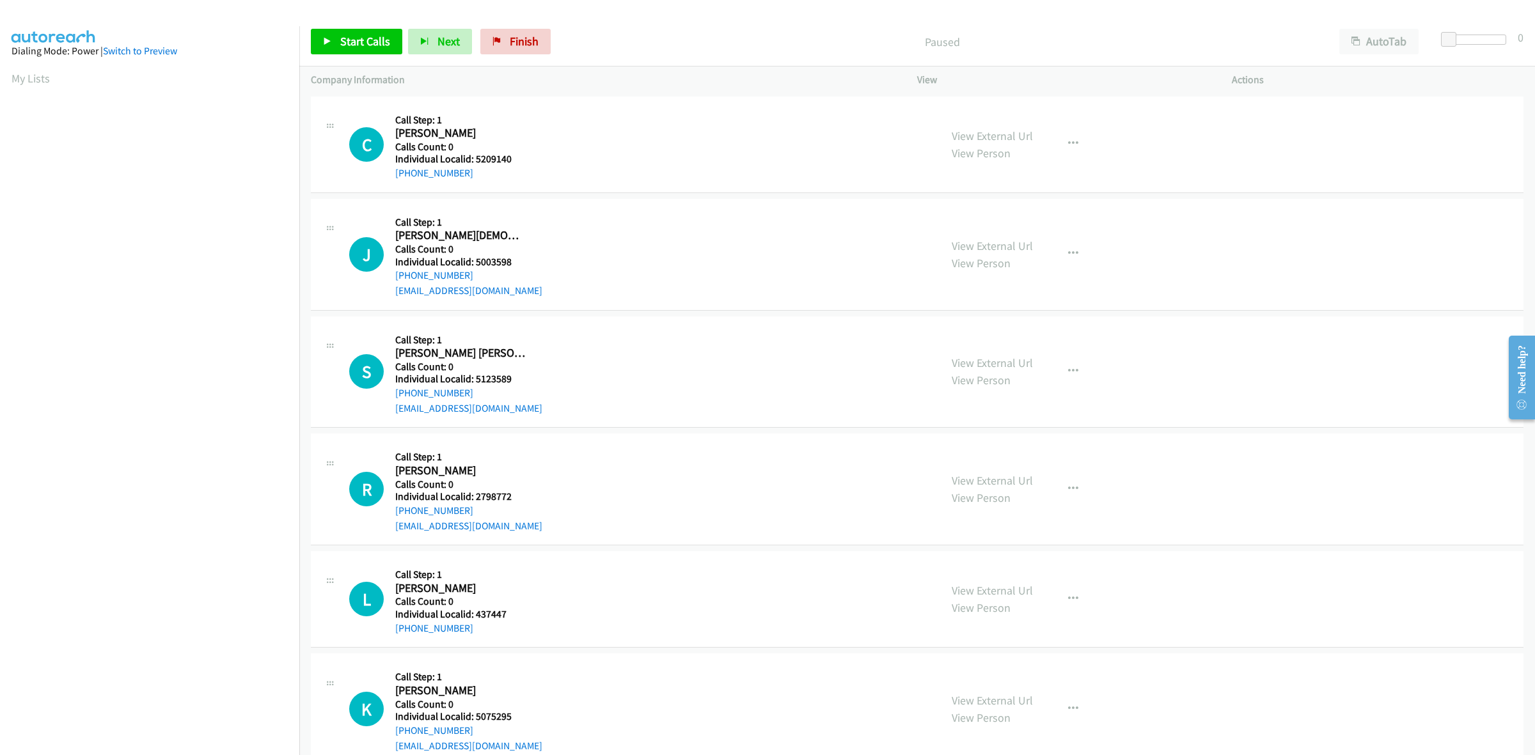
scroll to position [0, 2]
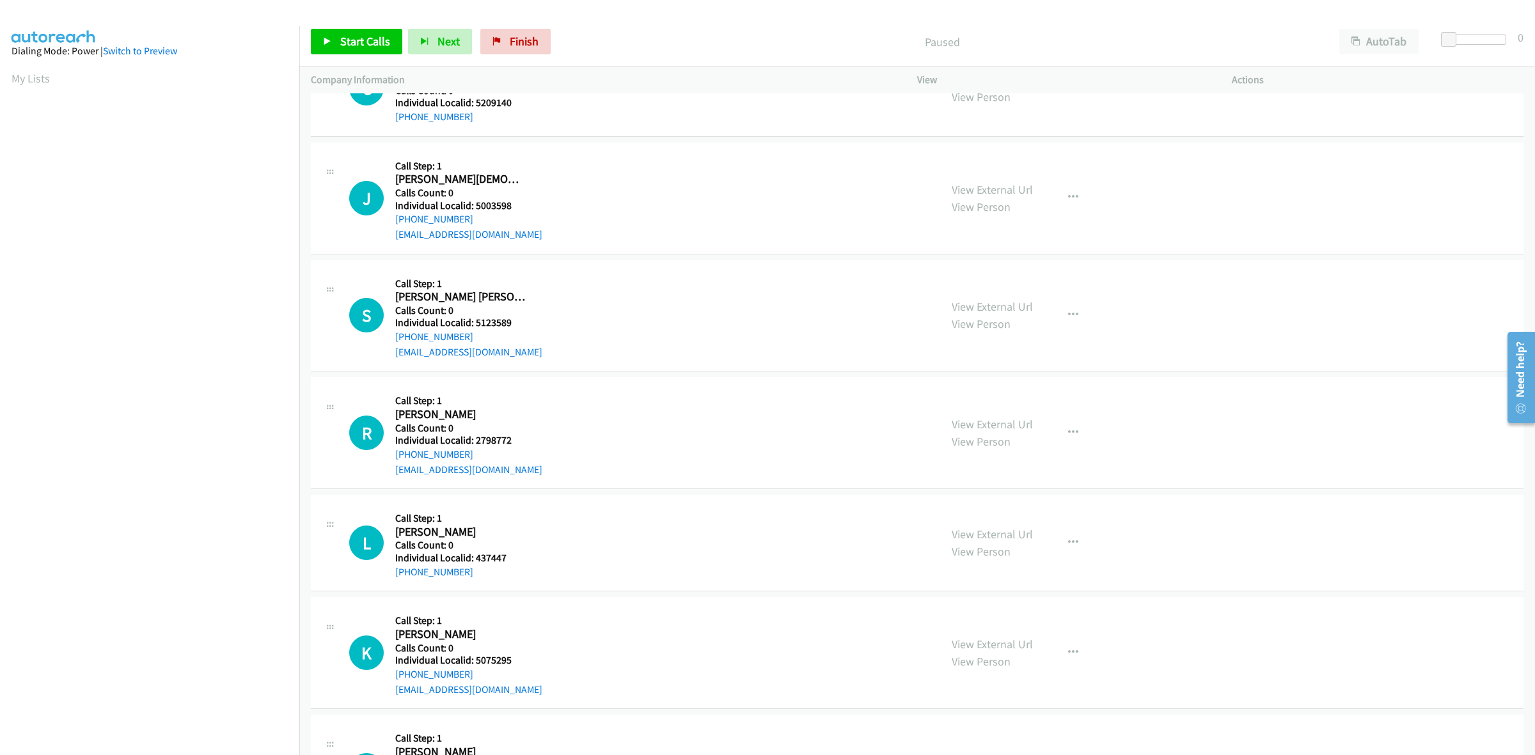
scroll to position [59, 0]
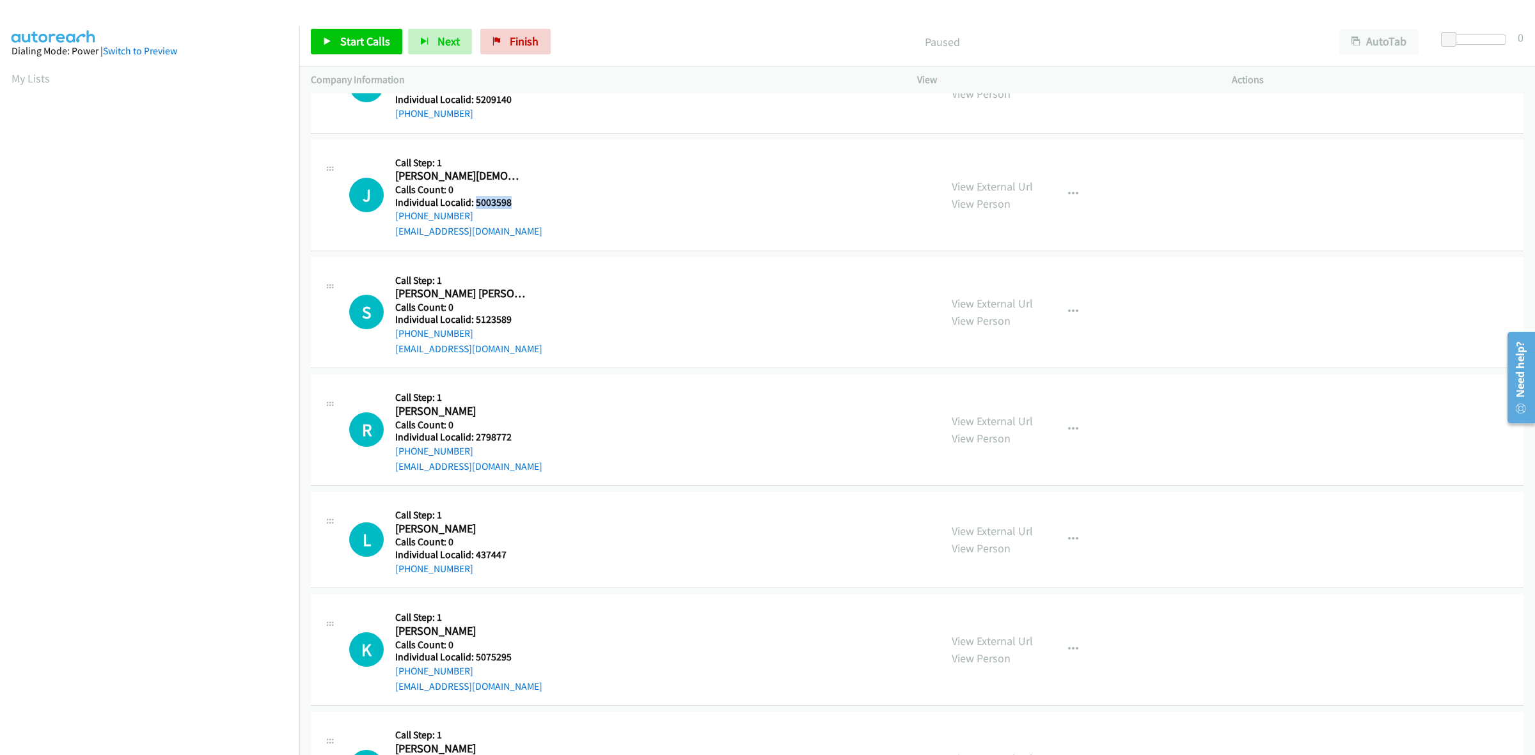
drag, startPoint x: 519, startPoint y: 202, endPoint x: 477, endPoint y: 198, distance: 43.0
click at [477, 198] on h5 "Individual Localid: 5003598" at bounding box center [468, 202] width 147 height 13
copy h5 "5003598"
drag, startPoint x: 468, startPoint y: 215, endPoint x: 391, endPoint y: 215, distance: 76.8
click at [391, 215] on div "J Callback Scheduled Call Step: 1 [PERSON_NAME][DEMOGRAPHIC_DATA] [GEOGRAPHIC_D…" at bounding box center [639, 195] width 580 height 88
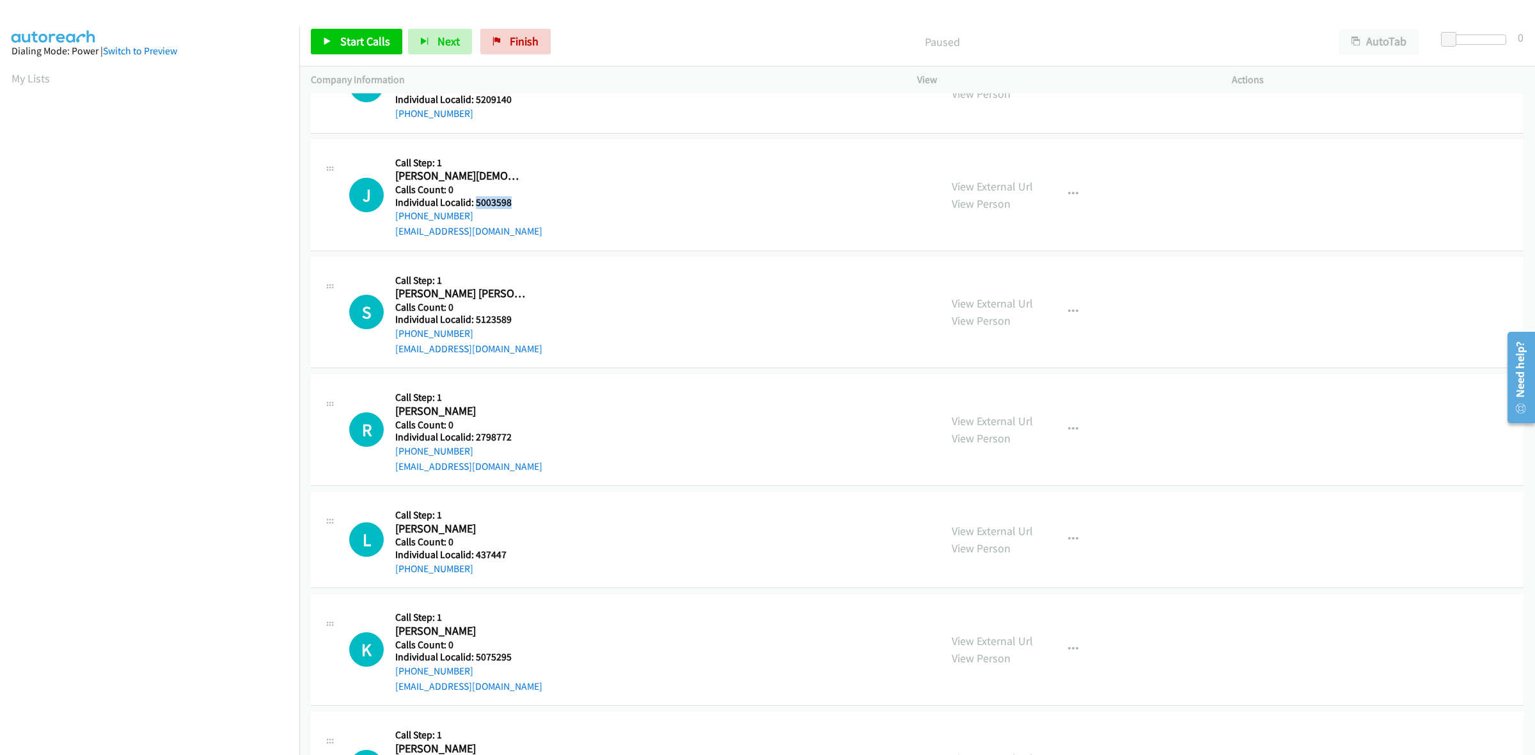
copy link "[PHONE_NUMBER]"
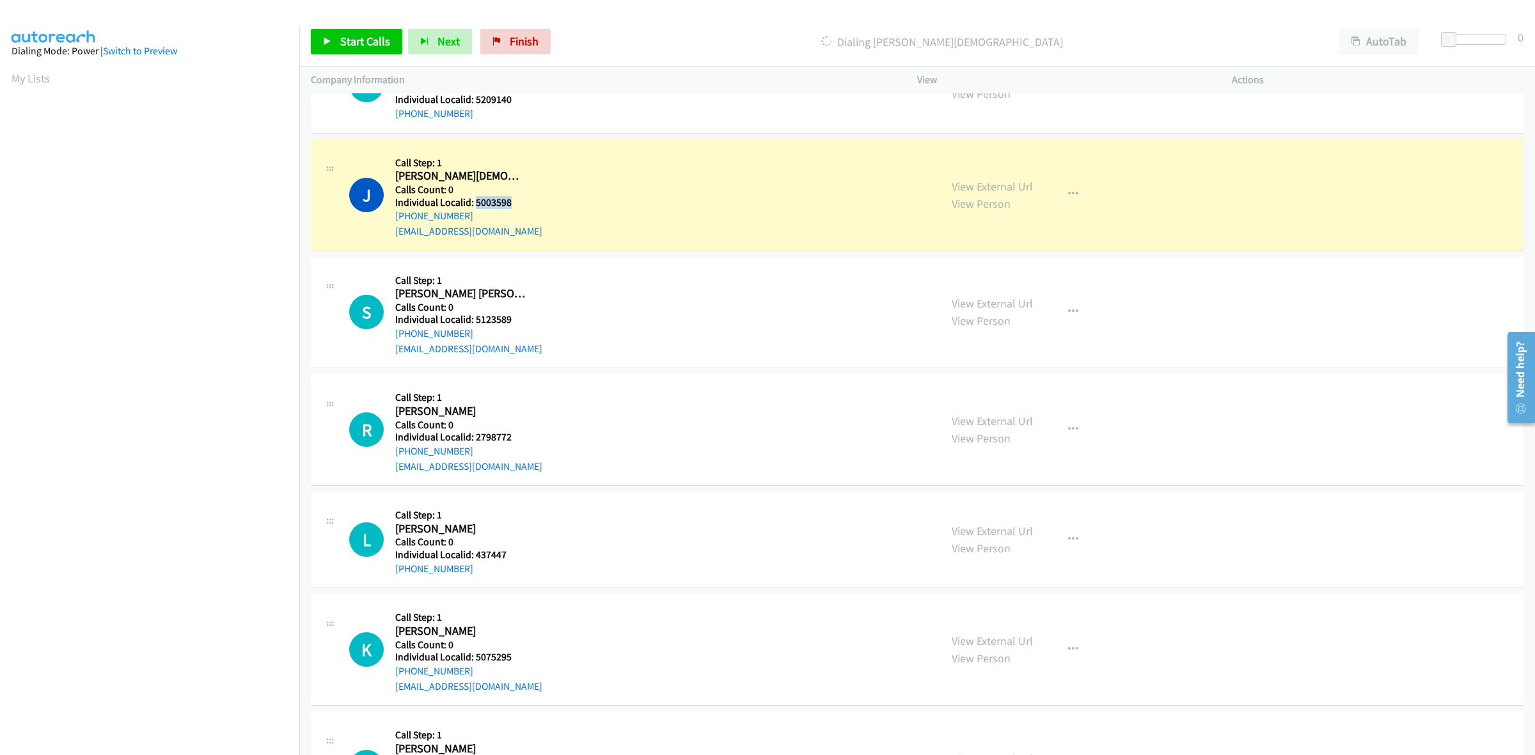
drag, startPoint x: 518, startPoint y: 200, endPoint x: 473, endPoint y: 202, distance: 44.8
click at [473, 202] on h5 "Individual Localid: 5003598" at bounding box center [468, 202] width 147 height 13
copy h5 "5003598"
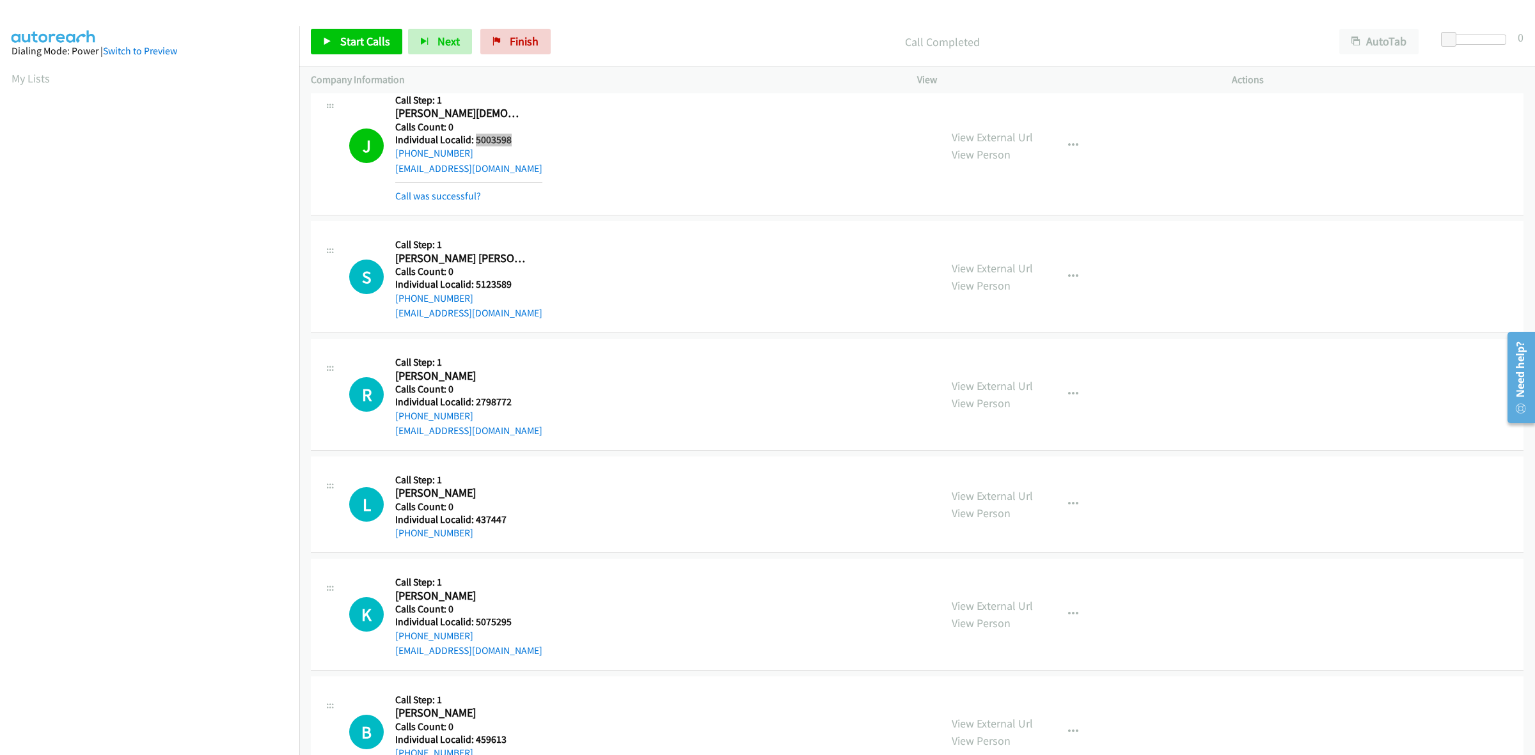
scroll to position [180, 0]
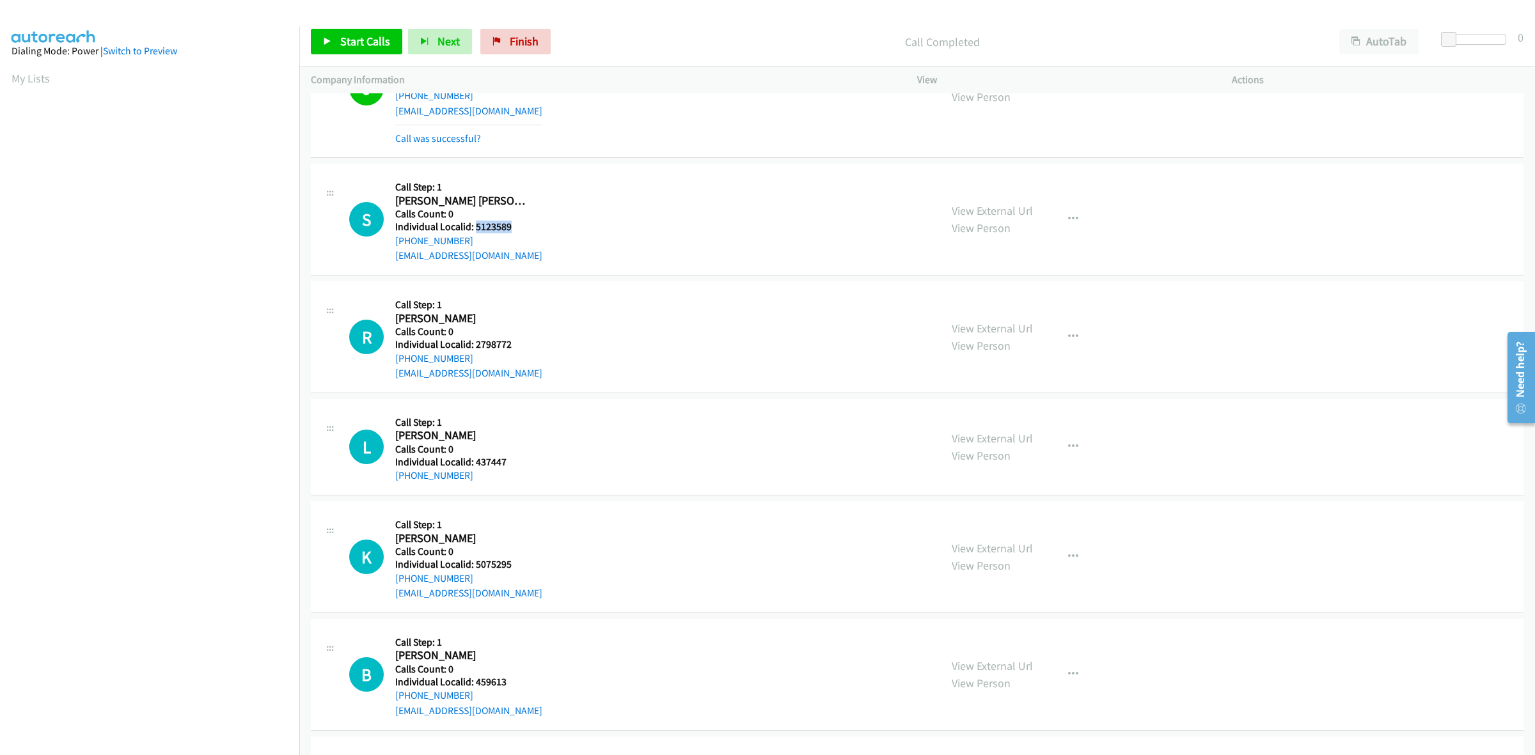
drag, startPoint x: 513, startPoint y: 228, endPoint x: 475, endPoint y: 226, distance: 37.8
click at [475, 226] on h5 "Individual Localid: 5123589" at bounding box center [468, 227] width 147 height 13
copy h5 "5123589"
drag, startPoint x: 1067, startPoint y: 222, endPoint x: 1012, endPoint y: 292, distance: 88.8
click at [1068, 222] on icon "button" at bounding box center [1073, 219] width 10 height 10
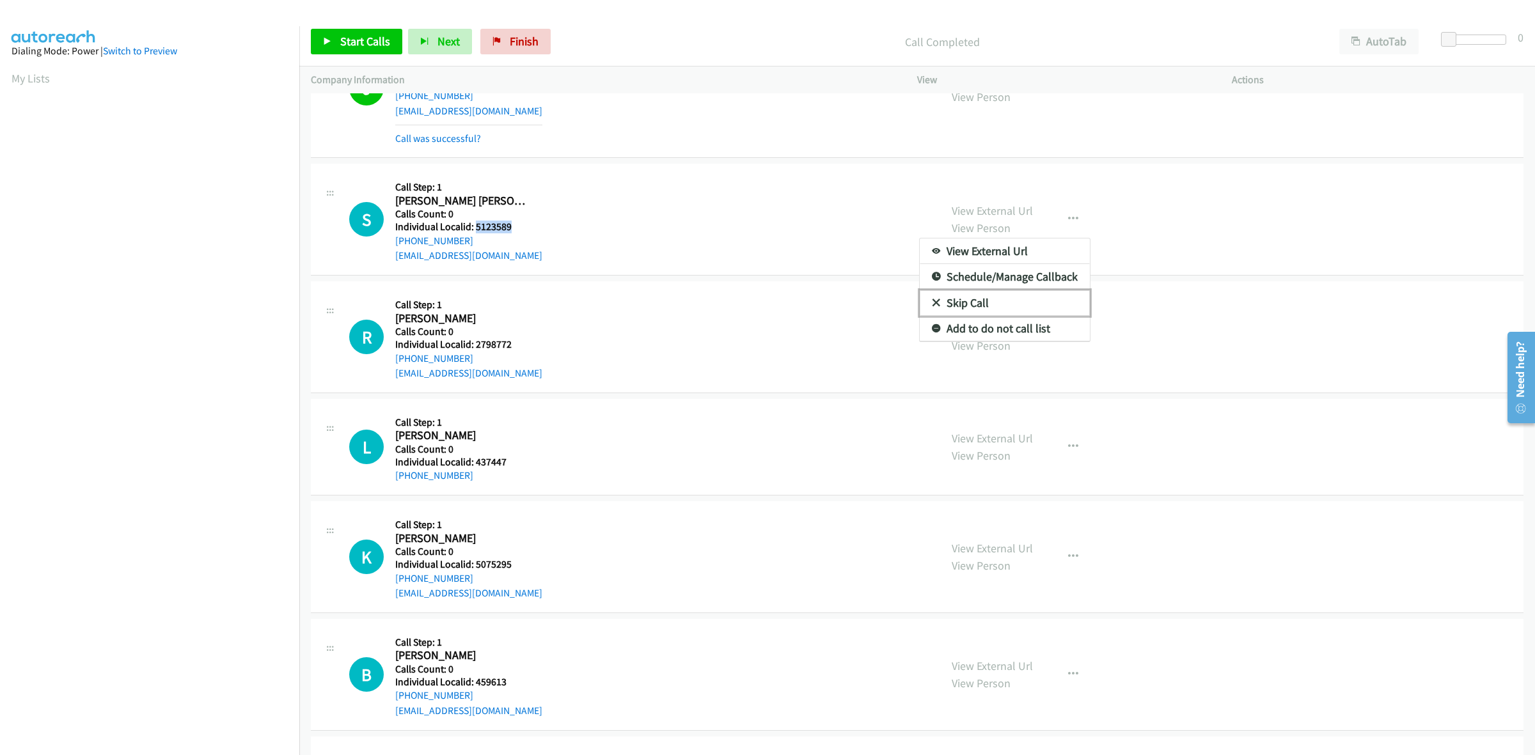
click at [999, 301] on link "Skip Call" at bounding box center [1005, 303] width 170 height 26
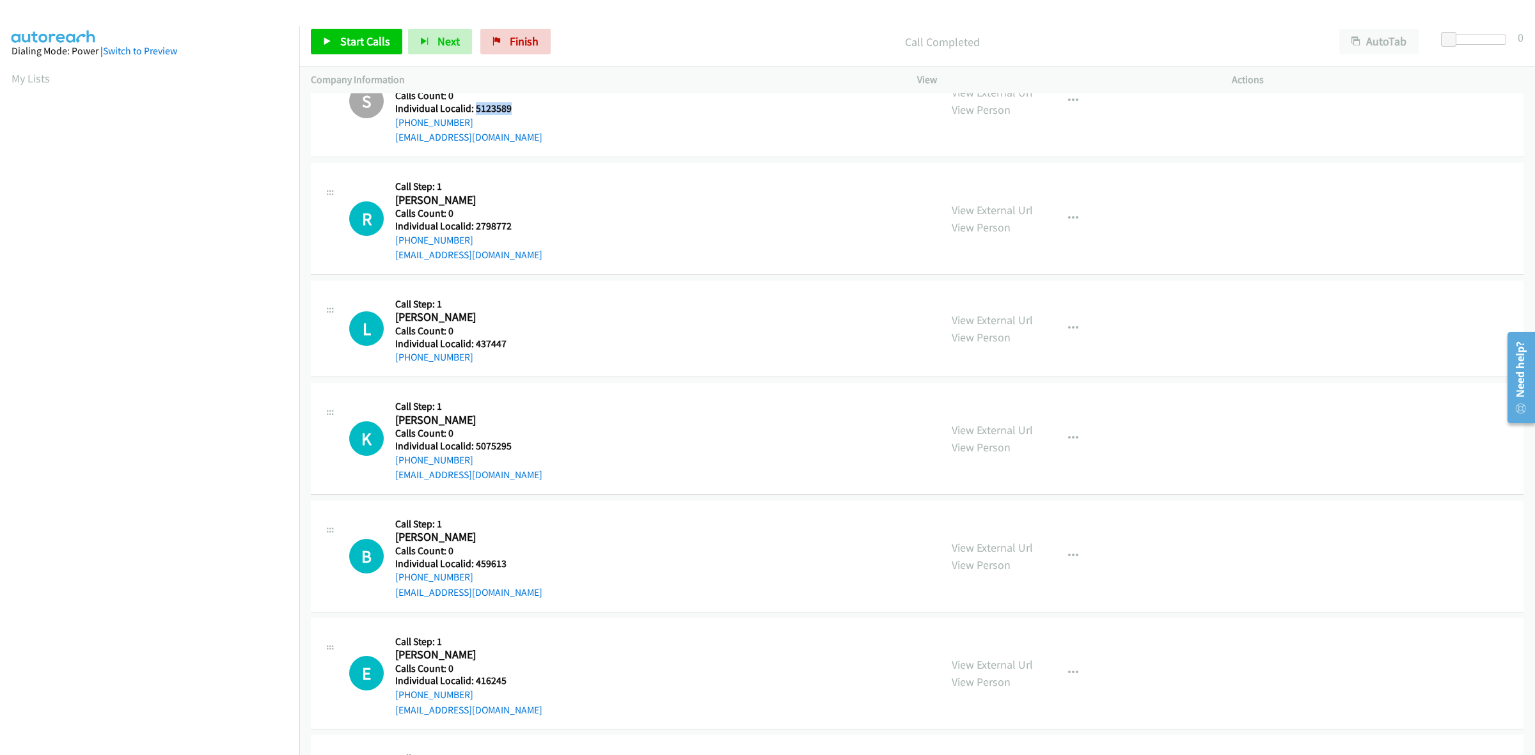
scroll to position [299, 0]
drag, startPoint x: 520, startPoint y: 225, endPoint x: 475, endPoint y: 222, distance: 45.5
click at [475, 222] on h5 "Individual Localid: 2798772" at bounding box center [468, 225] width 147 height 13
copy h5 "2798772"
click at [1070, 218] on icon "button" at bounding box center [1073, 217] width 10 height 10
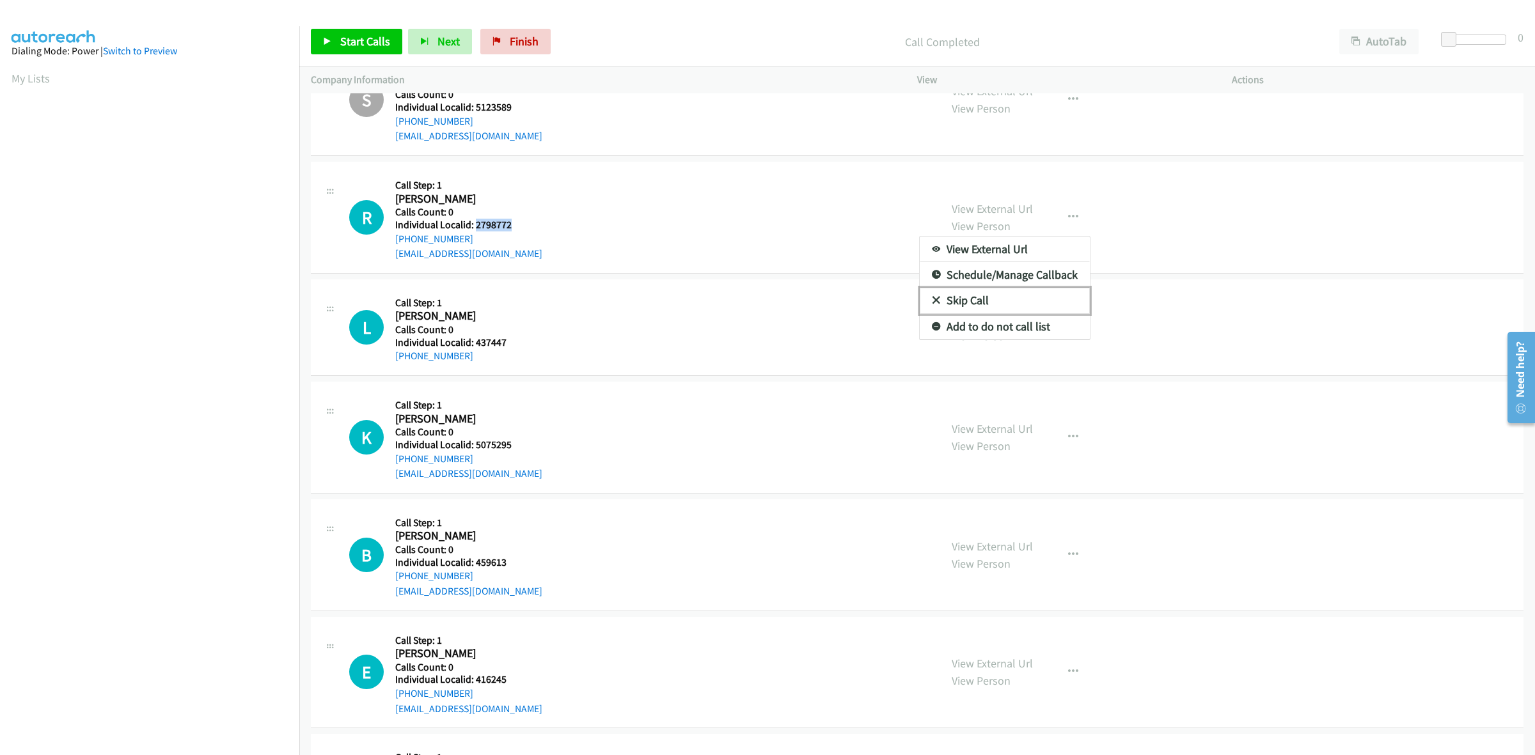
click at [963, 308] on link "Skip Call" at bounding box center [1005, 301] width 170 height 26
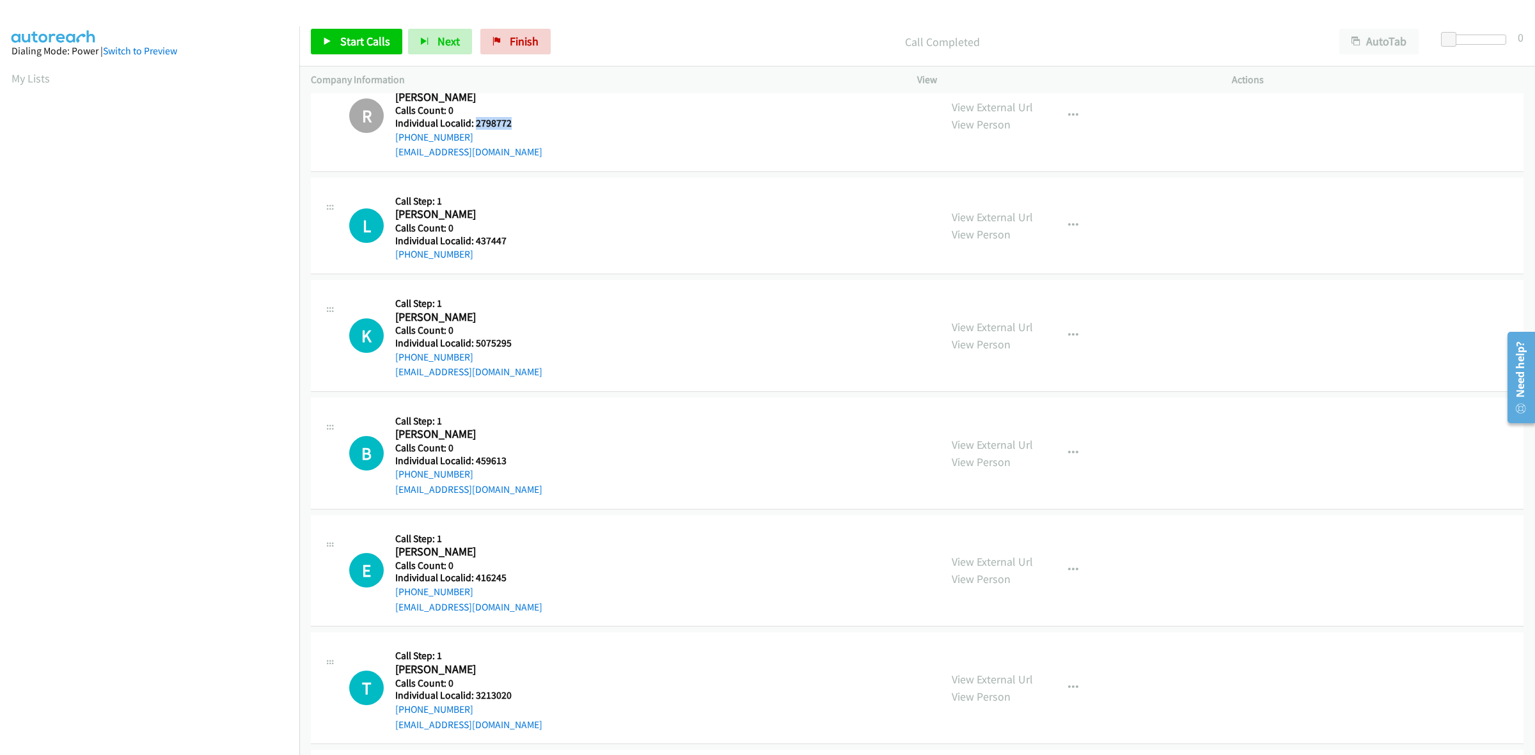
scroll to position [420, 0]
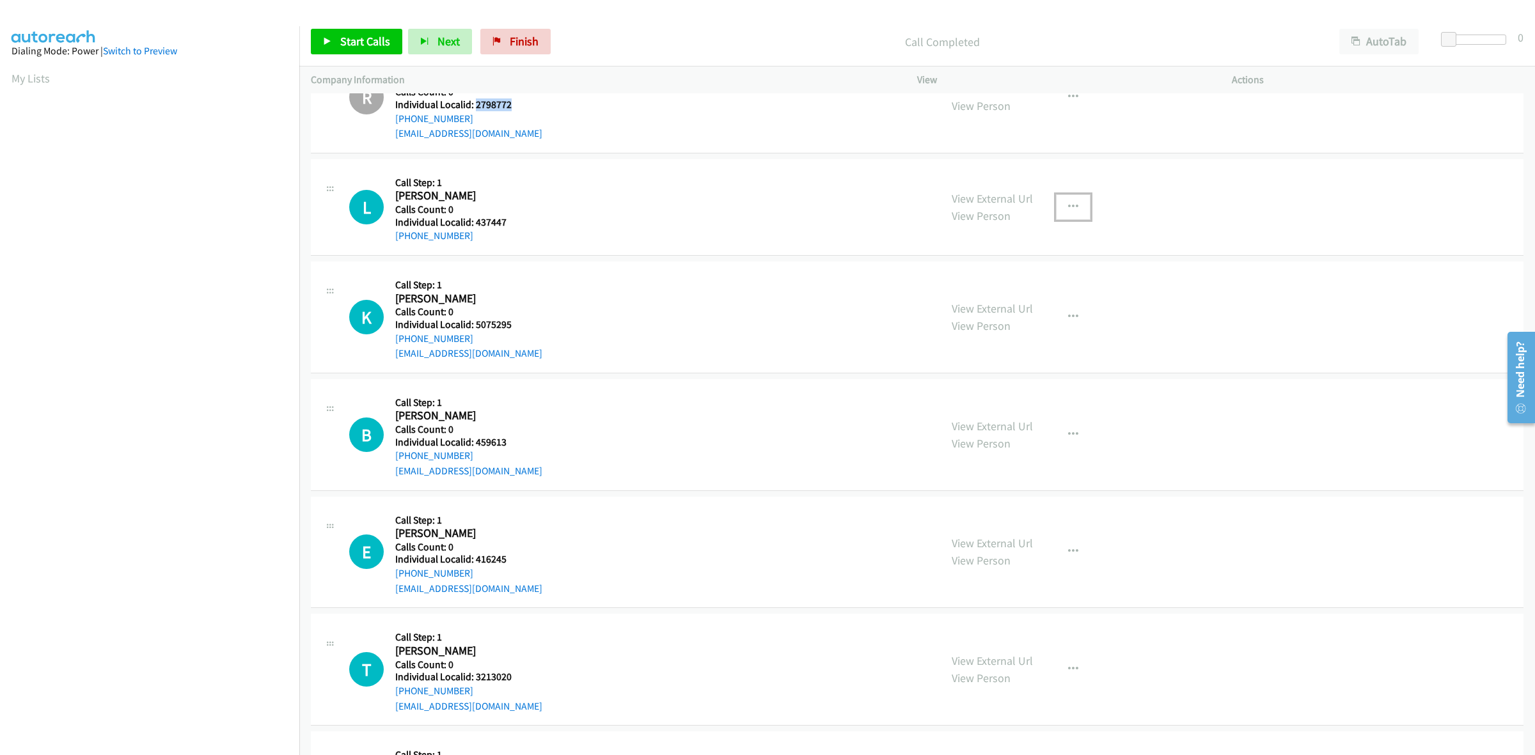
click at [1082, 205] on button "button" at bounding box center [1073, 207] width 35 height 26
click at [992, 291] on link "Skip Call" at bounding box center [1005, 291] width 170 height 26
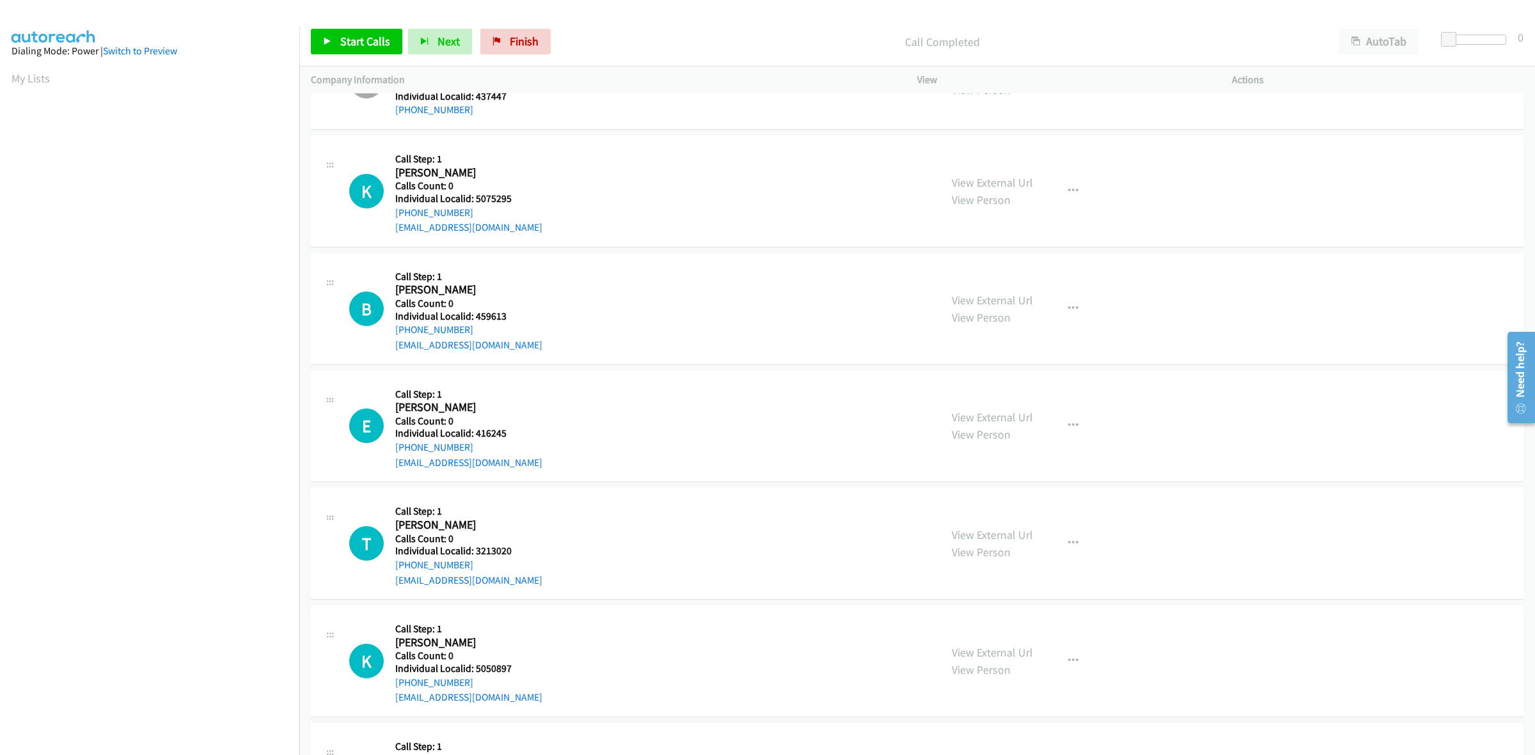
scroll to position [580, 0]
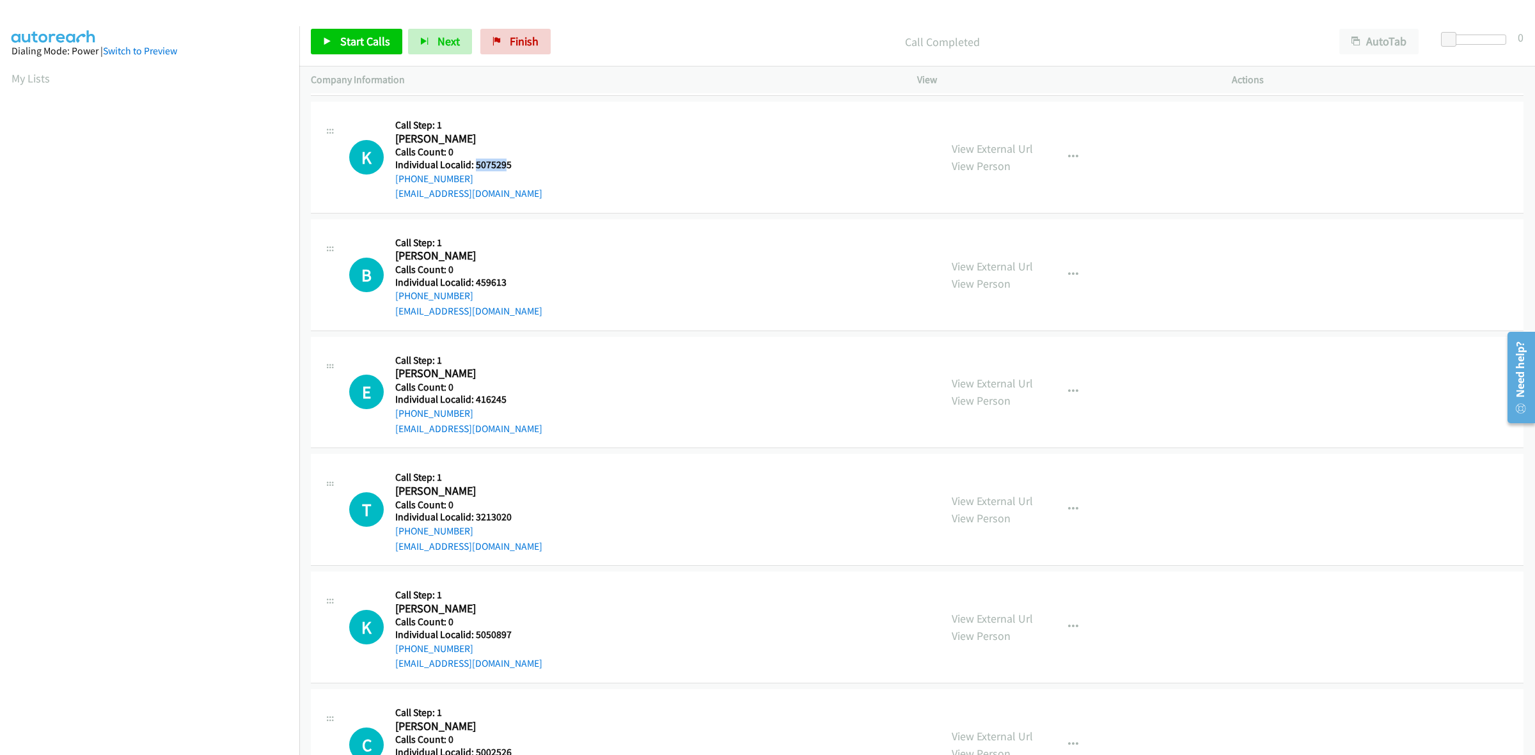
drag, startPoint x: 491, startPoint y: 164, endPoint x: 477, endPoint y: 164, distance: 14.7
click at [477, 164] on h5 "Individual Localid: 5075295" at bounding box center [468, 165] width 147 height 13
click at [530, 167] on div "K Callback Scheduled Call Step: 1 [PERSON_NAME] America/[GEOGRAPHIC_DATA] Calls…" at bounding box center [639, 157] width 580 height 88
drag, startPoint x: 519, startPoint y: 164, endPoint x: 475, endPoint y: 166, distance: 44.2
click at [475, 166] on h5 "Individual Localid: 5075295" at bounding box center [468, 165] width 147 height 13
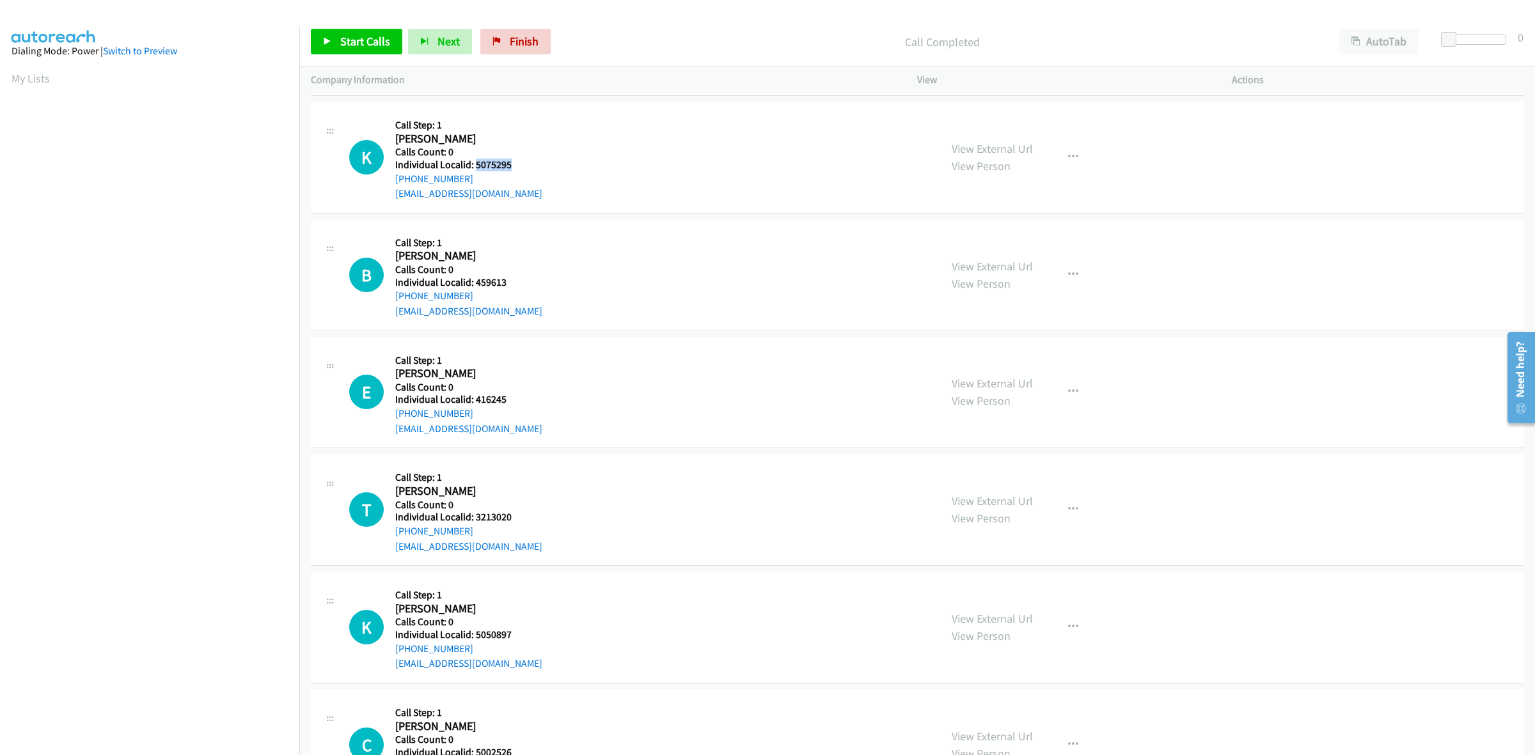
copy h5 "5075295"
drag, startPoint x: 461, startPoint y: 177, endPoint x: 392, endPoint y: 183, distance: 69.3
click at [392, 183] on div "K Callback Scheduled Call Step: 1 [PERSON_NAME] America/[GEOGRAPHIC_DATA] Calls…" at bounding box center [639, 157] width 580 height 88
copy link "[PHONE_NUMBER]"
drag, startPoint x: 499, startPoint y: 162, endPoint x: 474, endPoint y: 161, distance: 25.0
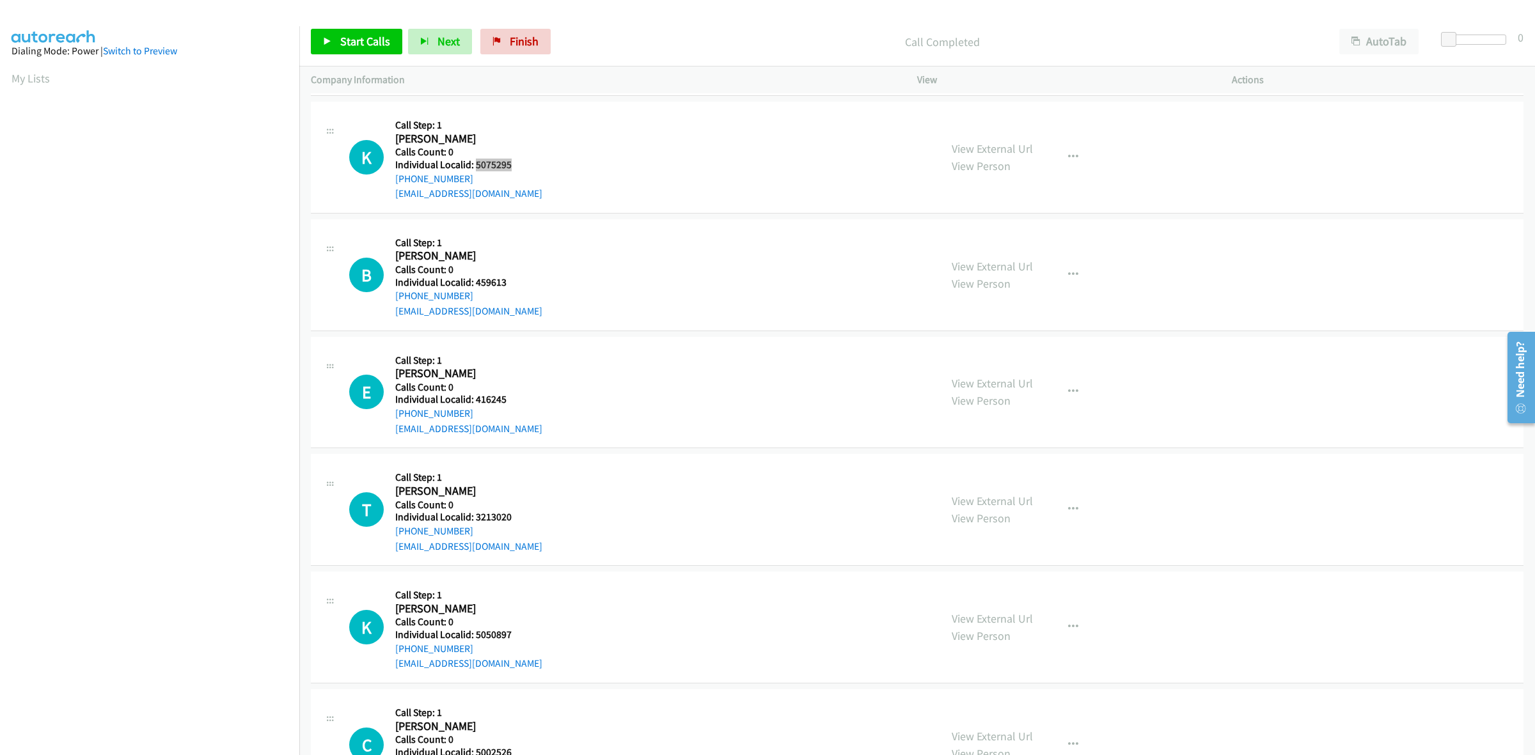
click at [474, 161] on h5 "Individual Localid: 5075295" at bounding box center [468, 165] width 147 height 13
copy h5 "5075295"
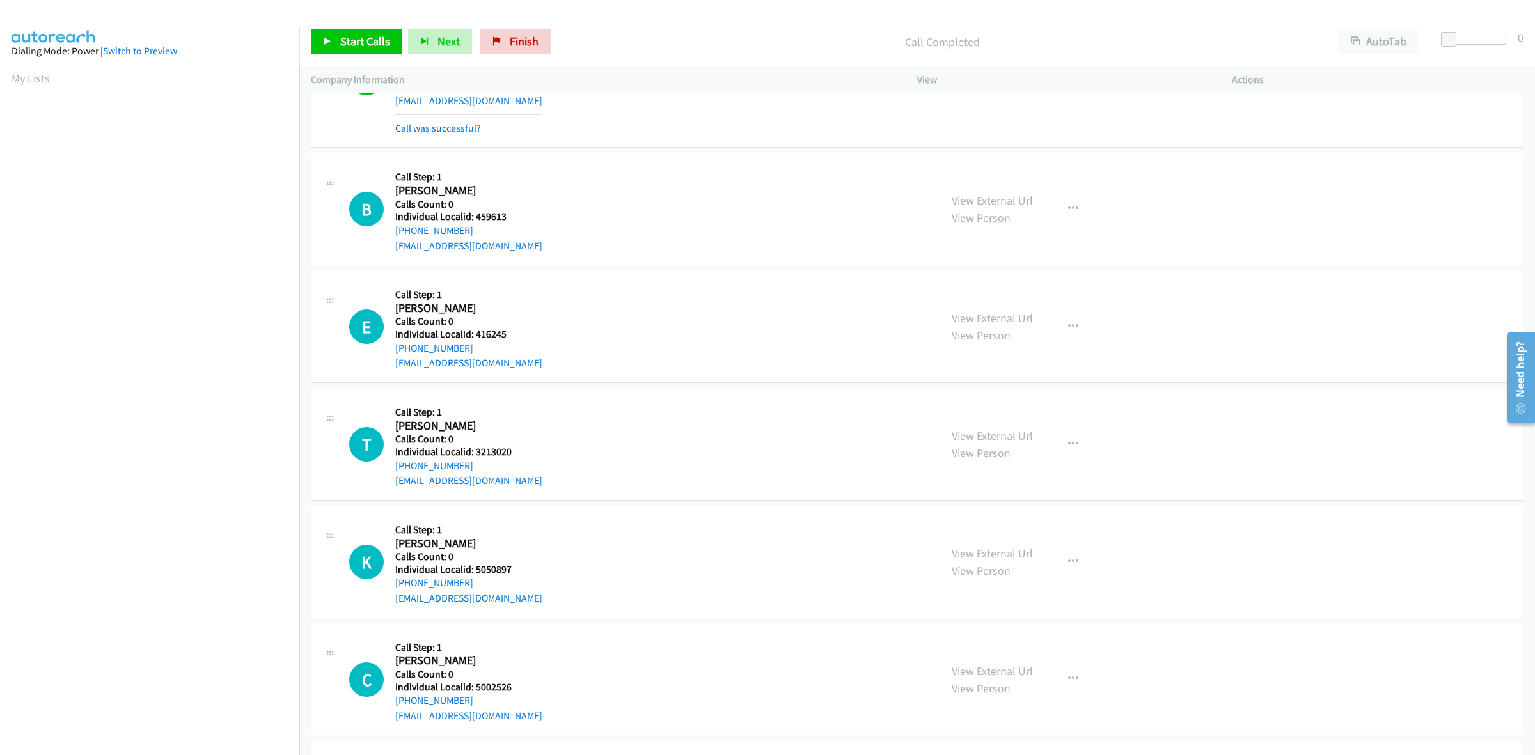
scroll to position [679, 0]
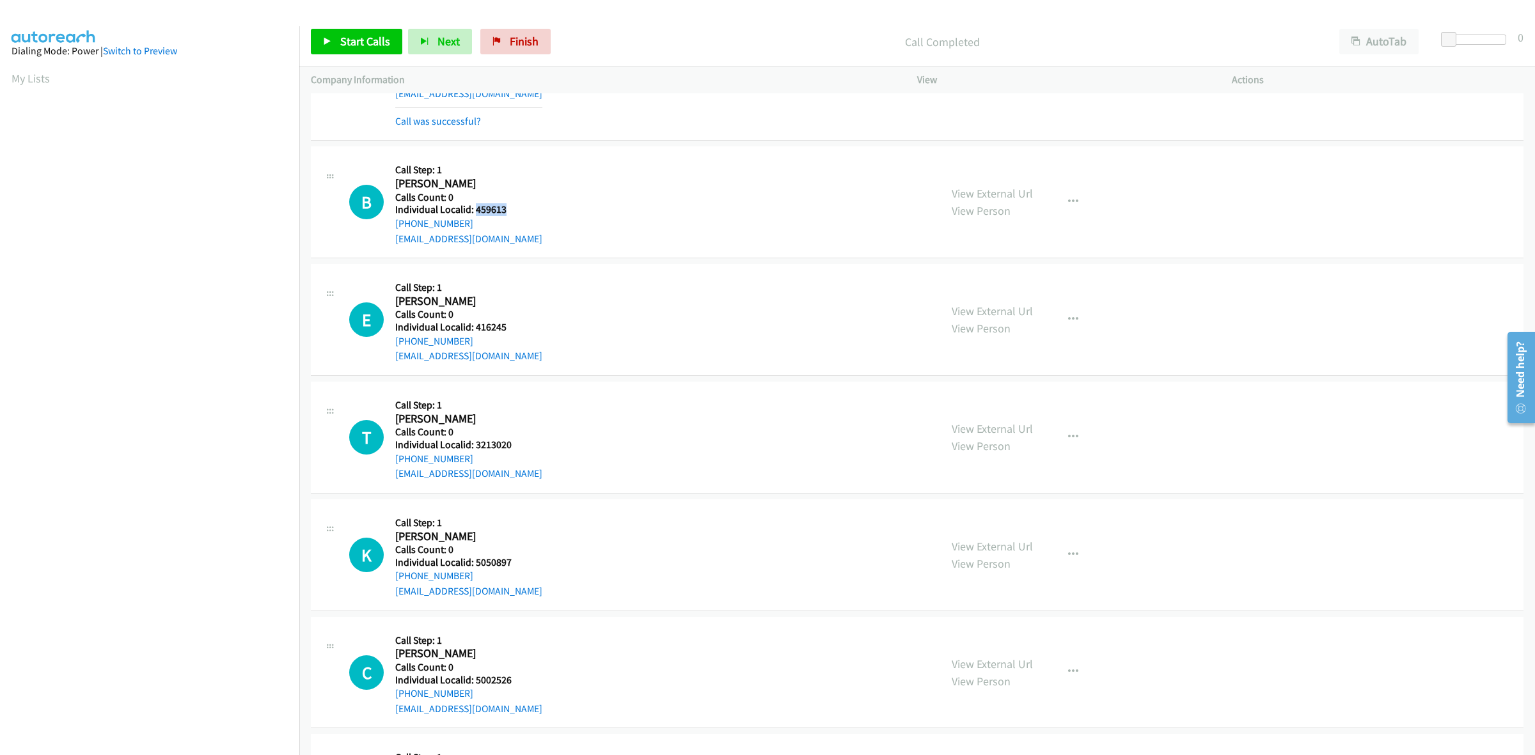
drag, startPoint x: 507, startPoint y: 210, endPoint x: 474, endPoint y: 210, distance: 33.3
click at [474, 210] on h5 "Individual Localid: 459613" at bounding box center [468, 209] width 147 height 13
copy h5 "459613"
drag, startPoint x: 468, startPoint y: 222, endPoint x: 391, endPoint y: 228, distance: 77.0
click at [391, 228] on div "B Callback Scheduled Call Step: 1 [PERSON_NAME] America/[GEOGRAPHIC_DATA] Calls…" at bounding box center [639, 202] width 580 height 88
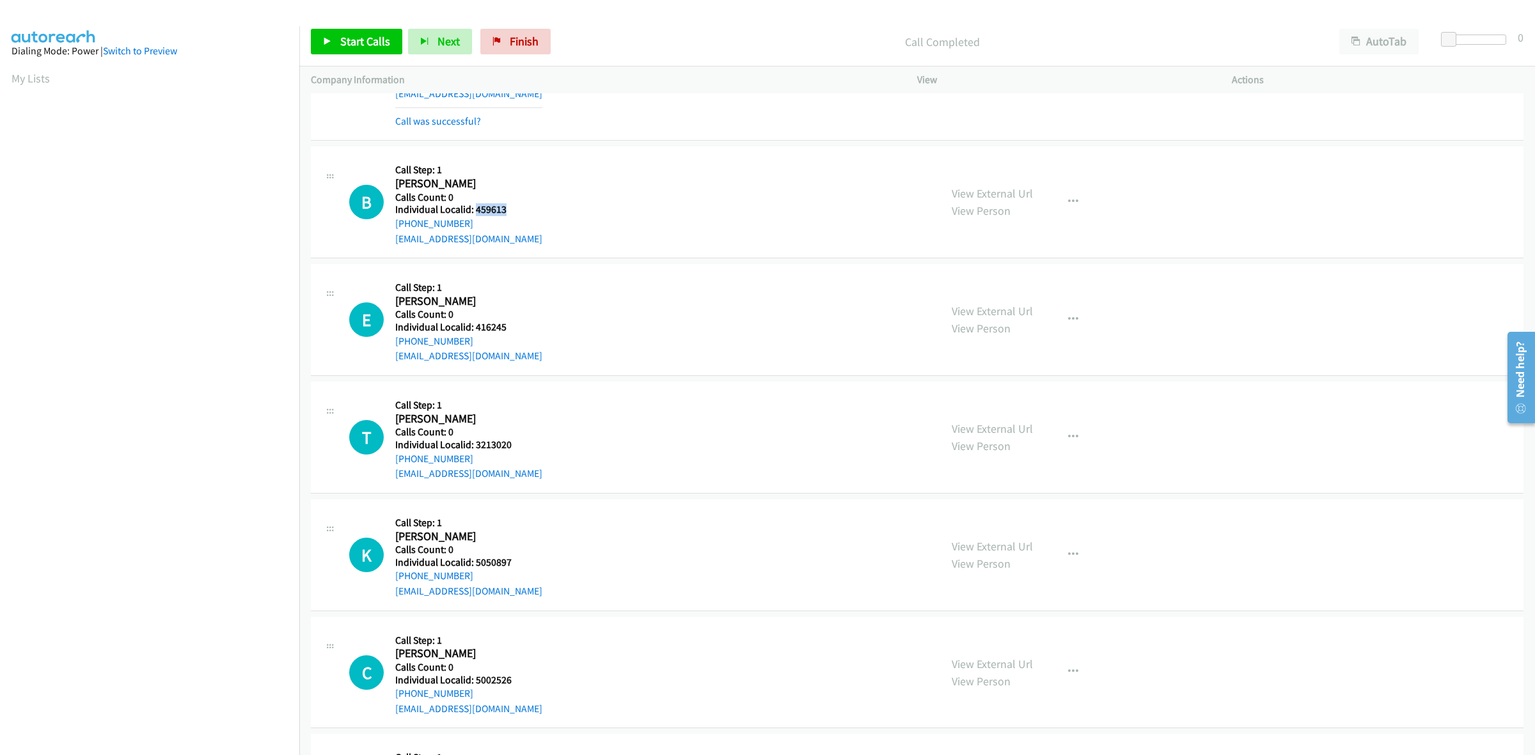
copy link "[PHONE_NUMBER]"
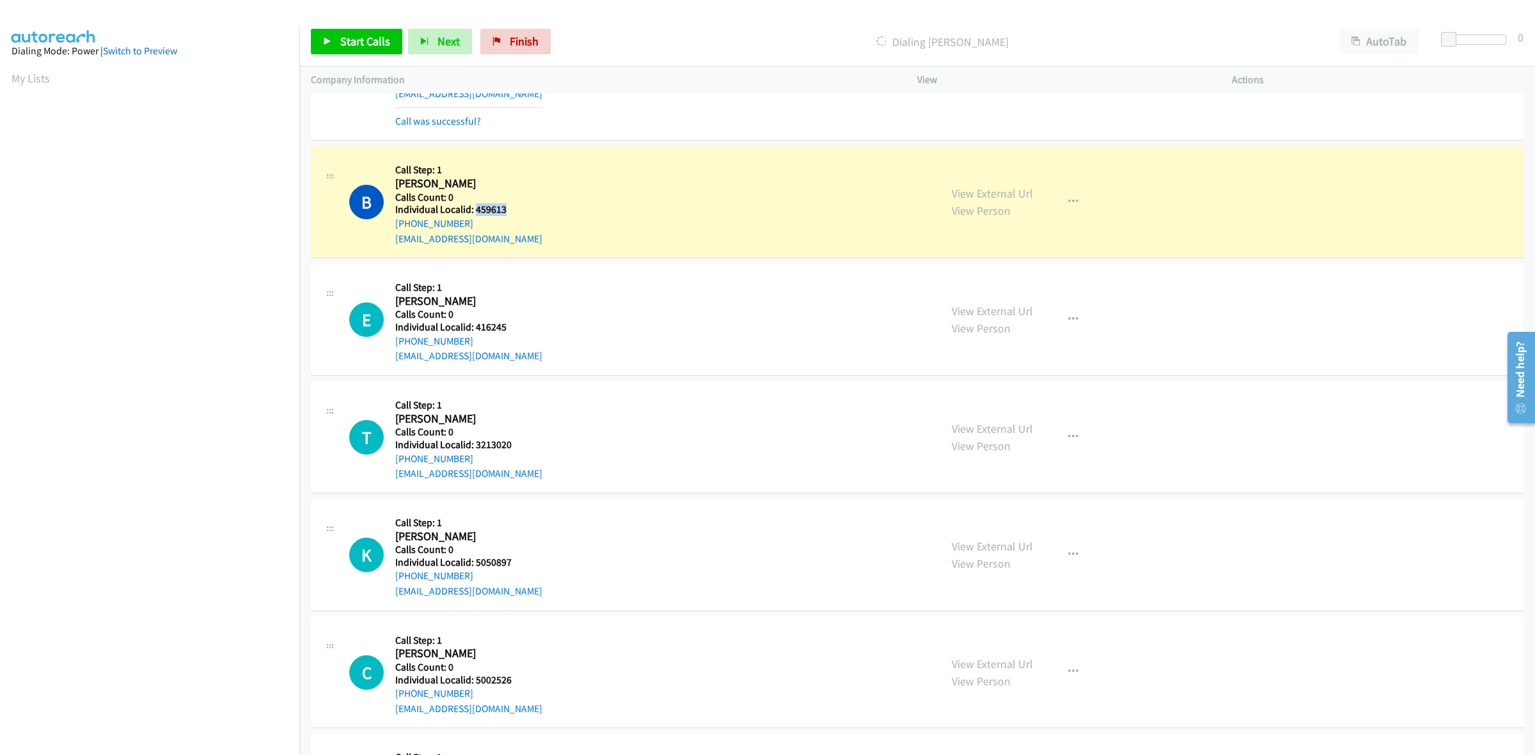
drag, startPoint x: 510, startPoint y: 214, endPoint x: 474, endPoint y: 212, distance: 35.9
click at [474, 212] on h5 "Individual Localid: 459613" at bounding box center [468, 209] width 147 height 13
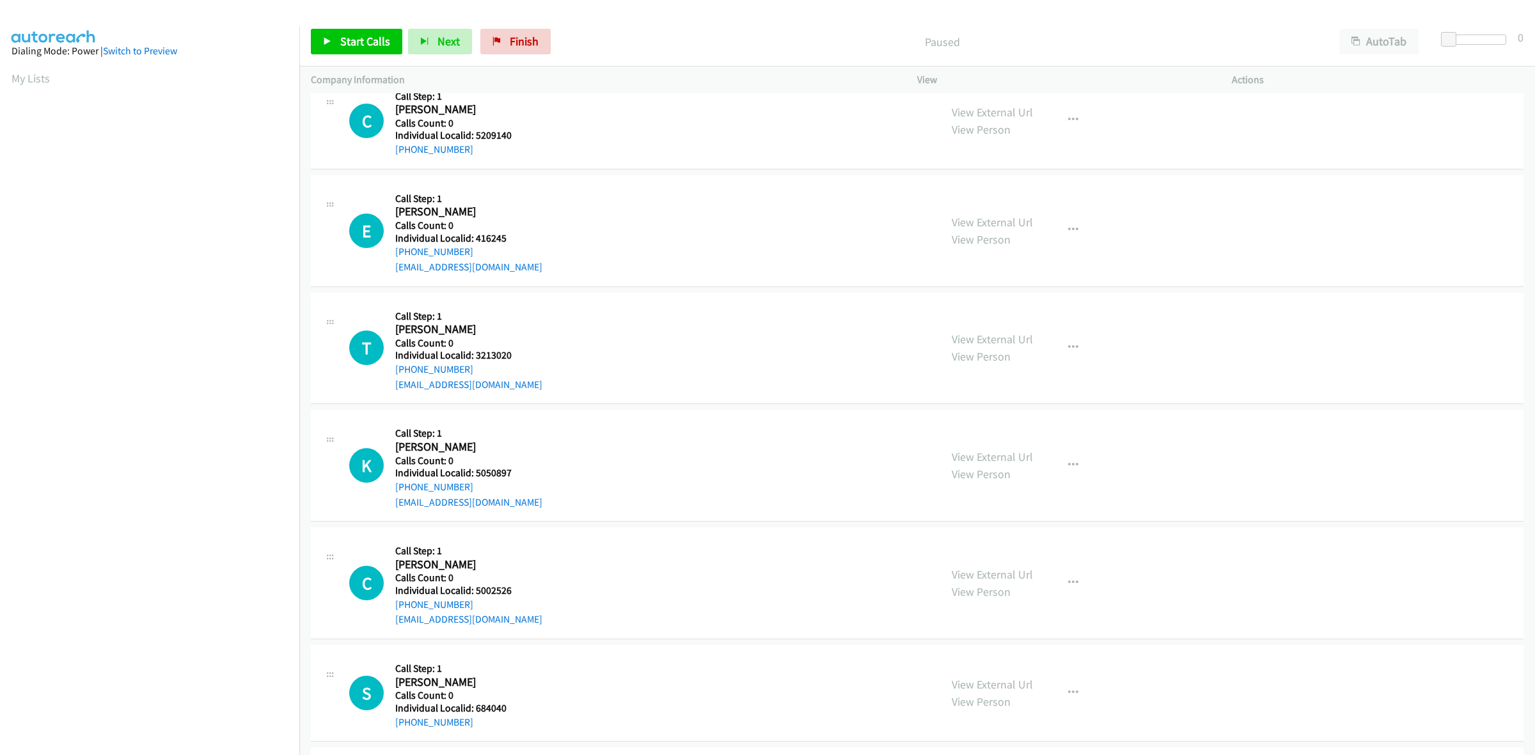
scroll to position [40, 0]
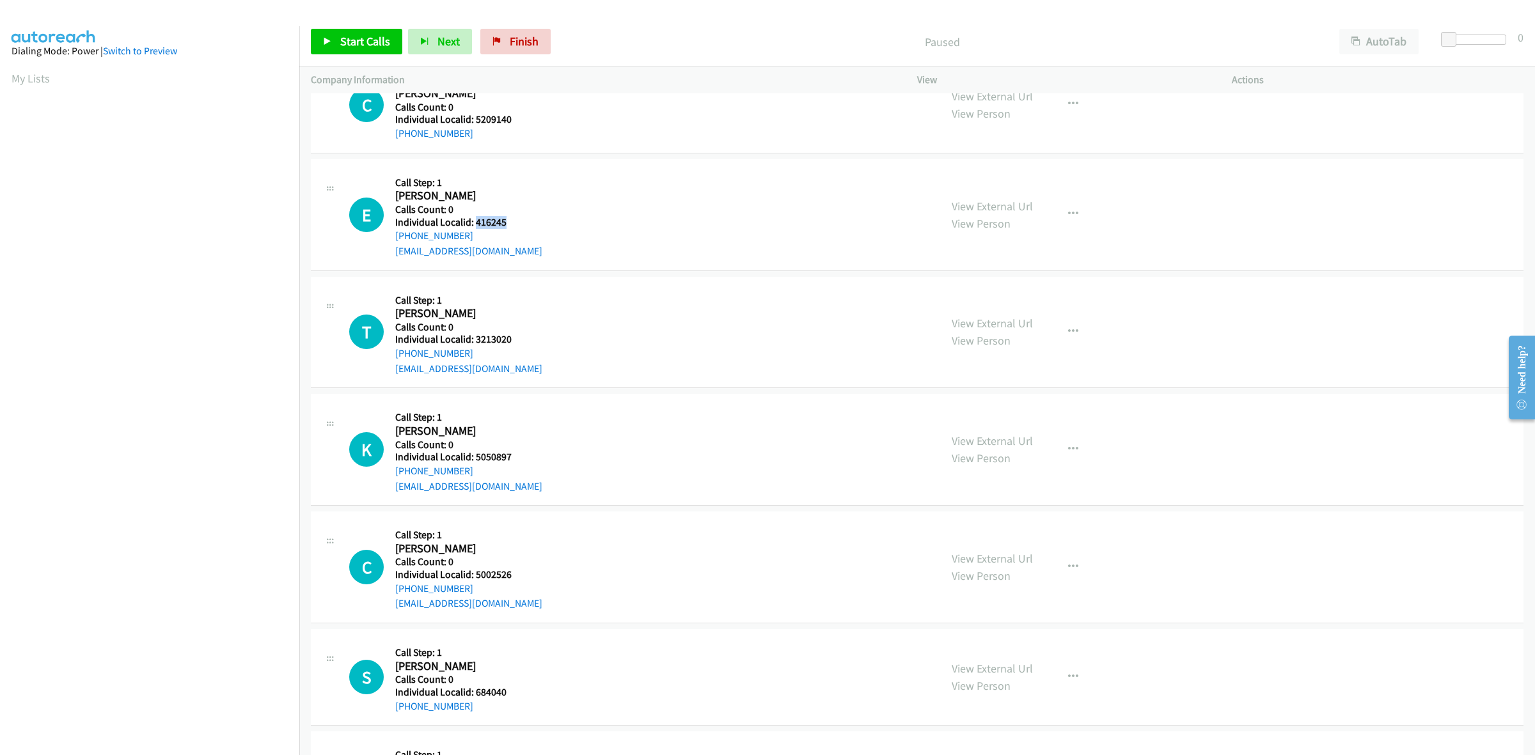
drag, startPoint x: 507, startPoint y: 219, endPoint x: 474, endPoint y: 221, distance: 32.6
click at [474, 221] on h5 "Individual Localid: 416245" at bounding box center [468, 222] width 147 height 13
copy h5 "416245"
click at [33, 68] on aside "Dialing Mode: Power | Switch to Preview My Lists" at bounding box center [149, 380] width 299 height 708
click at [29, 78] on link "My Lists" at bounding box center [31, 78] width 38 height 15
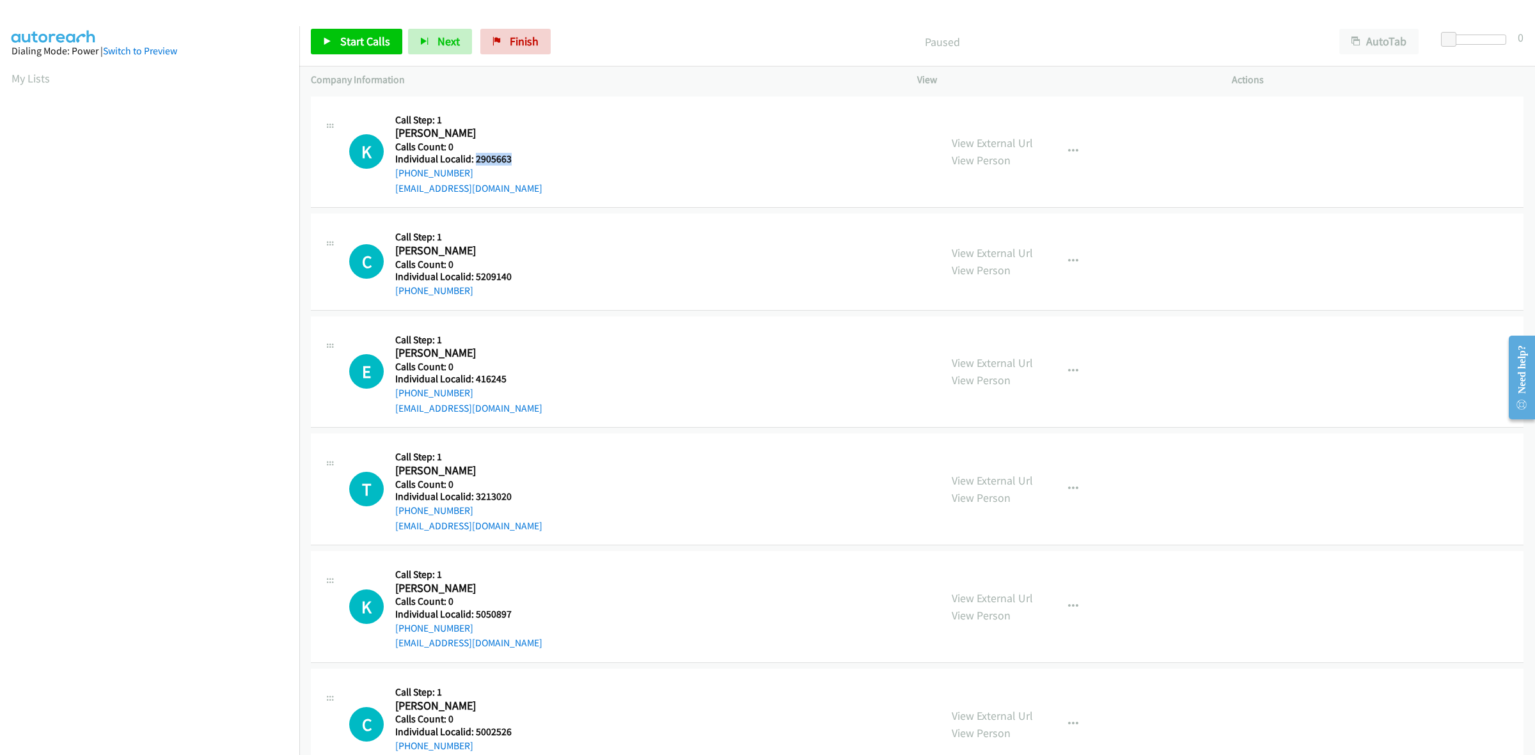
drag, startPoint x: 517, startPoint y: 158, endPoint x: 475, endPoint y: 160, distance: 41.6
click at [475, 160] on h5 "Individual Localid: 2905663" at bounding box center [468, 159] width 147 height 13
copy h5 "2905663"
drag, startPoint x: 470, startPoint y: 171, endPoint x: 397, endPoint y: 170, distance: 72.9
click at [397, 170] on div "[PHONE_NUMBER]" at bounding box center [468, 173] width 147 height 15
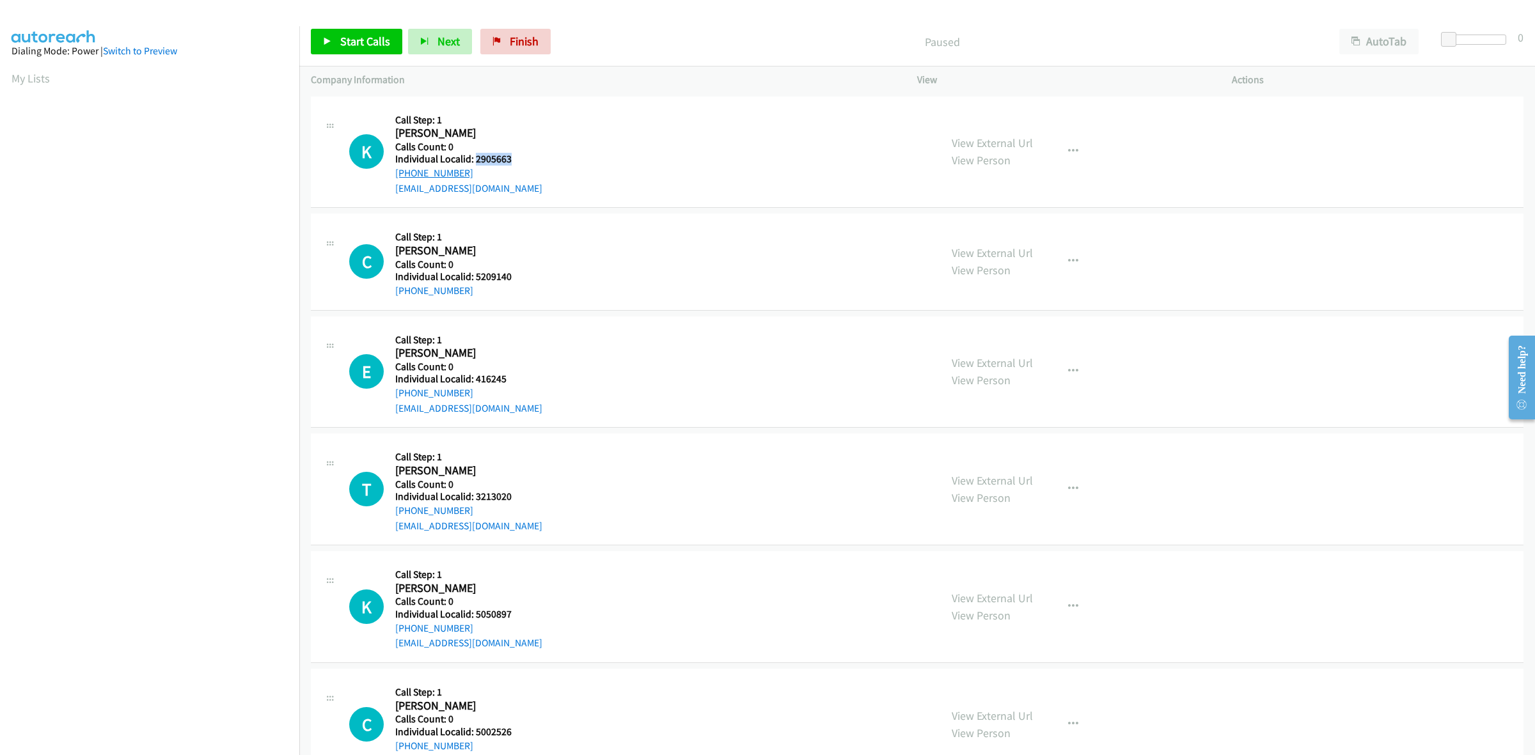
copy link "[PHONE_NUMBER]"
drag, startPoint x: 498, startPoint y: 161, endPoint x: 475, endPoint y: 161, distance: 23.0
click at [475, 161] on h5 "Individual Localid: 2905663" at bounding box center [468, 159] width 147 height 13
copy h5 "2905663"
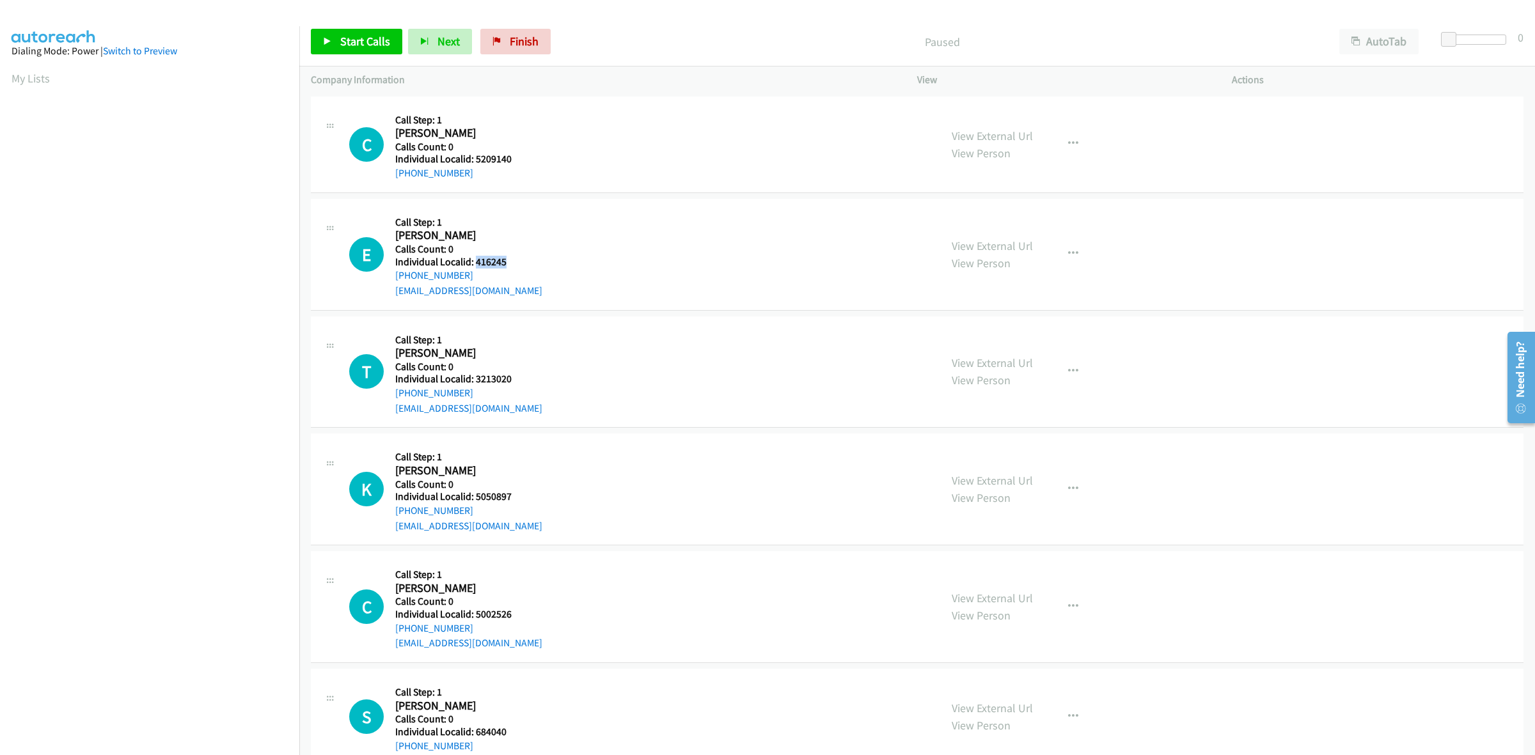
drag, startPoint x: 506, startPoint y: 259, endPoint x: 477, endPoint y: 260, distance: 29.4
click at [477, 260] on h5 "Individual Localid: 416245" at bounding box center [468, 262] width 147 height 13
copy h5 "416245"
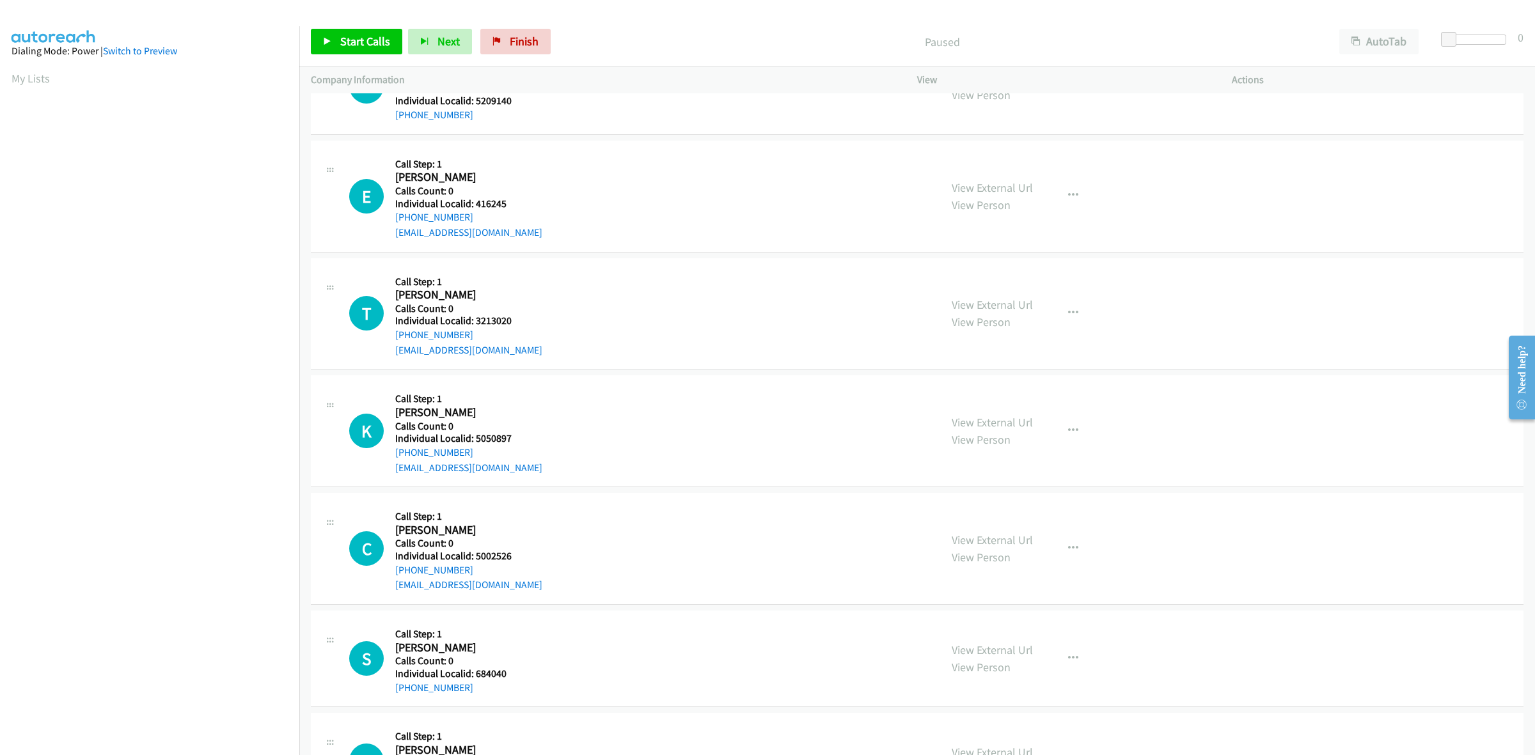
scroll to position [59, 0]
drag, startPoint x: 36, startPoint y: 80, endPoint x: 45, endPoint y: 55, distance: 26.3
click at [36, 80] on link "My Lists" at bounding box center [31, 78] width 38 height 15
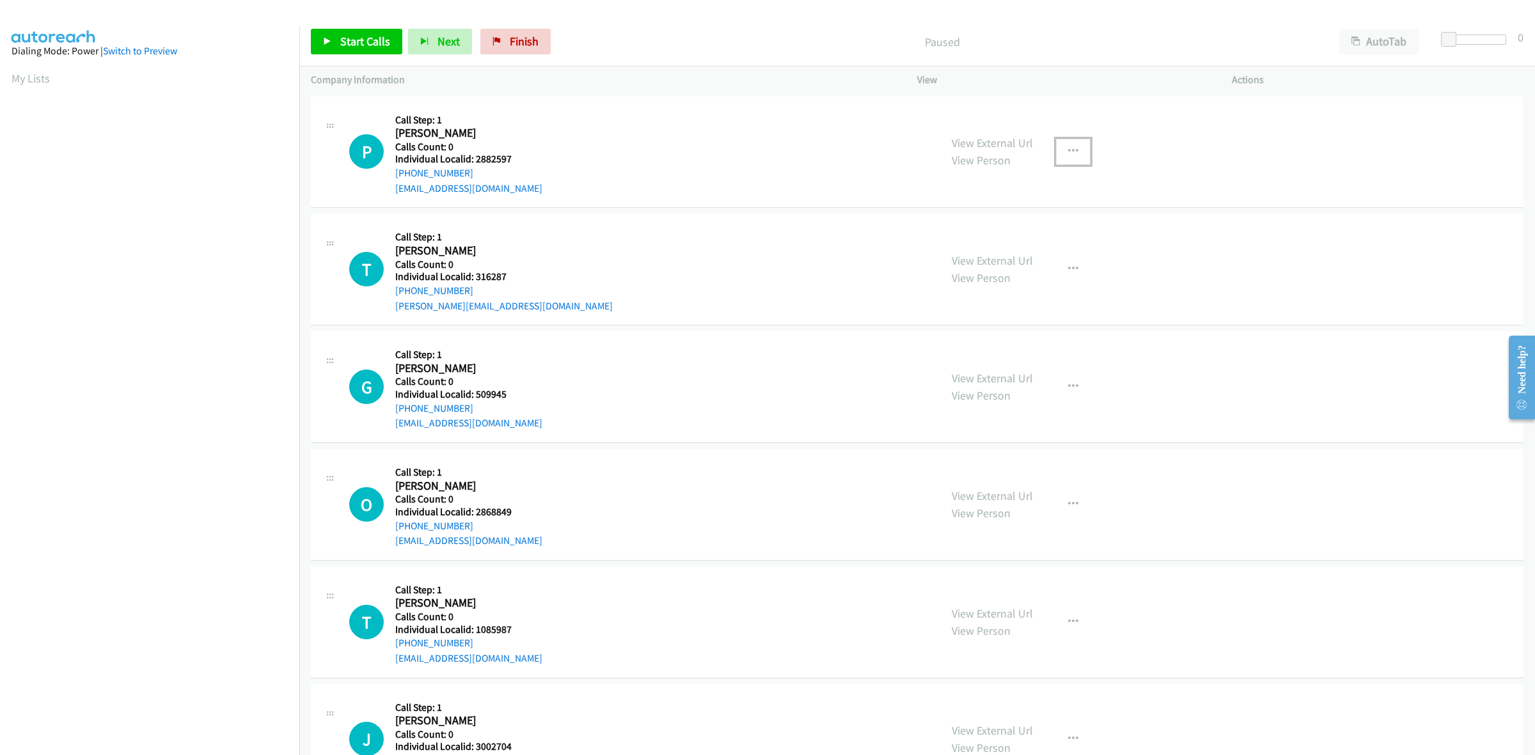
click at [1078, 154] on button "button" at bounding box center [1073, 152] width 35 height 26
click at [1035, 235] on link "Skip Call" at bounding box center [1005, 236] width 170 height 26
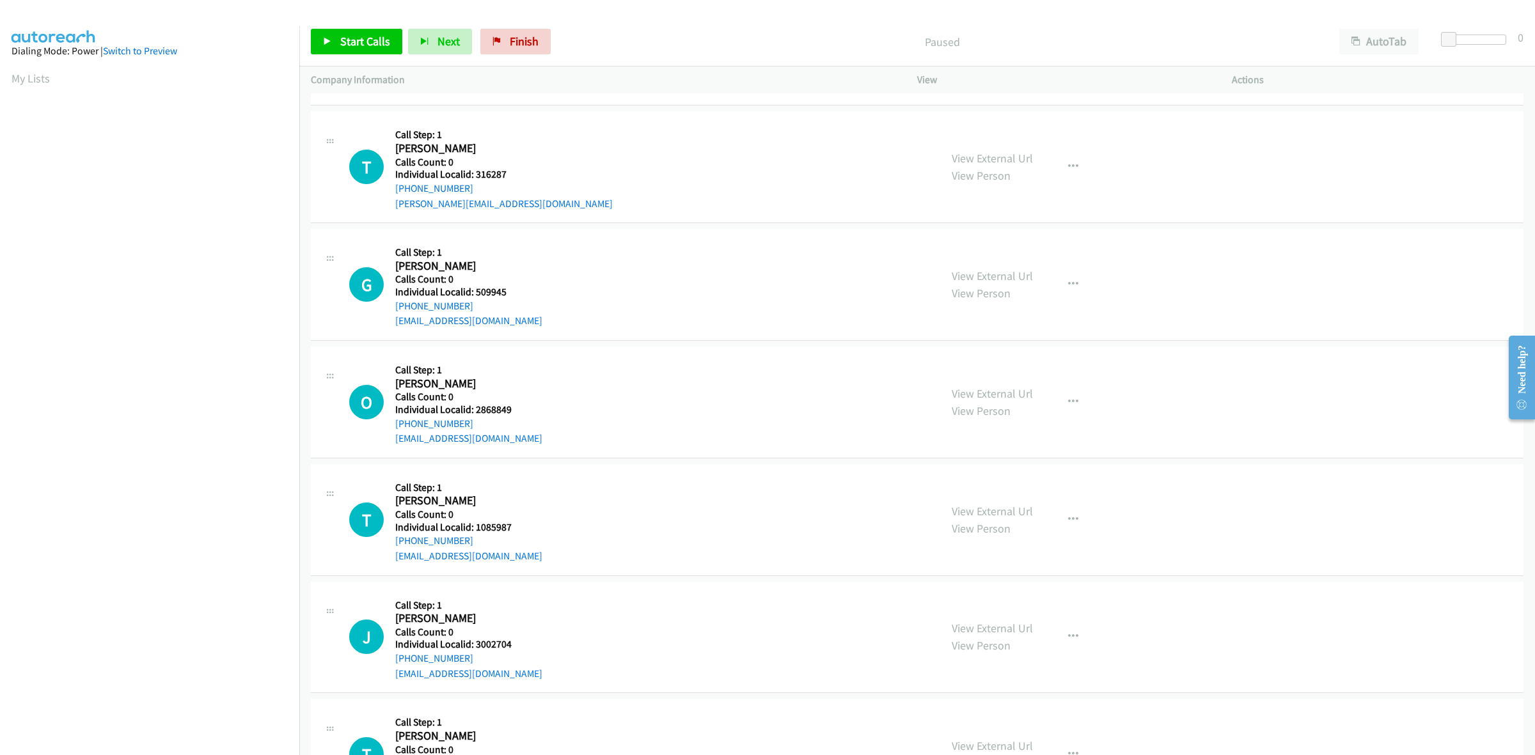
scroll to position [120, 0]
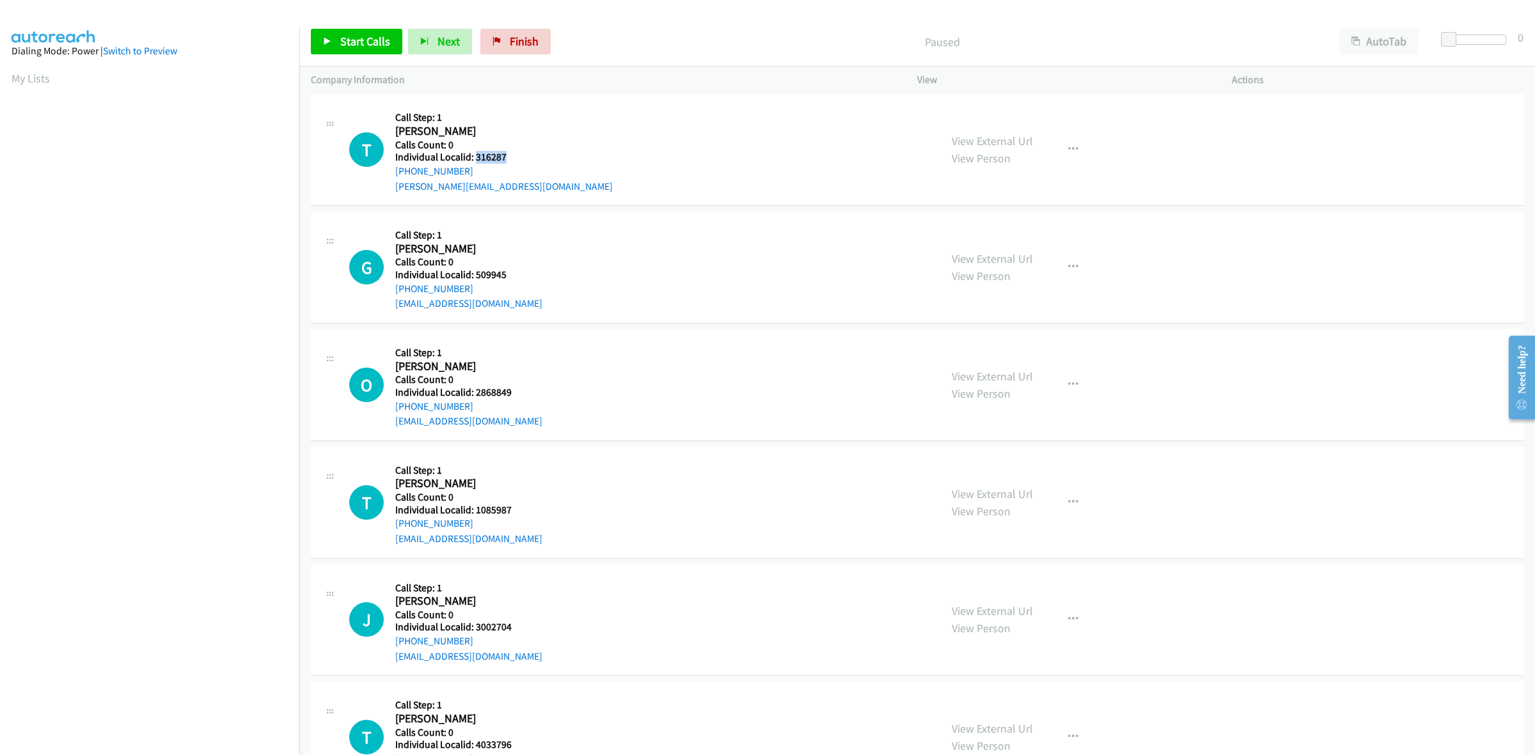
drag, startPoint x: 512, startPoint y: 155, endPoint x: 475, endPoint y: 157, distance: 36.5
click at [475, 157] on h5 "Individual Localid: 316287" at bounding box center [503, 157] width 217 height 13
copy h5 "316287"
click at [1069, 145] on icon "button" at bounding box center [1073, 150] width 10 height 10
click at [979, 235] on link "Skip Call" at bounding box center [1005, 234] width 170 height 26
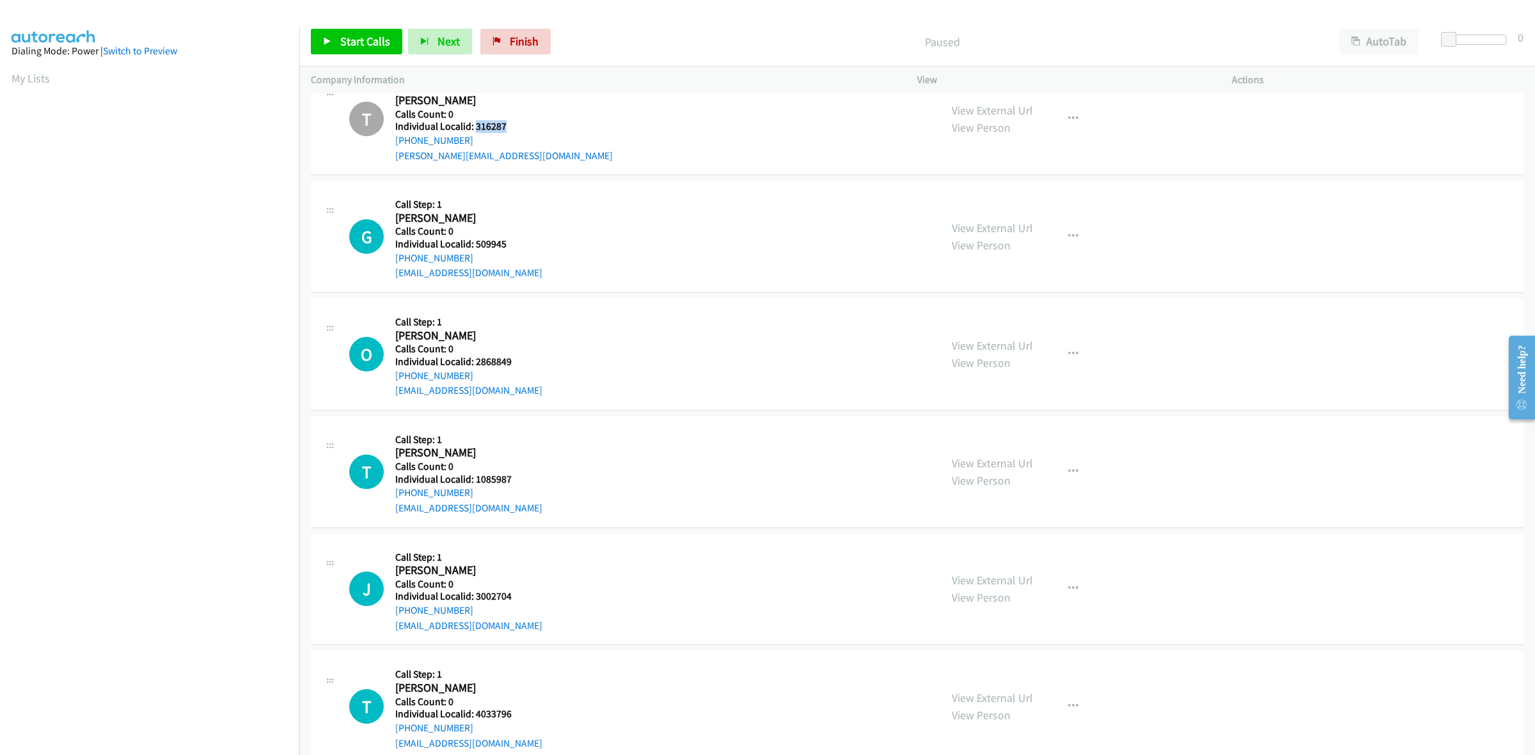
scroll to position [240, 0]
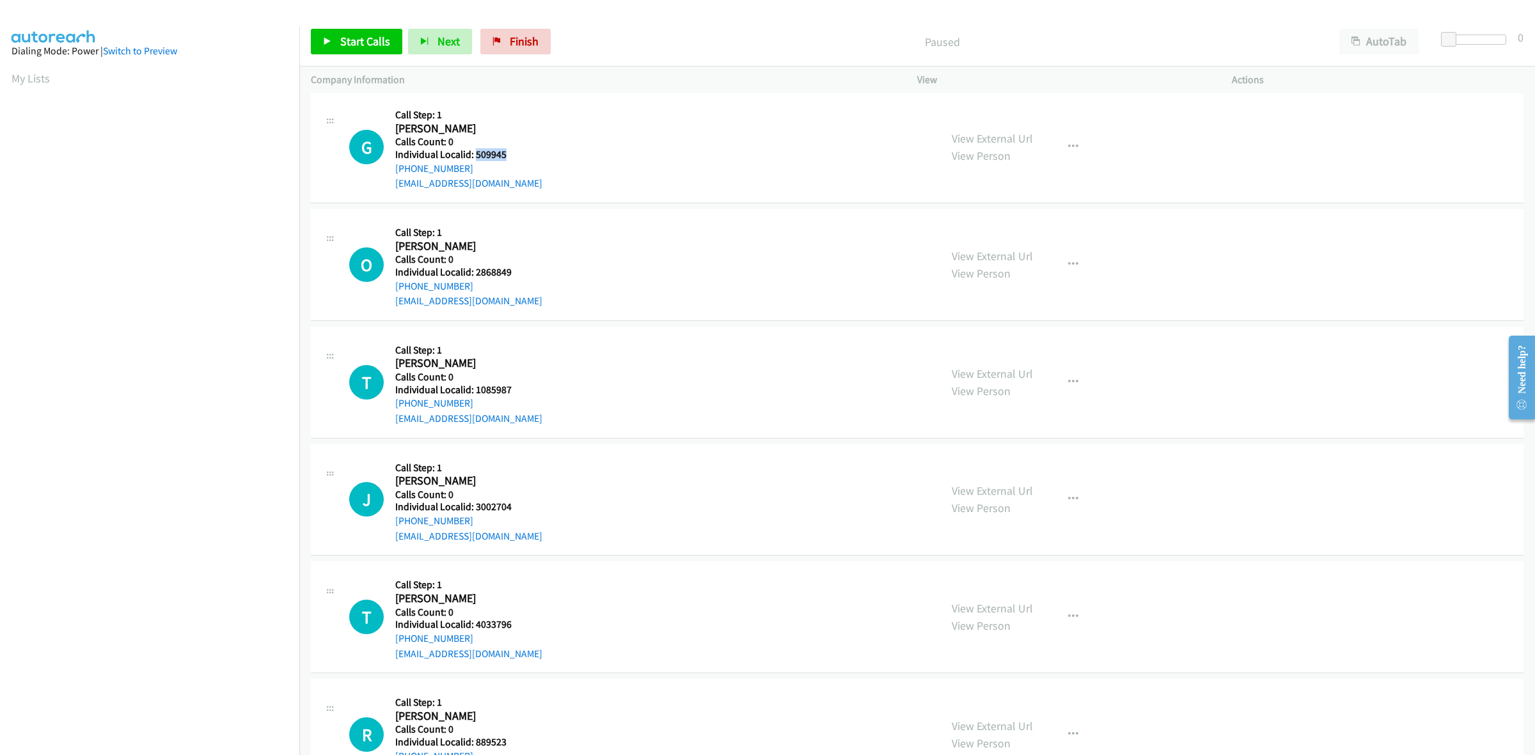
drag, startPoint x: 510, startPoint y: 155, endPoint x: 475, endPoint y: 155, distance: 35.2
click at [475, 155] on h5 "Individual Localid: 509945" at bounding box center [468, 154] width 147 height 13
copy h5 "509945"
drag, startPoint x: 478, startPoint y: 164, endPoint x: 393, endPoint y: 168, distance: 85.1
click at [393, 168] on div "G Callback Scheduled Call Step: 1 Gregory Turgeon America/New_York Calls Count:…" at bounding box center [639, 147] width 580 height 88
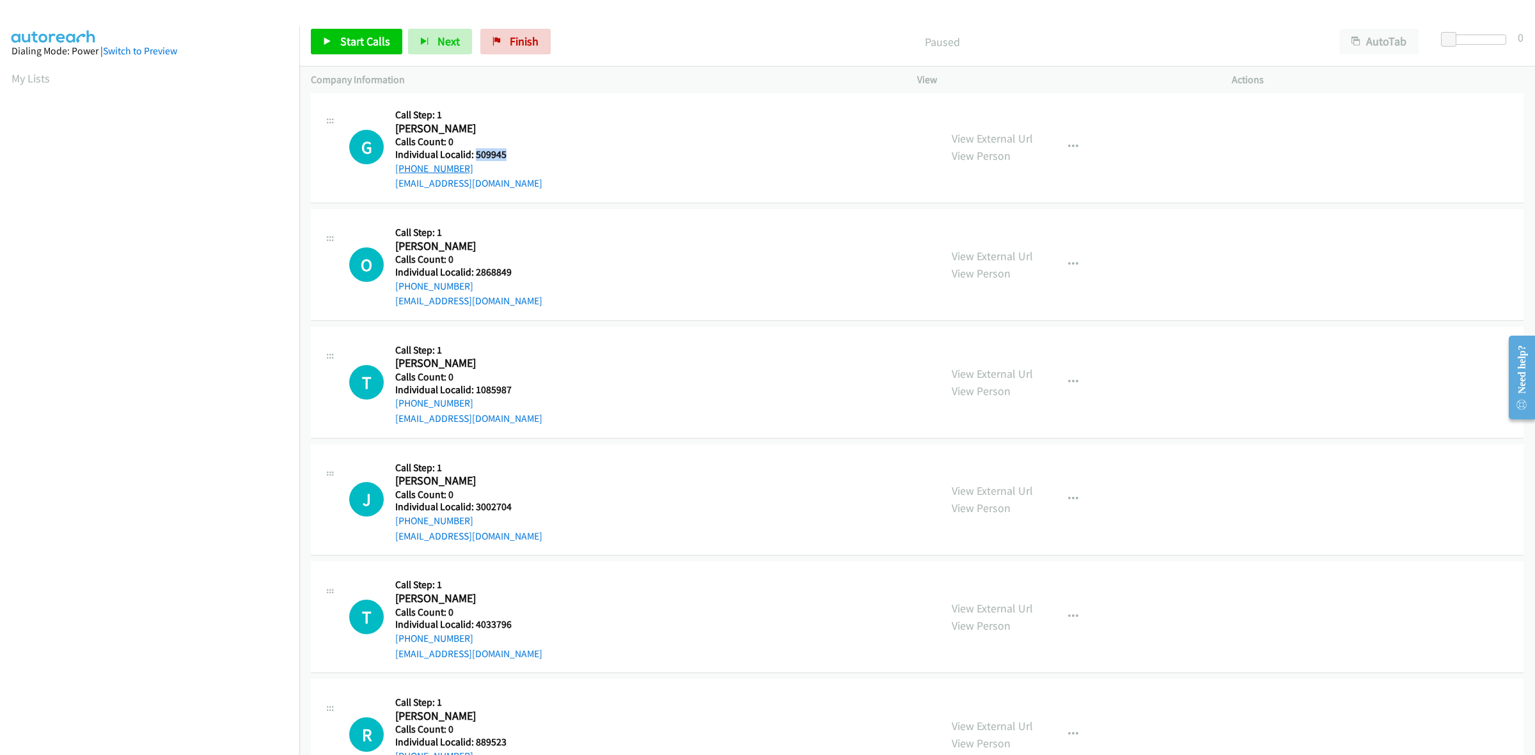
copy link "+1 518-269-2681"
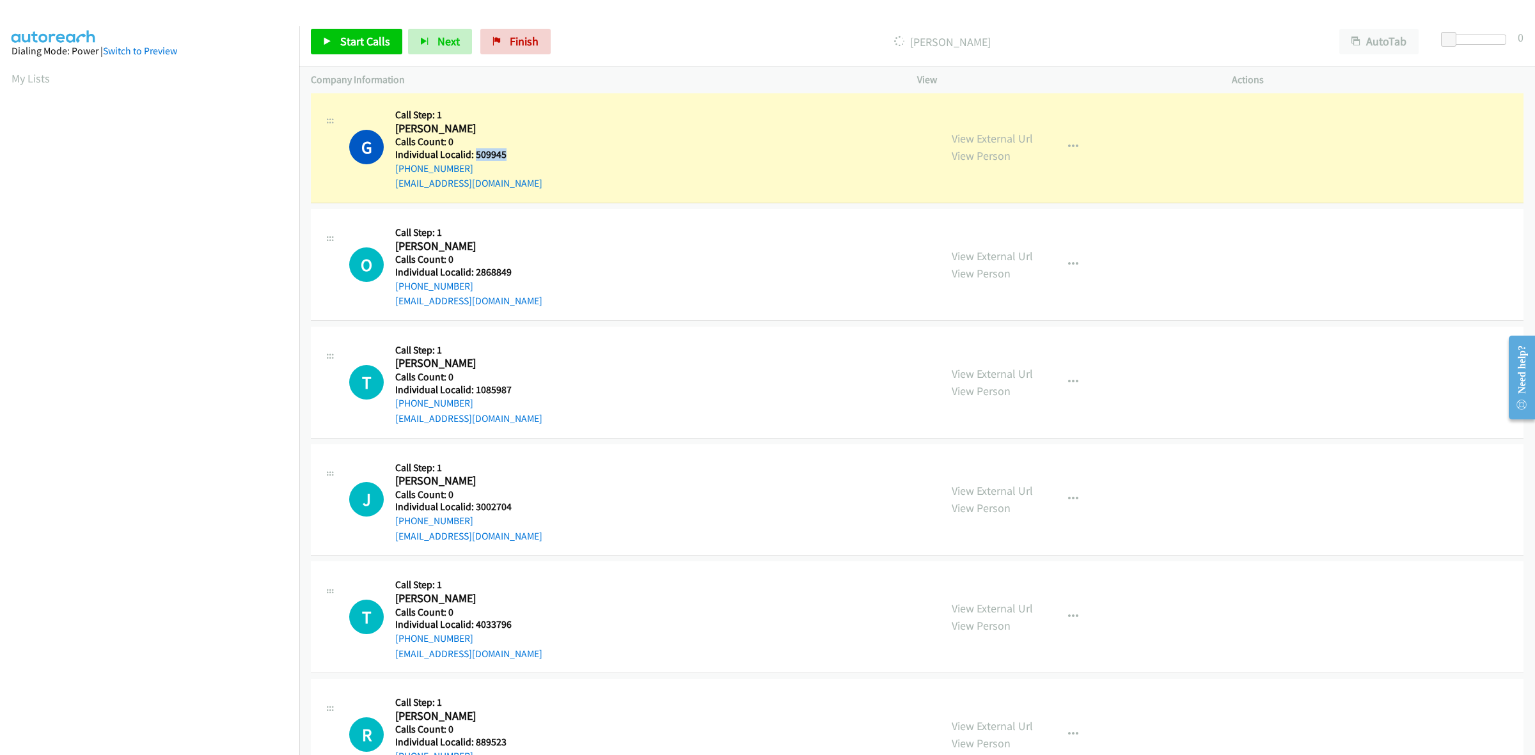
drag, startPoint x: 507, startPoint y: 157, endPoint x: 473, endPoint y: 155, distance: 33.3
click at [473, 155] on h5 "Individual Localid: 509945" at bounding box center [468, 154] width 147 height 13
copy h5 "509945"
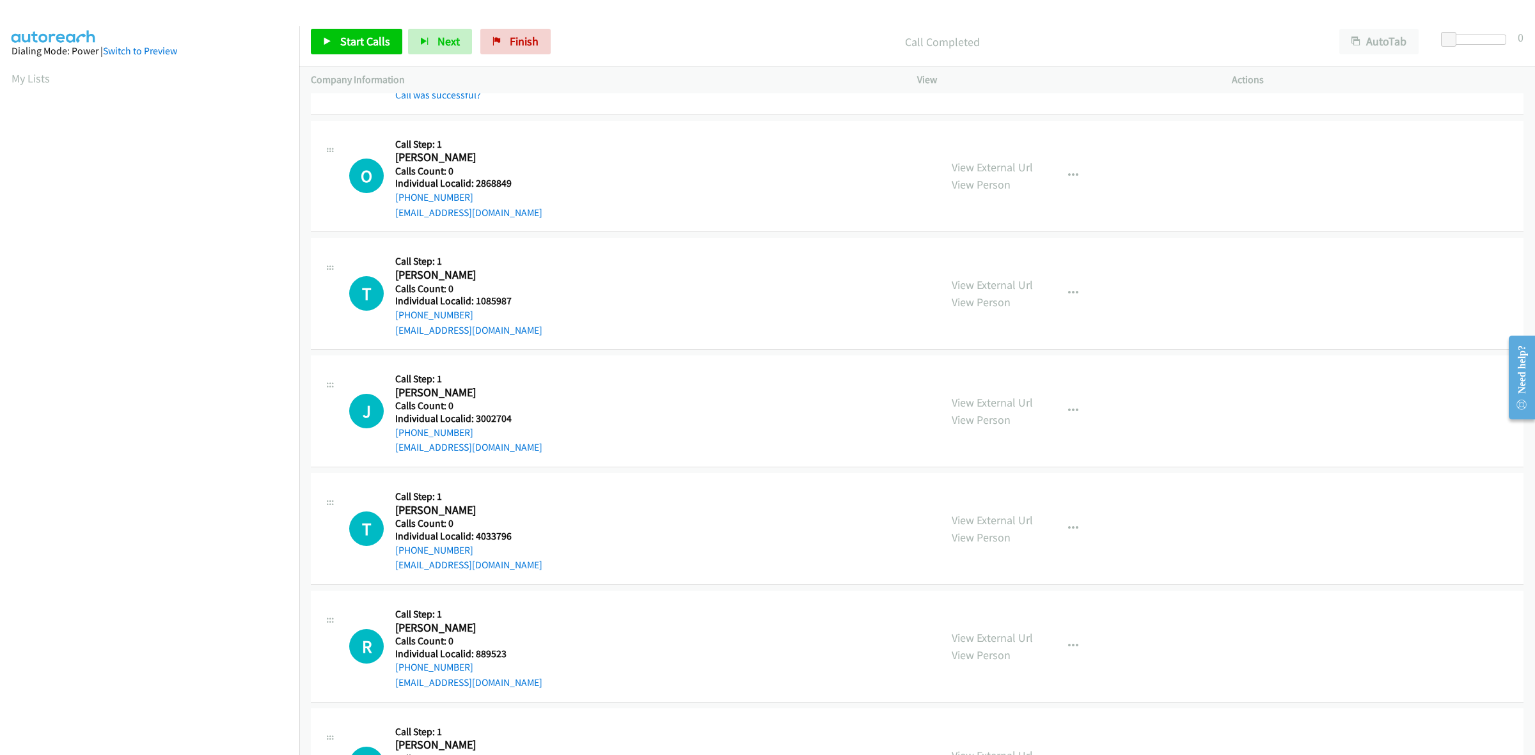
scroll to position [360, 0]
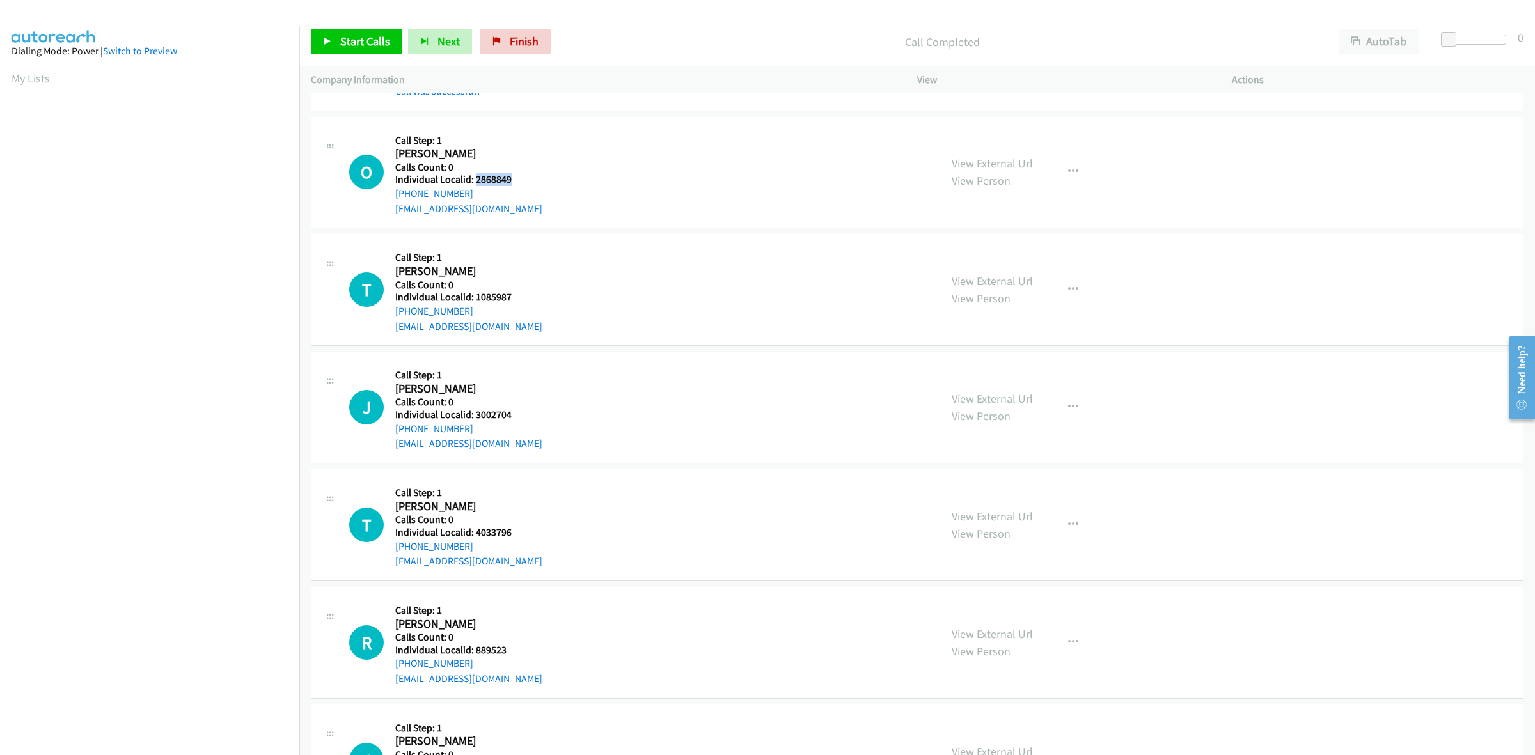
drag, startPoint x: 512, startPoint y: 180, endPoint x: 475, endPoint y: 182, distance: 37.2
click at [475, 182] on h5 "Individual Localid: 2868849" at bounding box center [468, 179] width 147 height 13
copy h5 "2868849"
drag, startPoint x: 469, startPoint y: 189, endPoint x: 394, endPoint y: 193, distance: 75.0
click at [394, 193] on div "O Callback Scheduled Call Step: 1 Owen Balduf America/New_York Calls Count: 0 I…" at bounding box center [639, 173] width 580 height 88
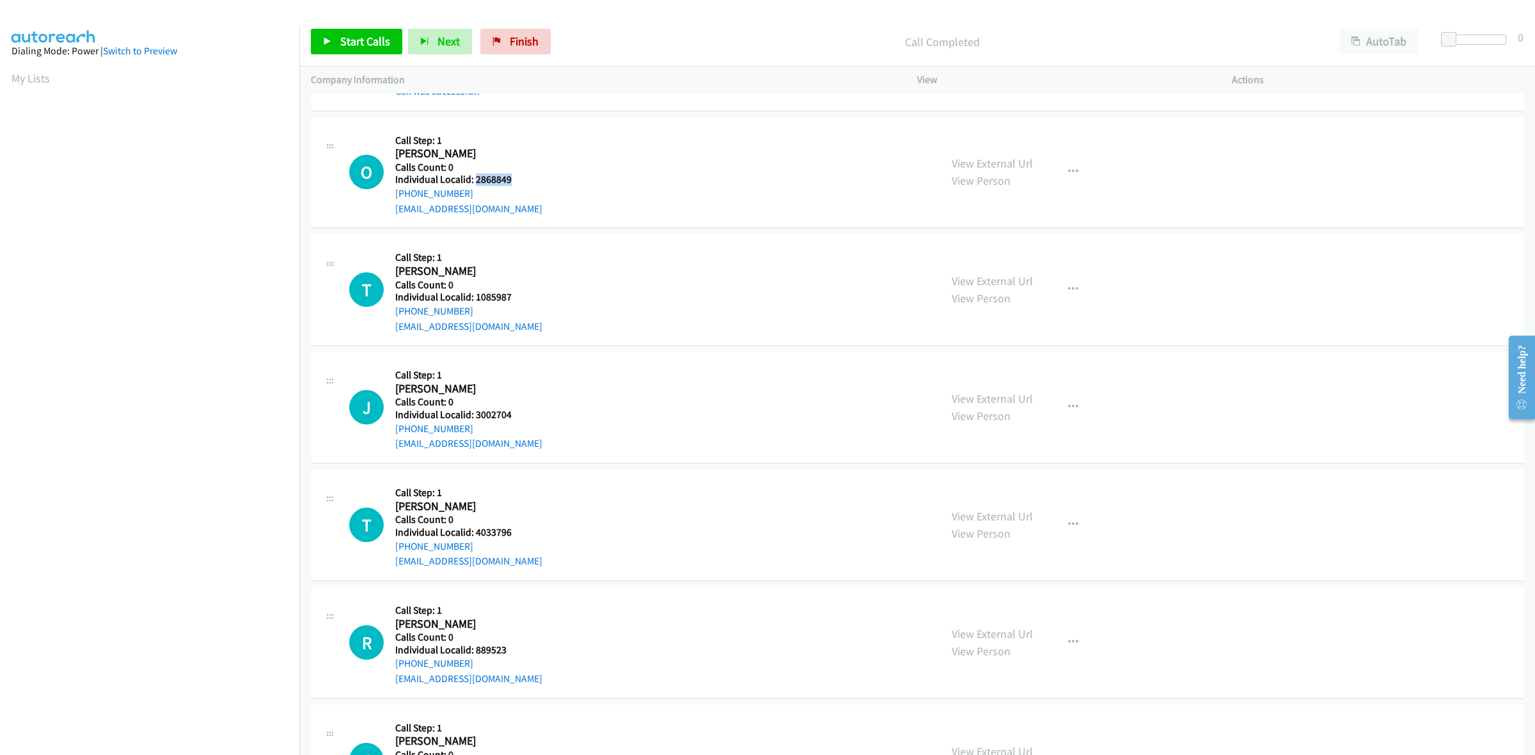
copy link "+1 734-395-3087"
drag, startPoint x: 523, startPoint y: 180, endPoint x: 475, endPoint y: 177, distance: 48.0
click at [475, 177] on h5 "Individual Localid: 2868849" at bounding box center [468, 179] width 147 height 13
copy h5 "2868849"
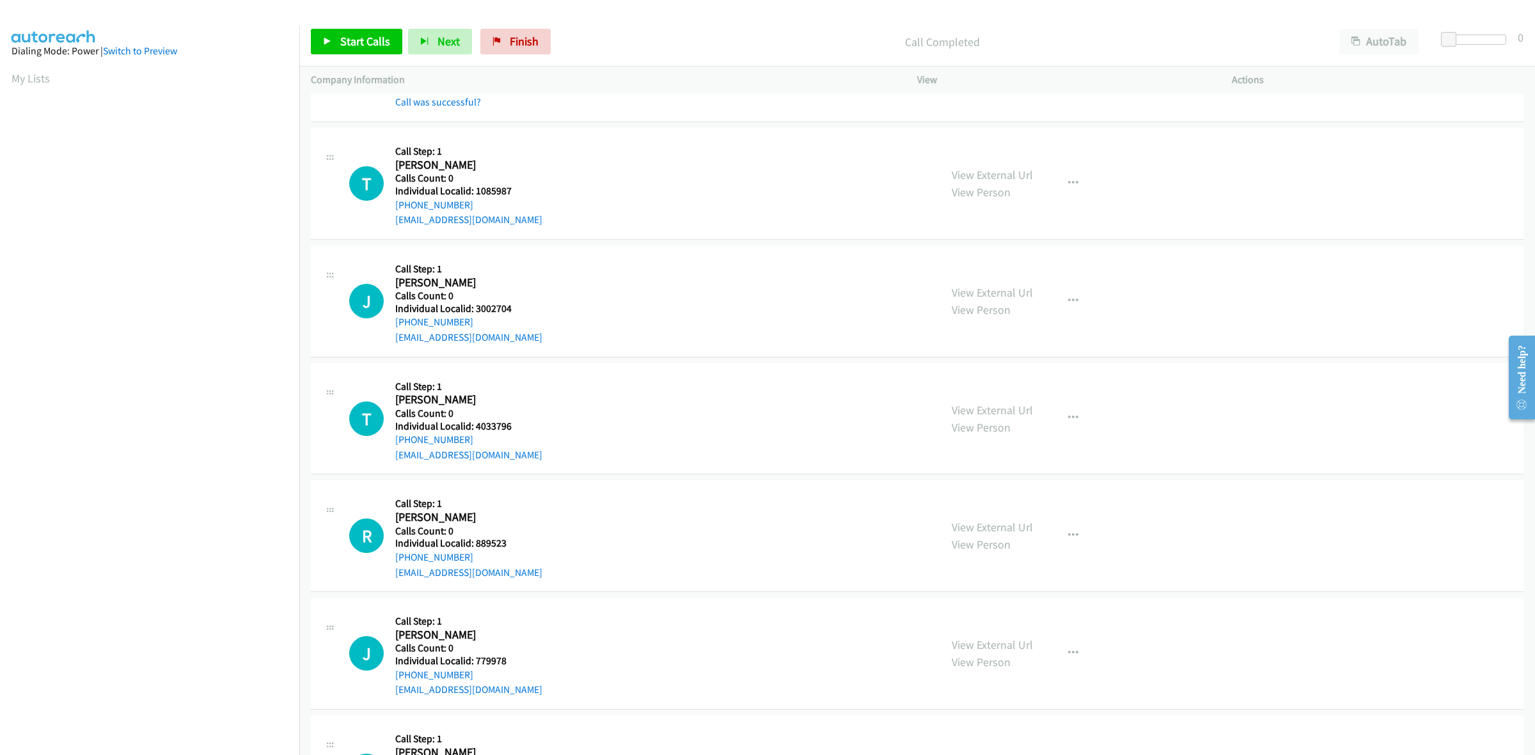
scroll to position [500, 0]
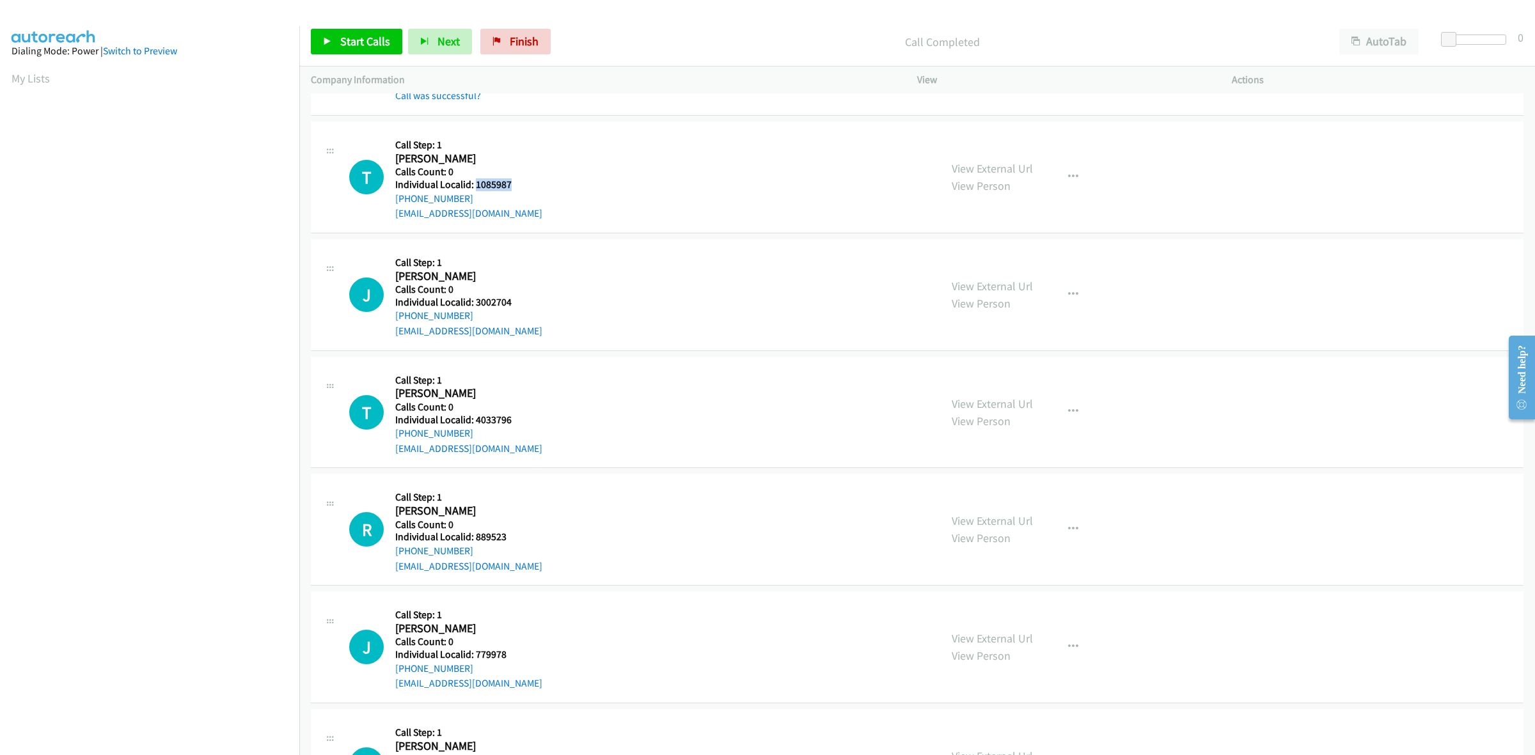
drag, startPoint x: 506, startPoint y: 184, endPoint x: 475, endPoint y: 182, distance: 30.8
click at [475, 182] on h5 "Individual Localid: 1085987" at bounding box center [468, 184] width 147 height 13
copy h5 "1085987"
drag, startPoint x: 1059, startPoint y: 173, endPoint x: 1005, endPoint y: 244, distance: 89.9
click at [1059, 173] on button "button" at bounding box center [1073, 177] width 35 height 26
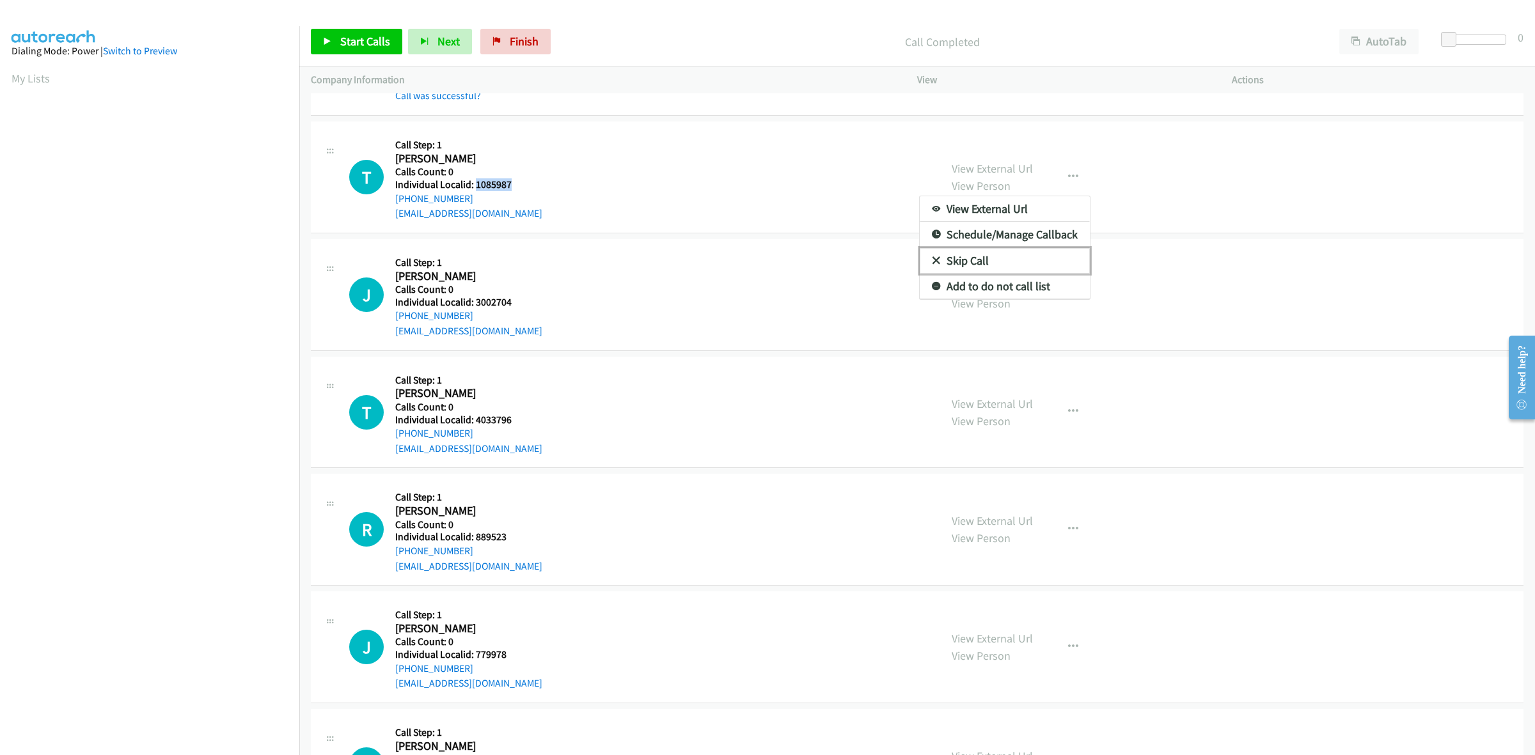
click at [990, 262] on link "Skip Call" at bounding box center [1005, 261] width 170 height 26
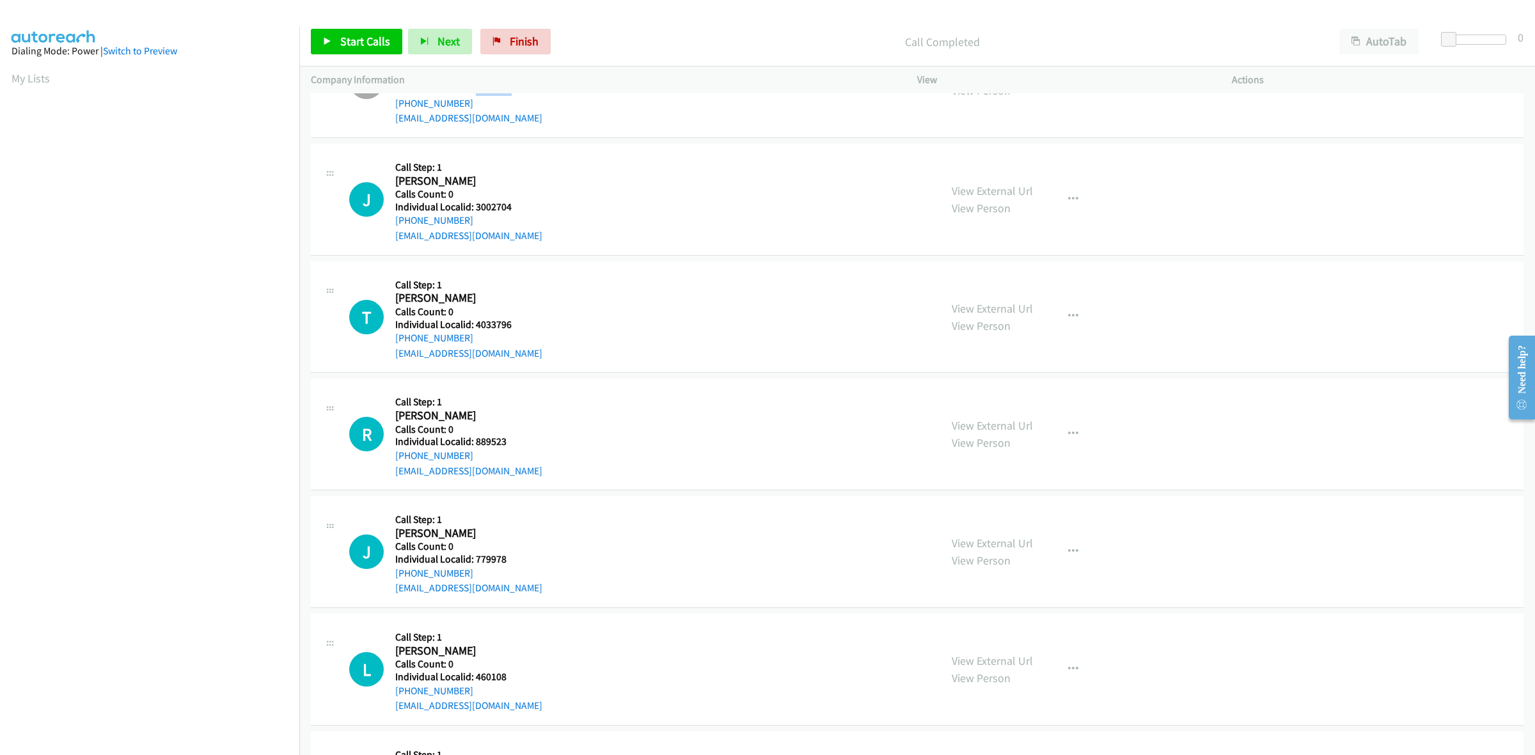
scroll to position [619, 0]
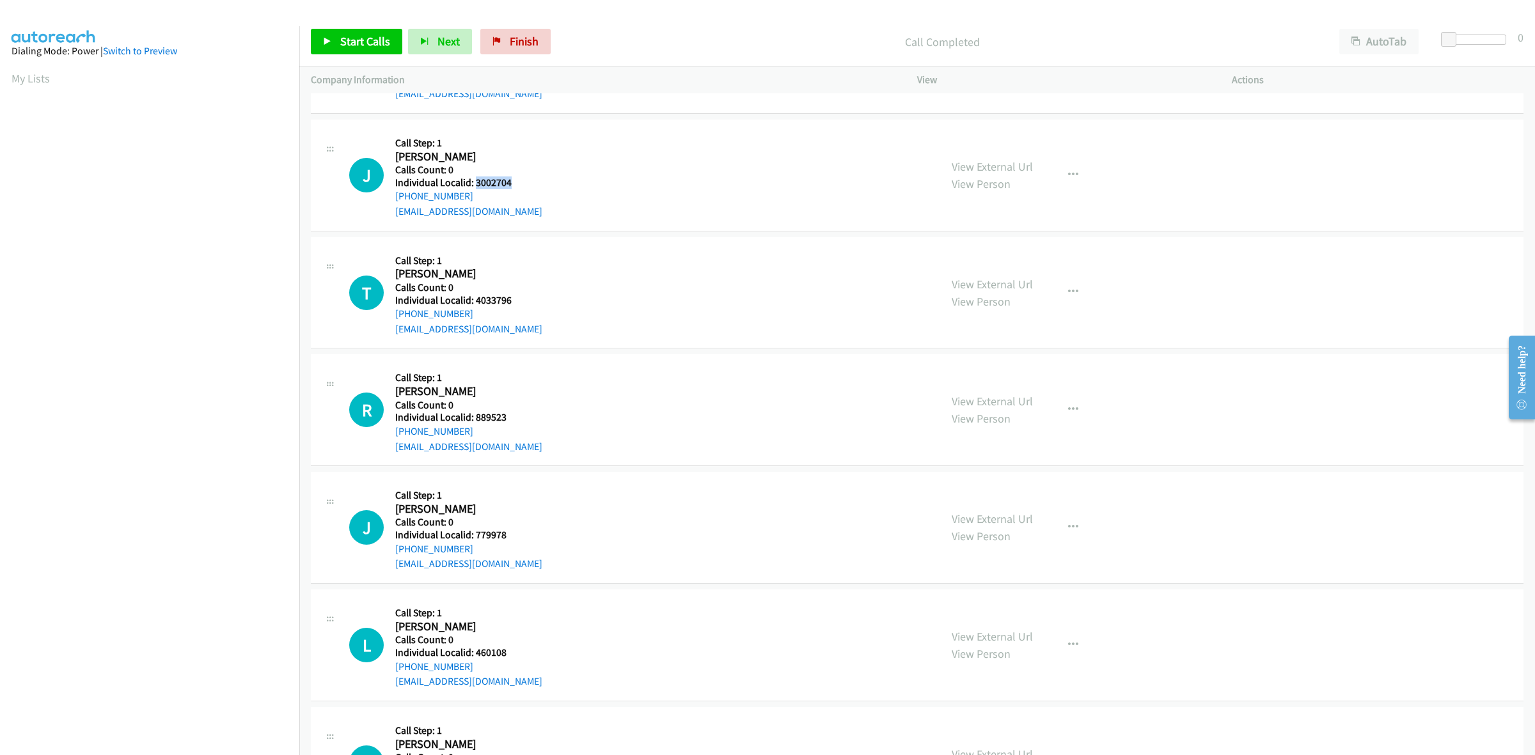
drag, startPoint x: 513, startPoint y: 186, endPoint x: 475, endPoint y: 180, distance: 38.8
click at [475, 180] on h5 "Individual Localid: 3002704" at bounding box center [468, 183] width 147 height 13
copy h5 "3002704"
click at [1075, 175] on button "button" at bounding box center [1073, 175] width 35 height 26
click at [979, 257] on link "Skip Call" at bounding box center [1005, 259] width 170 height 26
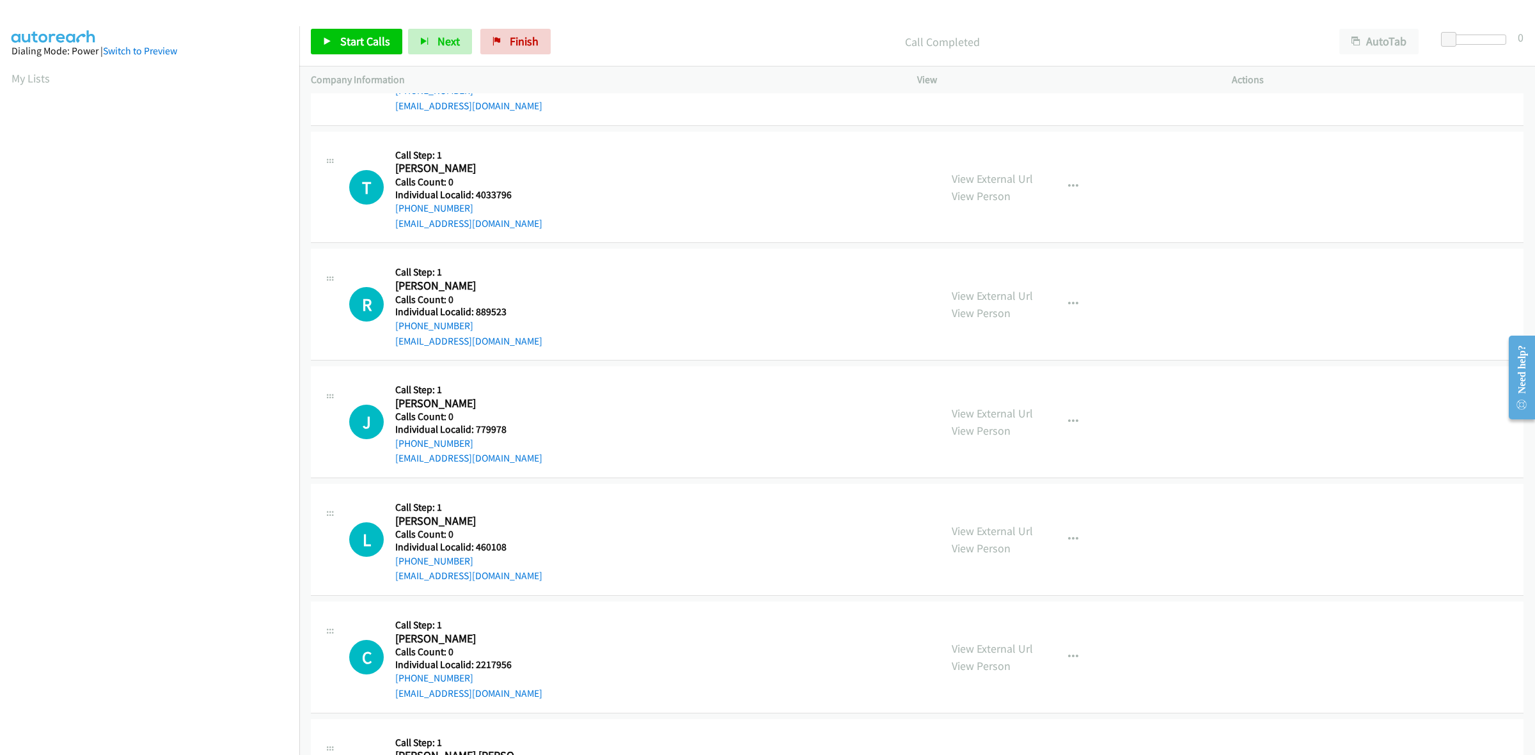
scroll to position [739, 0]
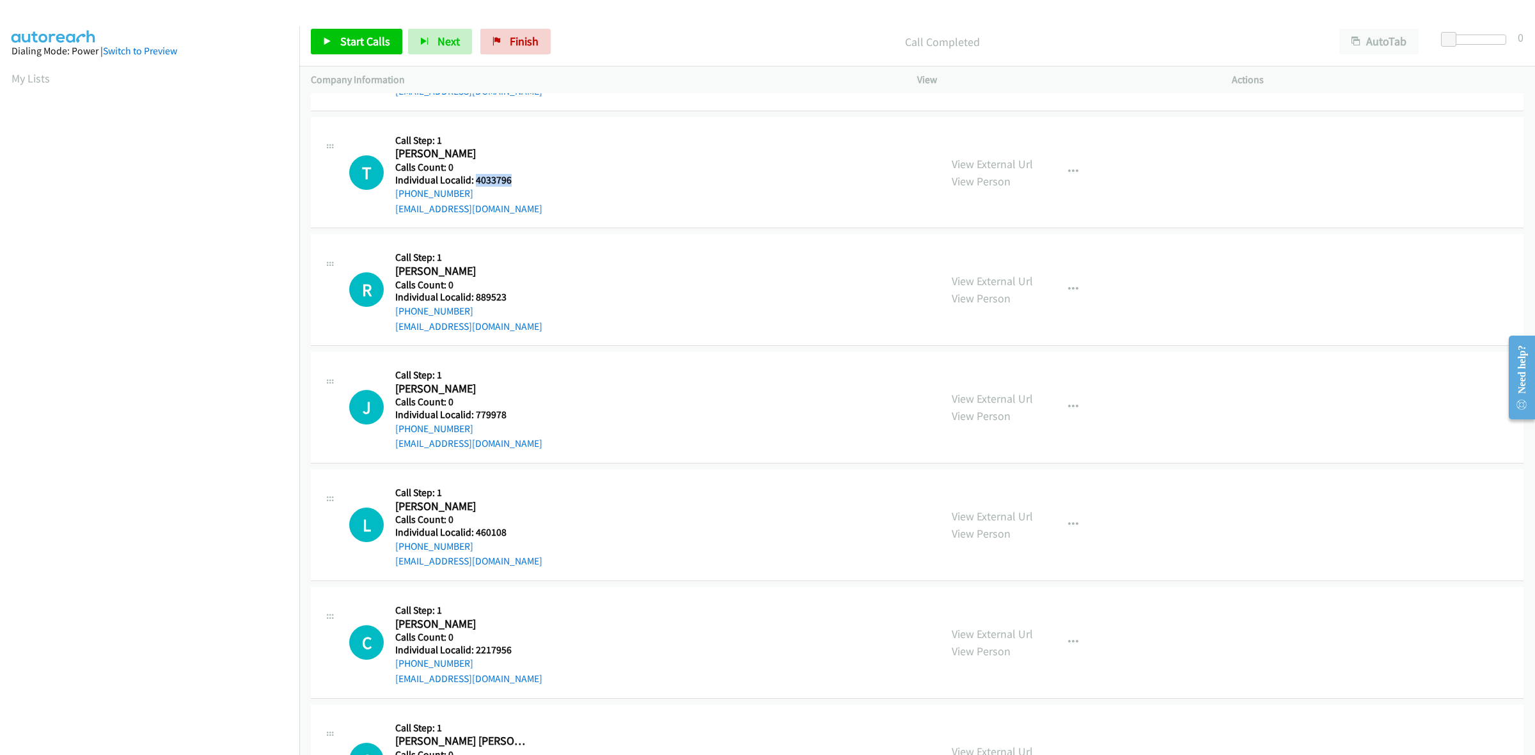
drag, startPoint x: 510, startPoint y: 182, endPoint x: 475, endPoint y: 184, distance: 35.8
click at [475, 184] on h5 "Individual Localid: 4033796" at bounding box center [468, 180] width 147 height 13
copy h5 "4033796"
drag, startPoint x: 468, startPoint y: 192, endPoint x: 388, endPoint y: 198, distance: 80.9
click at [388, 198] on div "T Callback Scheduled Call Step: 1 Thomas G Oakes Jr America/New_York Calls Coun…" at bounding box center [639, 173] width 580 height 88
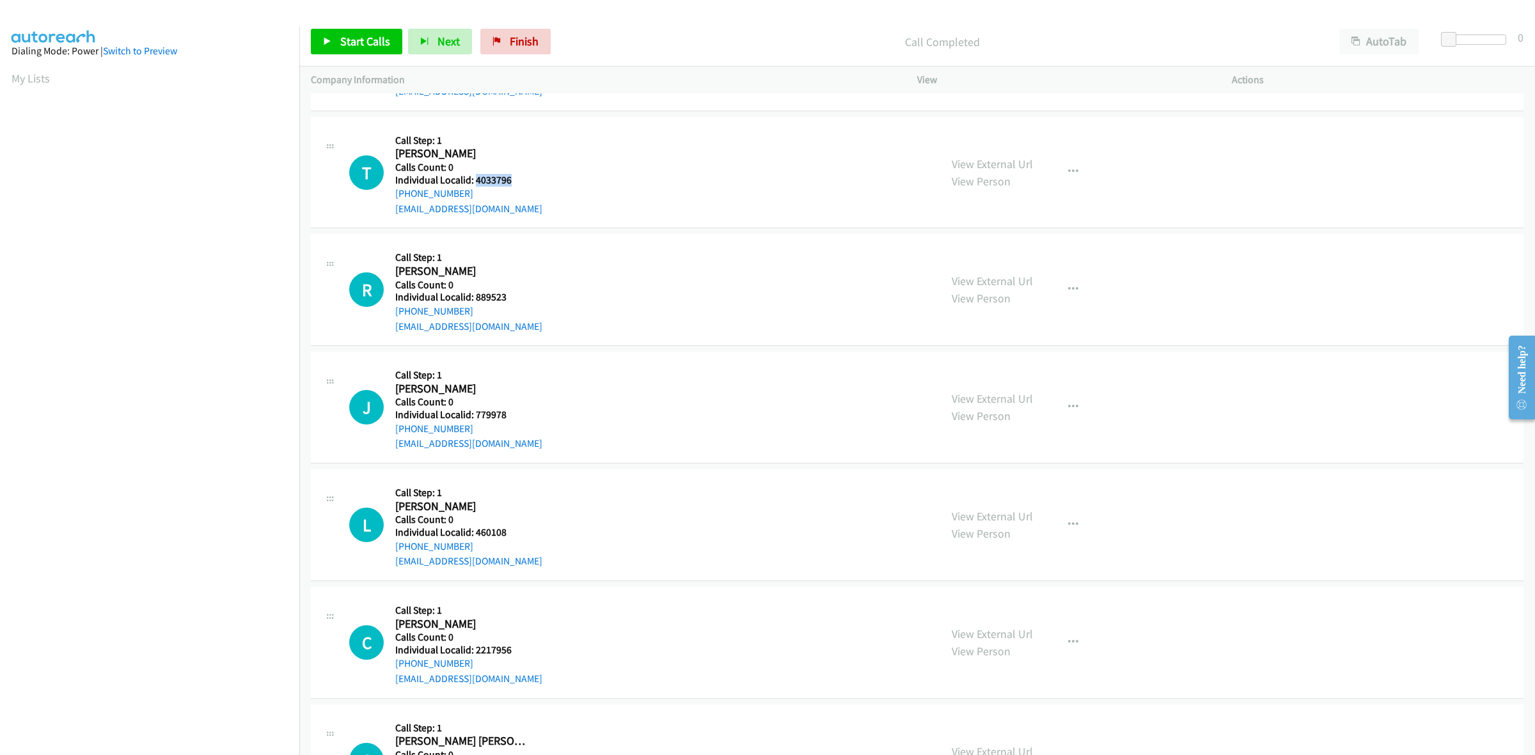
drag, startPoint x: 513, startPoint y: 180, endPoint x: 475, endPoint y: 180, distance: 38.4
click at [475, 180] on h5 "Individual Localid: 4033796" at bounding box center [468, 180] width 147 height 13
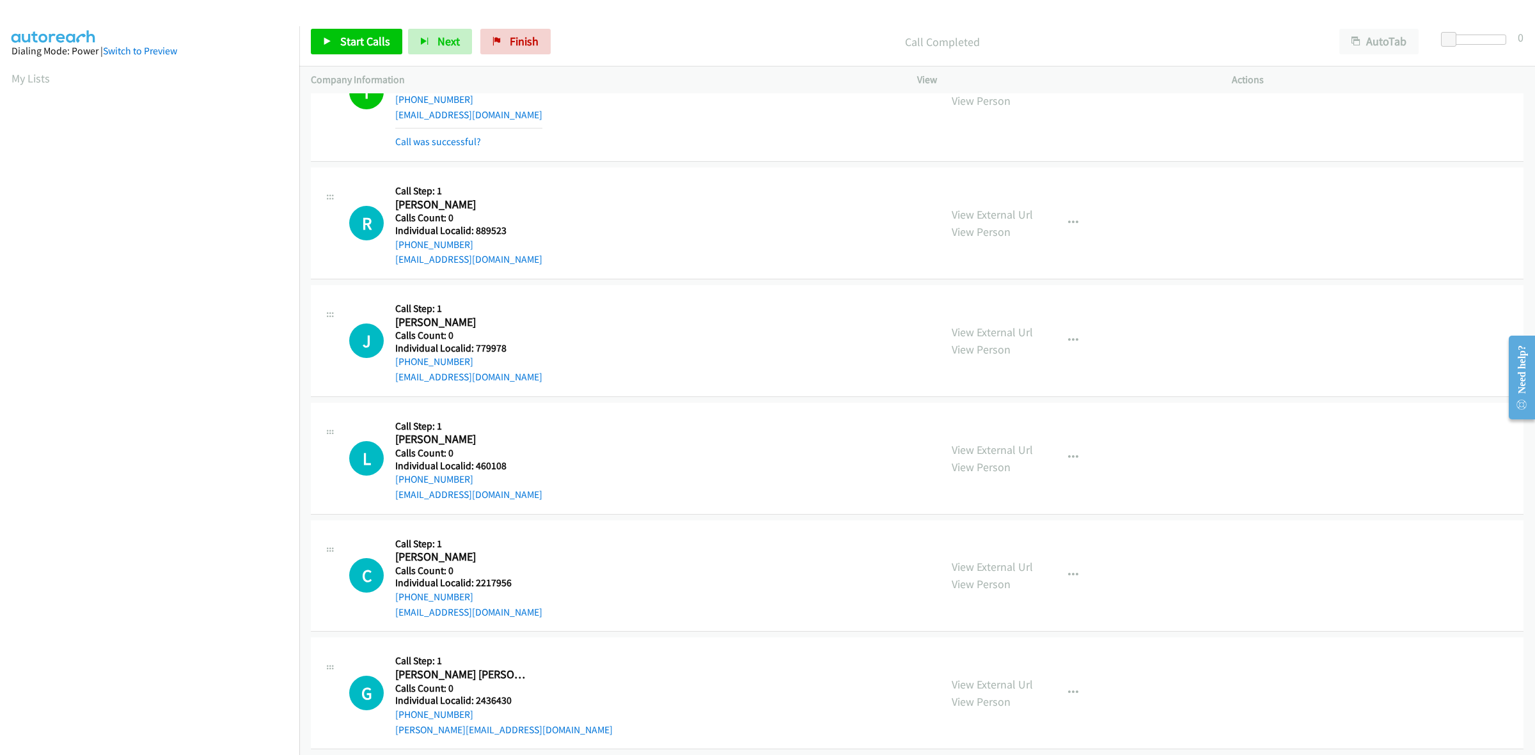
scroll to position [859, 0]
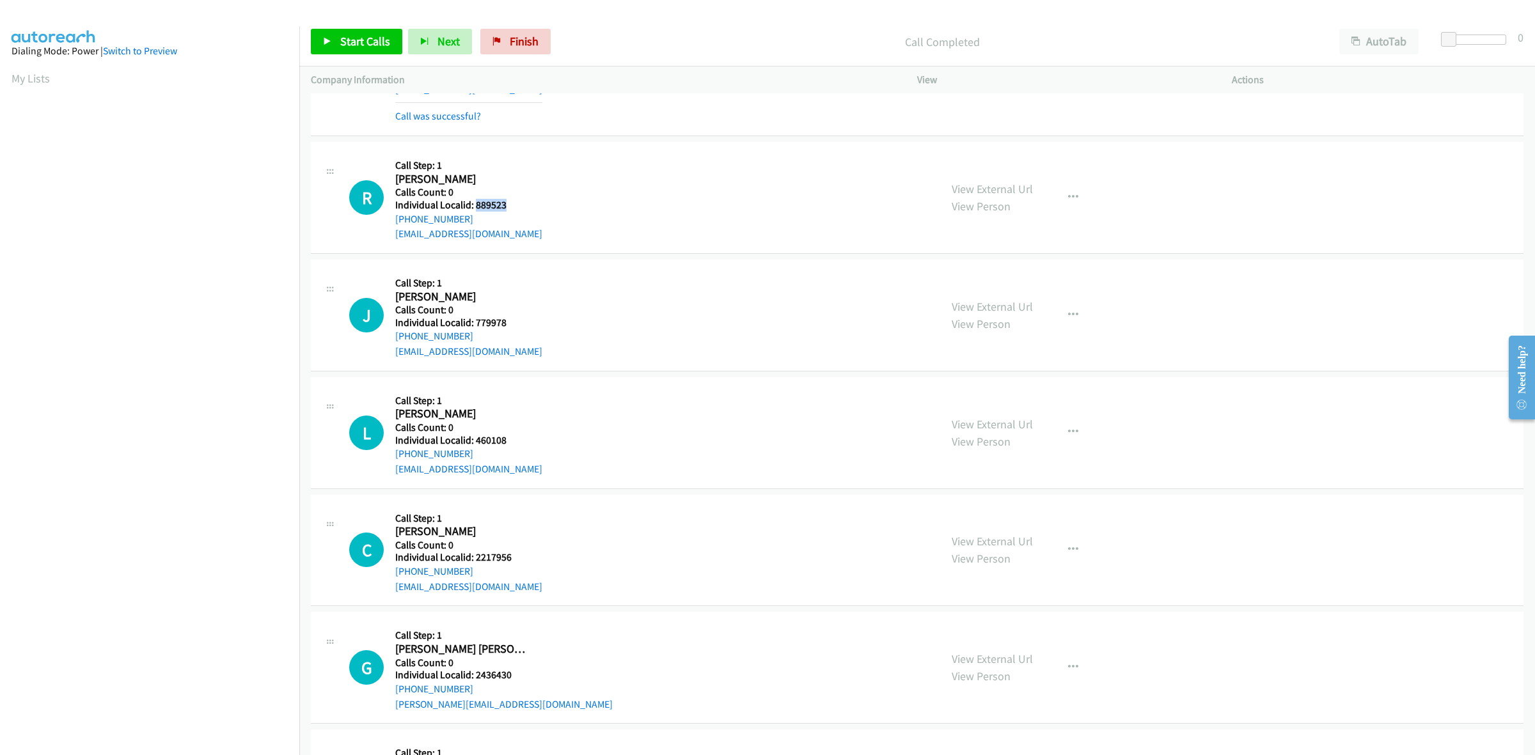
drag, startPoint x: 506, startPoint y: 200, endPoint x: 474, endPoint y: 205, distance: 32.4
click at [474, 205] on h5 "Individual Localid: 889523" at bounding box center [468, 205] width 147 height 13
drag, startPoint x: 468, startPoint y: 221, endPoint x: 393, endPoint y: 223, distance: 74.2
click at [393, 223] on div "R Callback Scheduled Call Step: 1 Ralph Mirra America/New_York Calls Count: 0 I…" at bounding box center [639, 198] width 580 height 88
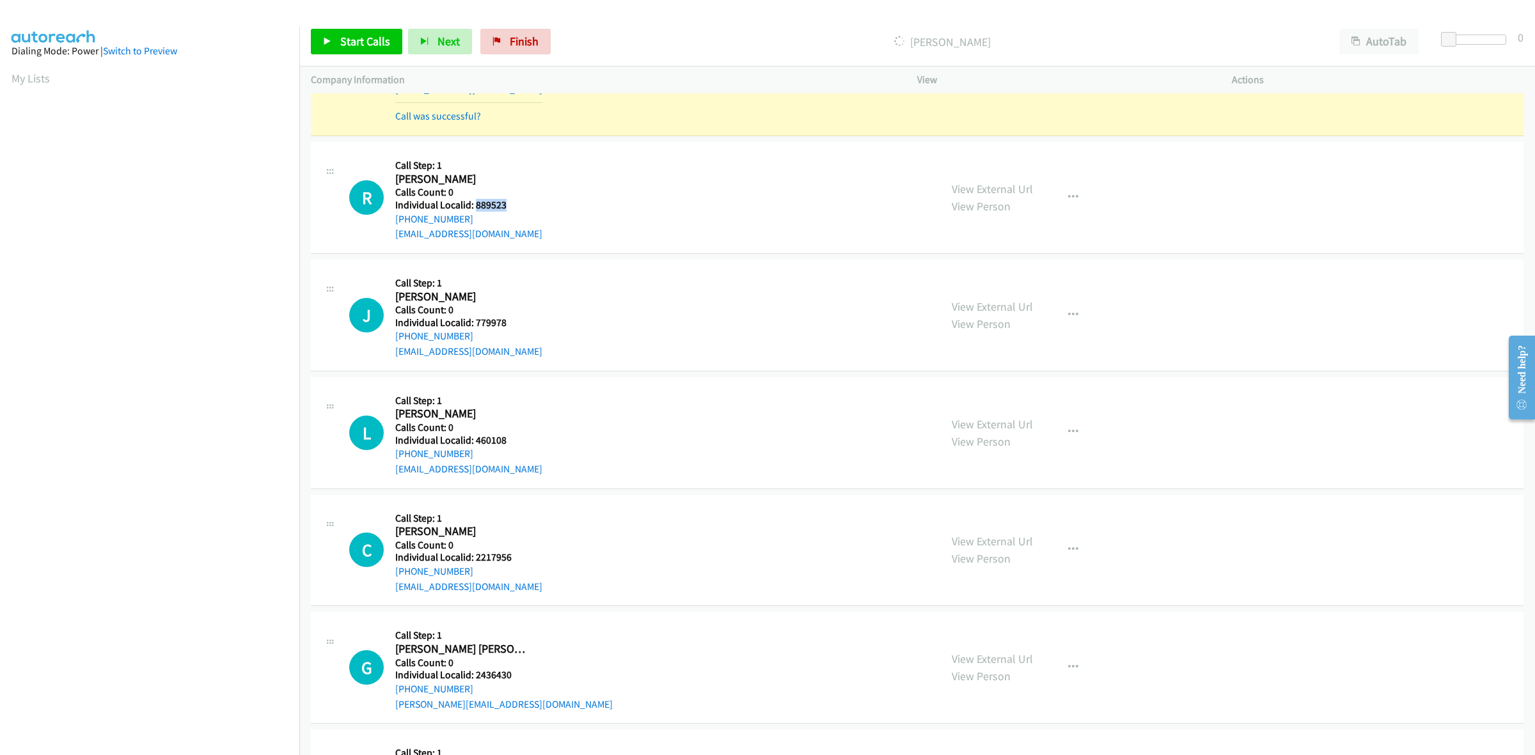
drag, startPoint x: 499, startPoint y: 203, endPoint x: 475, endPoint y: 206, distance: 23.9
click at [475, 206] on h5 "Individual Localid: 889523" at bounding box center [468, 205] width 147 height 13
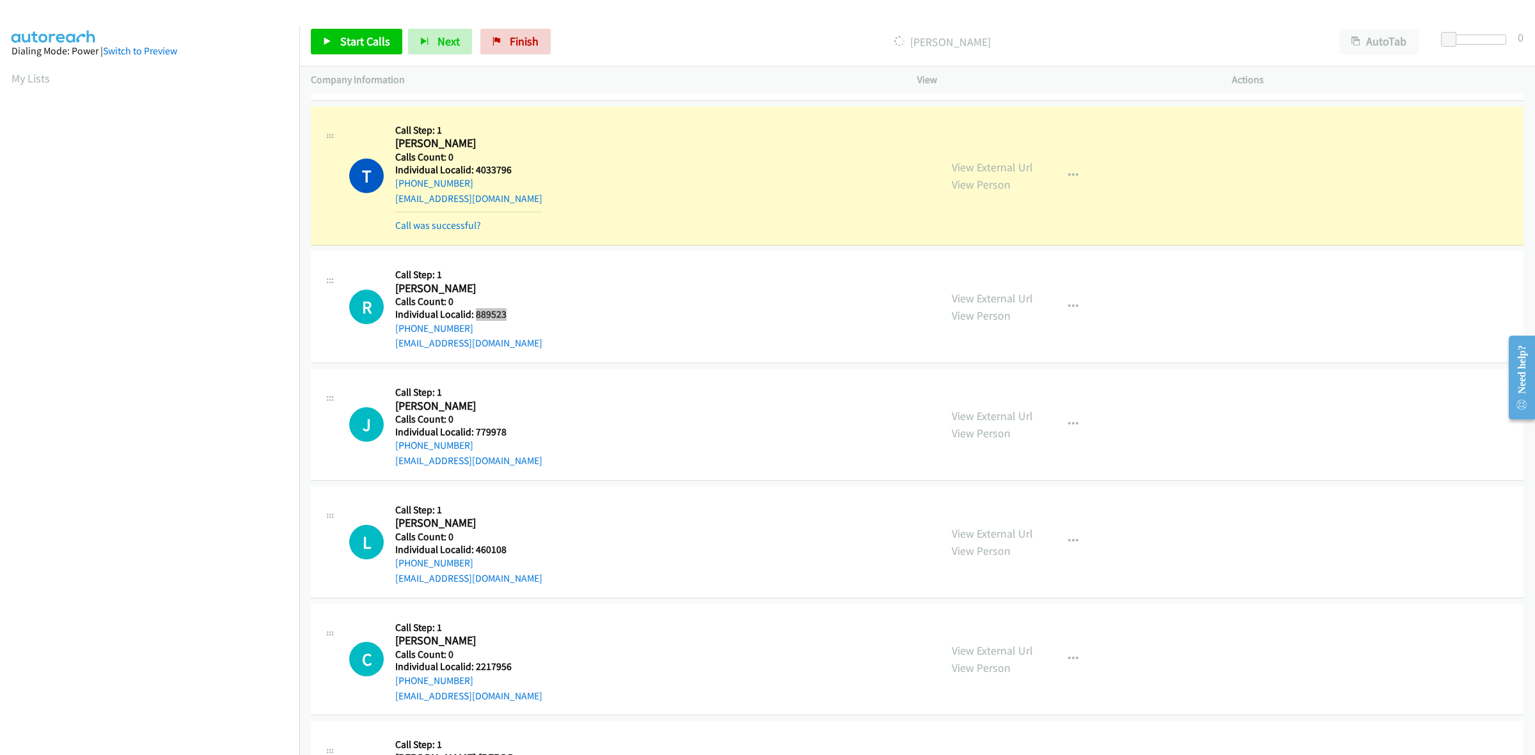
scroll to position [720, 0]
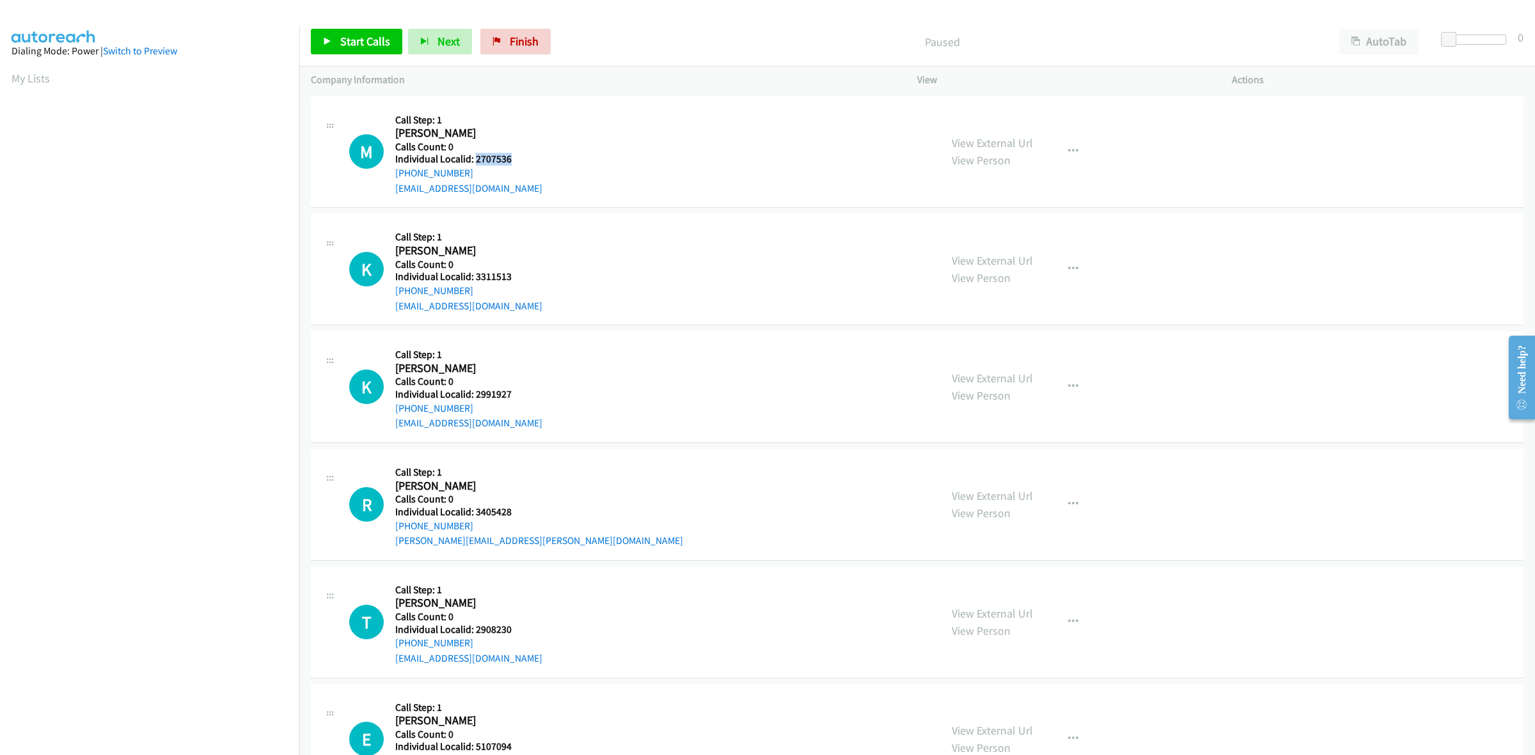
drag, startPoint x: 514, startPoint y: 155, endPoint x: 473, endPoint y: 161, distance: 40.6
click at [473, 161] on h5 "Individual Localid: 2707536" at bounding box center [468, 159] width 147 height 13
copy h5 "2707536"
drag, startPoint x: 472, startPoint y: 170, endPoint x: 395, endPoint y: 171, distance: 77.4
click at [395, 171] on div "+1 551-214-6552" at bounding box center [468, 173] width 147 height 15
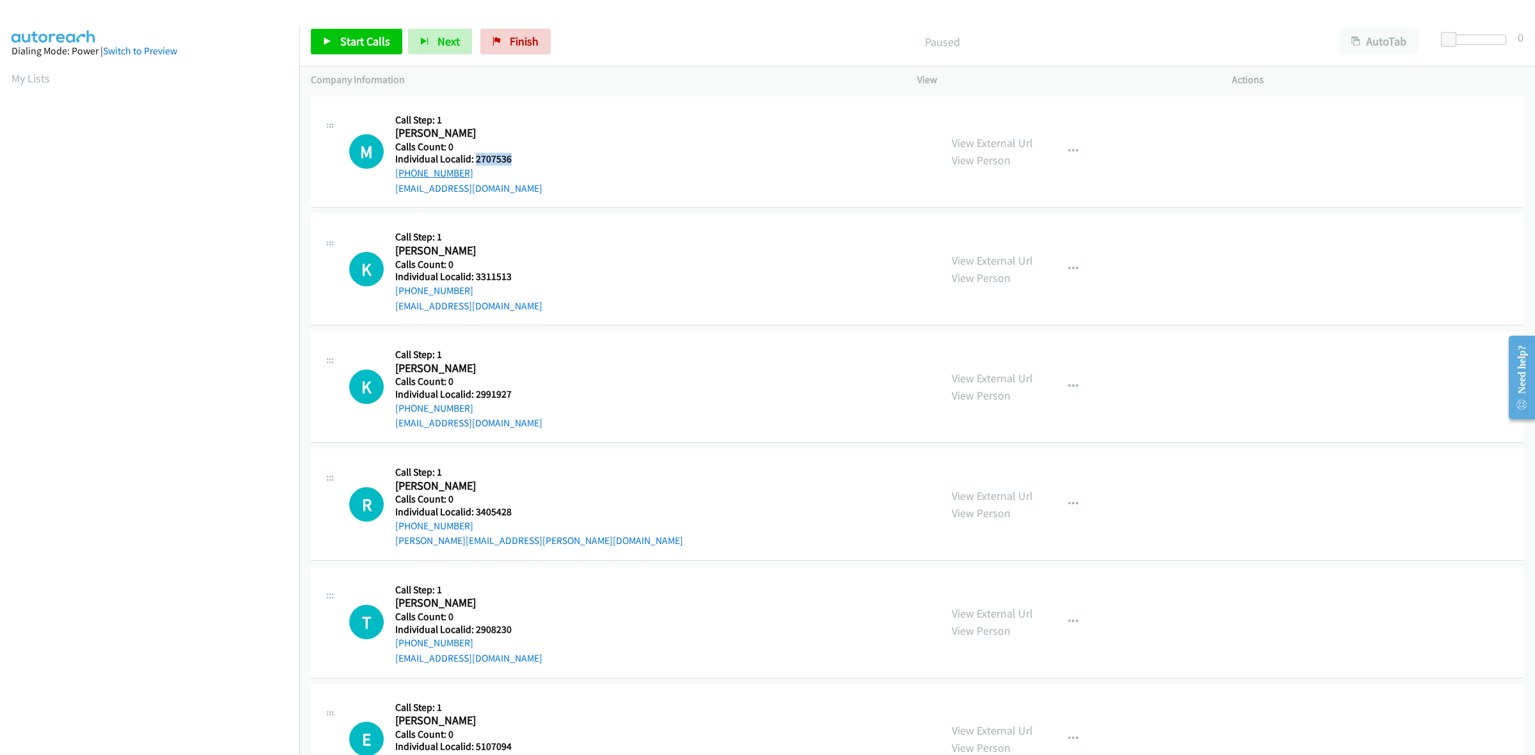
copy link "+1 551-214-6552"
drag, startPoint x: 517, startPoint y: 160, endPoint x: 475, endPoint y: 161, distance: 41.6
click at [475, 161] on h5 "Individual Localid: 2707536" at bounding box center [468, 159] width 147 height 13
copy h5 "2707536"
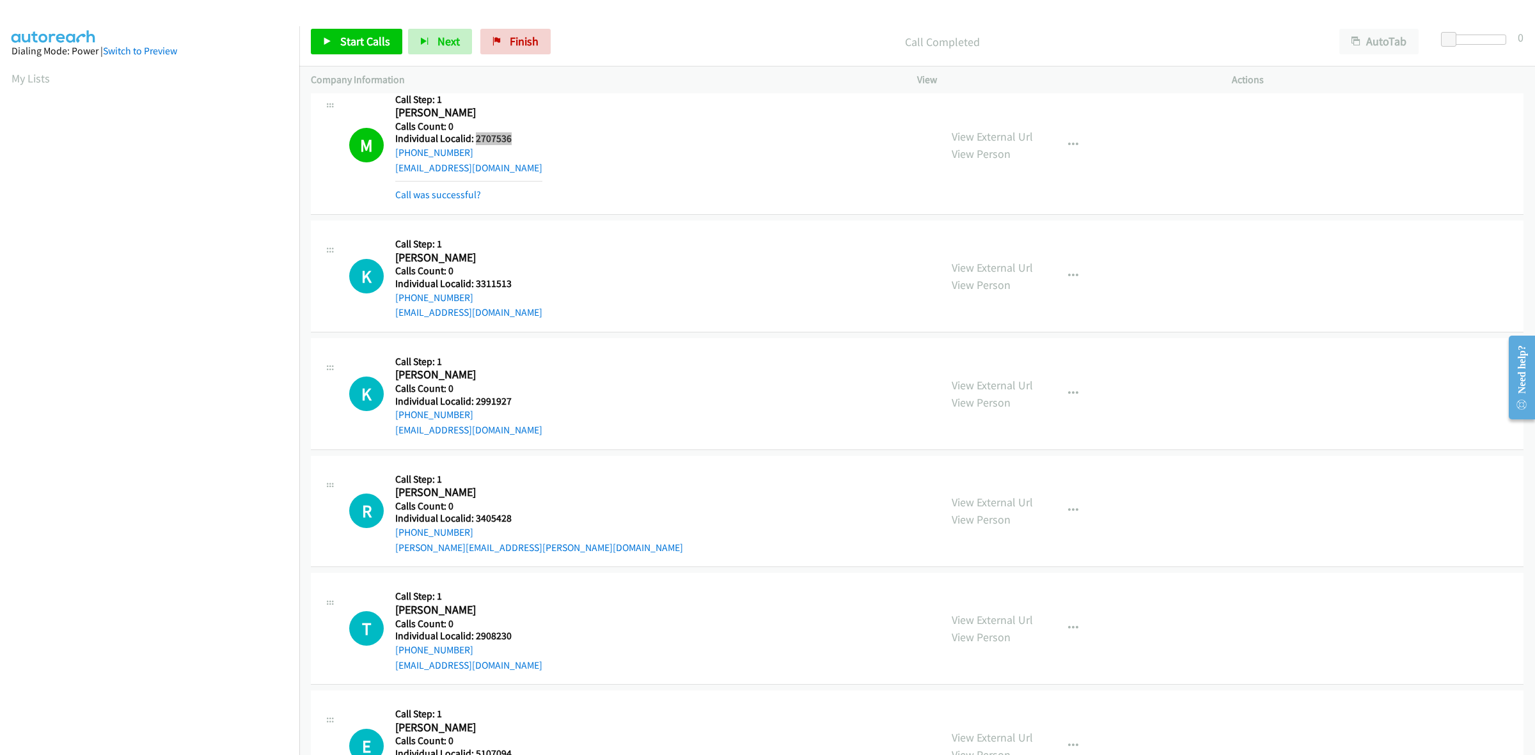
scroll to position [120, 0]
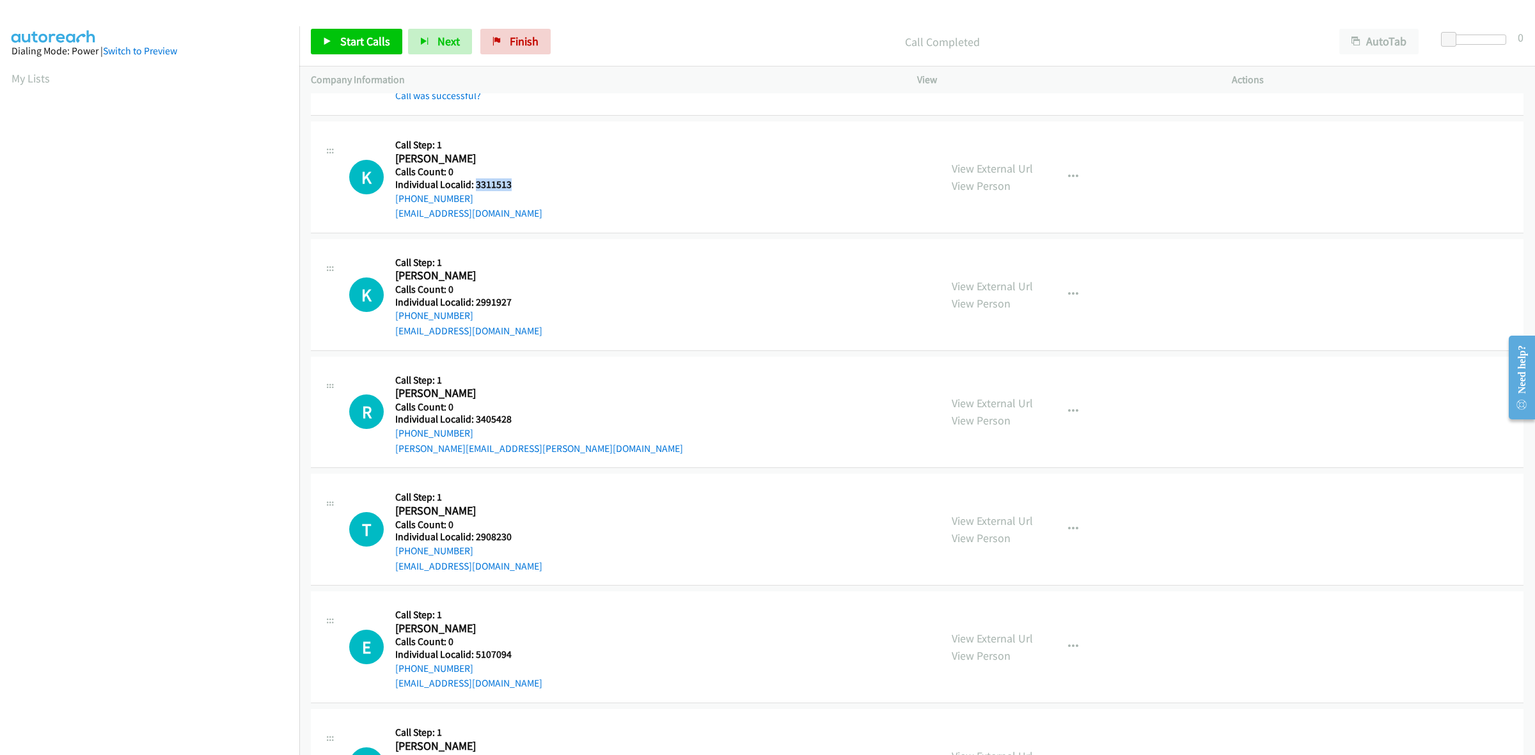
drag, startPoint x: 510, startPoint y: 180, endPoint x: 474, endPoint y: 183, distance: 35.9
click at [474, 183] on h5 "Individual Localid: 3311513" at bounding box center [468, 184] width 147 height 13
copy h5 "3311513"
drag, startPoint x: 468, startPoint y: 194, endPoint x: 390, endPoint y: 202, distance: 78.4
click at [390, 202] on div "K Callback Scheduled Call Step: 1 Koleby Parrish America/New_York Calls Count: …" at bounding box center [639, 177] width 580 height 88
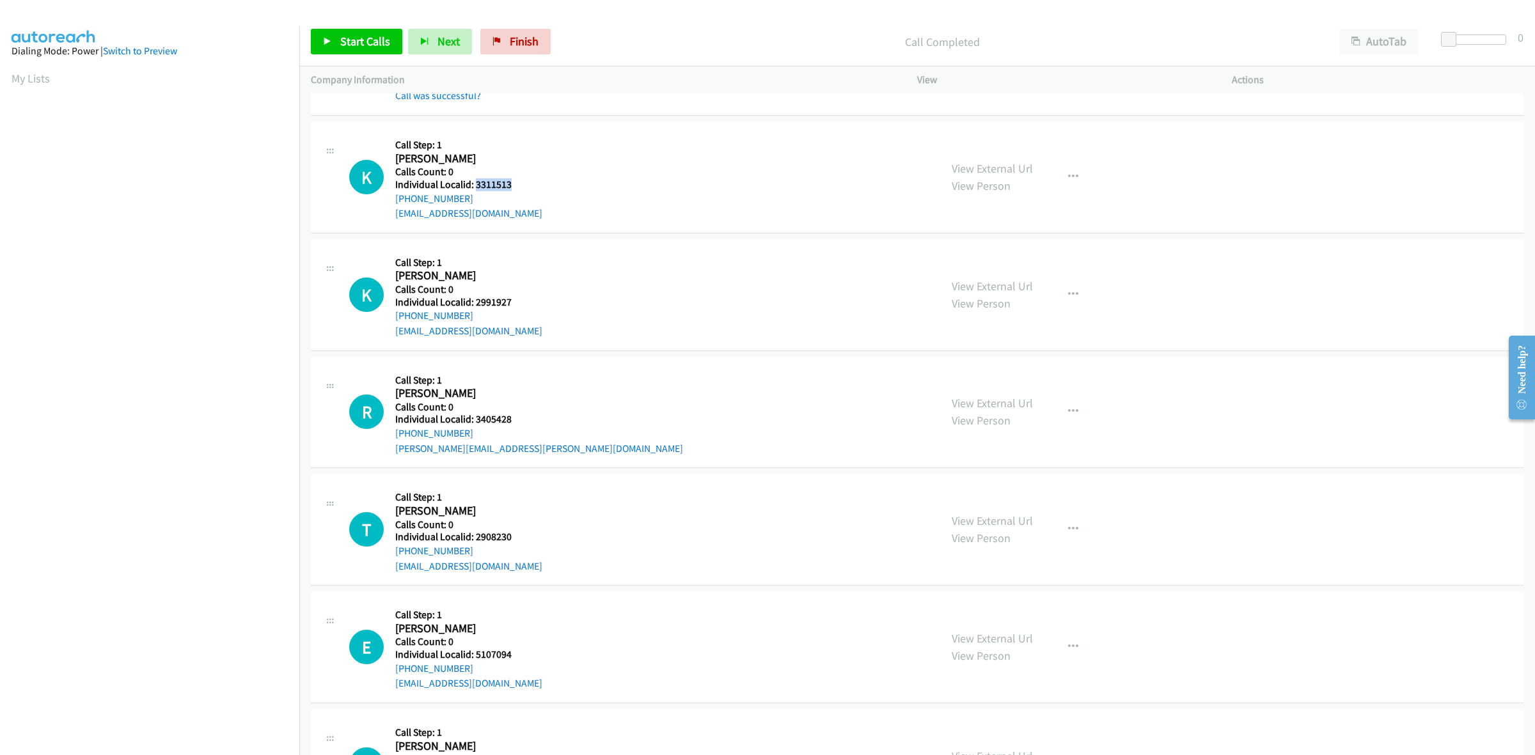
copy link "+1 336-596-4749"
drag, startPoint x: 517, startPoint y: 187, endPoint x: 475, endPoint y: 184, distance: 42.3
click at [475, 184] on h5 "Individual Localid: 3311513" at bounding box center [468, 184] width 147 height 13
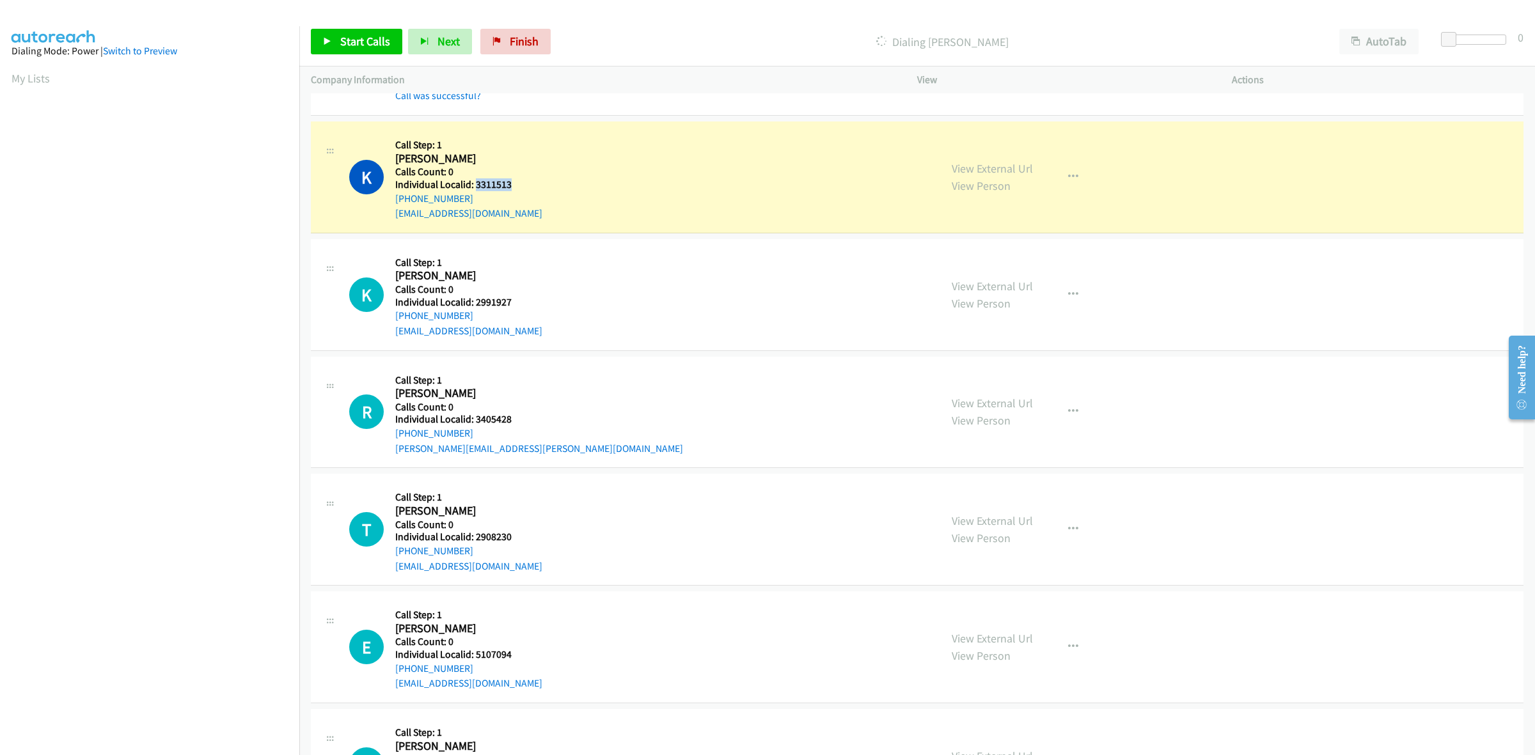
copy h5 "3311513"
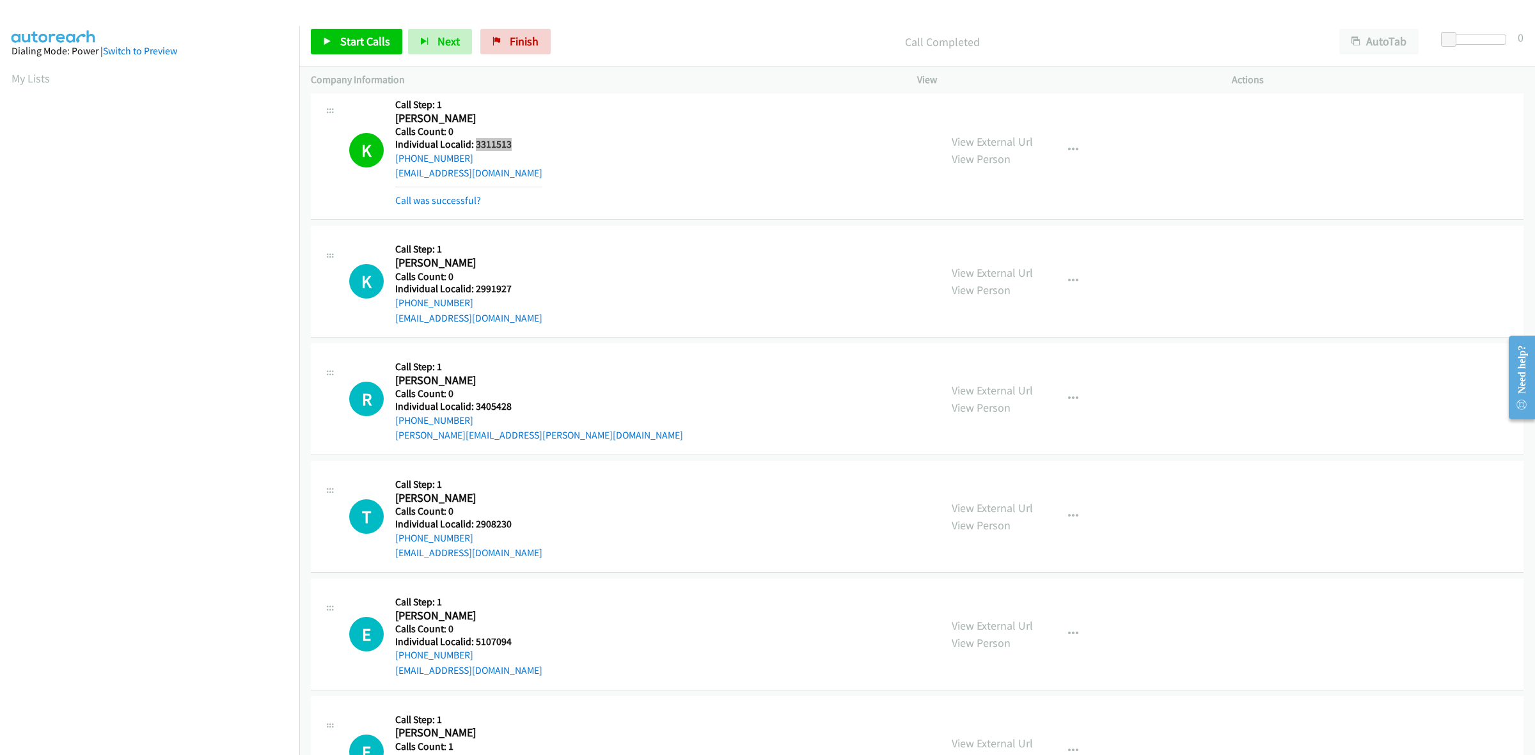
scroll to position [299, 0]
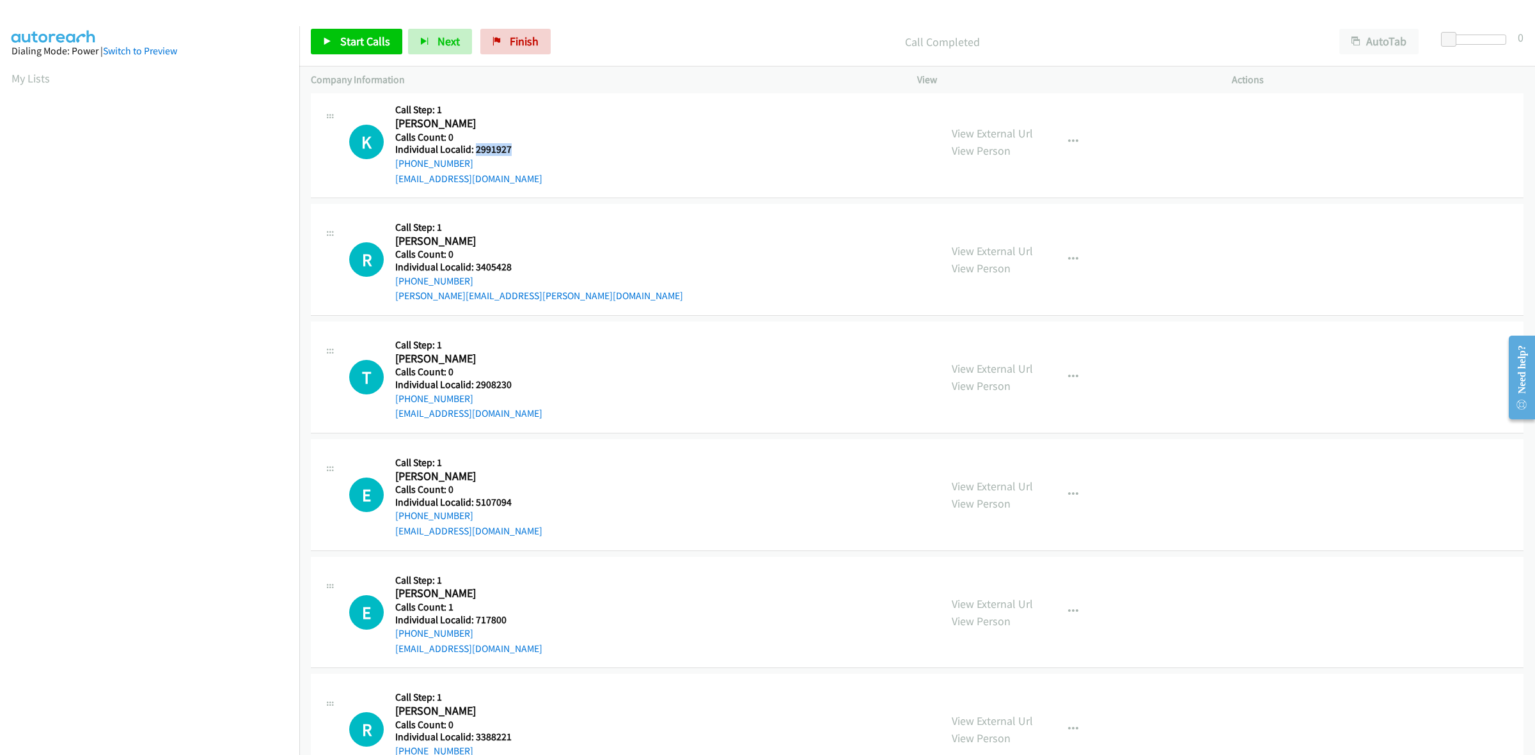
drag, startPoint x: 510, startPoint y: 148, endPoint x: 475, endPoint y: 150, distance: 34.6
click at [475, 150] on h5 "Individual Localid: 2991927" at bounding box center [468, 149] width 147 height 13
copy h5 "2991927"
drag, startPoint x: 472, startPoint y: 162, endPoint x: 394, endPoint y: 163, distance: 78.1
click at [394, 163] on div "K Callback Scheduled Call Step: 1 Kevin Lawrence America/New_York Calls Count: …" at bounding box center [639, 142] width 580 height 88
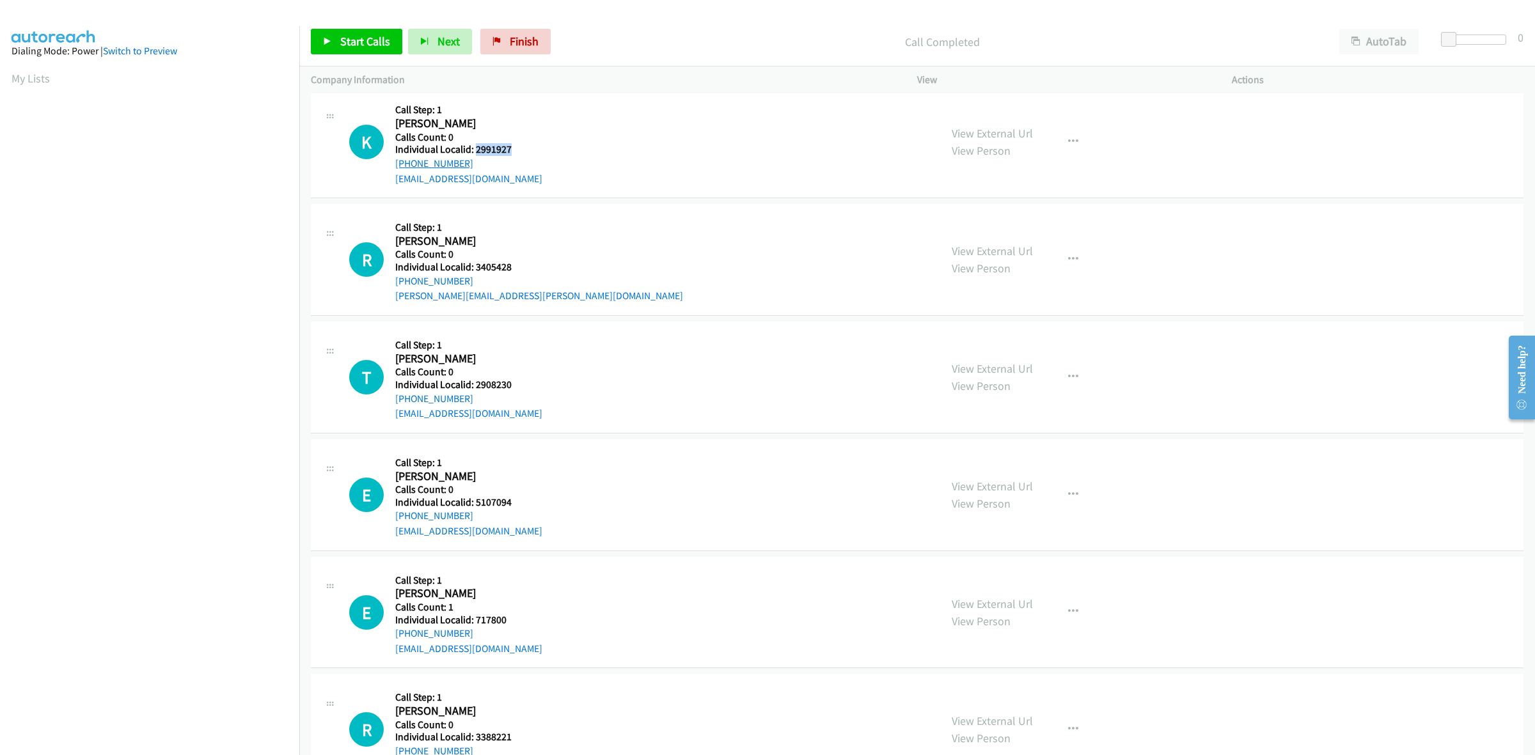
copy link "+1 631-561-7965"
drag, startPoint x: 484, startPoint y: 150, endPoint x: 477, endPoint y: 150, distance: 7.7
click at [477, 150] on h5 "Individual Localid: 2991927" at bounding box center [468, 149] width 147 height 13
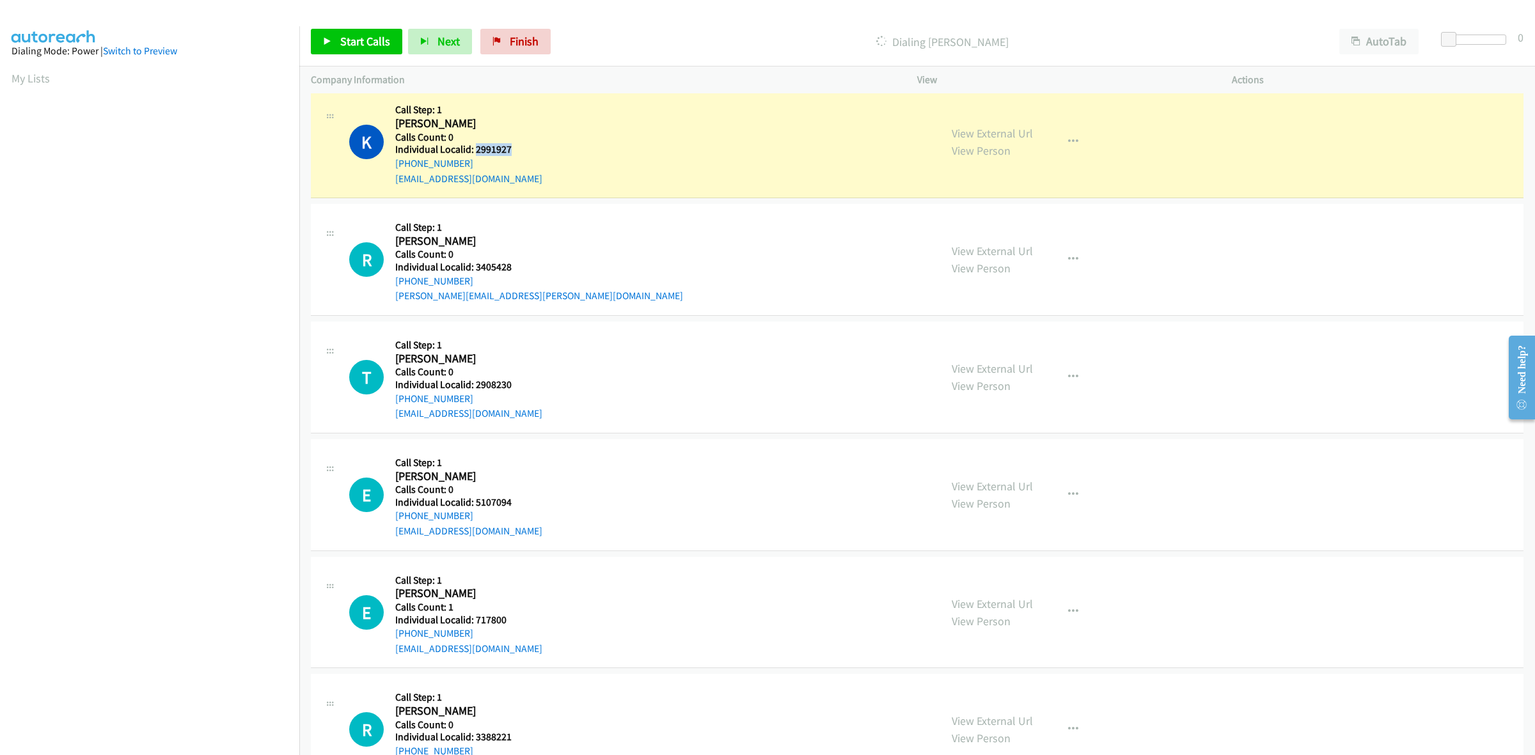
copy h5 "2991927"
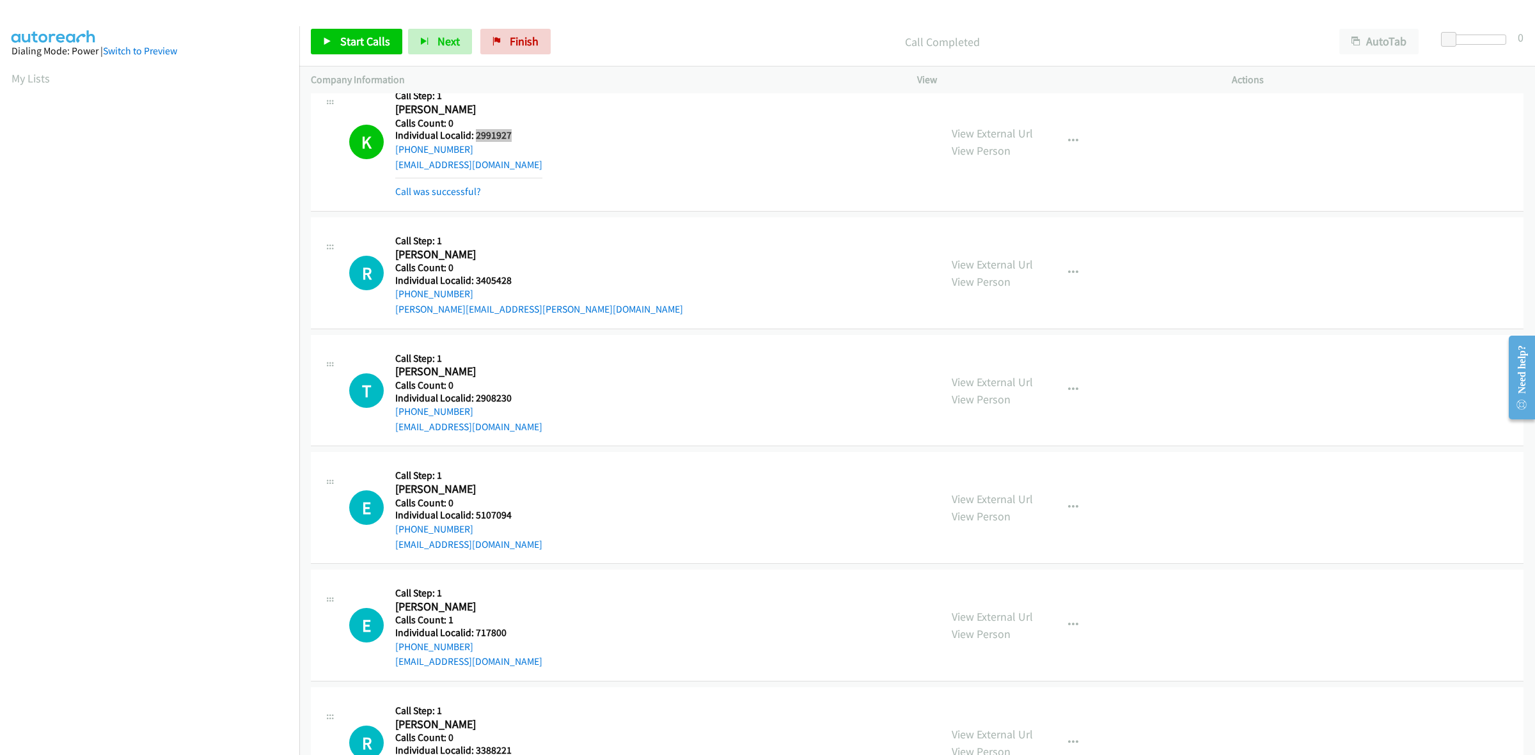
scroll to position [320, 0]
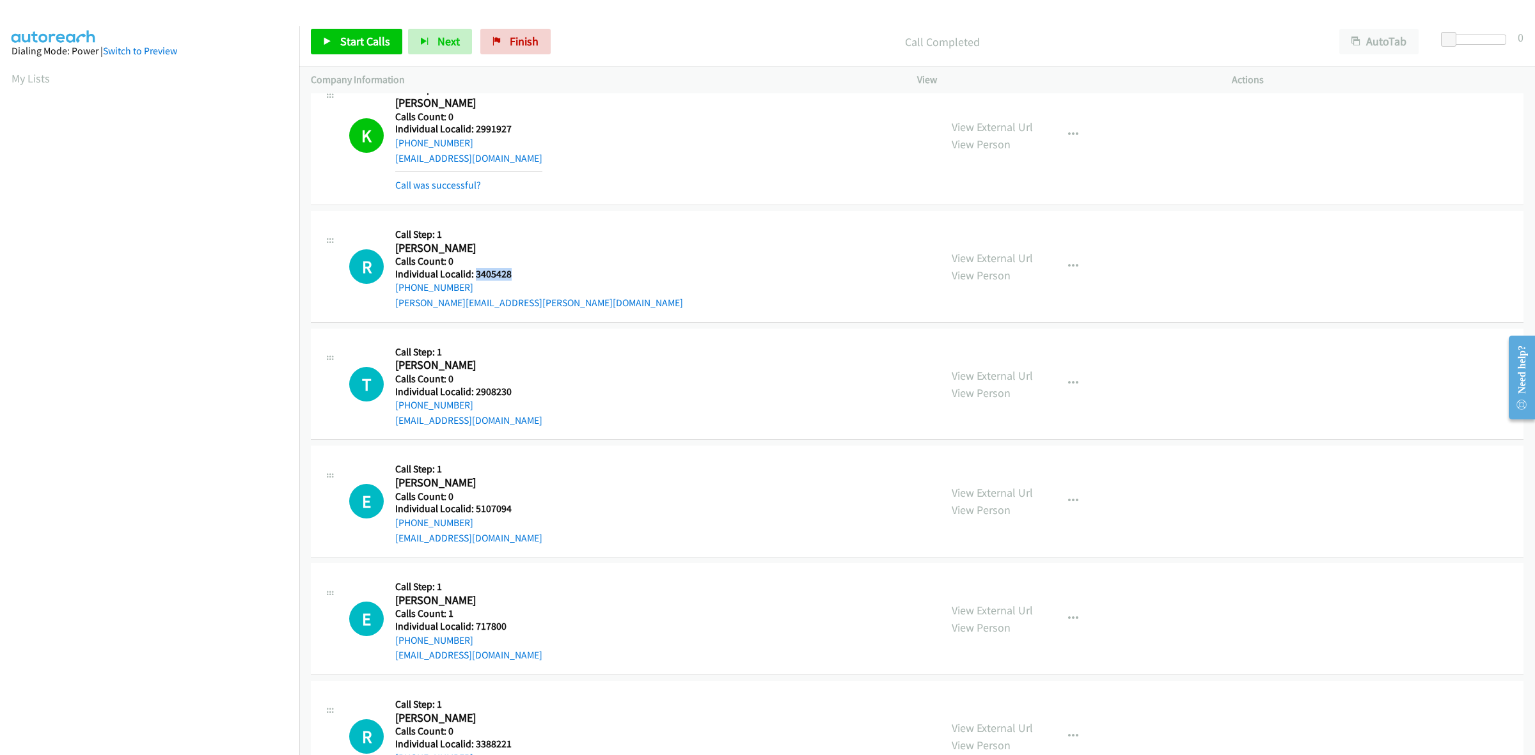
drag, startPoint x: 509, startPoint y: 273, endPoint x: 475, endPoint y: 276, distance: 33.5
click at [475, 276] on h5 "Individual Localid: 3405428" at bounding box center [539, 274] width 288 height 13
copy h5 "3405428"
drag, startPoint x: 474, startPoint y: 286, endPoint x: 388, endPoint y: 292, distance: 86.6
click at [388, 292] on div "R Callback Scheduled Call Step: 1 Robert Glenn Loper America/New_York Calls Cou…" at bounding box center [639, 267] width 580 height 88
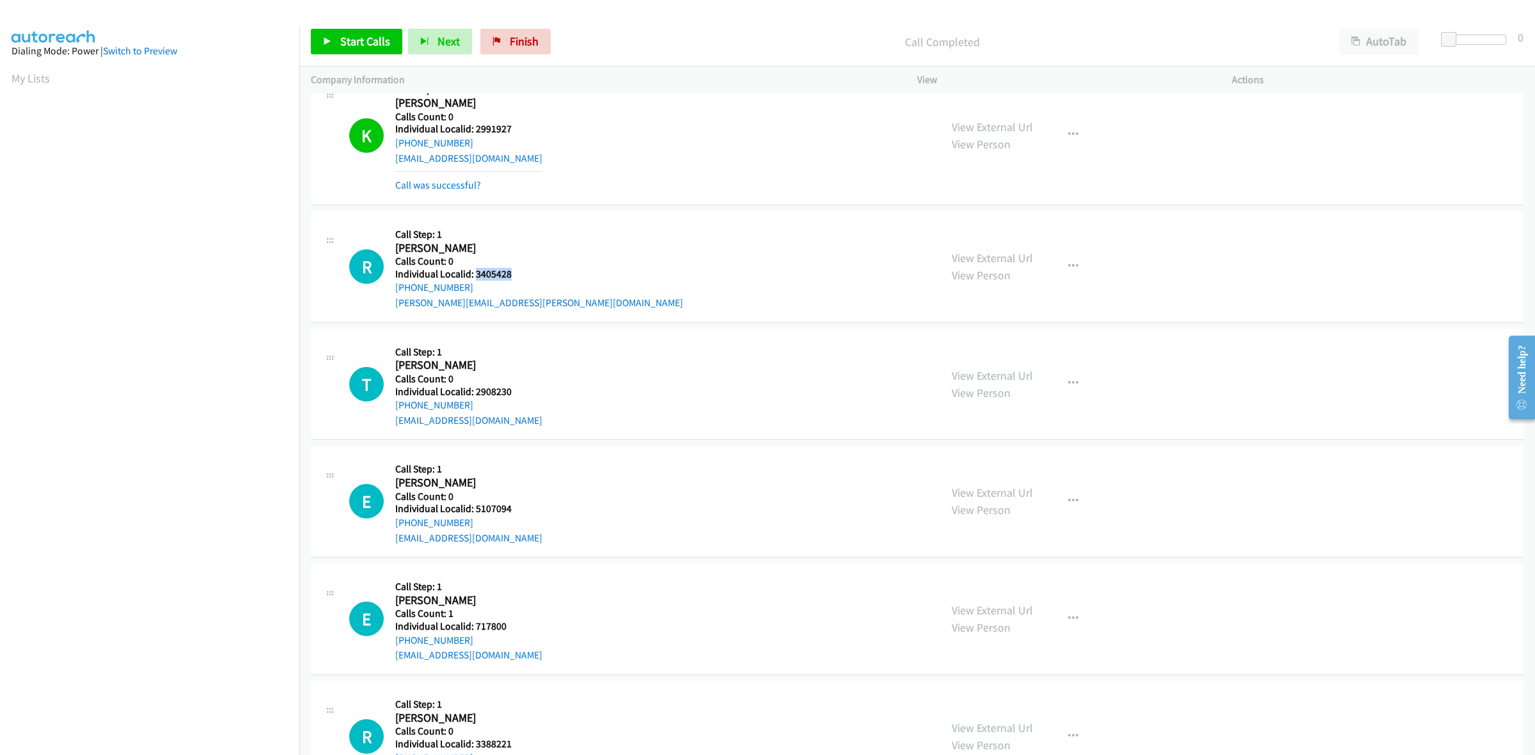
drag, startPoint x: 519, startPoint y: 272, endPoint x: 477, endPoint y: 276, distance: 43.0
click at [477, 276] on h5 "Individual Localid: 3405428" at bounding box center [539, 274] width 288 height 13
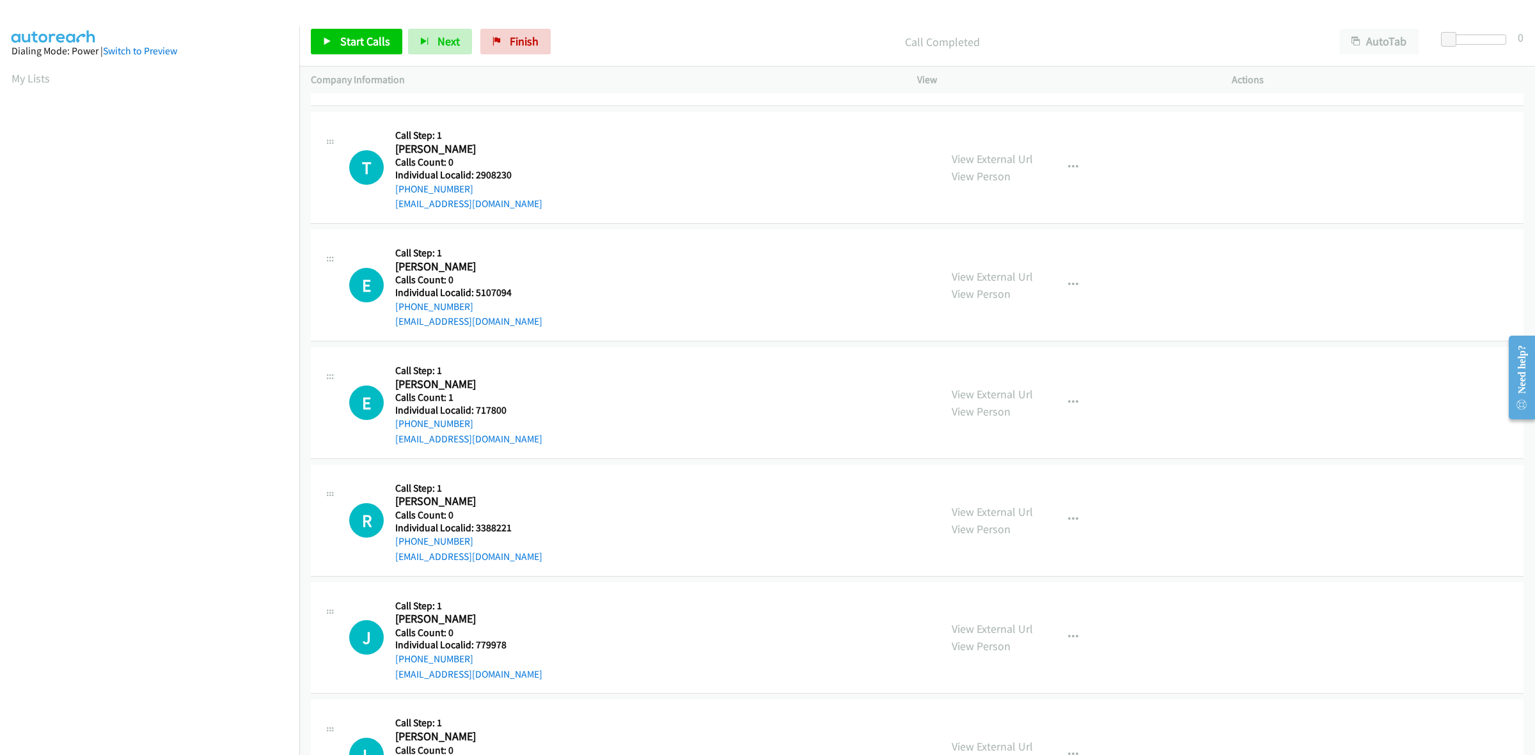
scroll to position [580, 0]
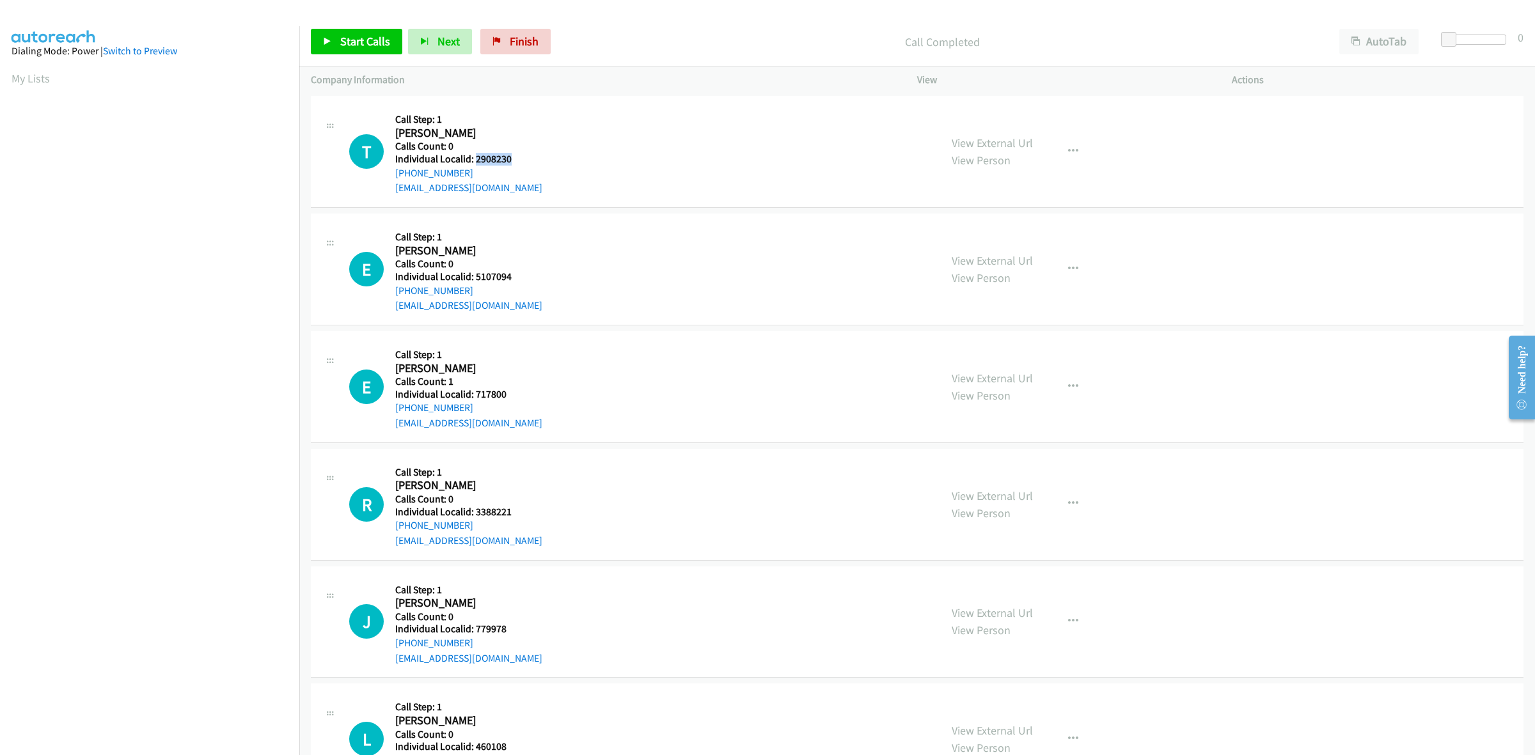
drag, startPoint x: 516, startPoint y: 154, endPoint x: 475, endPoint y: 161, distance: 41.5
click at [475, 161] on h5 "Individual Localid: 2908230" at bounding box center [468, 159] width 147 height 13
drag, startPoint x: 468, startPoint y: 171, endPoint x: 392, endPoint y: 171, distance: 75.5
click at [392, 171] on div "T Callback Scheduled Call Step: 1 Thomas Schupack America/New_York Calls Count:…" at bounding box center [639, 151] width 580 height 88
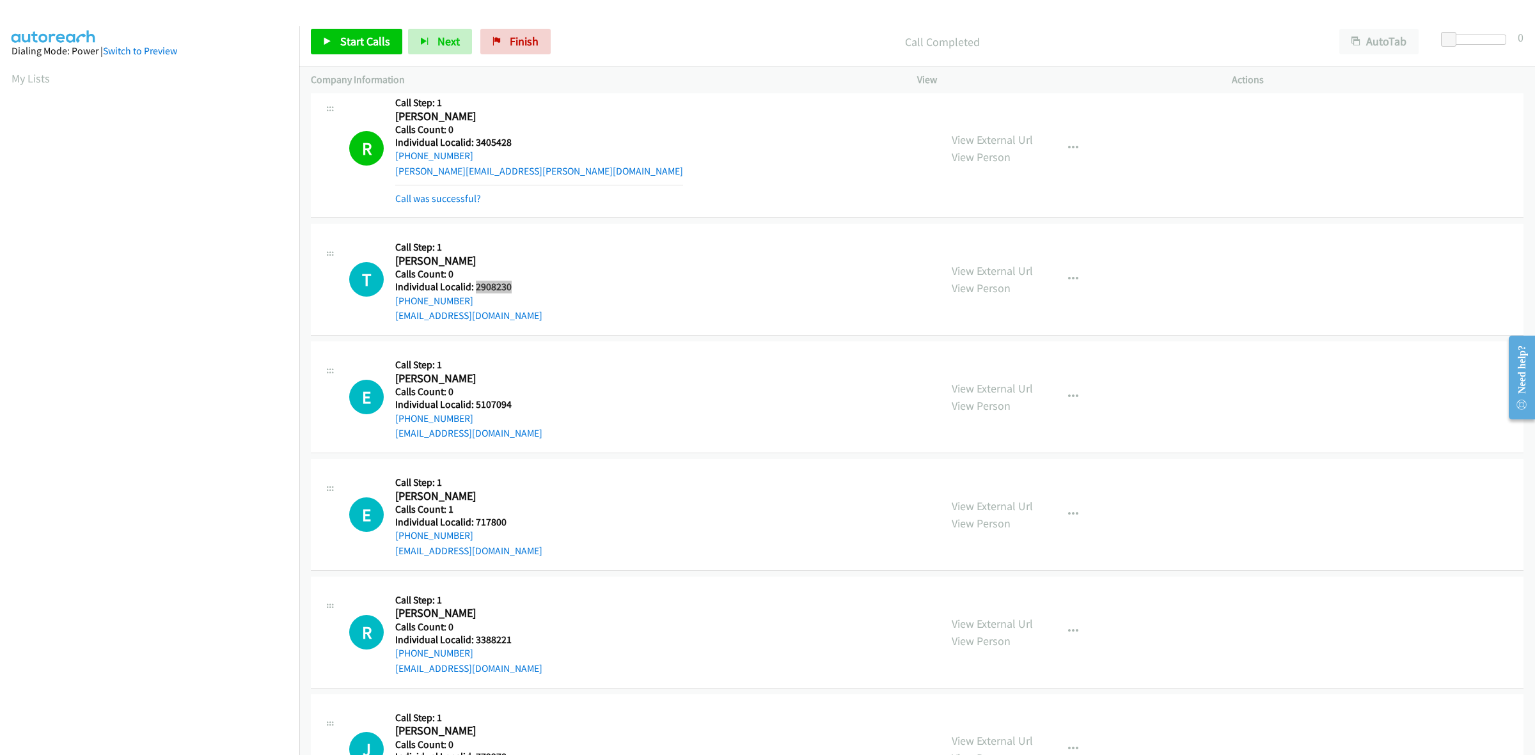
scroll to position [459, 0]
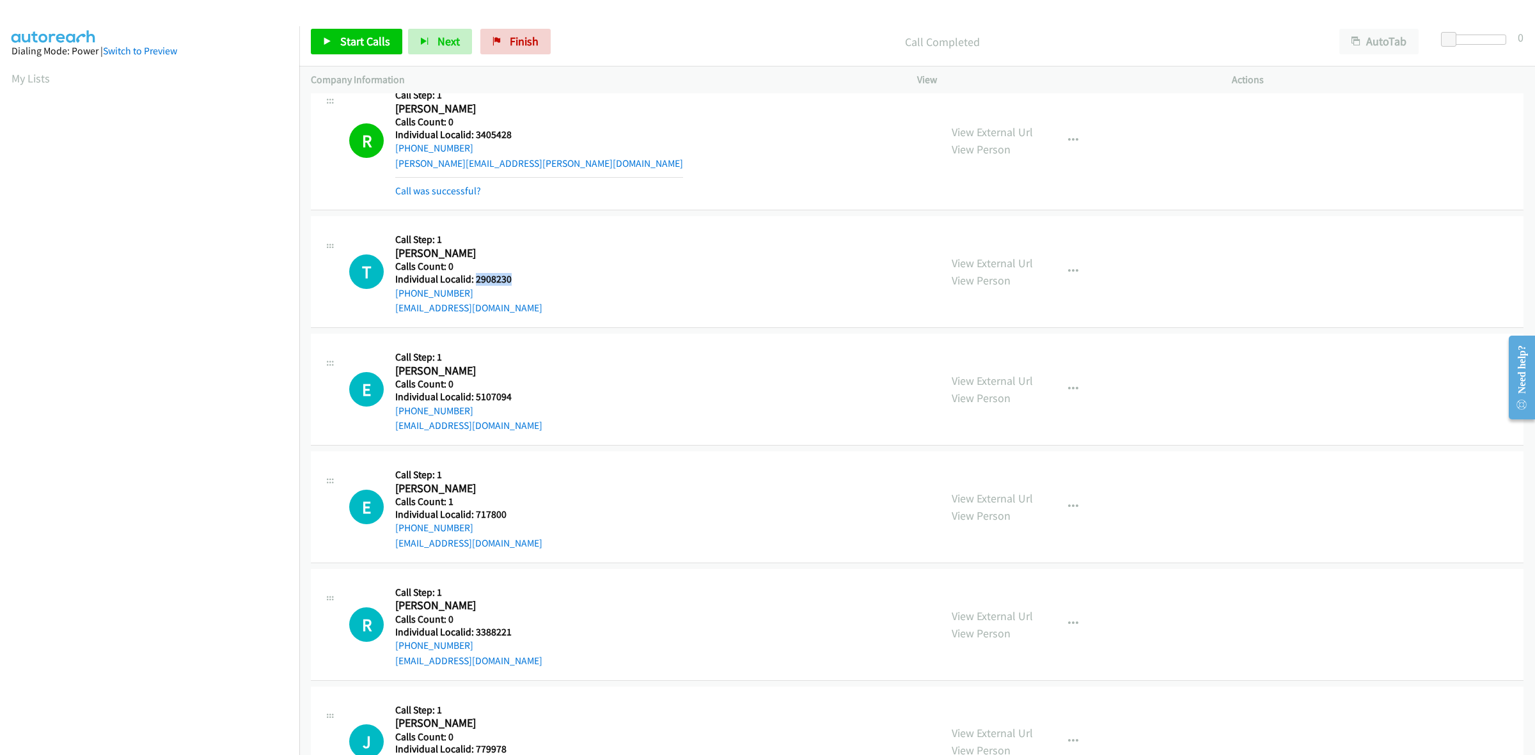
drag, startPoint x: 513, startPoint y: 280, endPoint x: 474, endPoint y: 283, distance: 39.2
click at [474, 283] on h5 "Individual Localid: 2908230" at bounding box center [468, 279] width 147 height 13
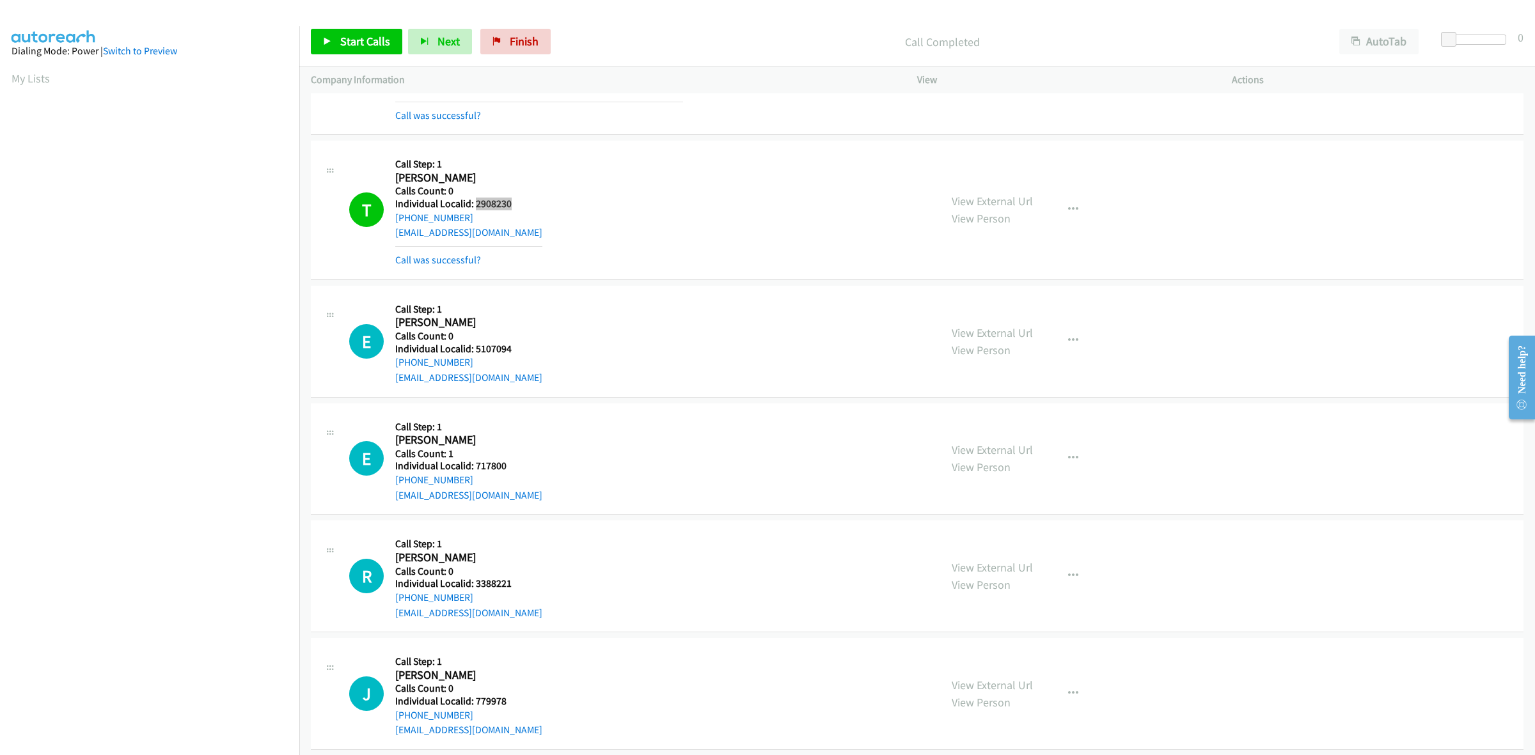
scroll to position [560, 0]
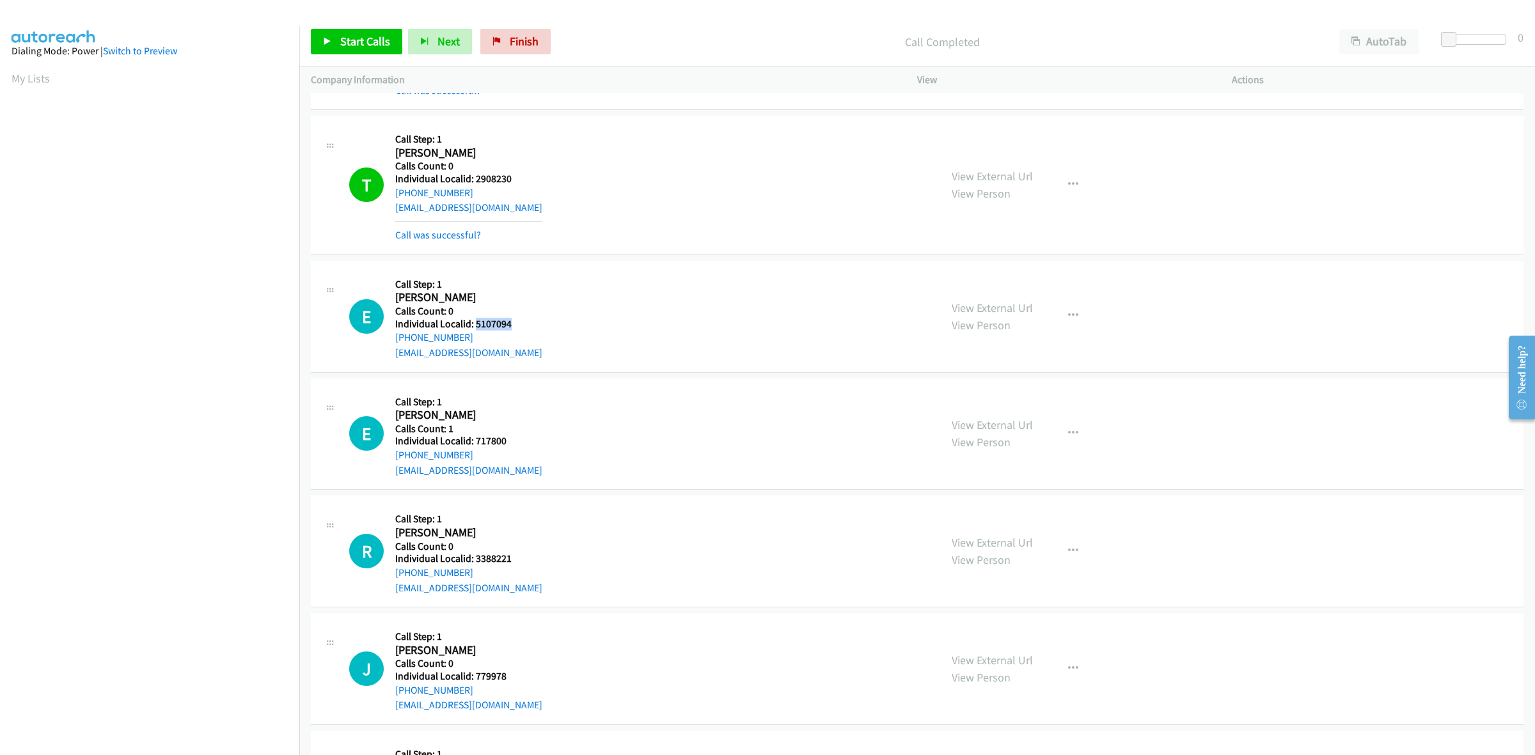
drag, startPoint x: 519, startPoint y: 326, endPoint x: 474, endPoint y: 326, distance: 44.8
click at [474, 326] on h5 "Individual Localid: 5107094" at bounding box center [468, 324] width 147 height 13
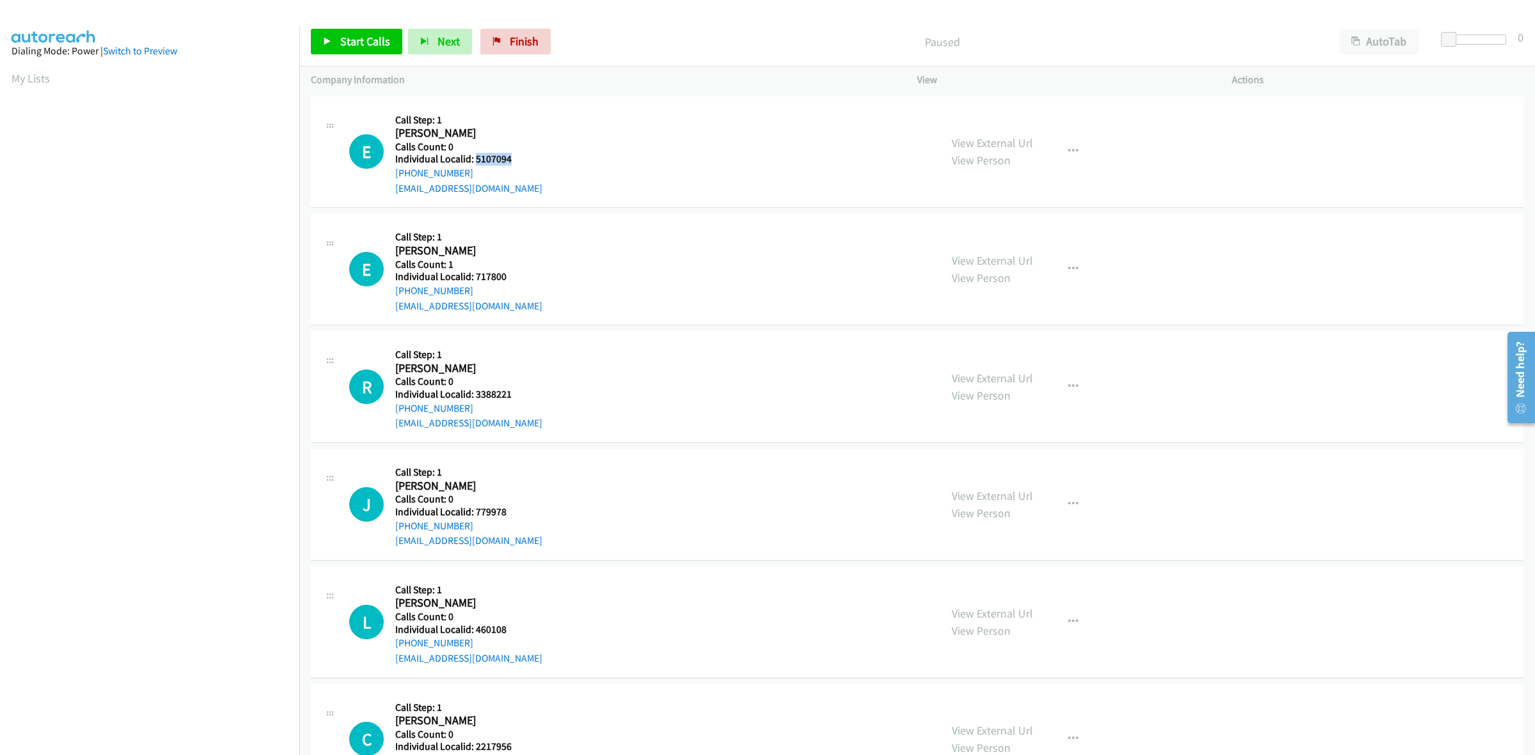
drag, startPoint x: 516, startPoint y: 160, endPoint x: 475, endPoint y: 158, distance: 41.6
click at [475, 158] on h5 "Individual Localid: 5107094" at bounding box center [468, 159] width 147 height 13
copy h5 "5107094"
drag, startPoint x: 472, startPoint y: 168, endPoint x: 394, endPoint y: 175, distance: 78.3
click at [394, 175] on div "E Callback Scheduled Call Step: 1 [PERSON_NAME] America/New_York Calls Count: 0…" at bounding box center [639, 152] width 580 height 88
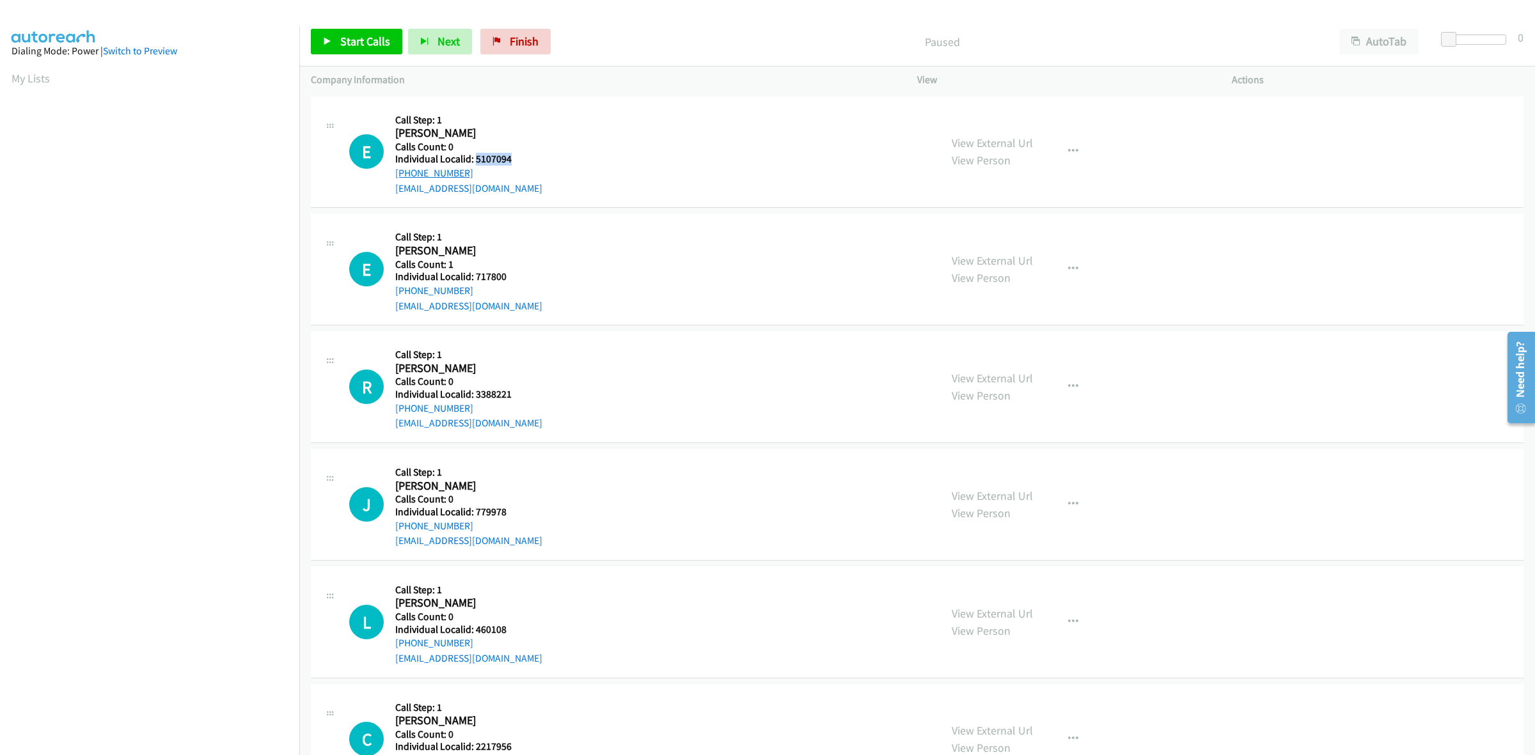
copy link "[PHONE_NUMBER]"
drag, startPoint x: 500, startPoint y: 154, endPoint x: 472, endPoint y: 157, distance: 28.4
click at [472, 157] on h5 "Individual Localid: 5107094" at bounding box center [468, 159] width 147 height 13
copy h5 "5107094"
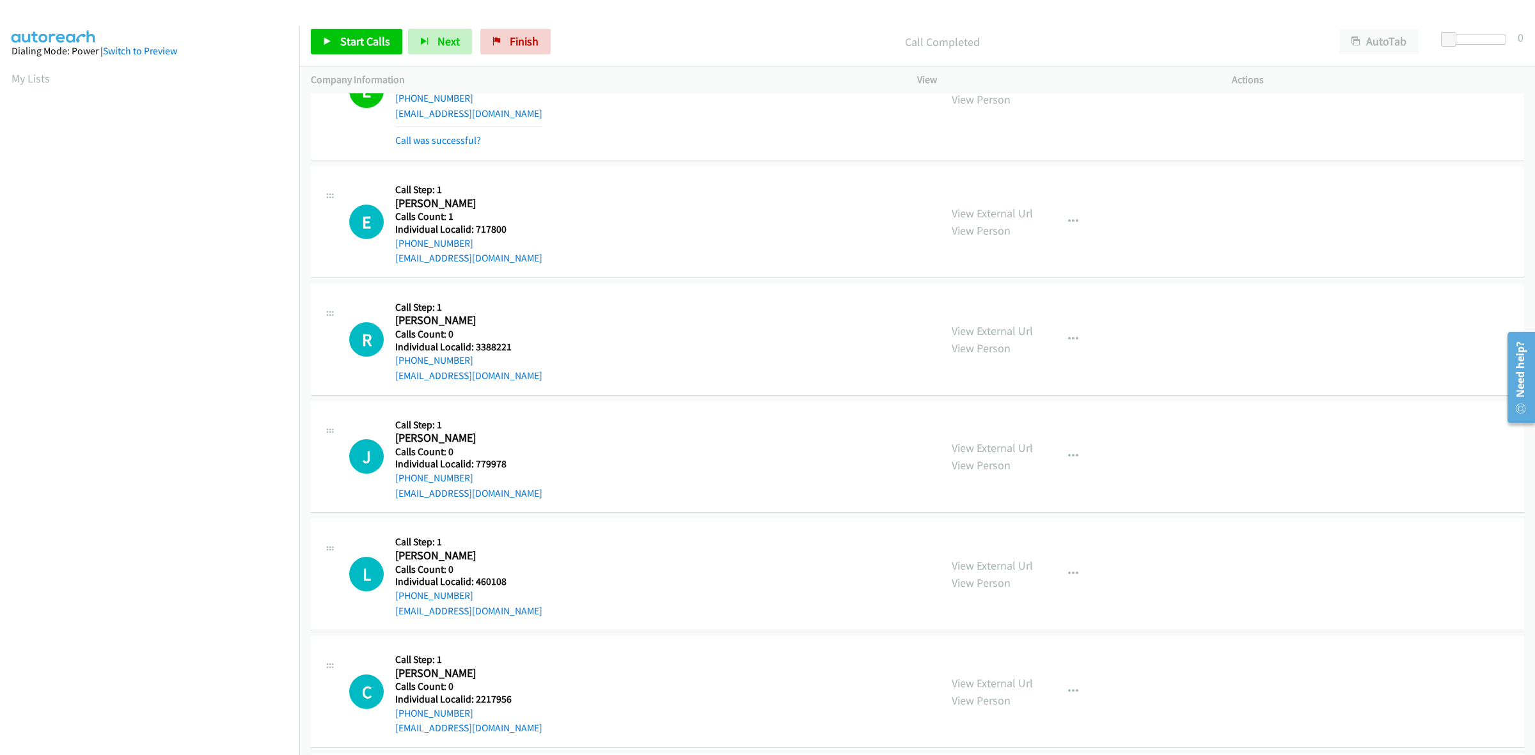
scroll to position [100, 0]
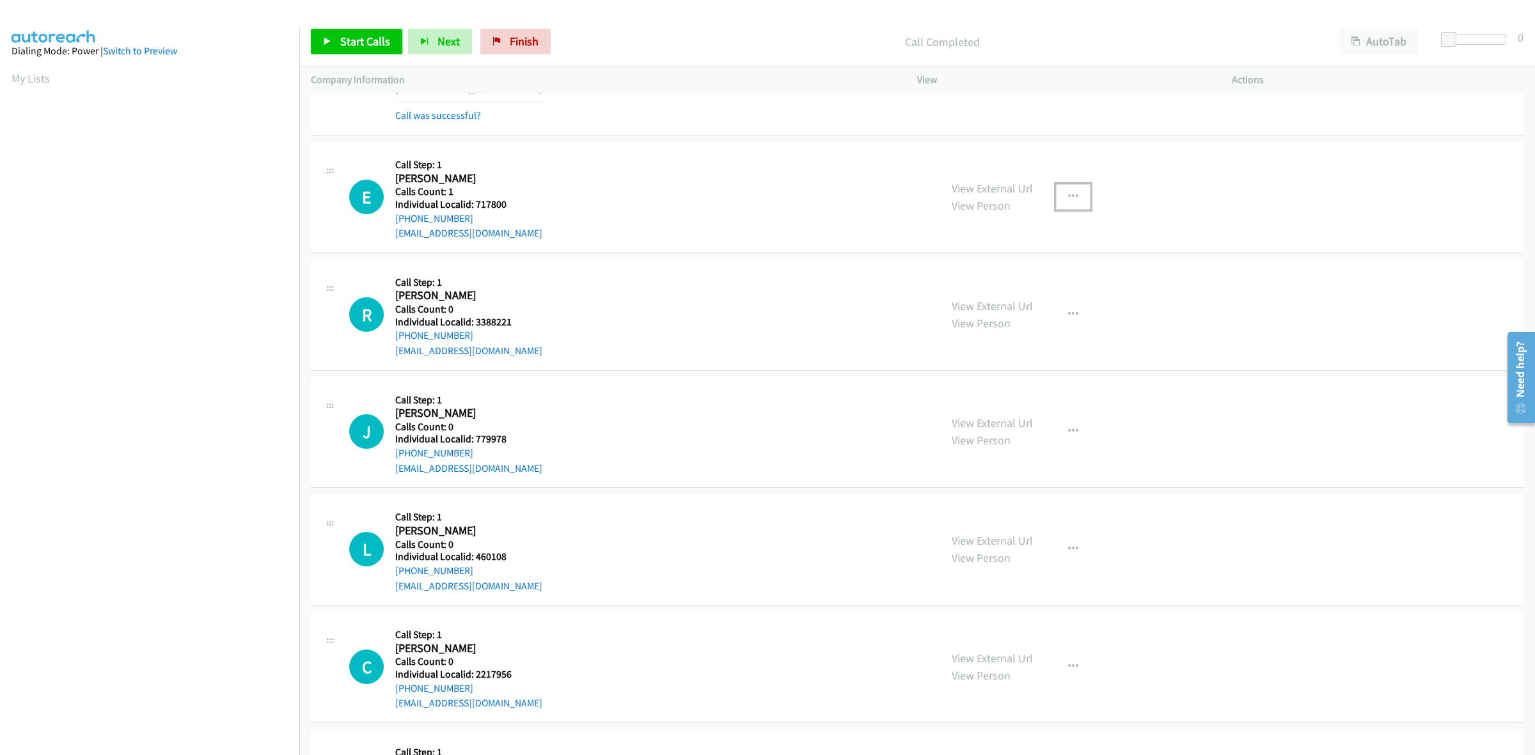
click at [1068, 192] on icon "button" at bounding box center [1073, 197] width 10 height 10
click at [1017, 279] on link "Skip Call" at bounding box center [1005, 280] width 170 height 26
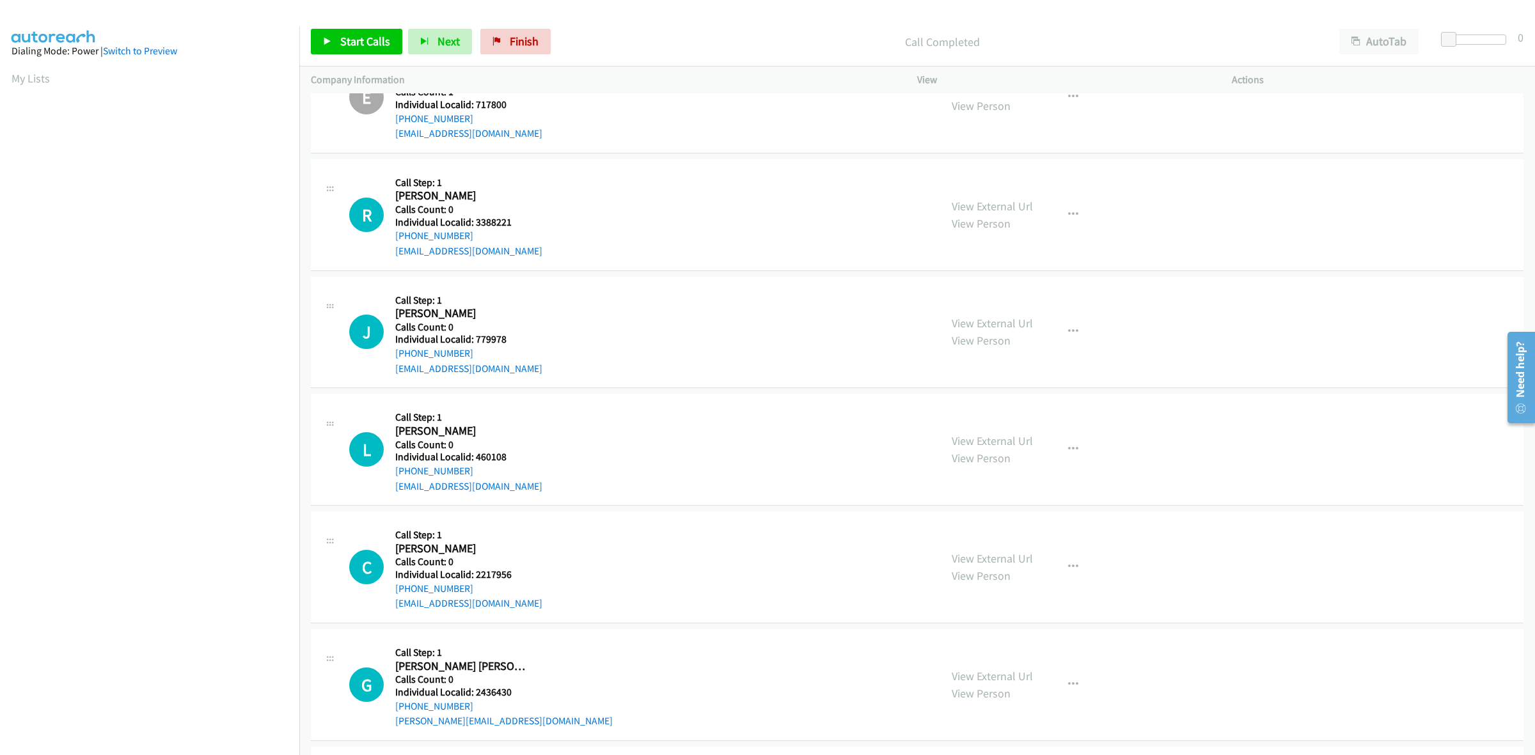
scroll to position [219, 0]
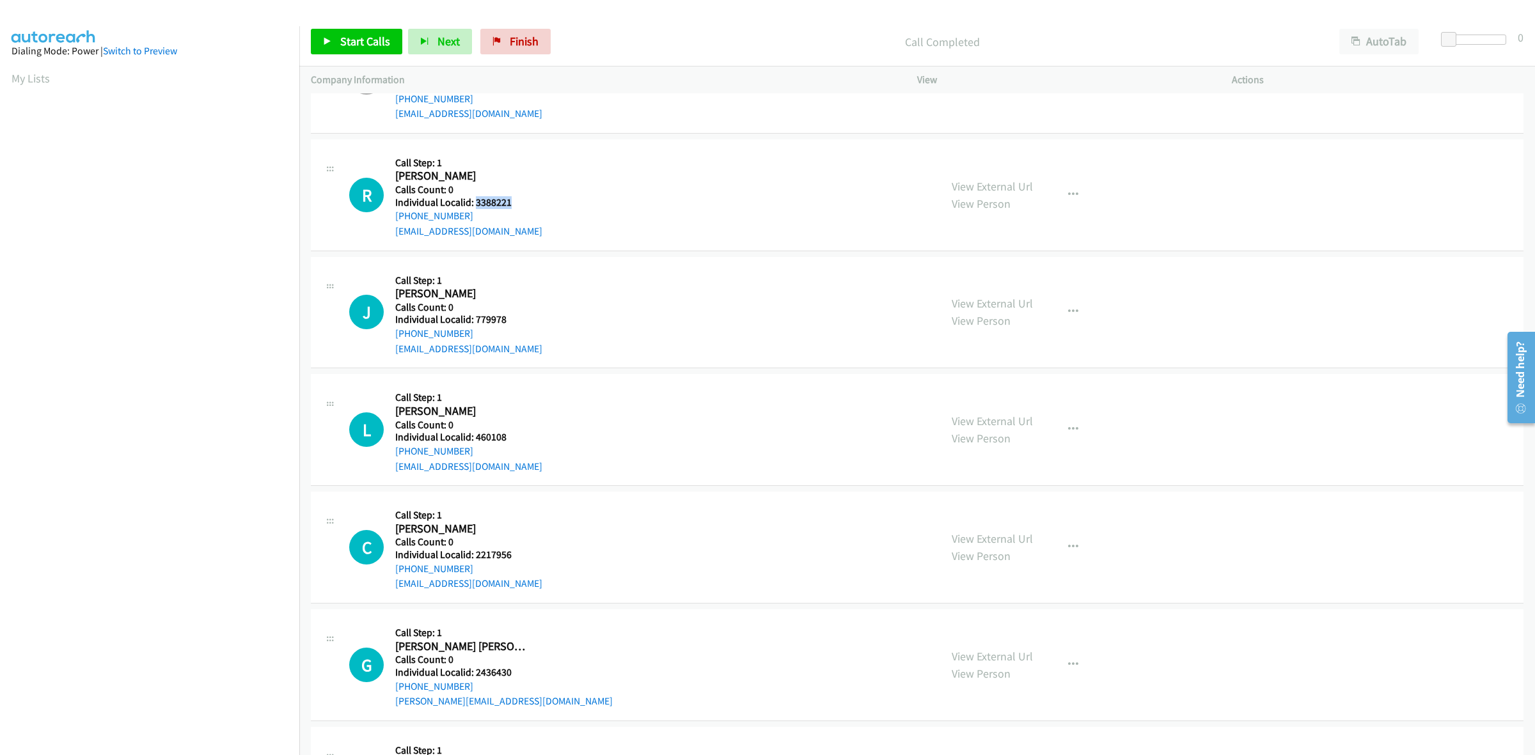
drag, startPoint x: 510, startPoint y: 203, endPoint x: 475, endPoint y: 205, distance: 35.2
click at [475, 205] on h5 "Individual Localid: 3388221" at bounding box center [468, 202] width 147 height 13
copy h5 "3388221"
